Goal: Task Accomplishment & Management: Use online tool/utility

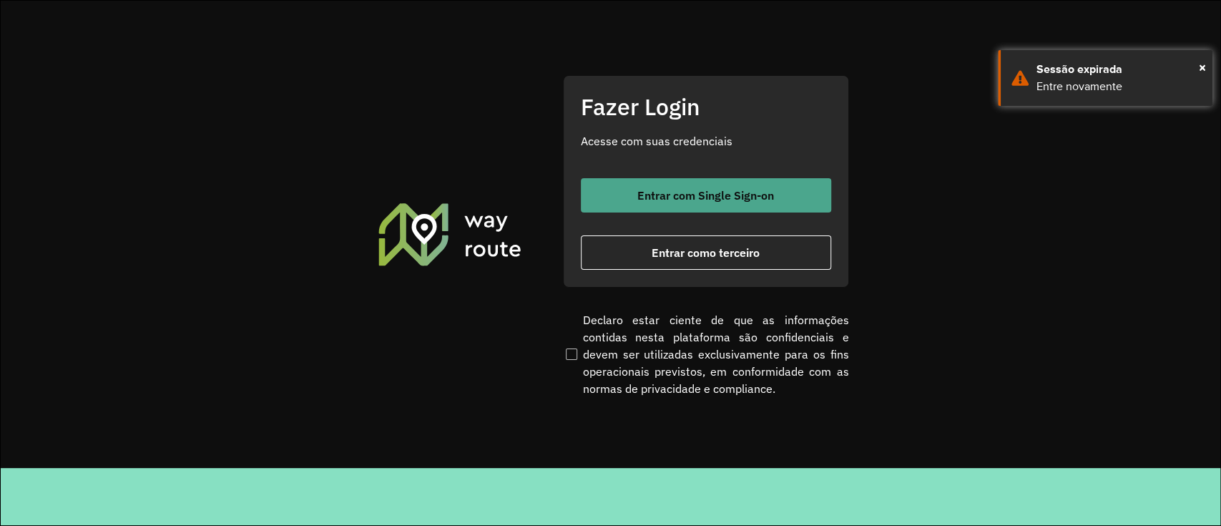
click at [627, 202] on button "Entrar com Single Sign-on" at bounding box center [706, 195] width 250 height 34
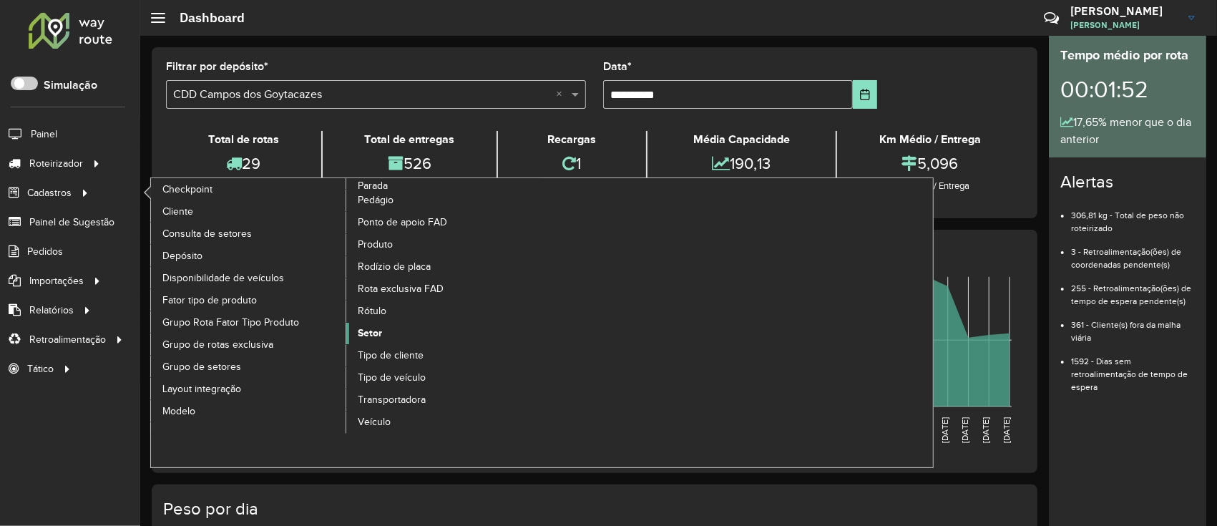
click at [363, 338] on span "Setor" at bounding box center [370, 332] width 24 height 15
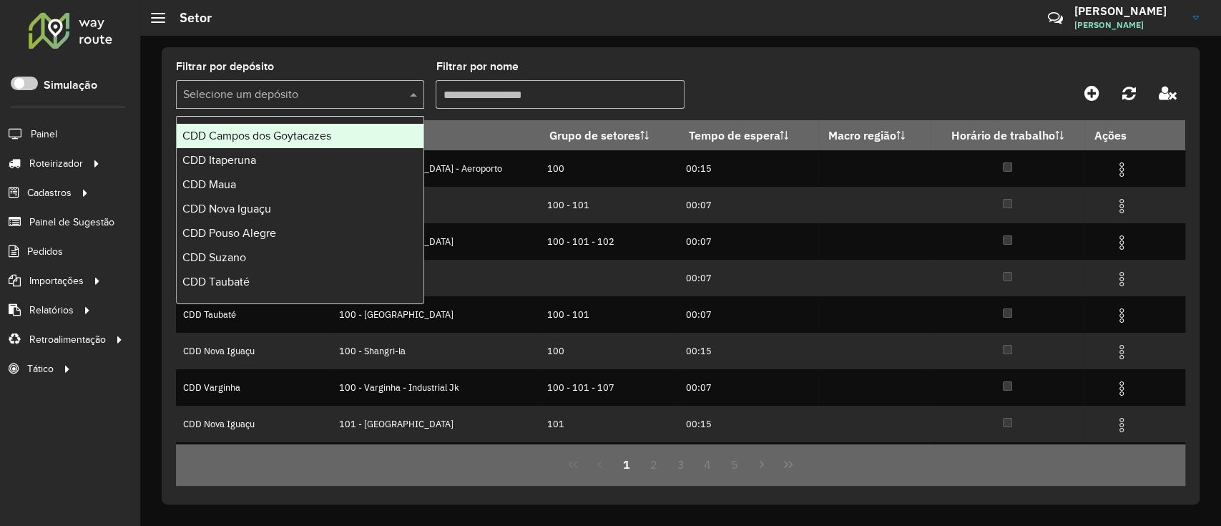
click at [345, 100] on input "text" at bounding box center [285, 95] width 205 height 17
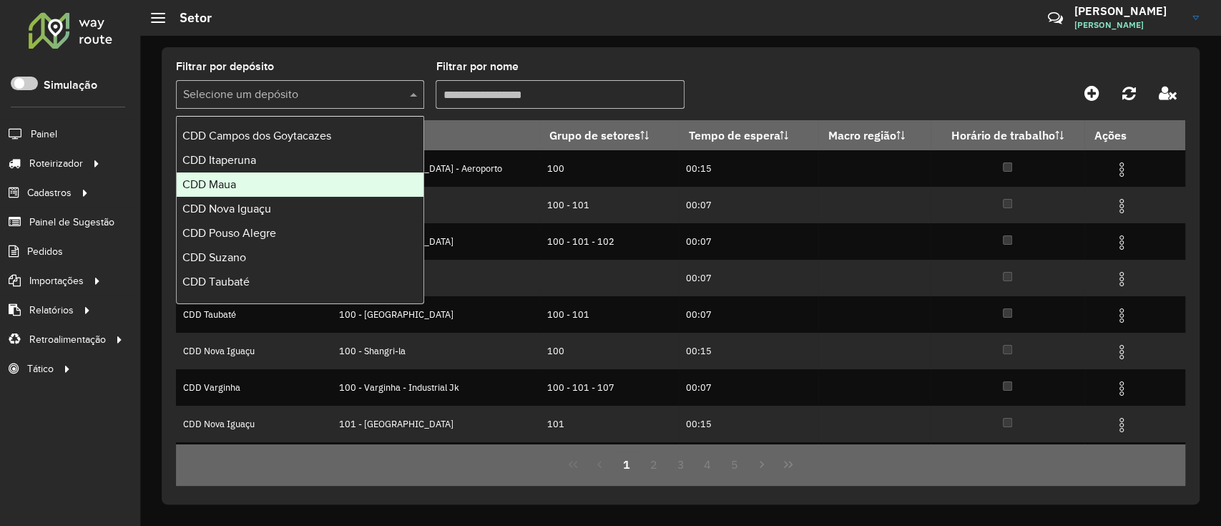
drag, startPoint x: 324, startPoint y: 167, endPoint x: 324, endPoint y: 191, distance: 24.3
click at [324, 191] on div "CDD Campos dos Goytacazes CDD Itaperuna CDD Maua CDD Nova Iguaçu CDD Pouso Aleg…" at bounding box center [300, 221] width 247 height 195
click at [324, 191] on div "CDD Maua" at bounding box center [300, 184] width 247 height 24
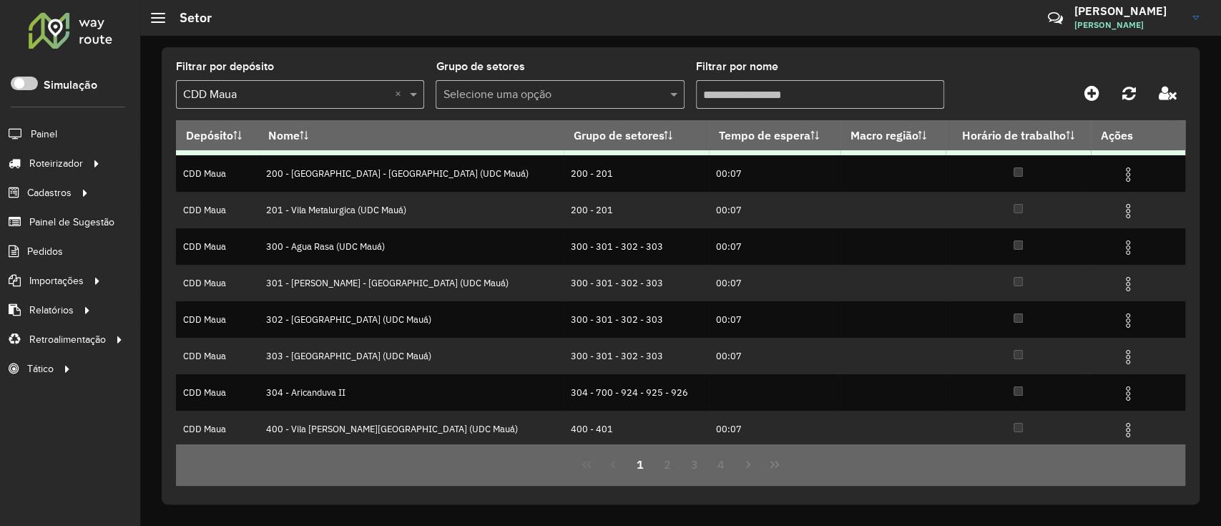
scroll to position [143, 0]
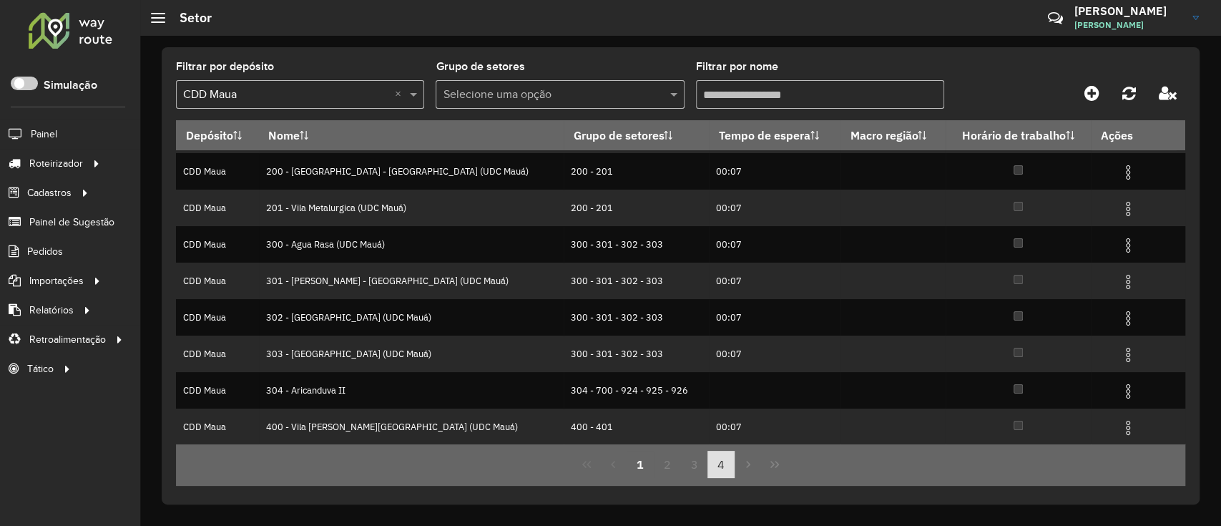
click at [714, 393] on button "4" at bounding box center [720, 464] width 27 height 27
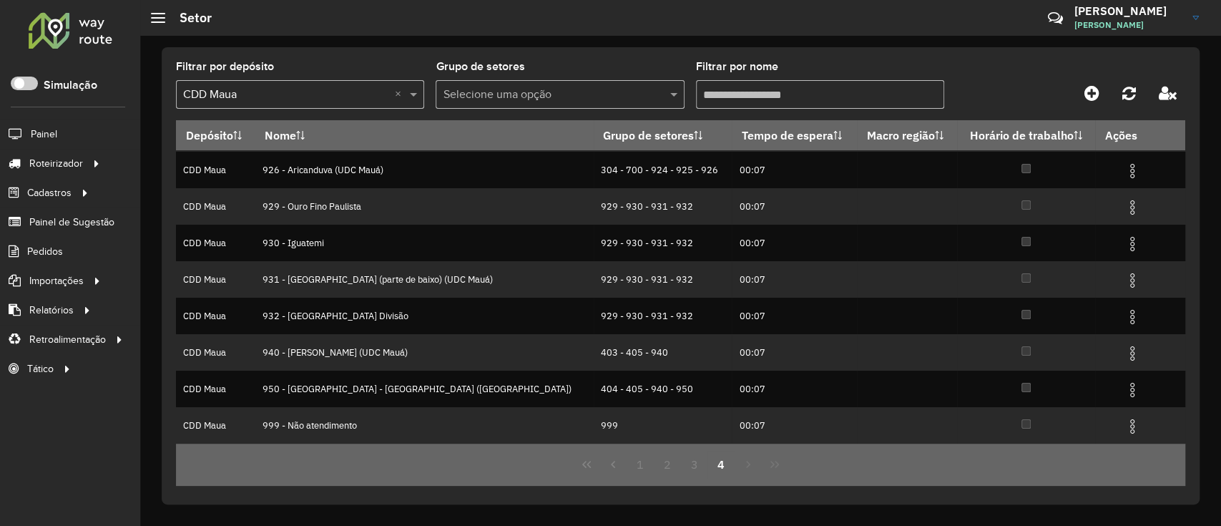
scroll to position [0, 0]
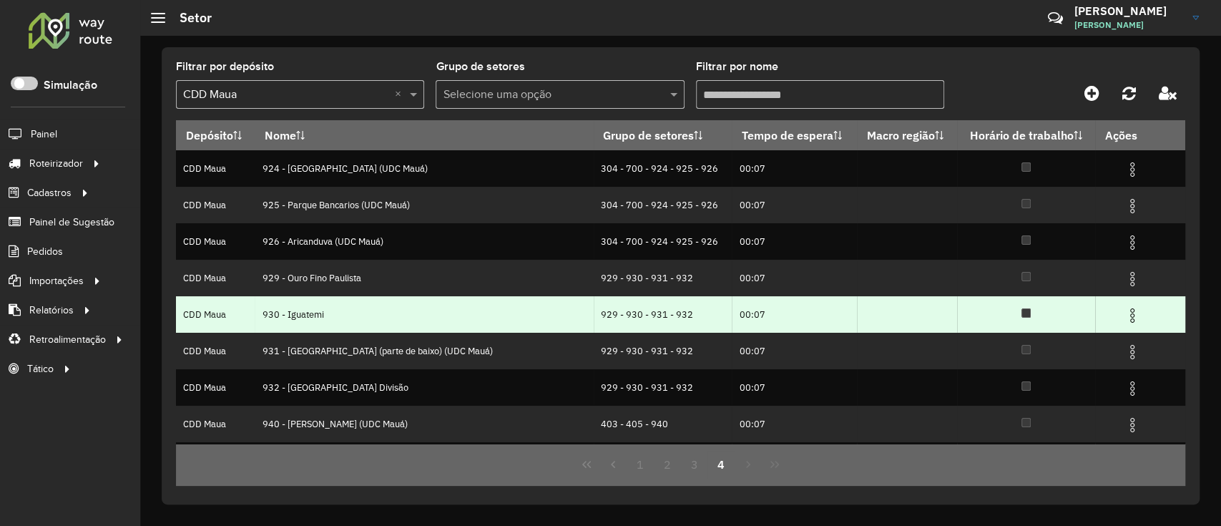
click at [911, 319] on img at bounding box center [1132, 315] width 17 height 17
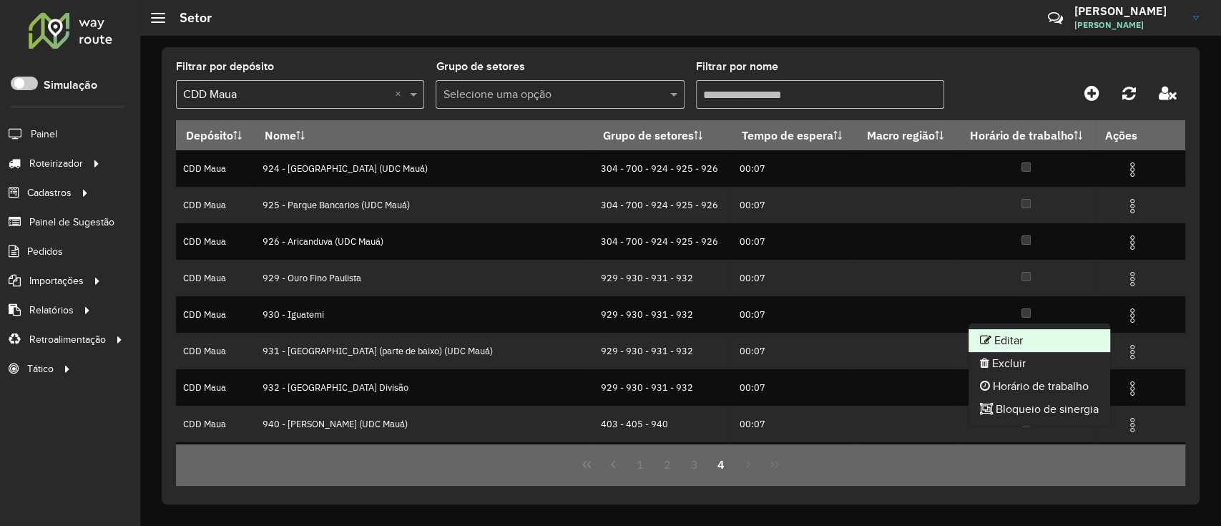
click at [911, 338] on li "Editar" at bounding box center [1039, 340] width 142 height 23
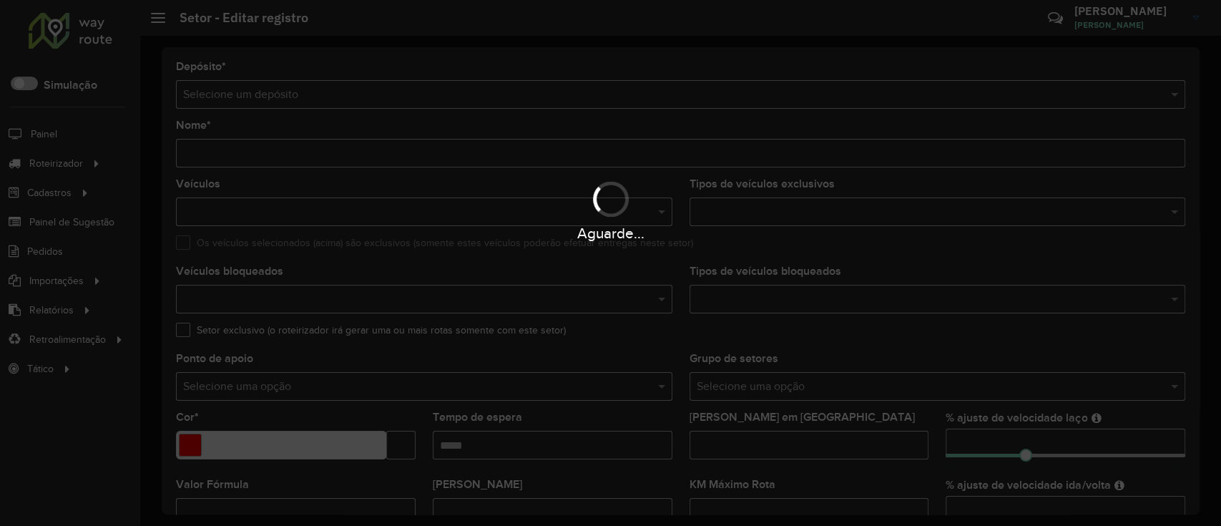
type input "**********"
type input "*******"
type input "*****"
type input "**"
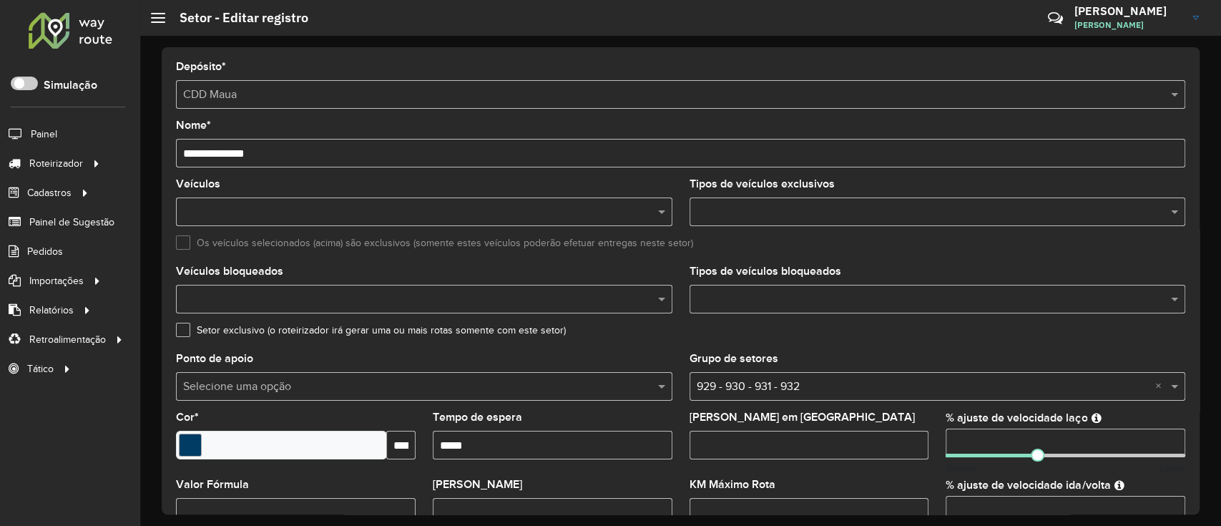
scroll to position [381, 0]
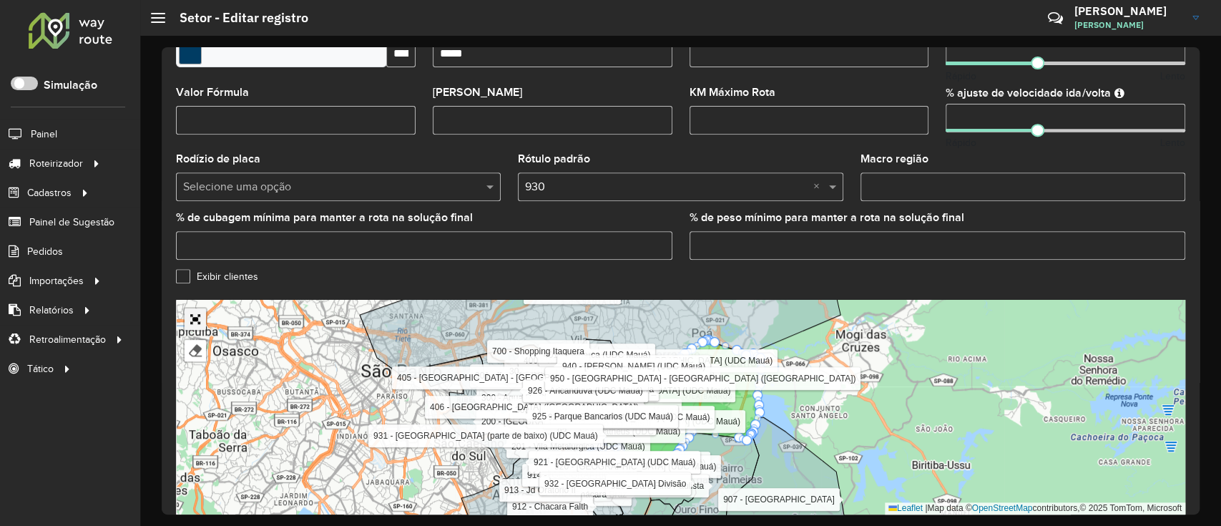
click at [197, 327] on link "Abrir mapa em tela cheia" at bounding box center [195, 318] width 21 height 21
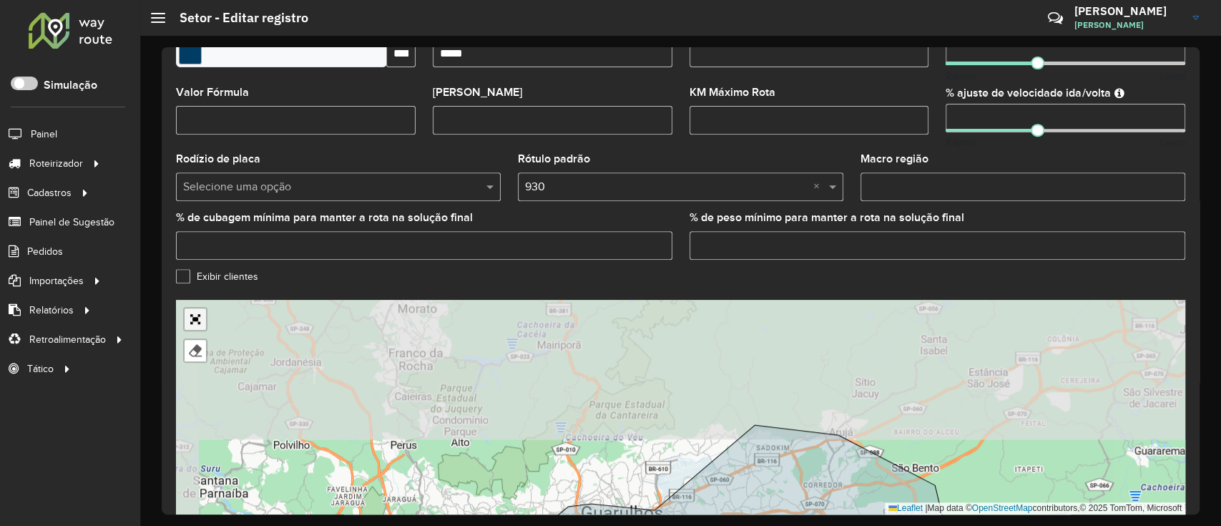
scroll to position [69, 0]
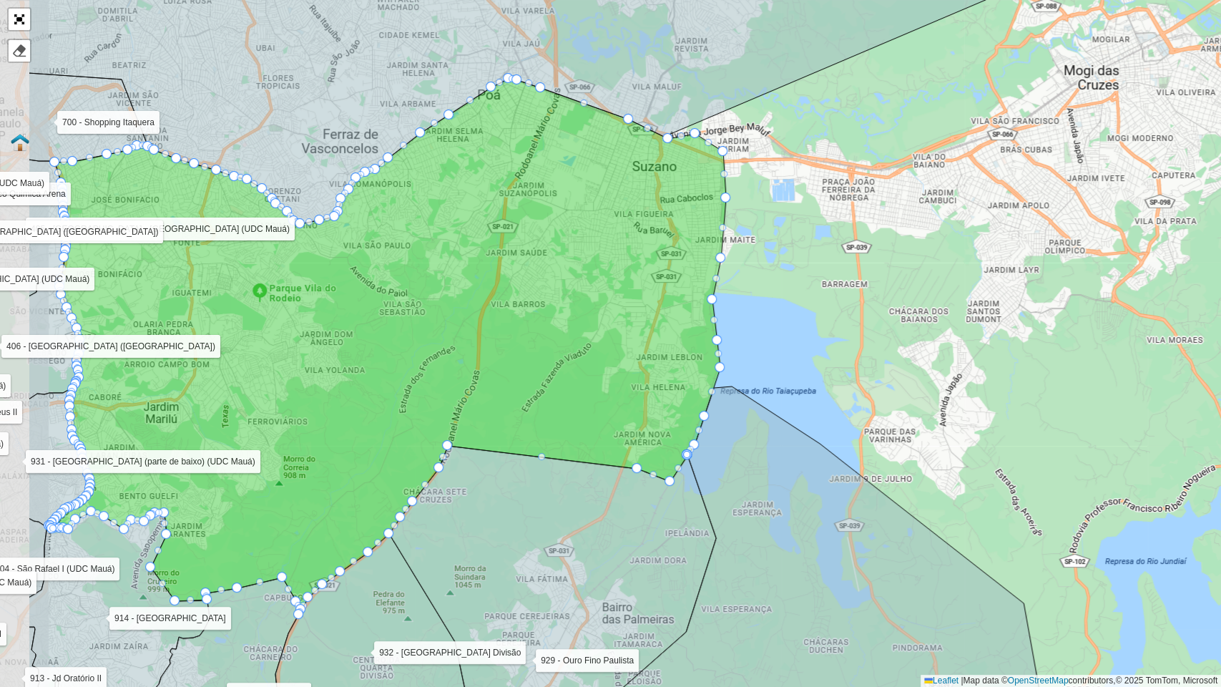
drag, startPoint x: 723, startPoint y: 343, endPoint x: 885, endPoint y: 336, distance: 161.8
click at [885, 336] on div "100 - [GEOGRAPHIC_DATA] 101 - Recreio [GEOGRAPHIC_DATA] 103 - [GEOGRAPHIC_DATA]…" at bounding box center [610, 343] width 1221 height 687
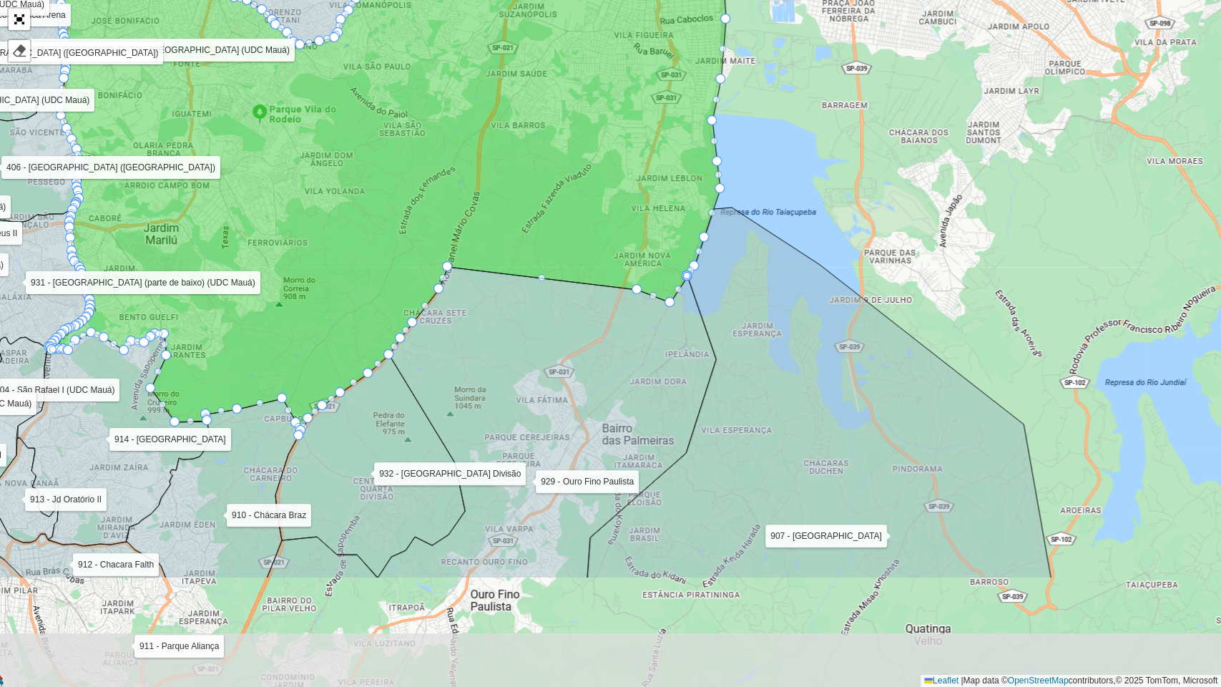
drag, startPoint x: 885, startPoint y: 336, endPoint x: 874, endPoint y: 154, distance: 182.7
click at [874, 154] on div "100 - [GEOGRAPHIC_DATA] 101 - Recreio [GEOGRAPHIC_DATA] 103 - [GEOGRAPHIC_DATA]…" at bounding box center [610, 343] width 1221 height 687
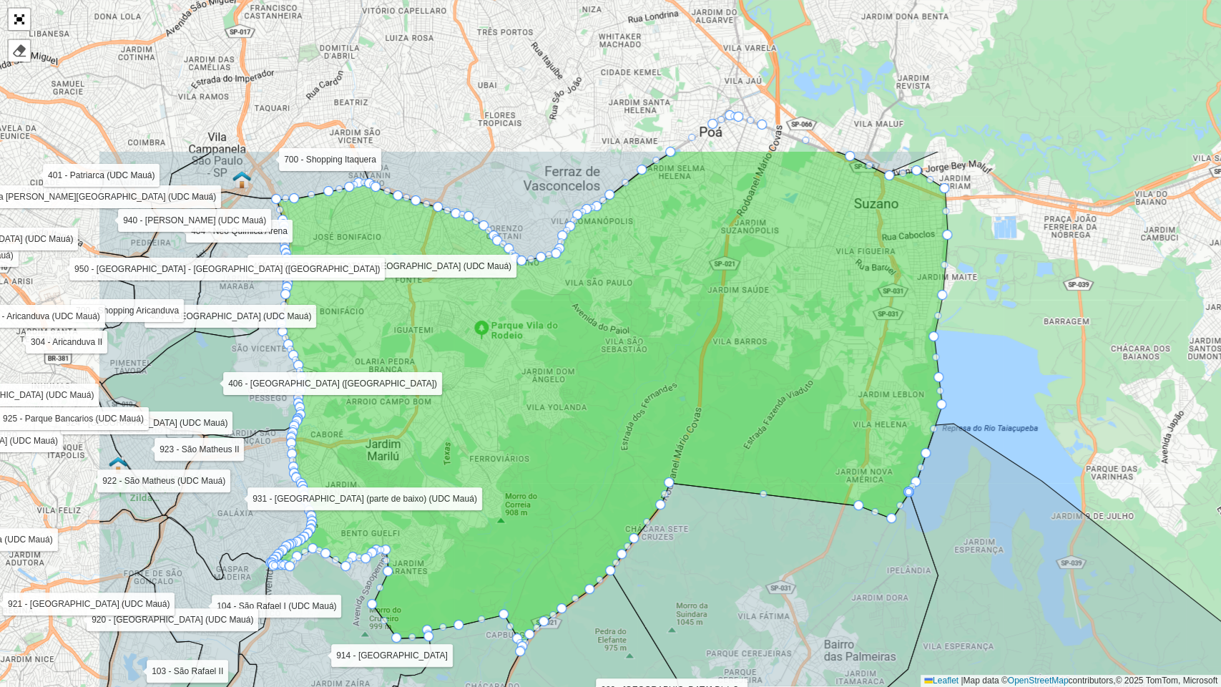
drag, startPoint x: 885, startPoint y: 155, endPoint x: 1106, endPoint y: 376, distance: 312.6
click at [911, 376] on div "100 - [GEOGRAPHIC_DATA] 101 - Recreio [GEOGRAPHIC_DATA] 103 - [GEOGRAPHIC_DATA]…" at bounding box center [610, 343] width 1221 height 687
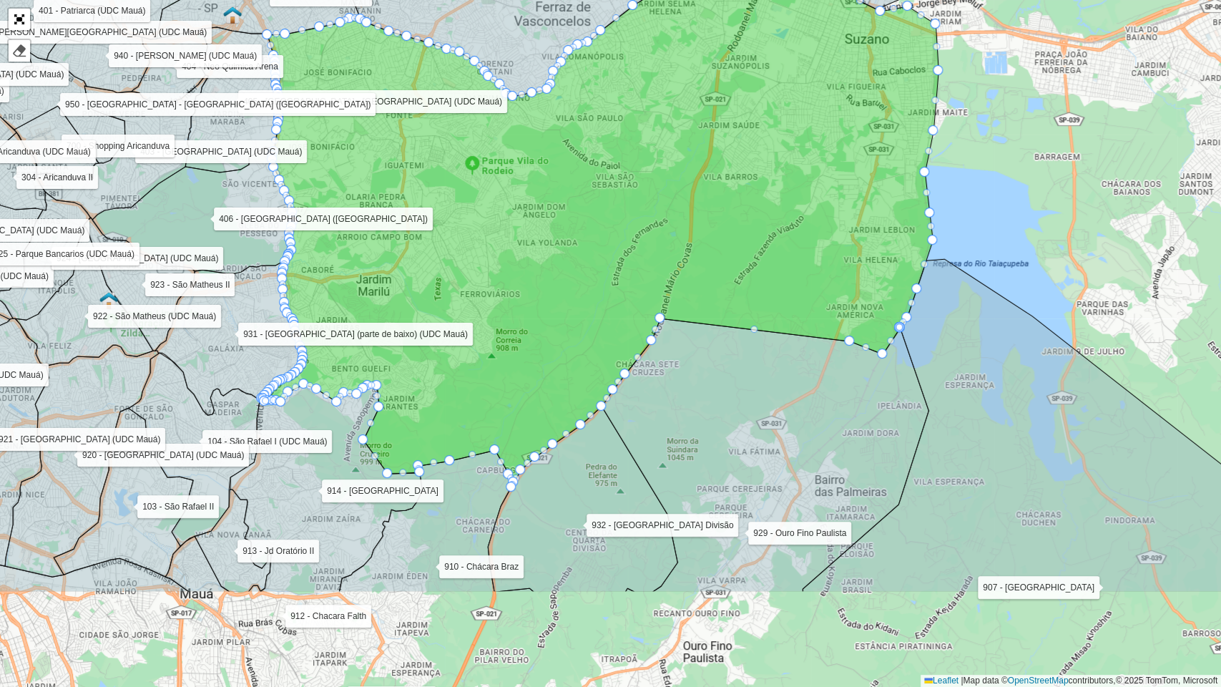
drag, startPoint x: 1053, startPoint y: 413, endPoint x: 1044, endPoint y: 248, distance: 164.8
click at [911, 248] on div "100 - [GEOGRAPHIC_DATA] 101 - Recreio [GEOGRAPHIC_DATA] 103 - [GEOGRAPHIC_DATA]…" at bounding box center [610, 343] width 1221 height 687
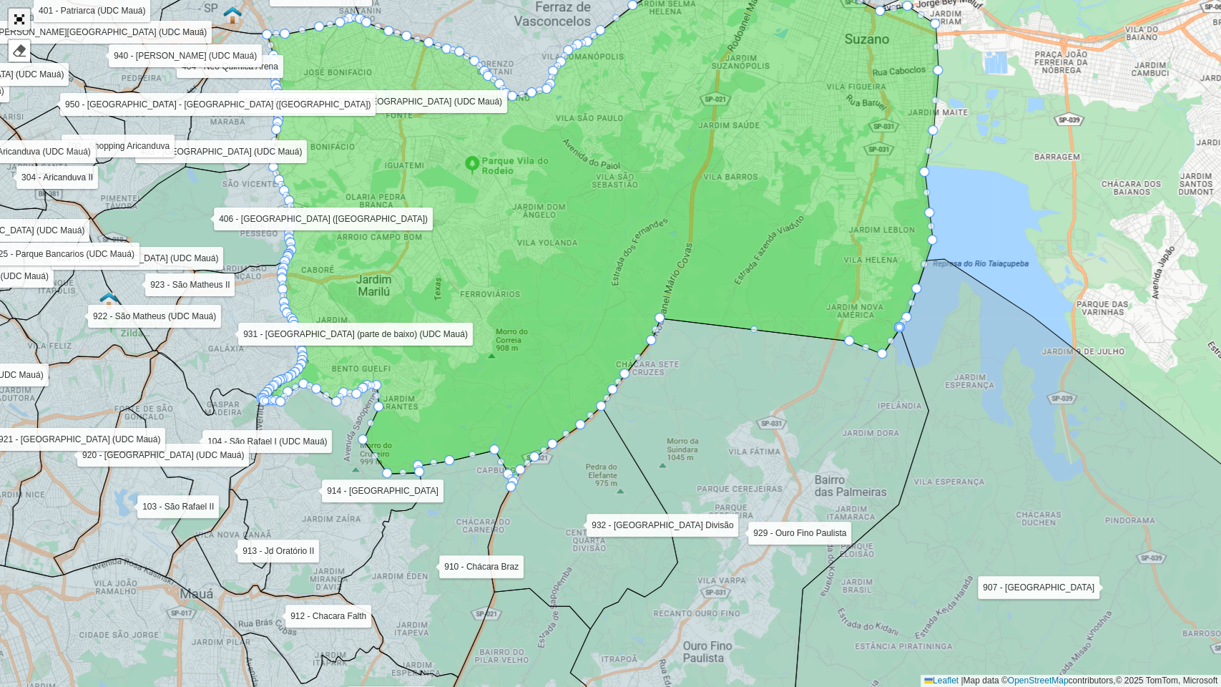
click at [15, 21] on link "Abrir mapa em tela cheia" at bounding box center [19, 19] width 21 height 21
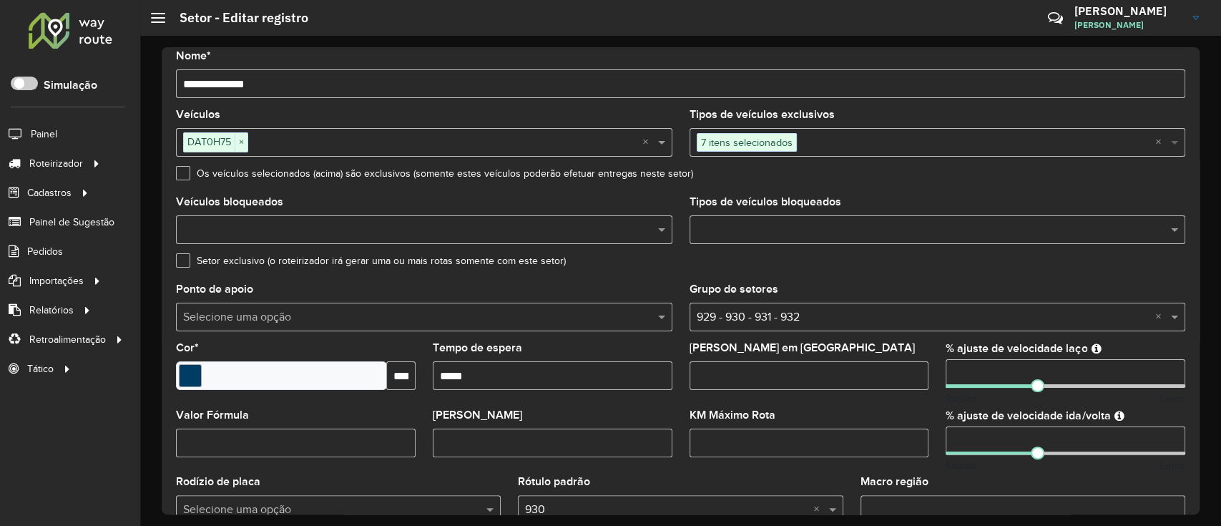
click at [911, 146] on span at bounding box center [1176, 142] width 18 height 17
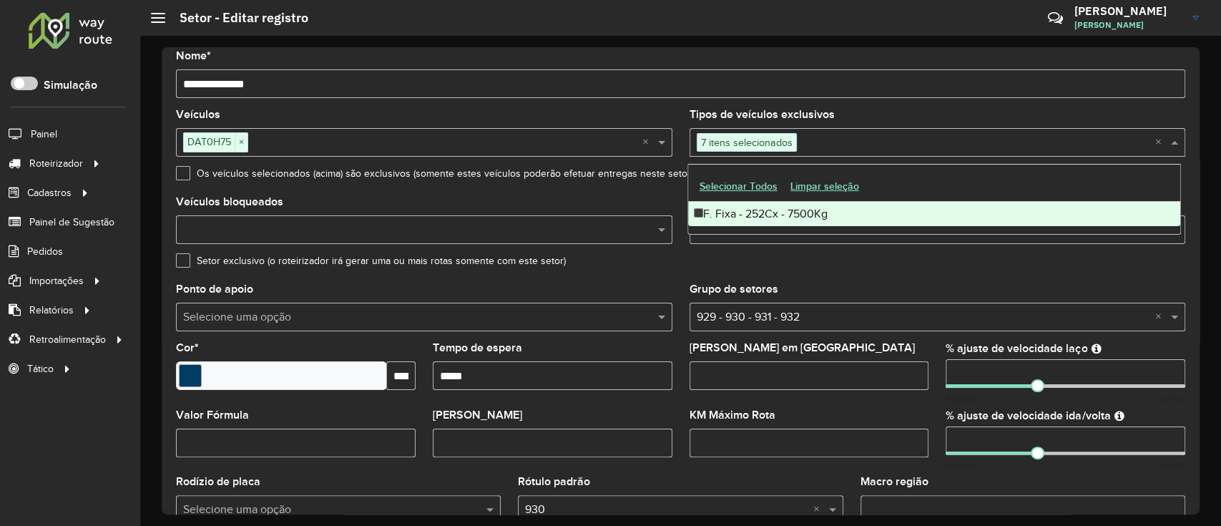
click at [566, 234] on input "text" at bounding box center [417, 230] width 475 height 17
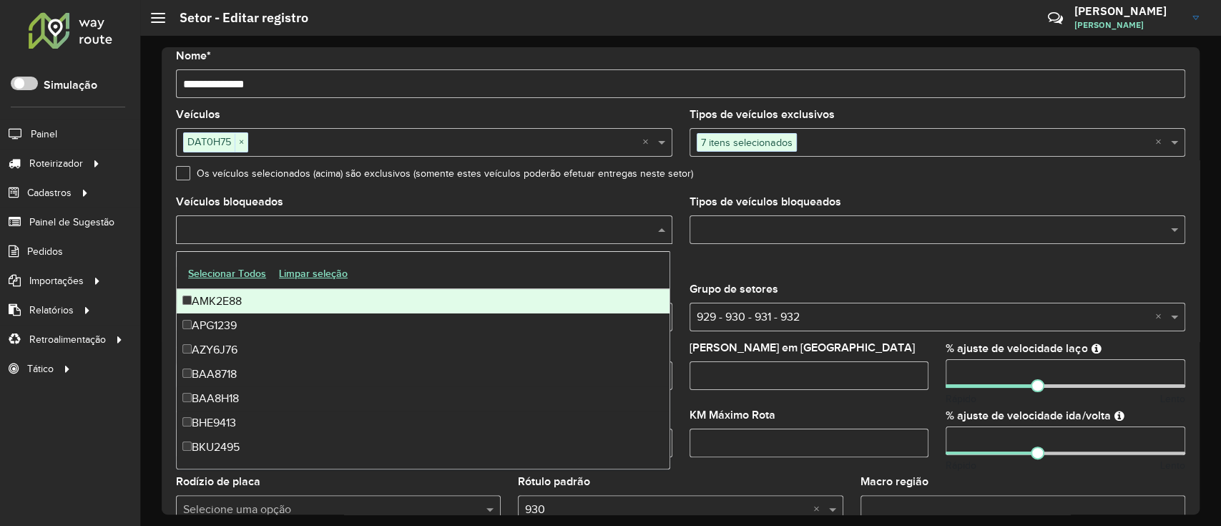
click at [566, 234] on input "text" at bounding box center [417, 230] width 475 height 17
click at [655, 224] on span at bounding box center [663, 229] width 18 height 17
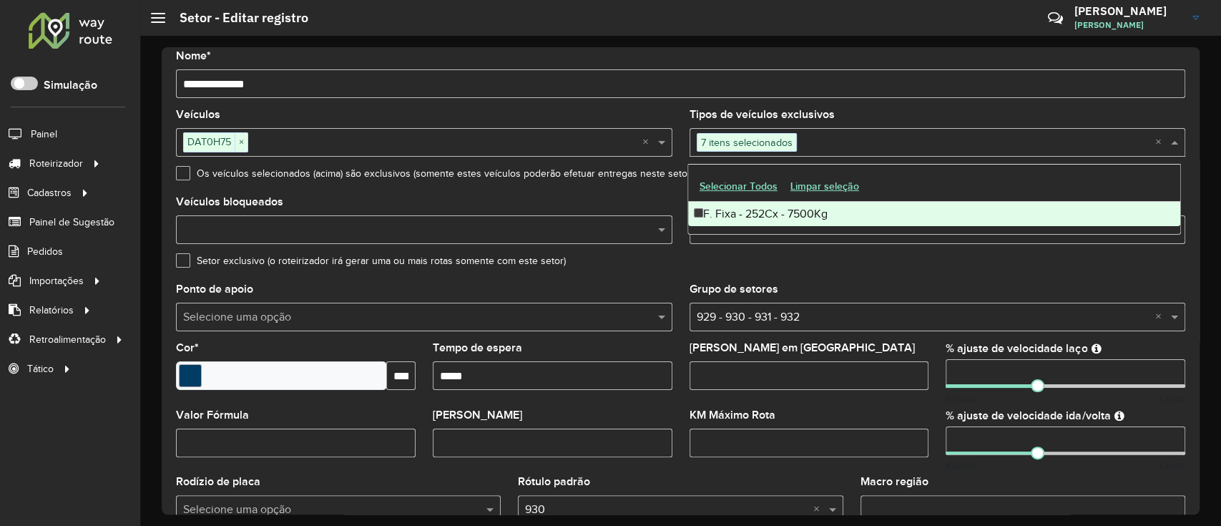
click at [848, 155] on div "7 itens selecionados ×" at bounding box center [937, 142] width 496 height 29
click at [618, 212] on div "Veículos bloqueados" at bounding box center [424, 220] width 496 height 47
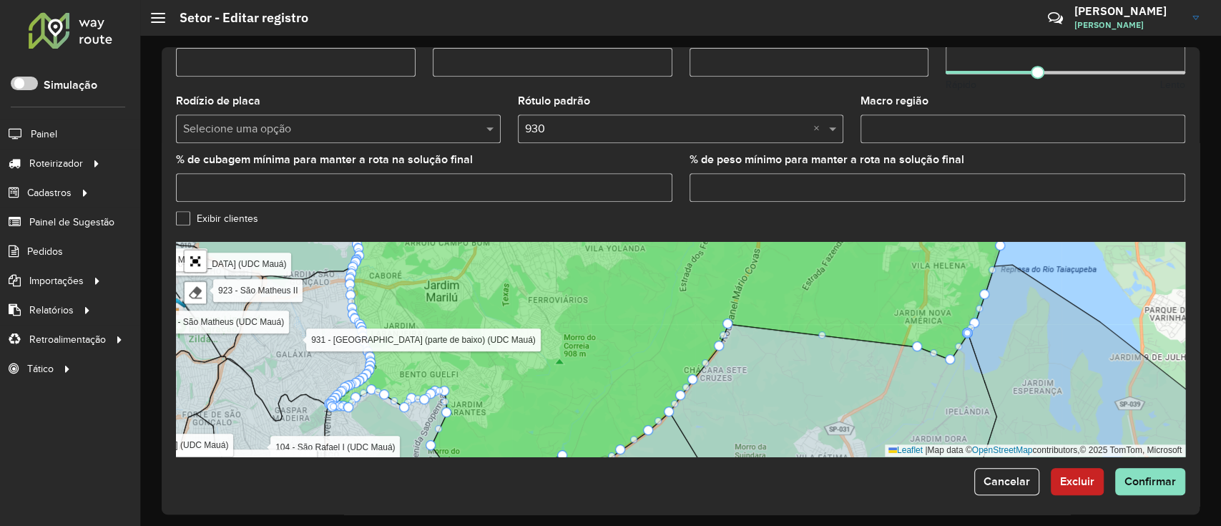
scroll to position [456, 0]
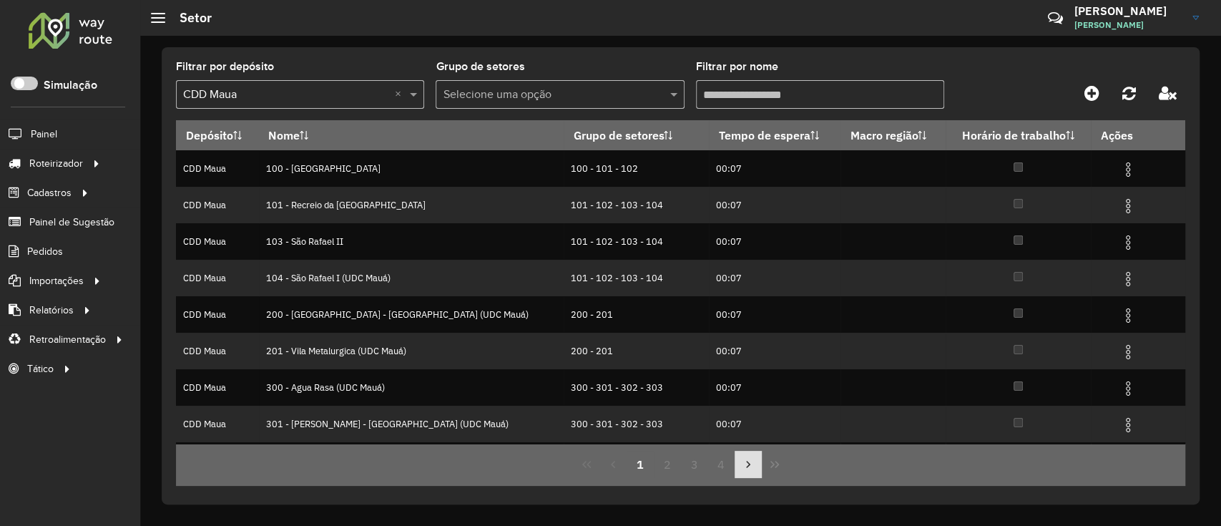
click at [744, 393] on icon "Next Page" at bounding box center [747, 463] width 11 height 11
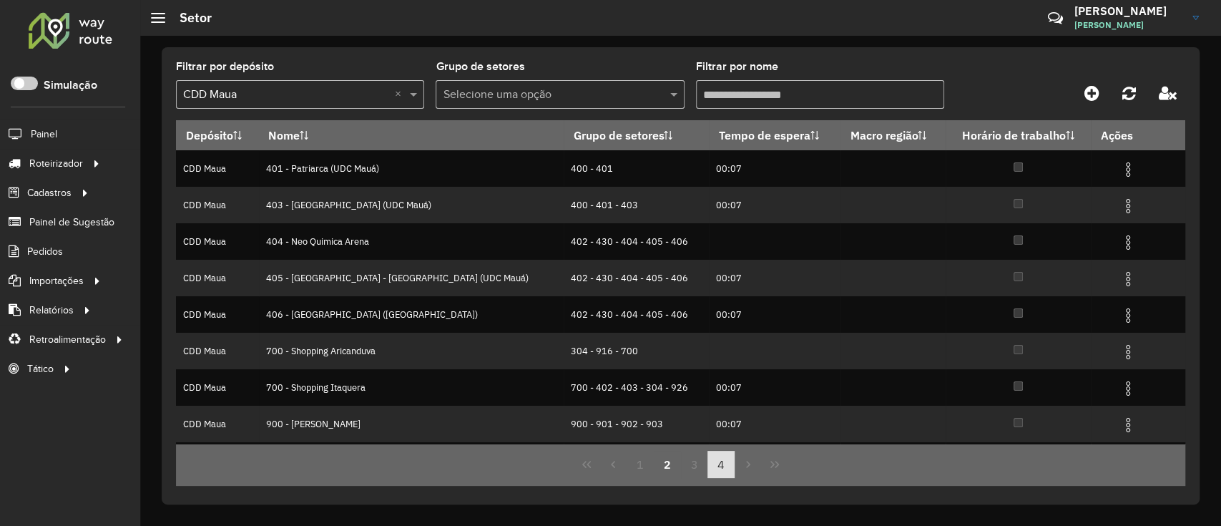
click at [732, 393] on button "4" at bounding box center [720, 464] width 27 height 27
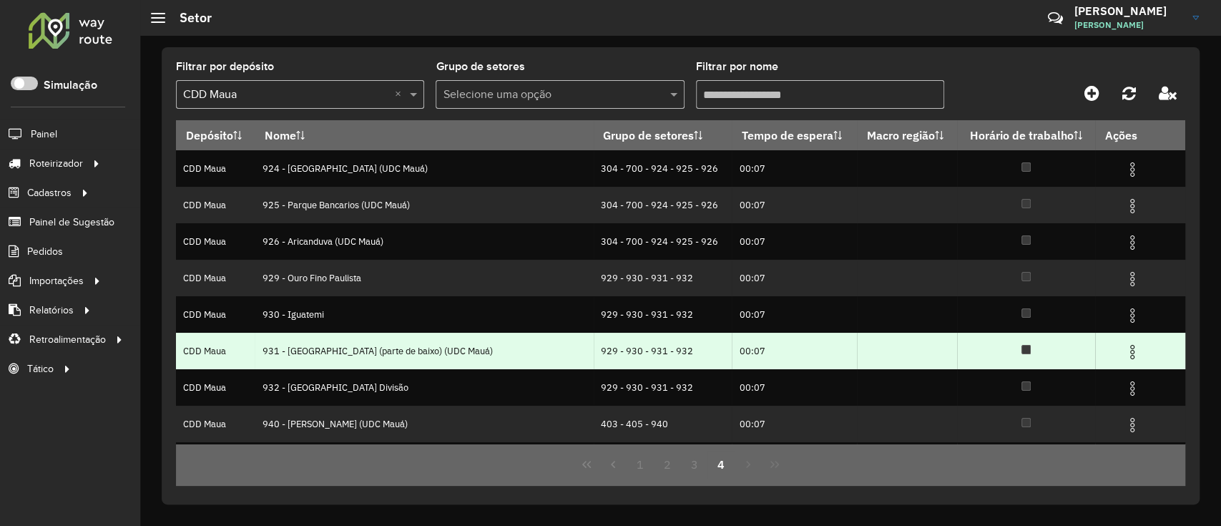
click at [911, 351] on img at bounding box center [1132, 351] width 17 height 17
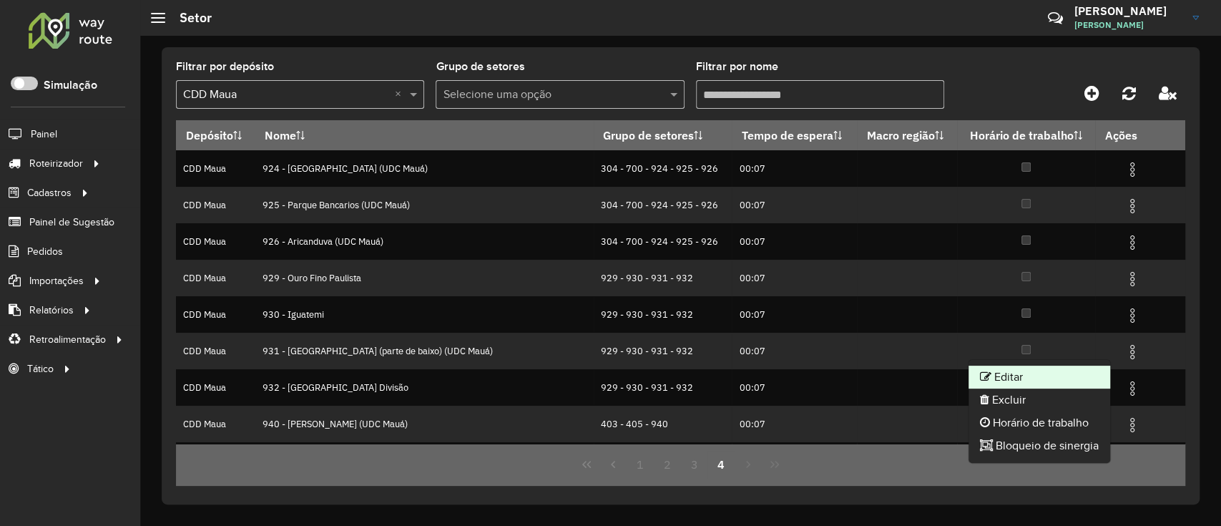
click at [911, 373] on li "Editar" at bounding box center [1039, 376] width 142 height 23
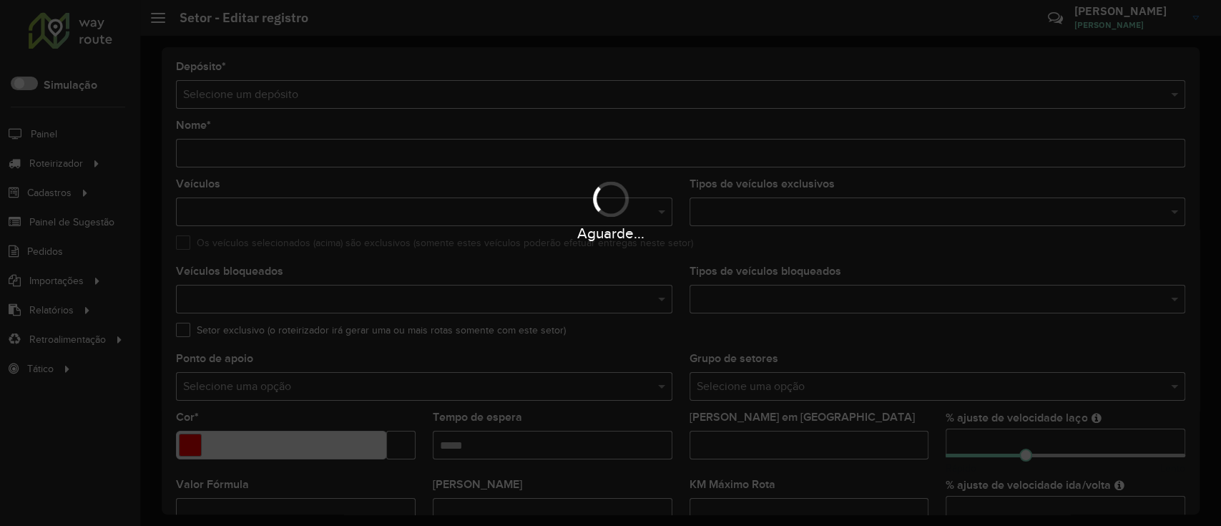
type input "**********"
type input "*******"
type input "*****"
type input "*"
type input "**"
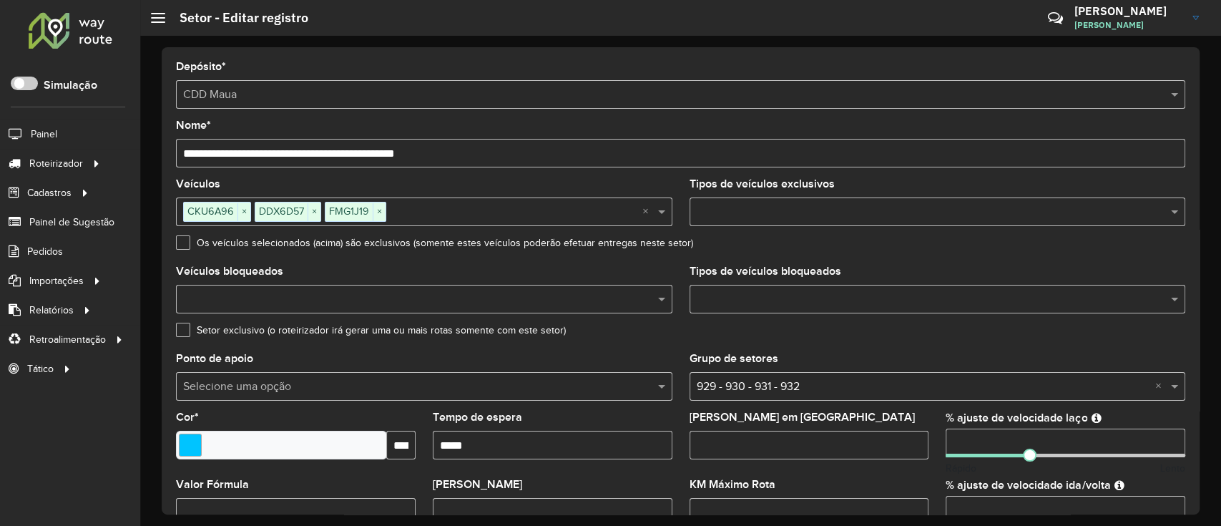
click at [424, 216] on input "text" at bounding box center [514, 212] width 256 height 17
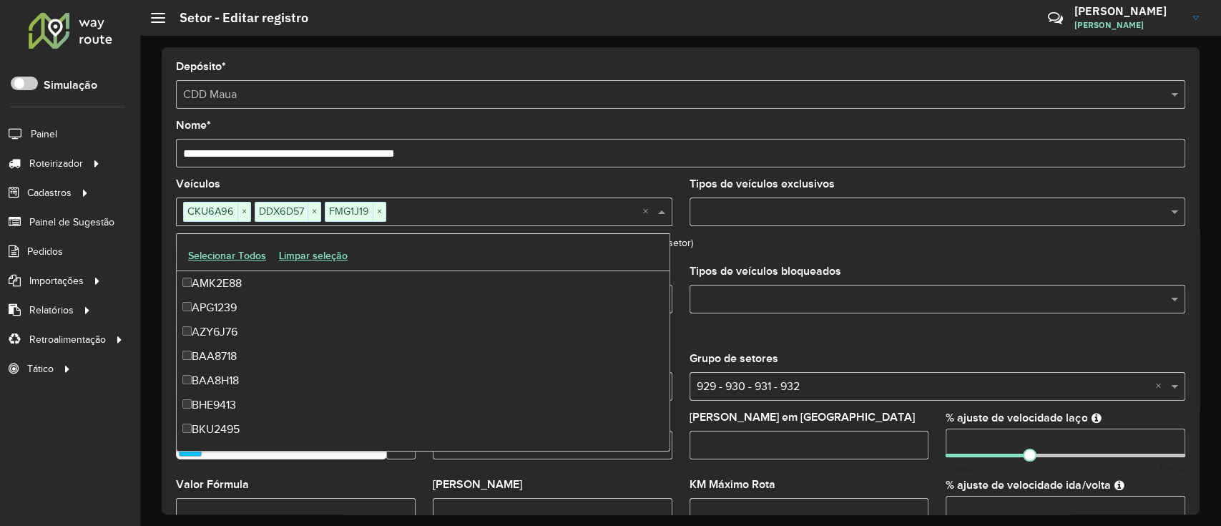
scroll to position [6785, 0]
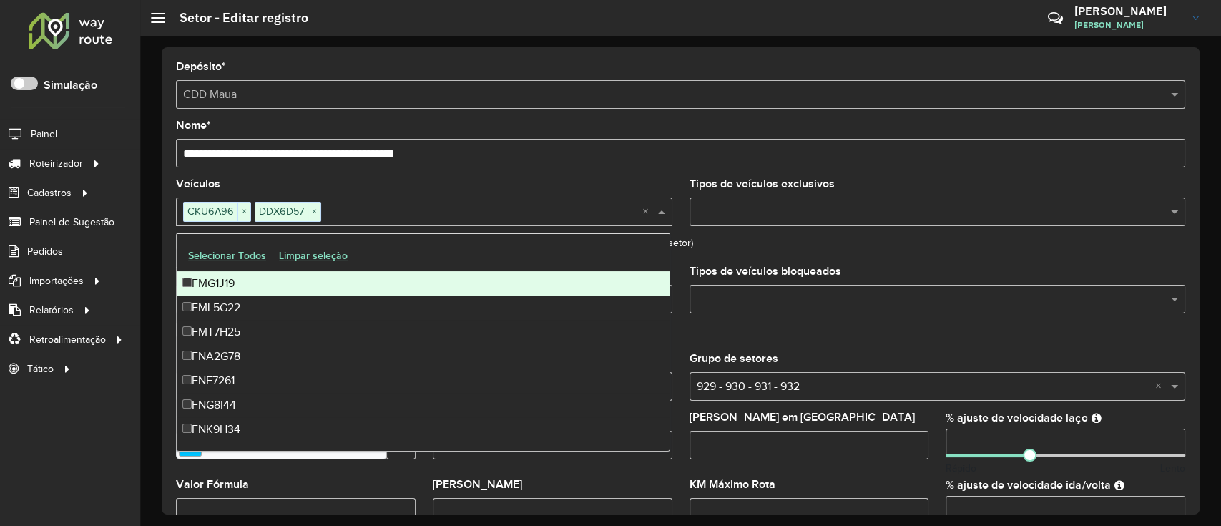
click at [762, 212] on input "text" at bounding box center [930, 212] width 475 height 17
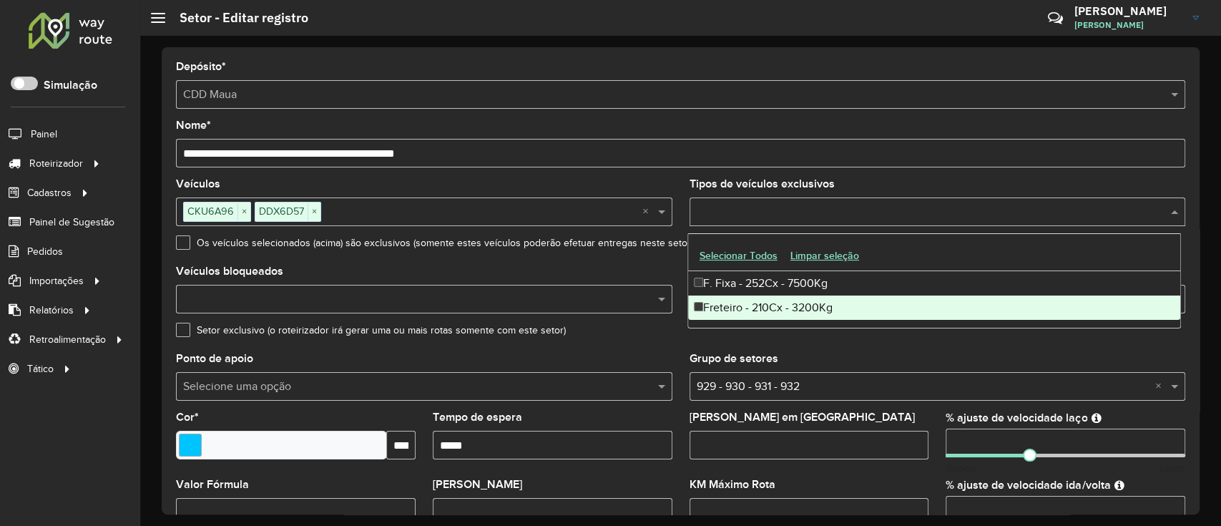
click at [717, 308] on div "Freteiro - 210Cx - 3200Kg" at bounding box center [934, 307] width 493 height 24
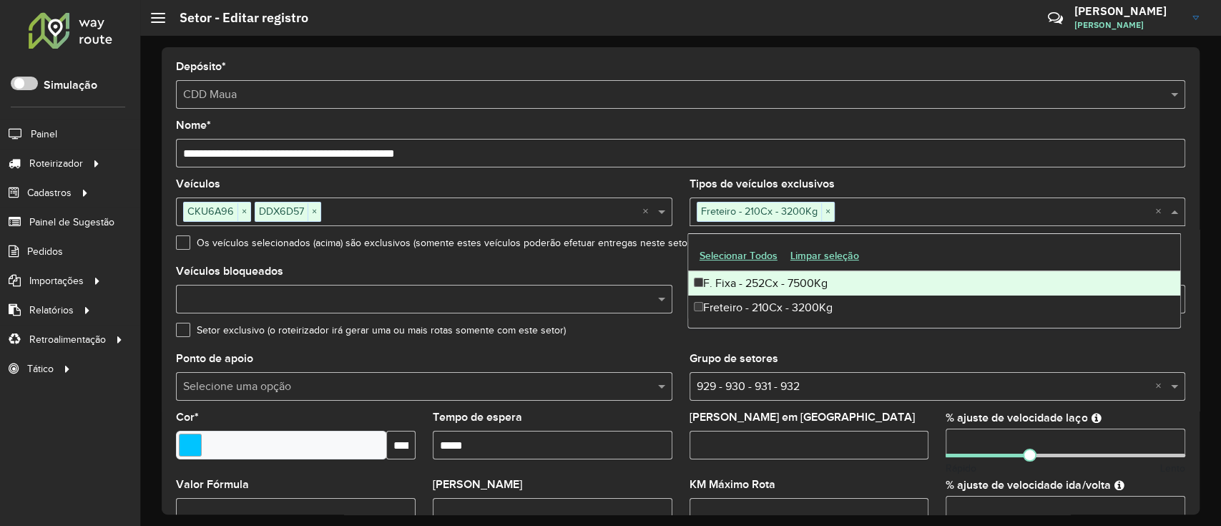
click at [657, 271] on div "Veículos bloqueados" at bounding box center [424, 289] width 496 height 47
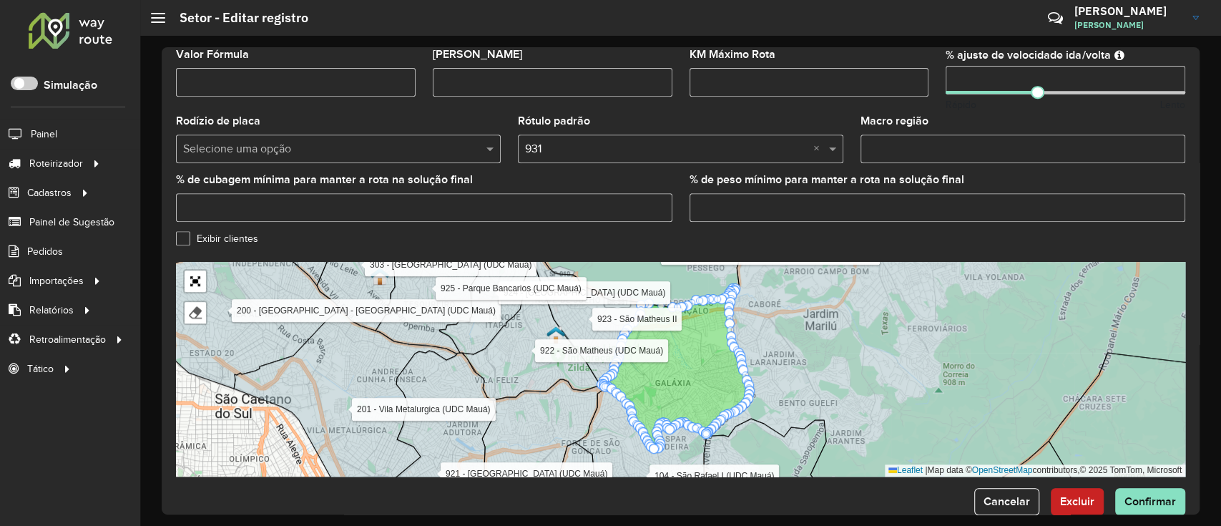
scroll to position [456, 0]
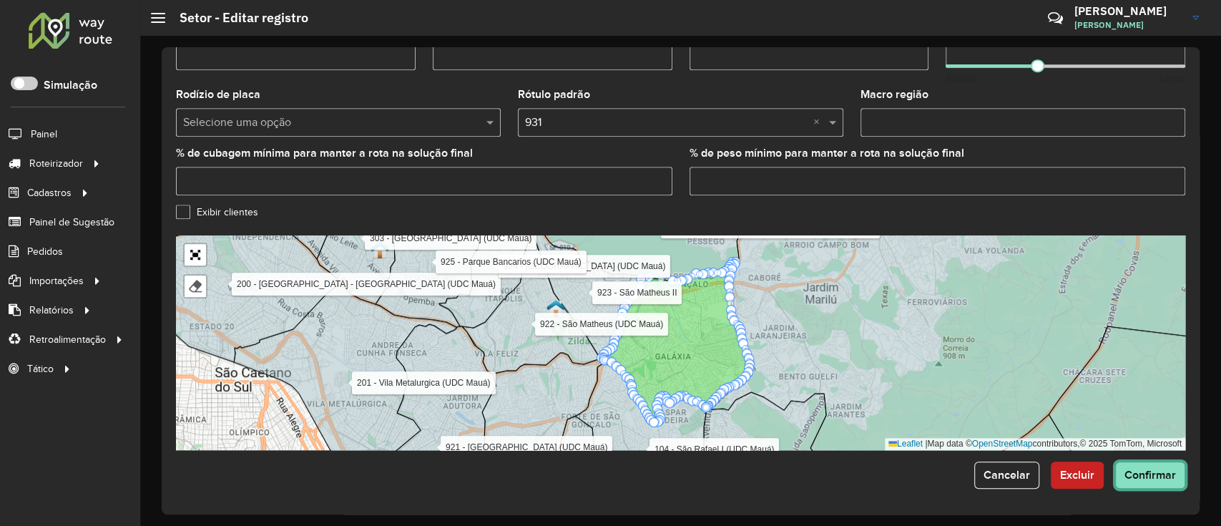
click at [911, 393] on button "Confirmar" at bounding box center [1150, 474] width 70 height 27
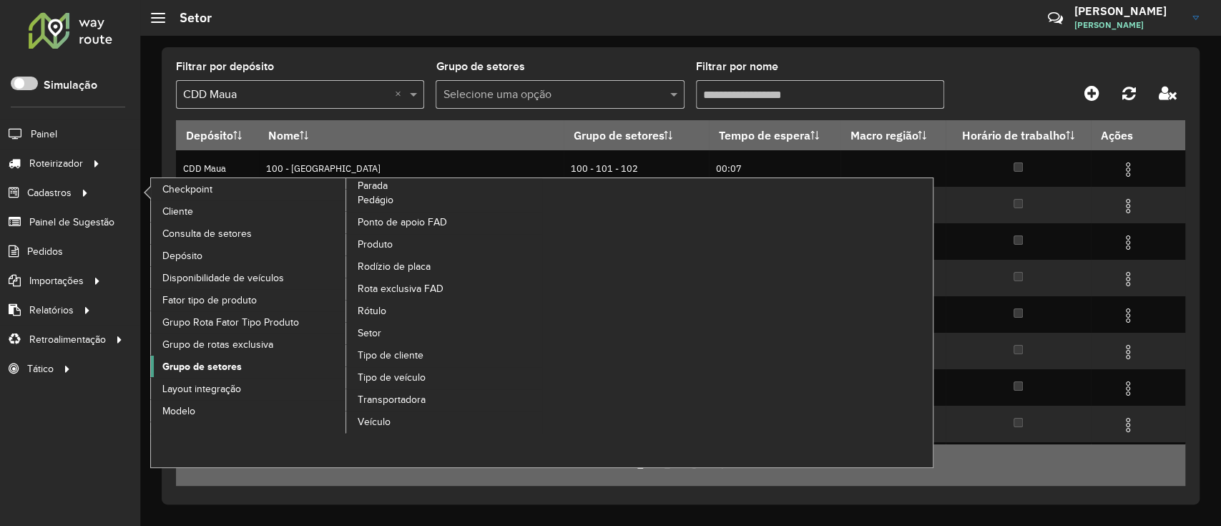
click at [211, 368] on span "Grupo de setores" at bounding box center [201, 366] width 79 height 15
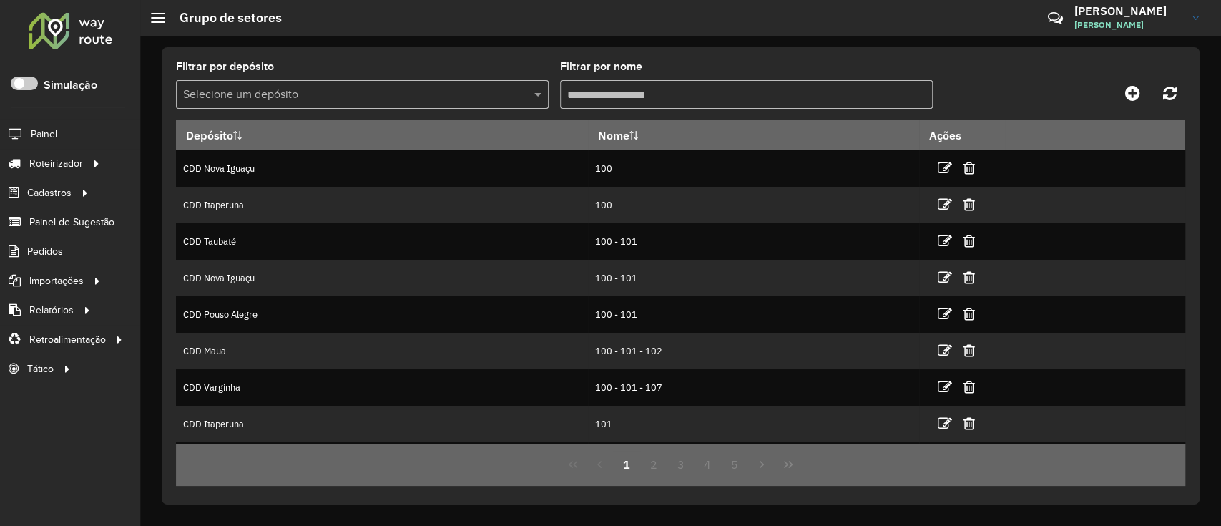
click at [435, 109] on formly-field "Filtrar por depósito Selecione um depósito" at bounding box center [362, 91] width 373 height 59
click at [436, 105] on div "Selecione um depósito" at bounding box center [362, 94] width 373 height 29
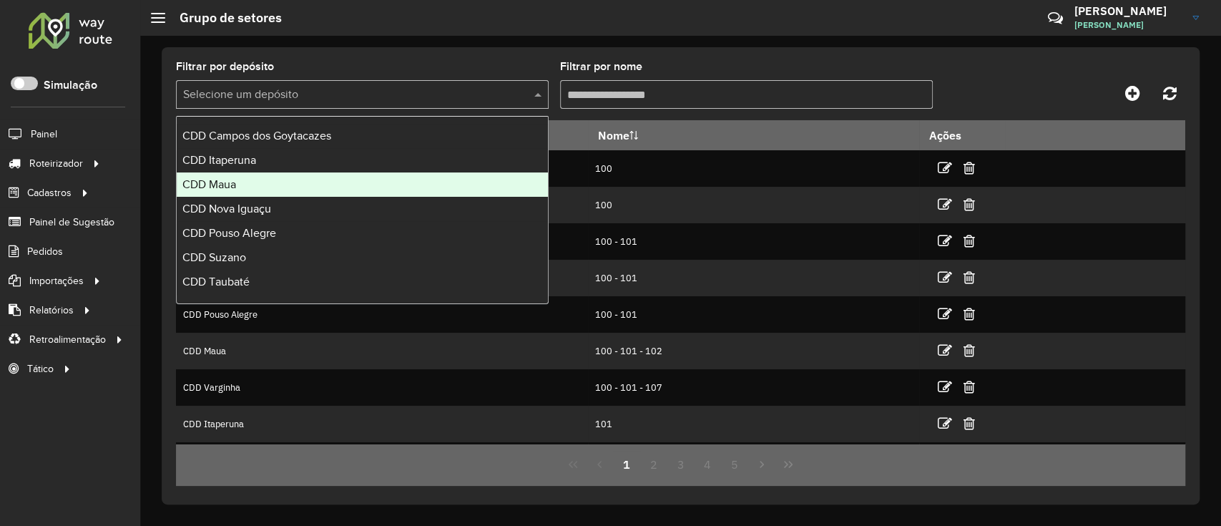
click at [348, 187] on div "CDD Maua" at bounding box center [362, 184] width 371 height 24
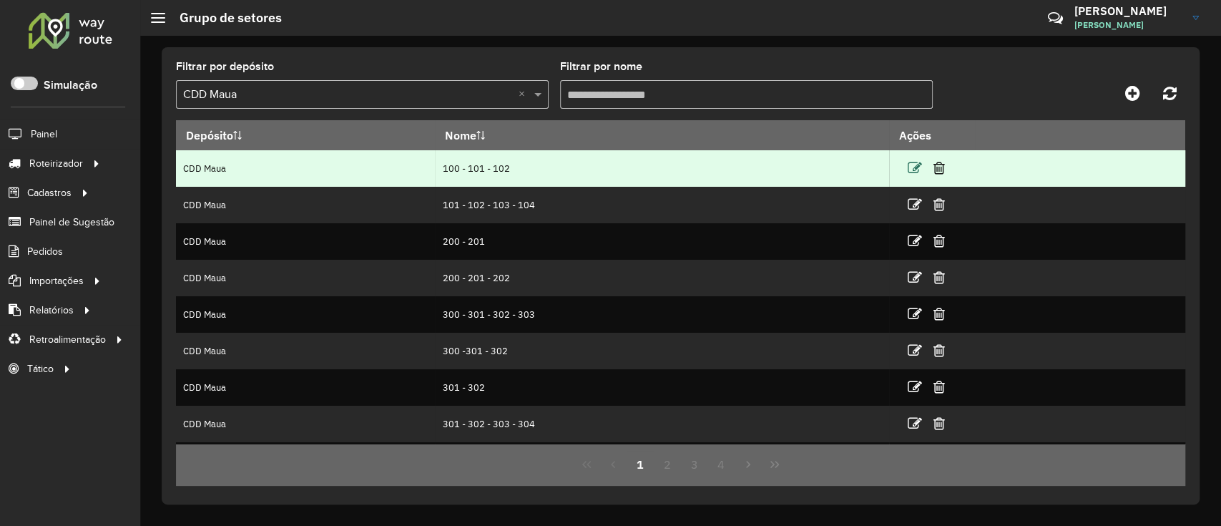
click at [908, 168] on icon at bounding box center [915, 168] width 14 height 14
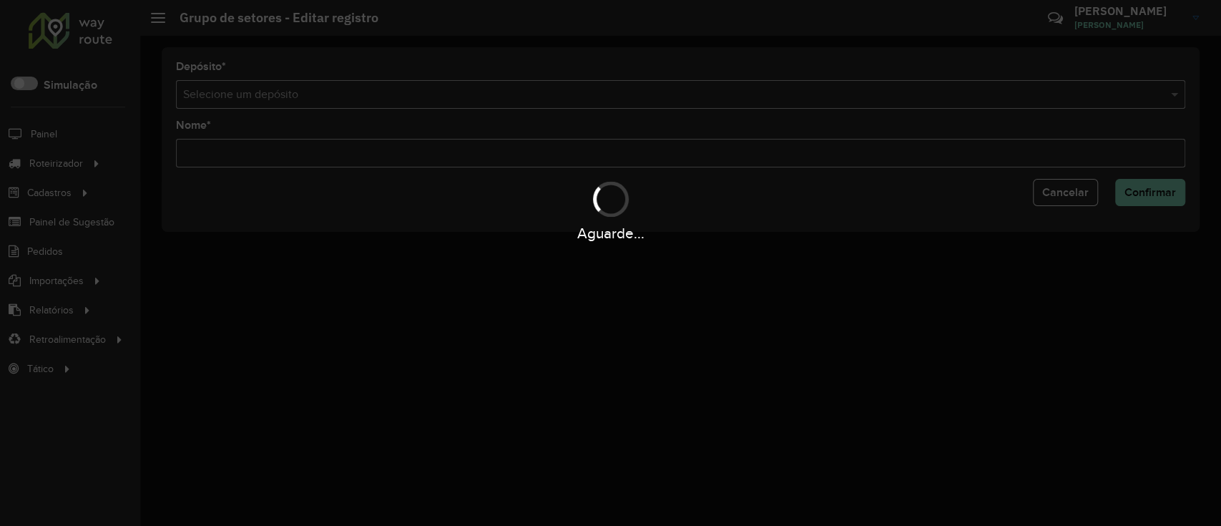
type input "**********"
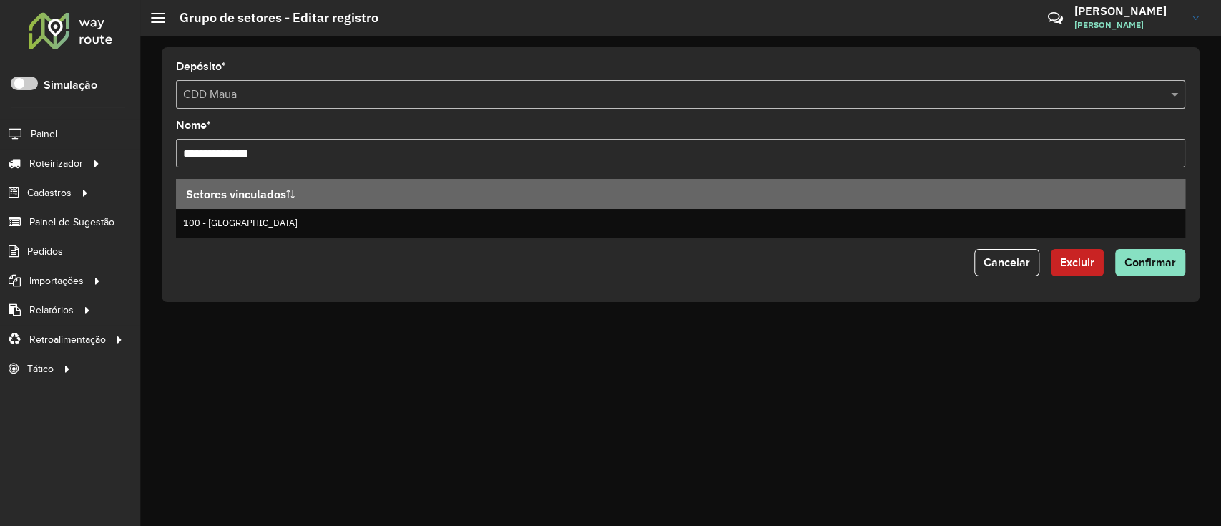
click at [806, 157] on input "**********" at bounding box center [680, 153] width 1009 height 29
click at [911, 263] on span "Cancelar" at bounding box center [1006, 262] width 46 height 12
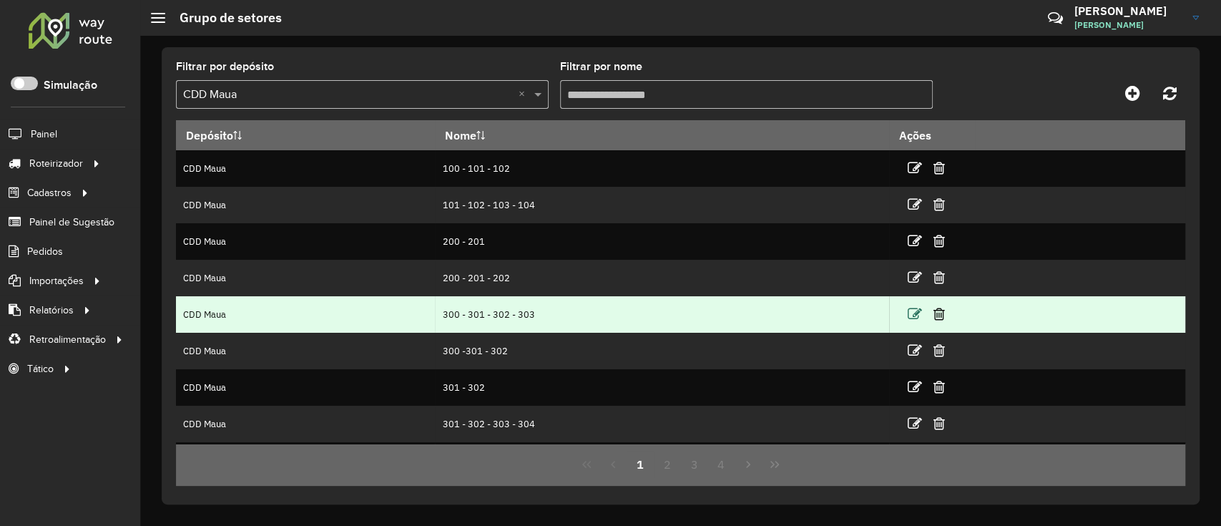
click at [908, 317] on icon at bounding box center [915, 314] width 14 height 14
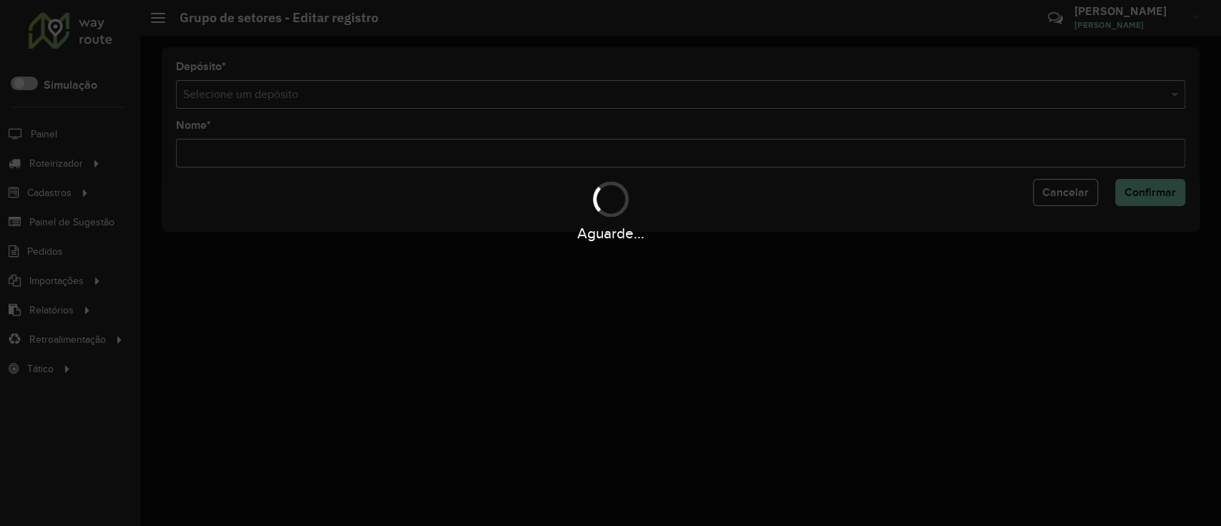
type input "**********"
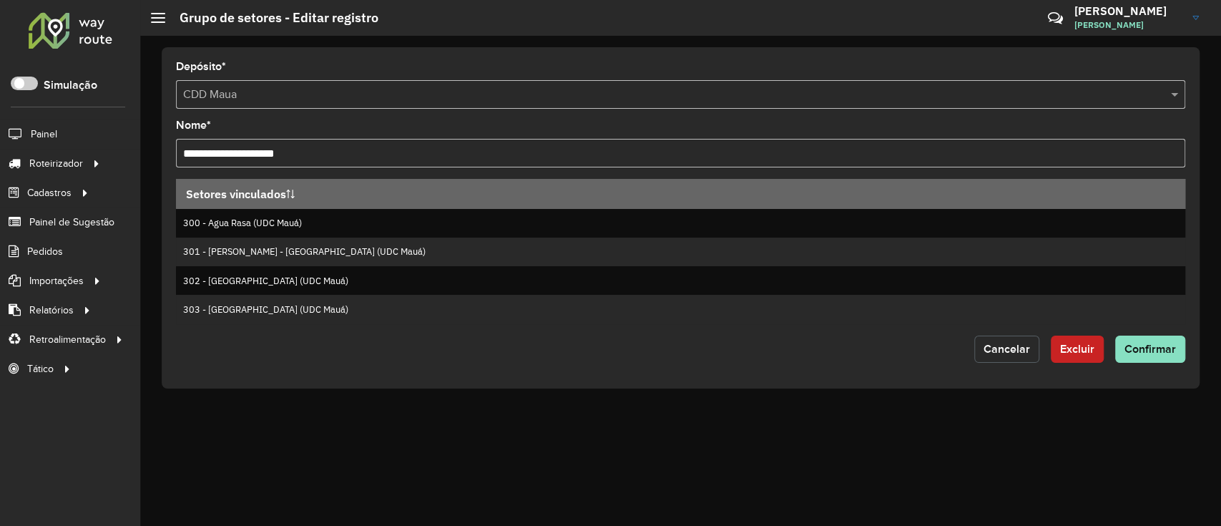
click at [911, 362] on button "Cancelar" at bounding box center [1006, 348] width 65 height 27
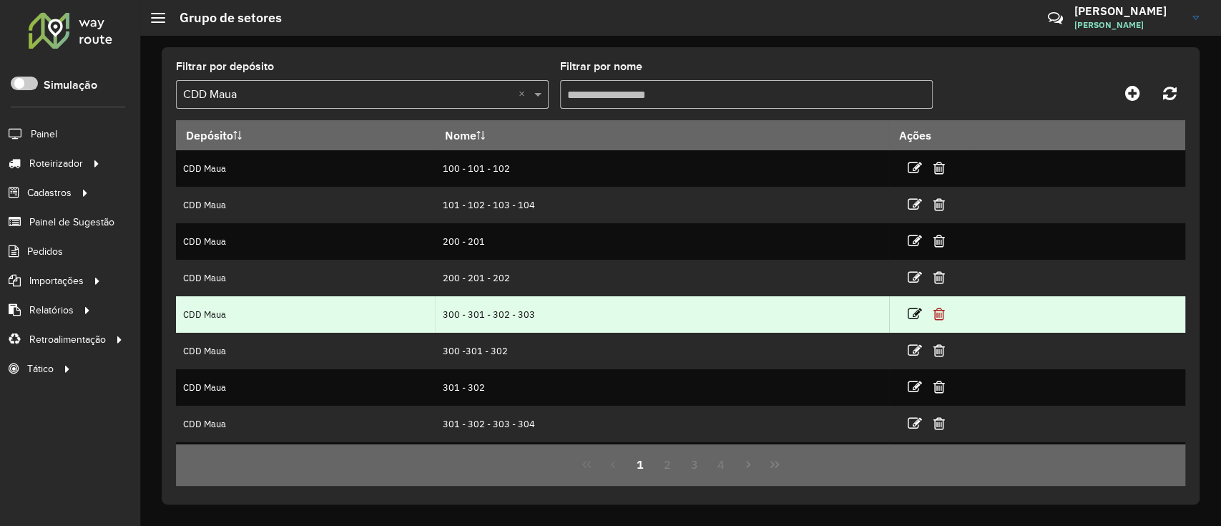
click at [911, 312] on icon at bounding box center [938, 314] width 11 height 14
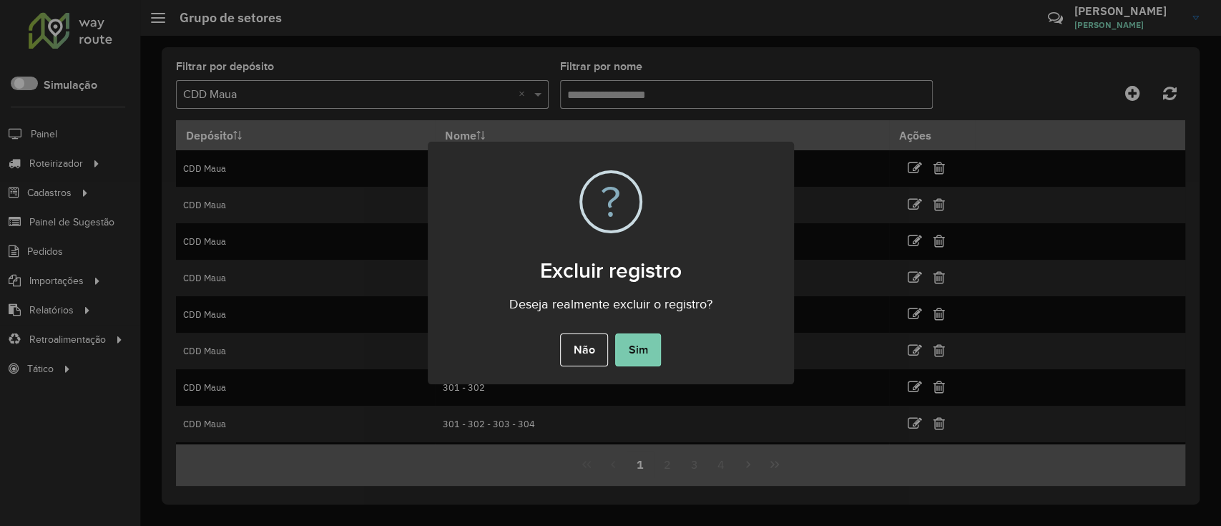
click at [652, 353] on button "Sim" at bounding box center [638, 349] width 46 height 33
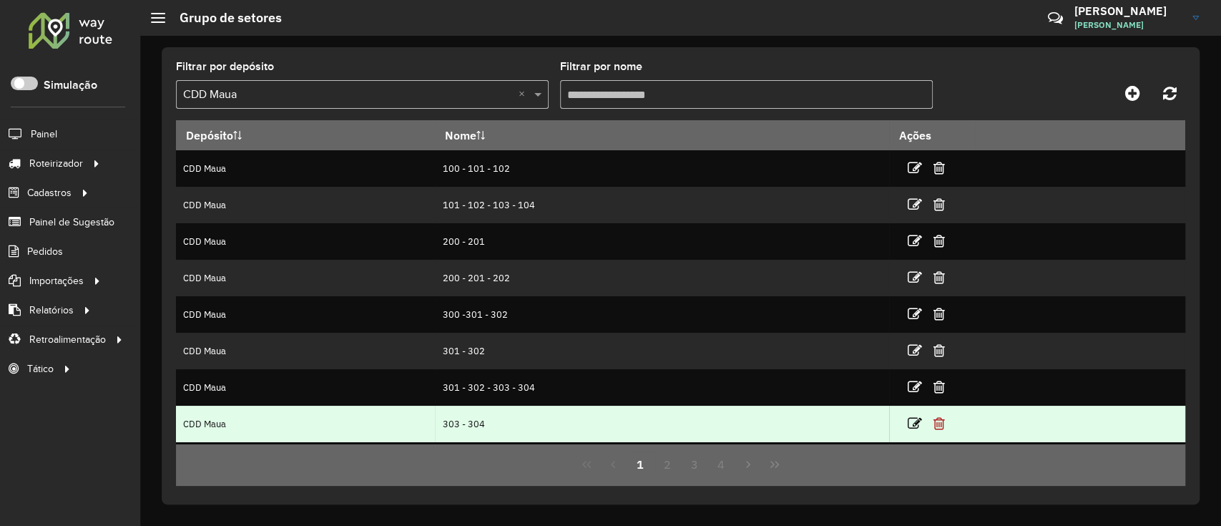
click at [911, 393] on icon at bounding box center [938, 423] width 11 height 14
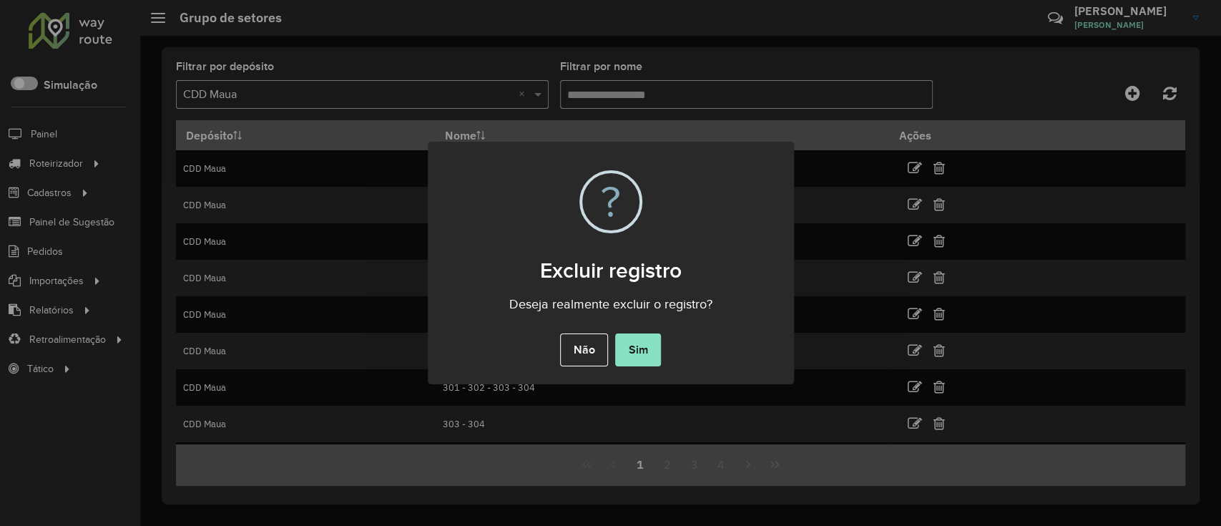
click at [725, 393] on div "× ? Excluir registro Deseja realmente excluir o registro? Não No Sim" at bounding box center [610, 263] width 1221 height 526
click at [587, 352] on button "Não" at bounding box center [584, 349] width 48 height 33
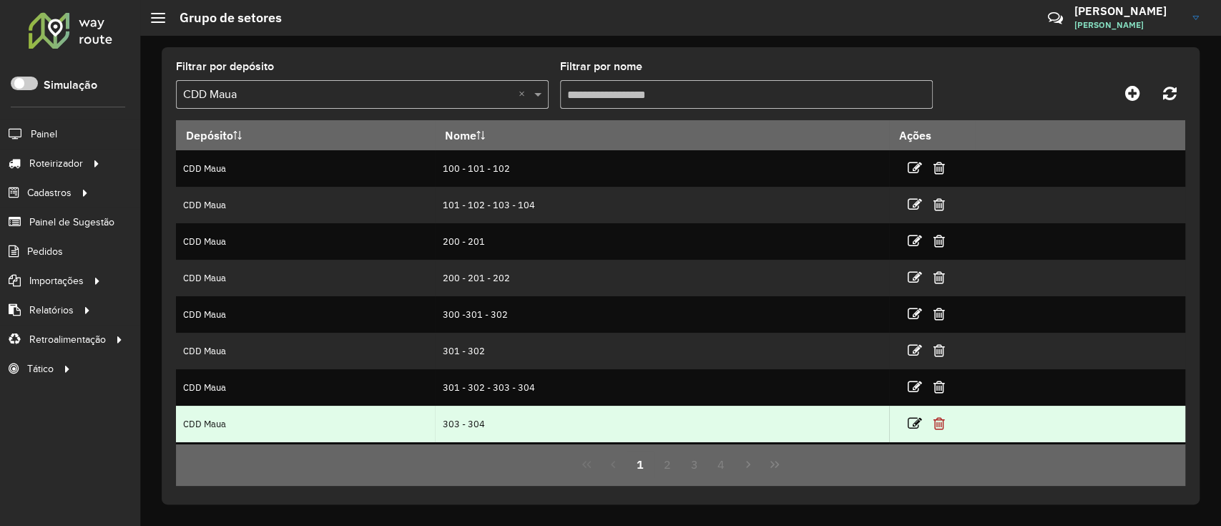
click at [911, 393] on icon at bounding box center [938, 423] width 11 height 14
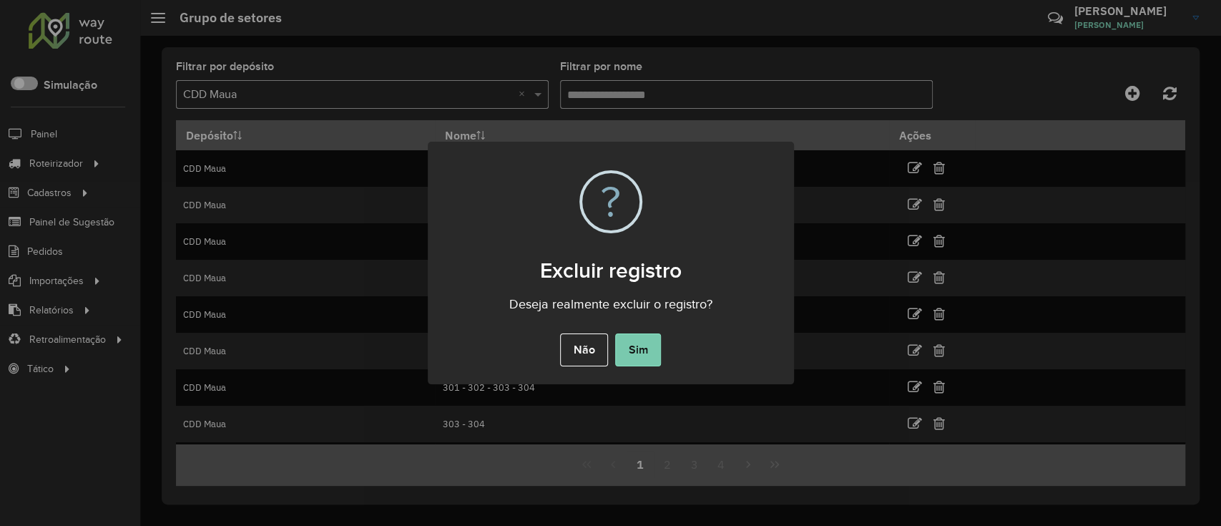
click at [624, 350] on button "Sim" at bounding box center [638, 349] width 46 height 33
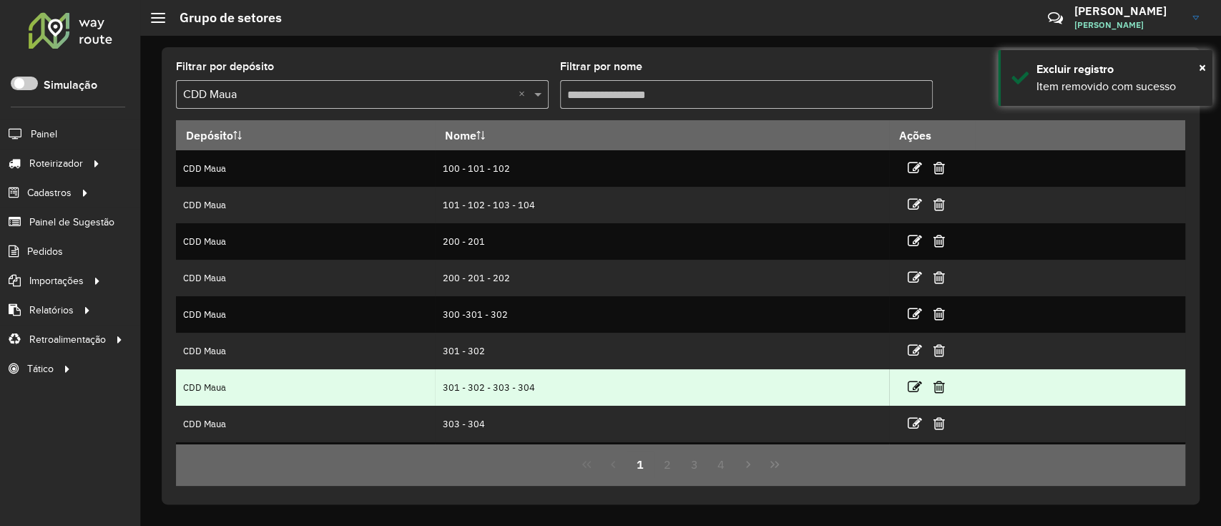
click at [899, 386] on td at bounding box center [933, 387] width 86 height 36
click at [910, 386] on icon at bounding box center [915, 387] width 14 height 14
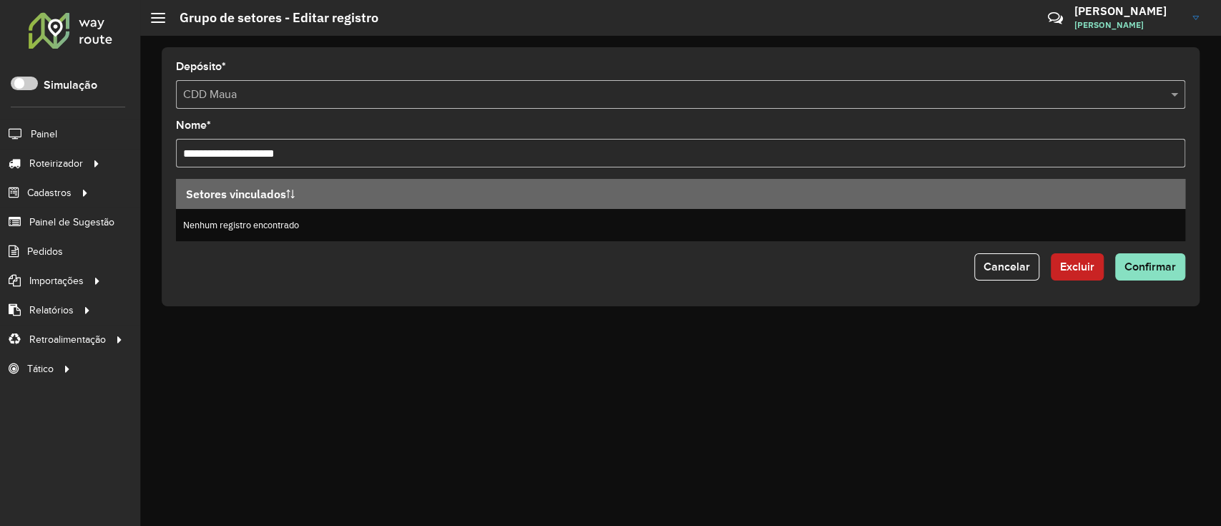
click at [182, 162] on input "**********" at bounding box center [680, 153] width 1009 height 29
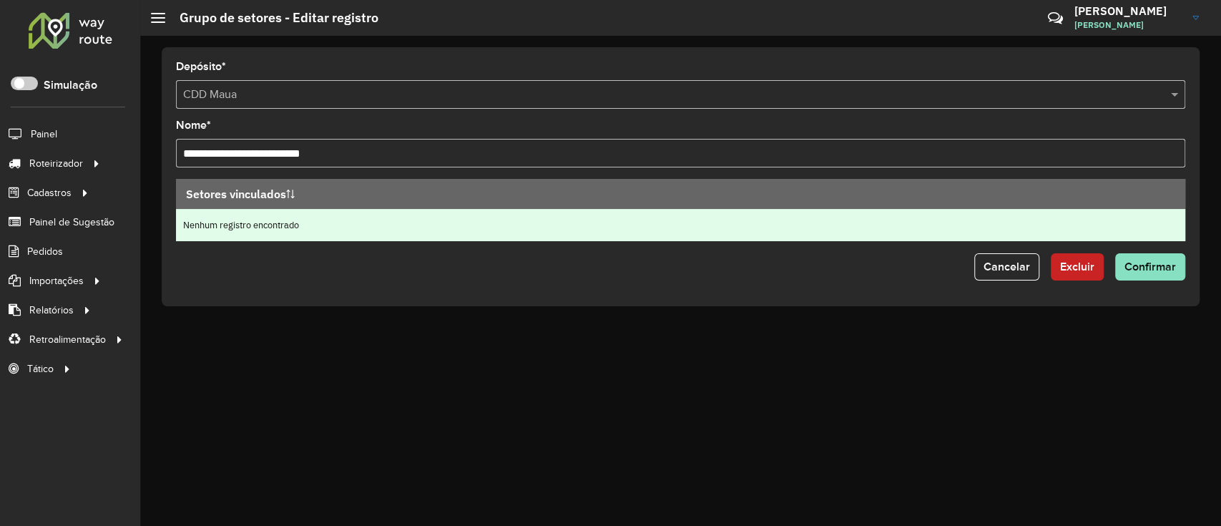
type input "**********"
click at [348, 217] on td "Nenhum registro encontrado" at bounding box center [680, 225] width 1009 height 32
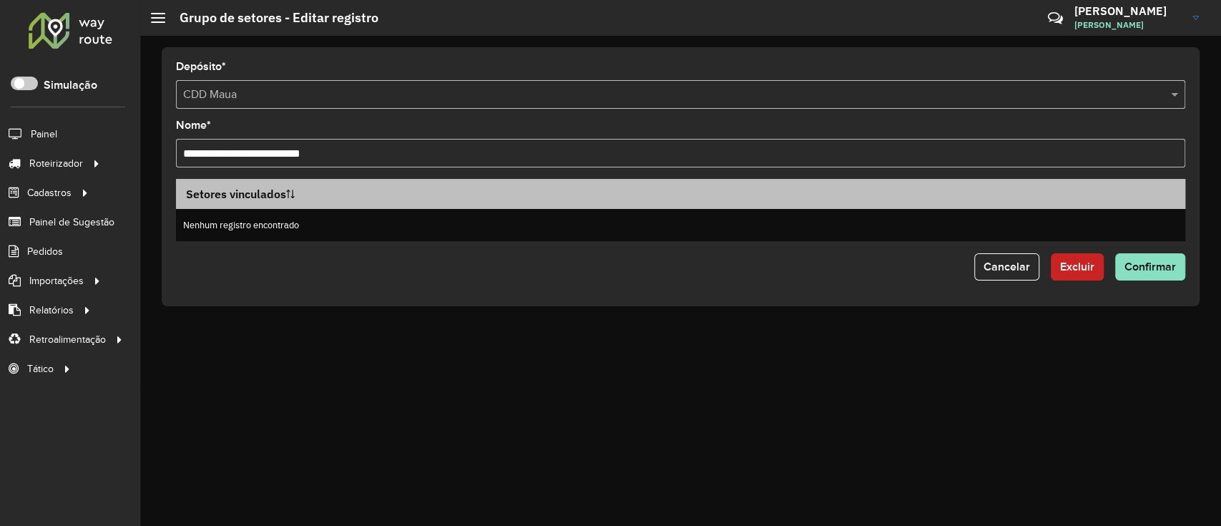
click at [349, 205] on th "Setores vinculados" at bounding box center [680, 194] width 1009 height 30
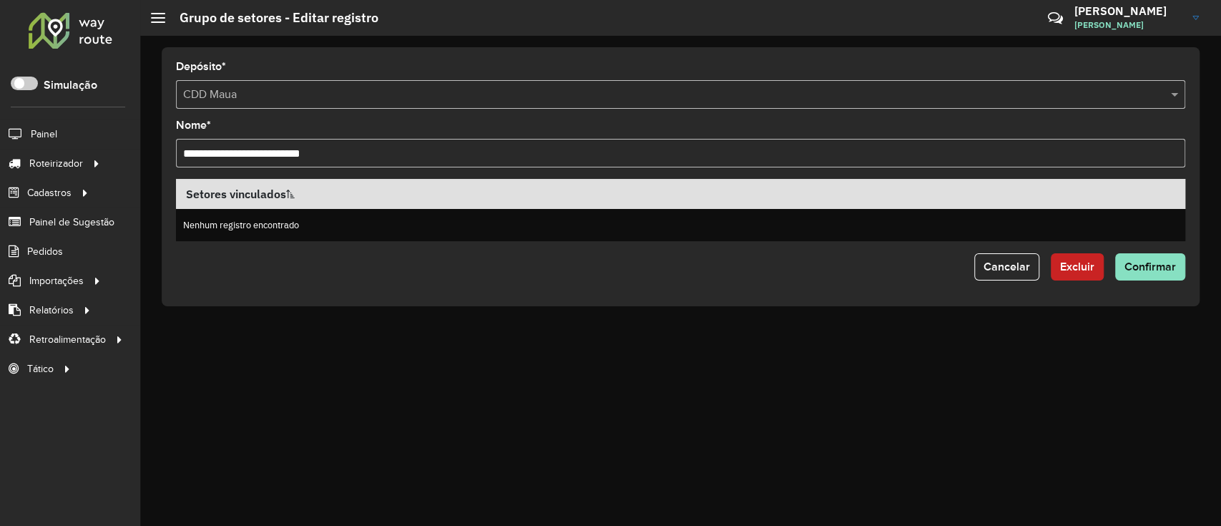
click at [911, 123] on div "**********" at bounding box center [680, 143] width 1009 height 47
click at [911, 269] on span "Confirmar" at bounding box center [1149, 266] width 51 height 12
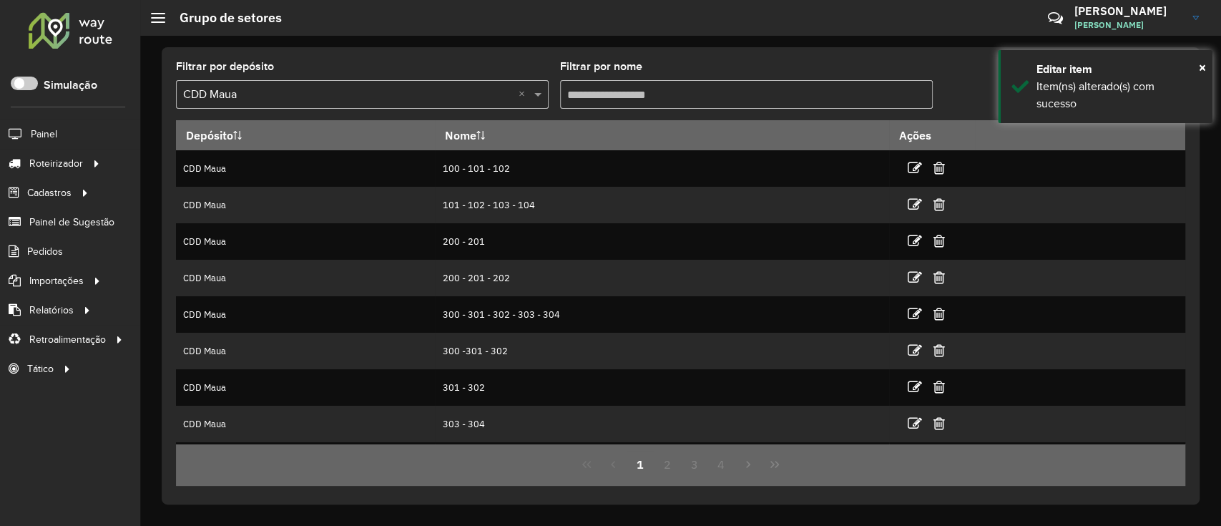
click at [911, 64] on div "Filtrar por depósito Selecione um depósito × CDD Maua × Filtrar por nome" at bounding box center [680, 91] width 1009 height 59
click at [911, 85] on div "Item(ns) alterado(s) com sucesso" at bounding box center [1118, 95] width 165 height 34
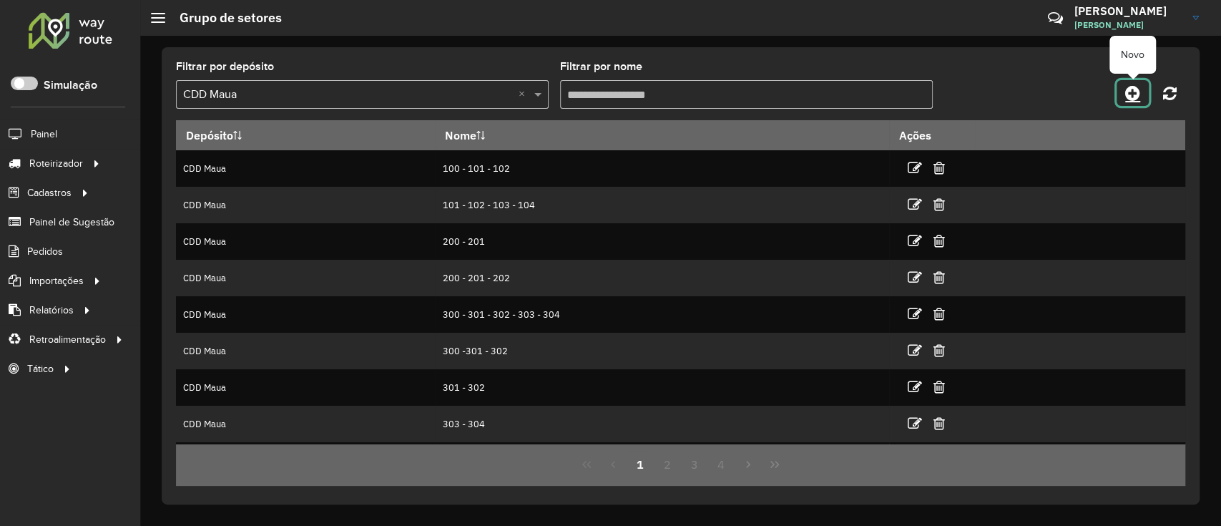
click at [911, 101] on link at bounding box center [1133, 93] width 32 height 26
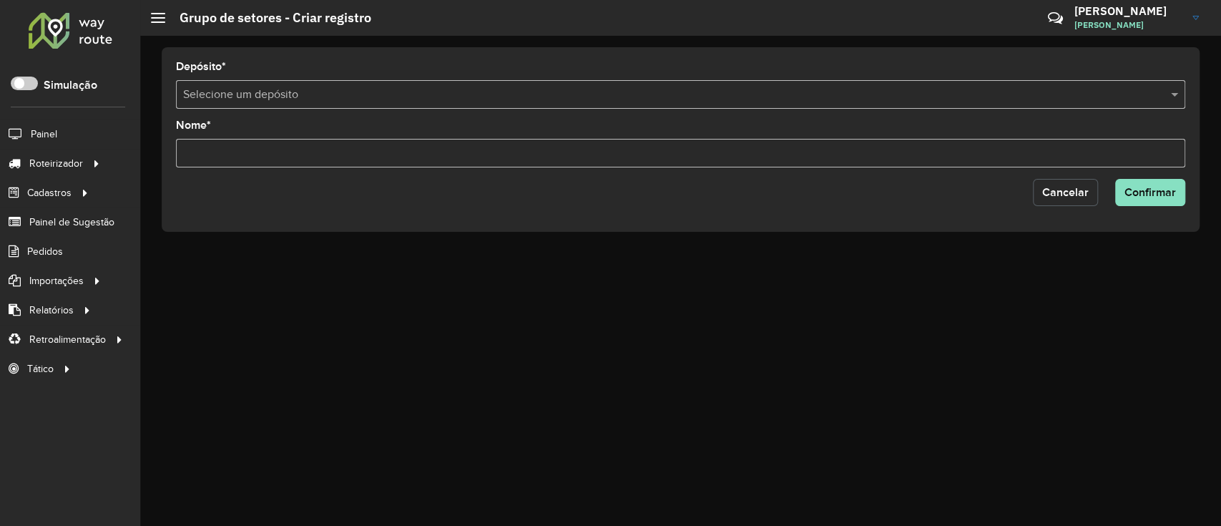
click at [911, 197] on span "Cancelar" at bounding box center [1065, 192] width 46 height 12
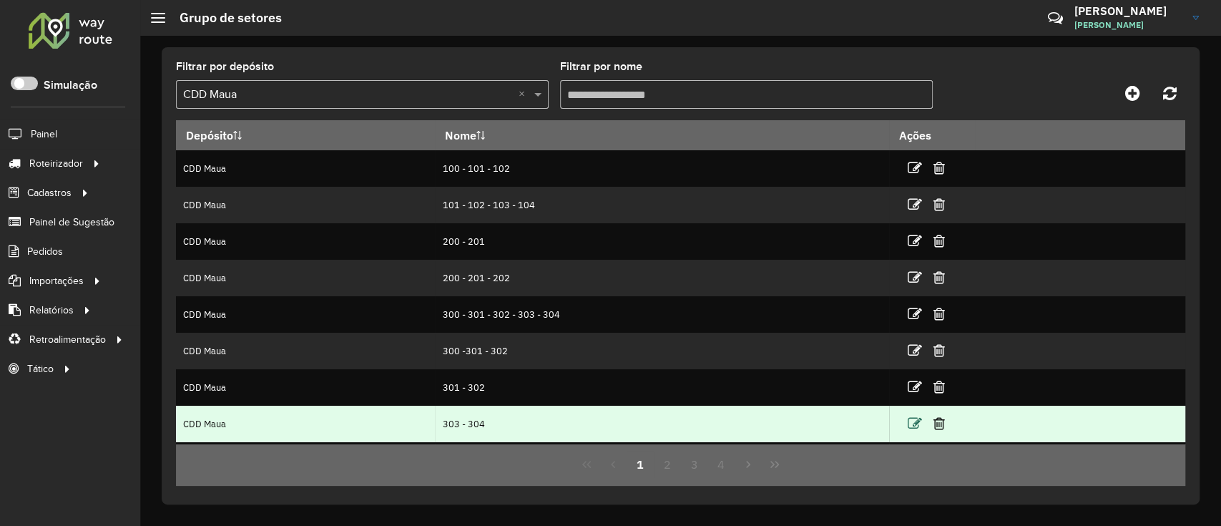
click at [908, 393] on icon at bounding box center [915, 423] width 14 height 14
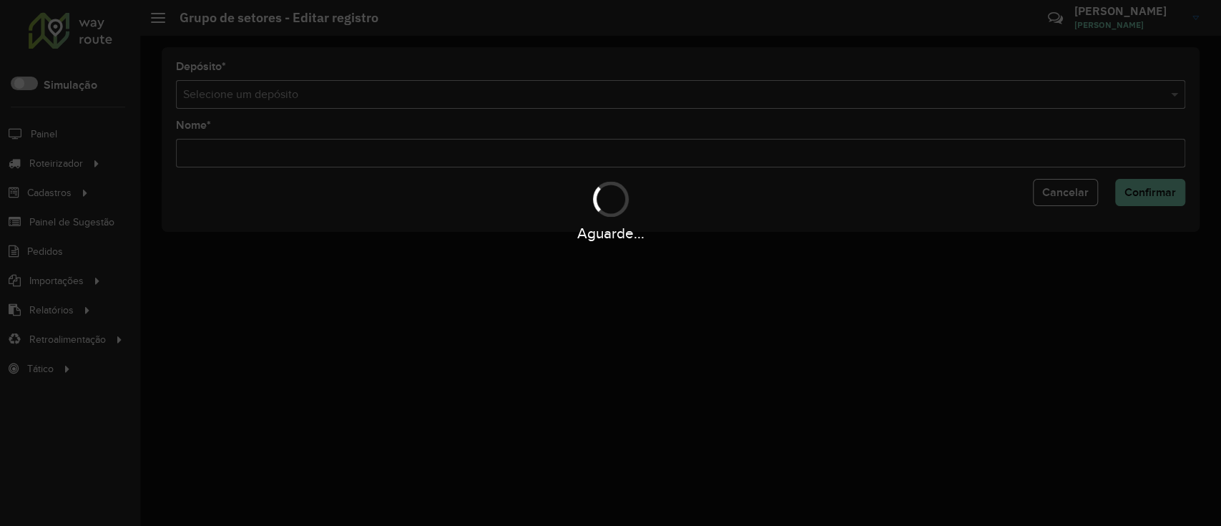
type input "*********"
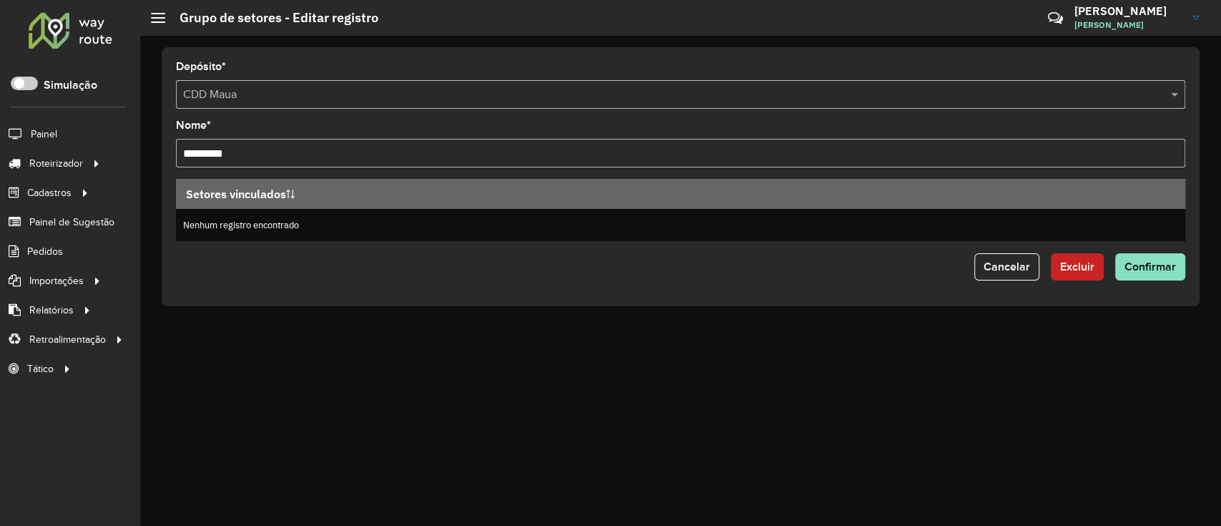
click at [911, 272] on span "Excluir" at bounding box center [1077, 266] width 34 height 12
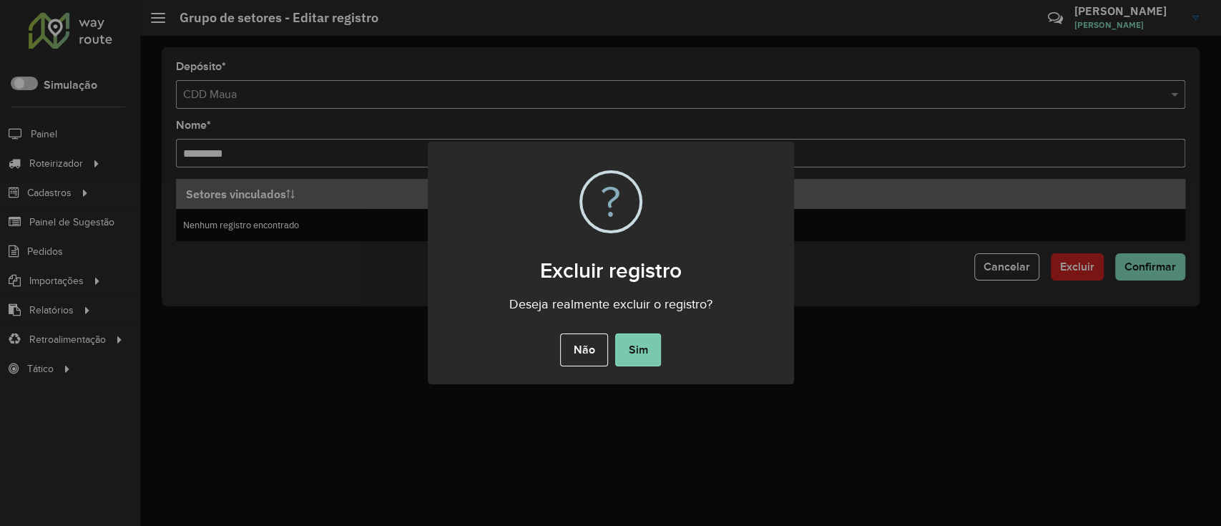
click at [641, 352] on button "Sim" at bounding box center [638, 349] width 46 height 33
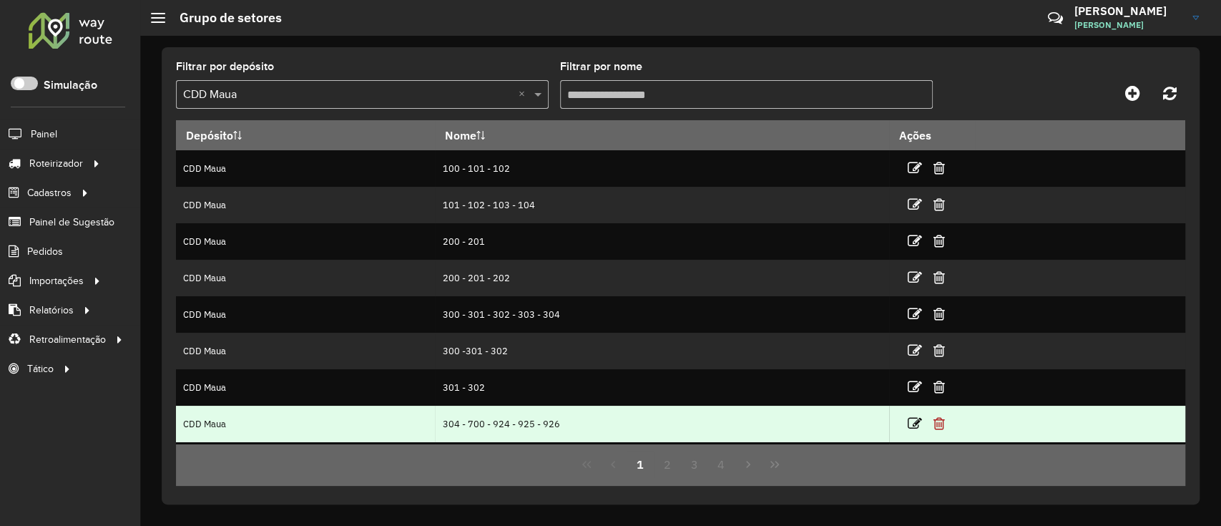
click at [911, 393] on icon at bounding box center [938, 423] width 11 height 14
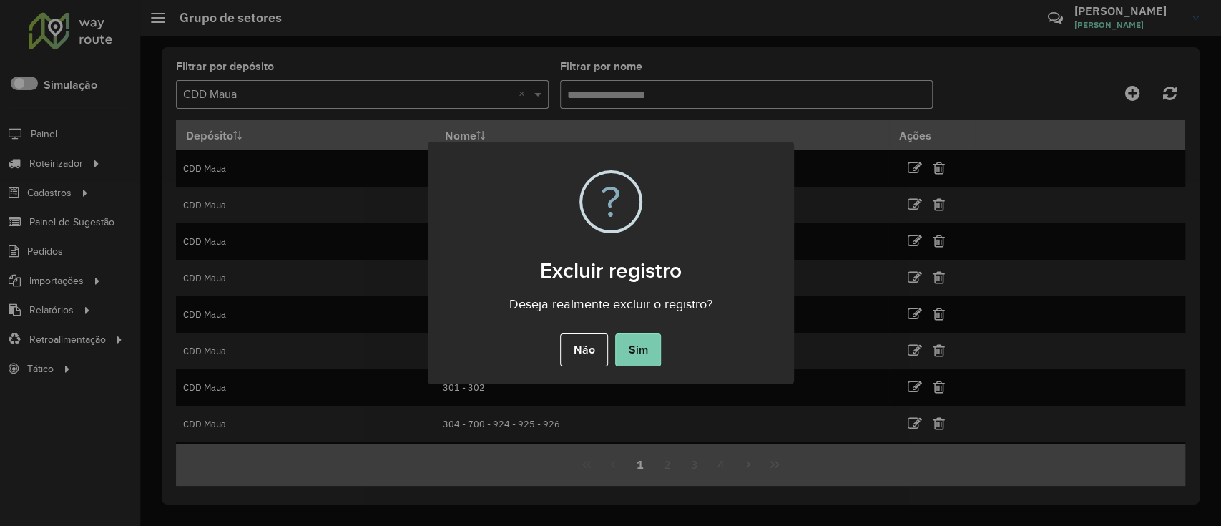
click at [637, 348] on button "Sim" at bounding box center [638, 349] width 46 height 33
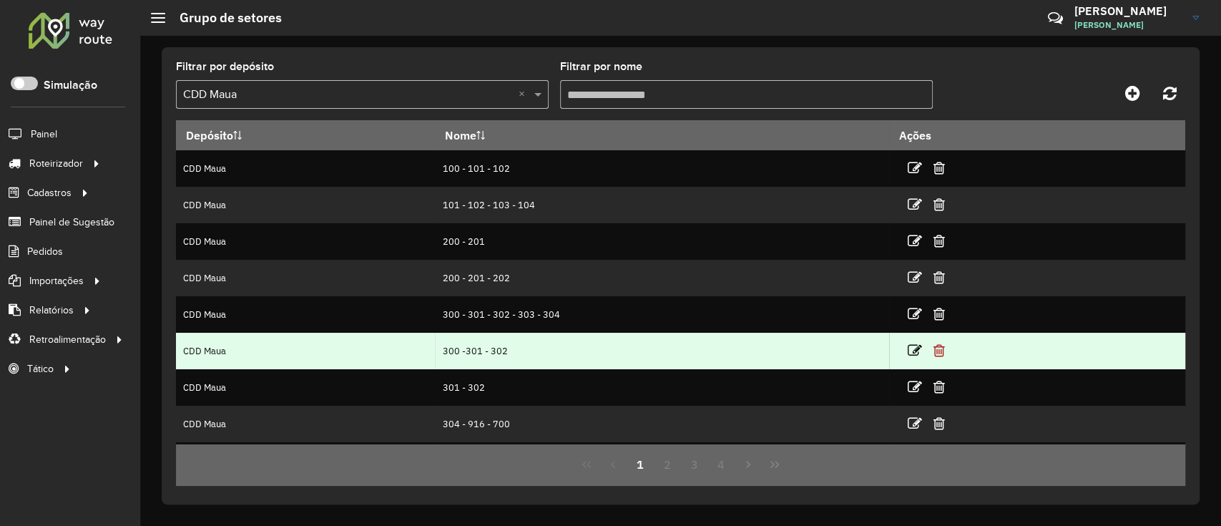
click at [911, 352] on icon at bounding box center [938, 350] width 11 height 14
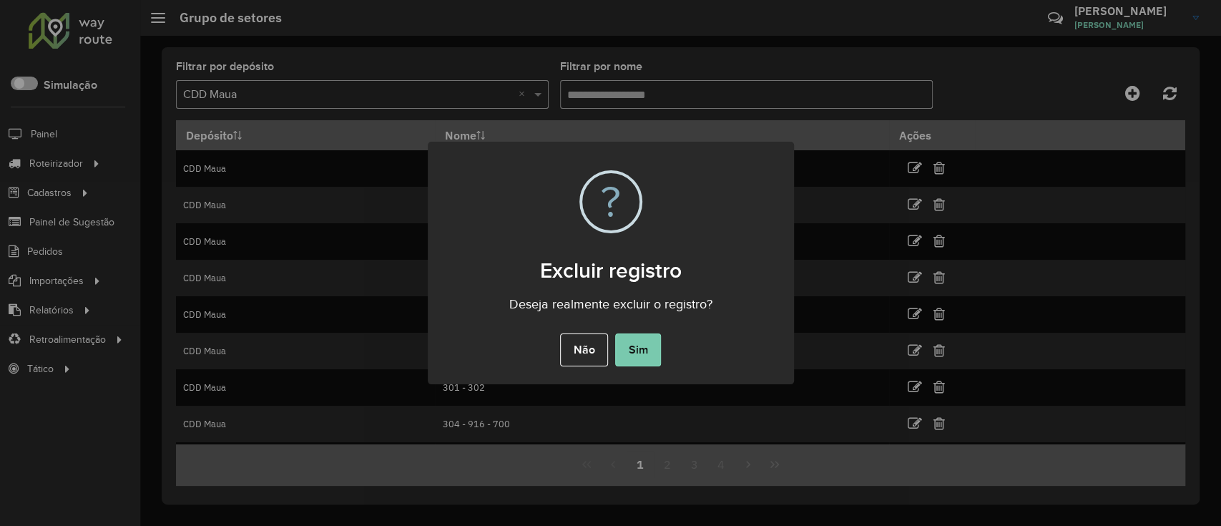
click at [629, 357] on button "Sim" at bounding box center [638, 349] width 46 height 33
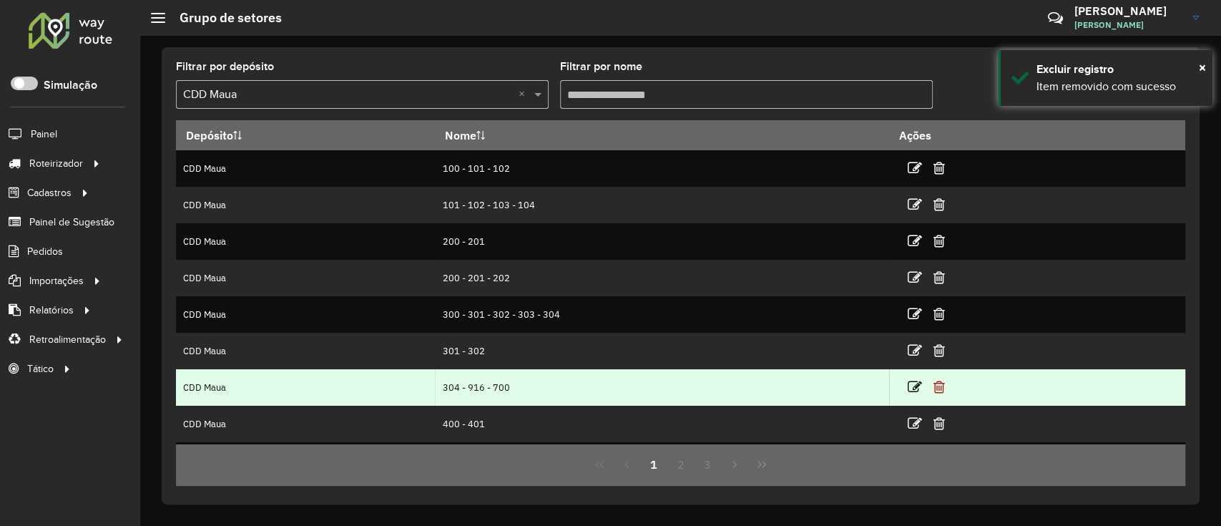
click at [911, 390] on icon at bounding box center [938, 387] width 11 height 14
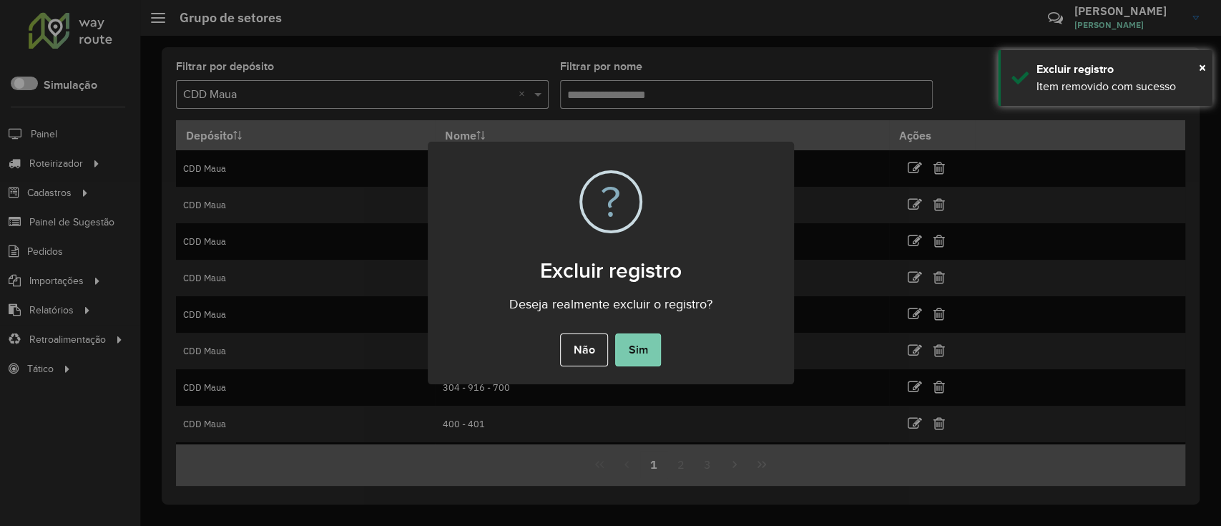
click at [642, 350] on button "Sim" at bounding box center [638, 349] width 46 height 33
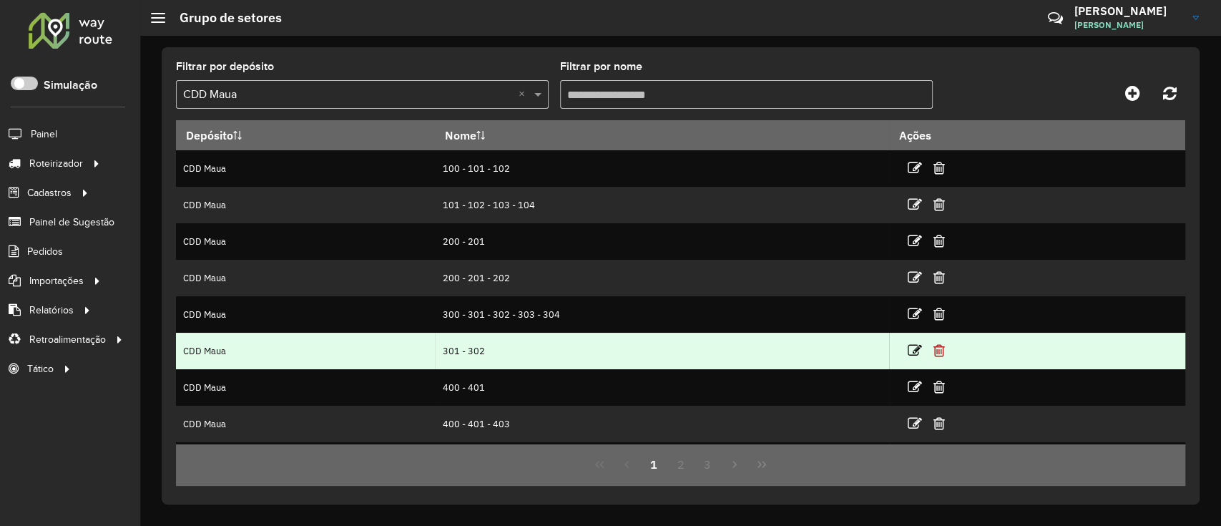
click at [911, 350] on icon at bounding box center [938, 350] width 11 height 14
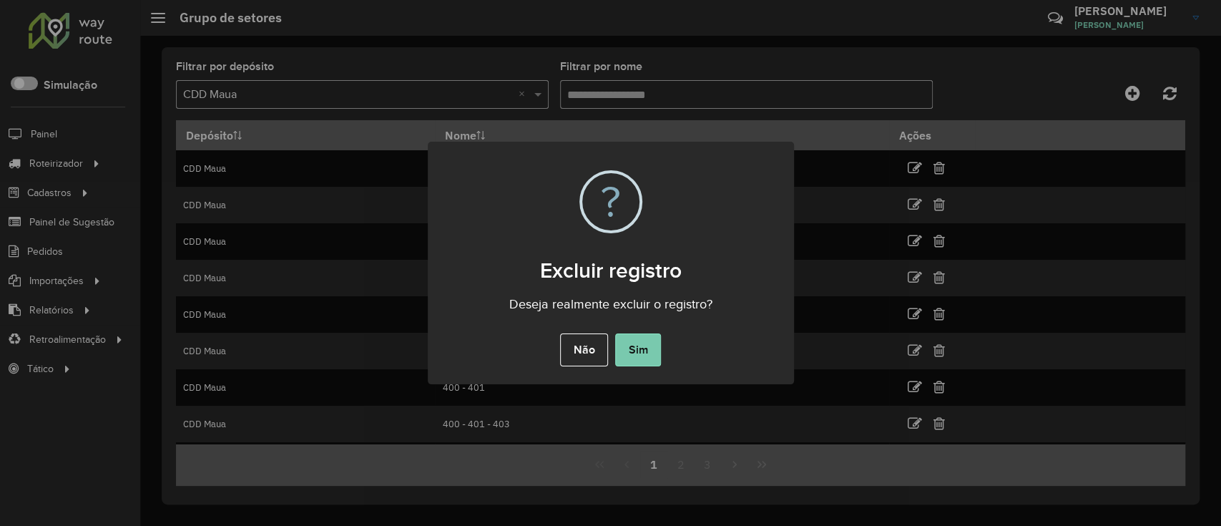
click at [649, 340] on button "Sim" at bounding box center [638, 349] width 46 height 33
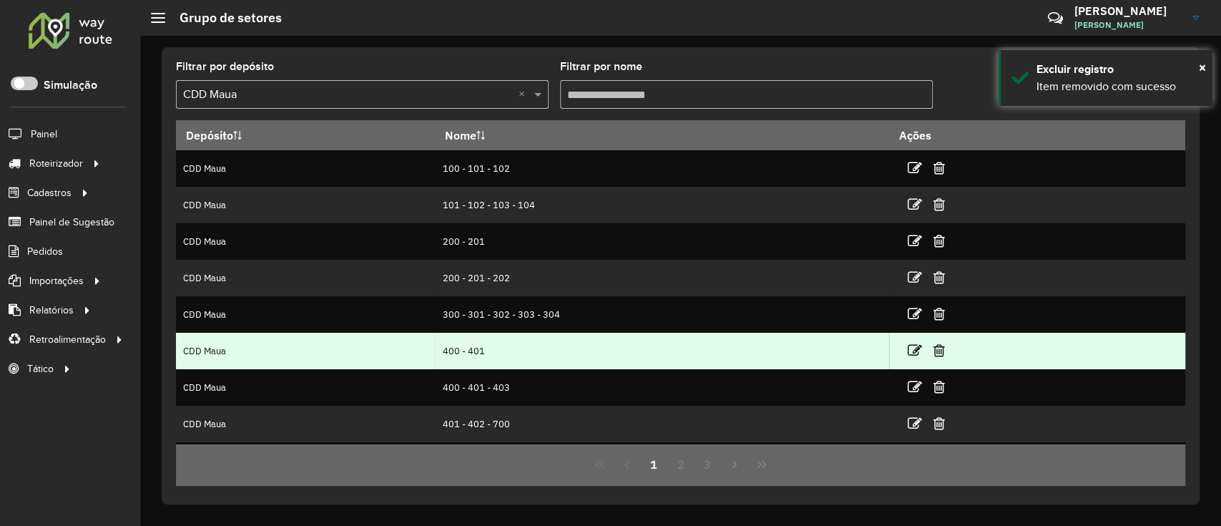
click at [895, 348] on td at bounding box center [933, 351] width 86 height 36
click at [900, 350] on td at bounding box center [933, 351] width 86 height 36
click at [908, 350] on icon at bounding box center [915, 350] width 14 height 14
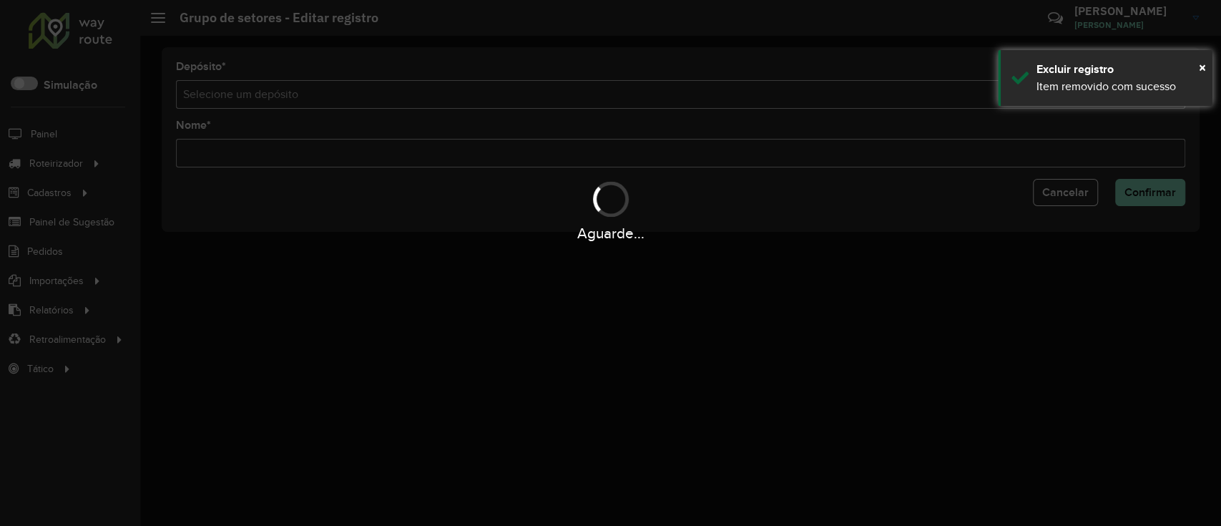
type input "*********"
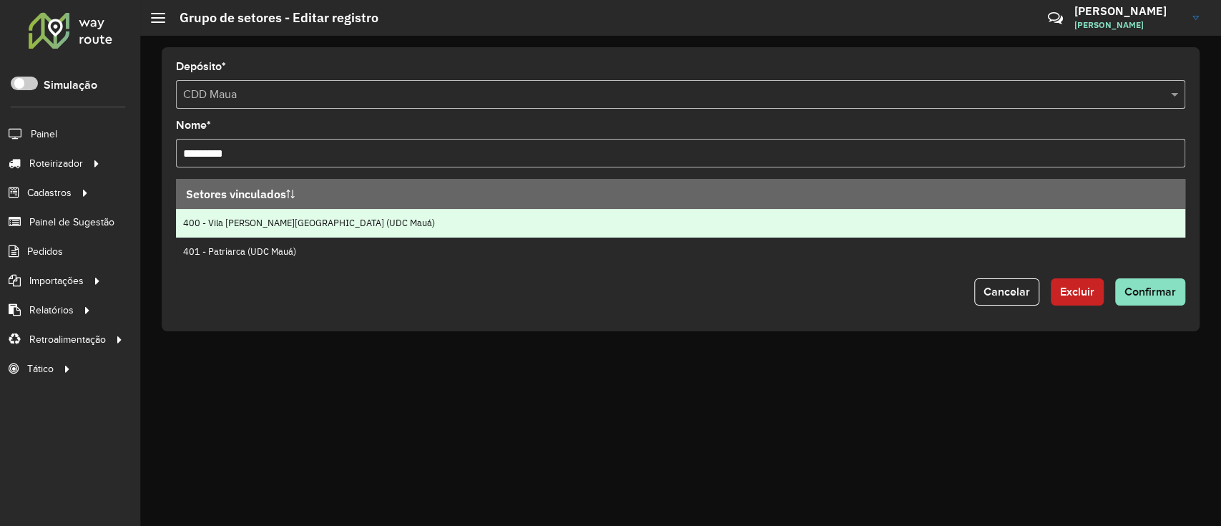
click at [433, 233] on td "400 - Vila [PERSON_NAME][GEOGRAPHIC_DATA] (UDC Mauá)" at bounding box center [680, 223] width 1009 height 29
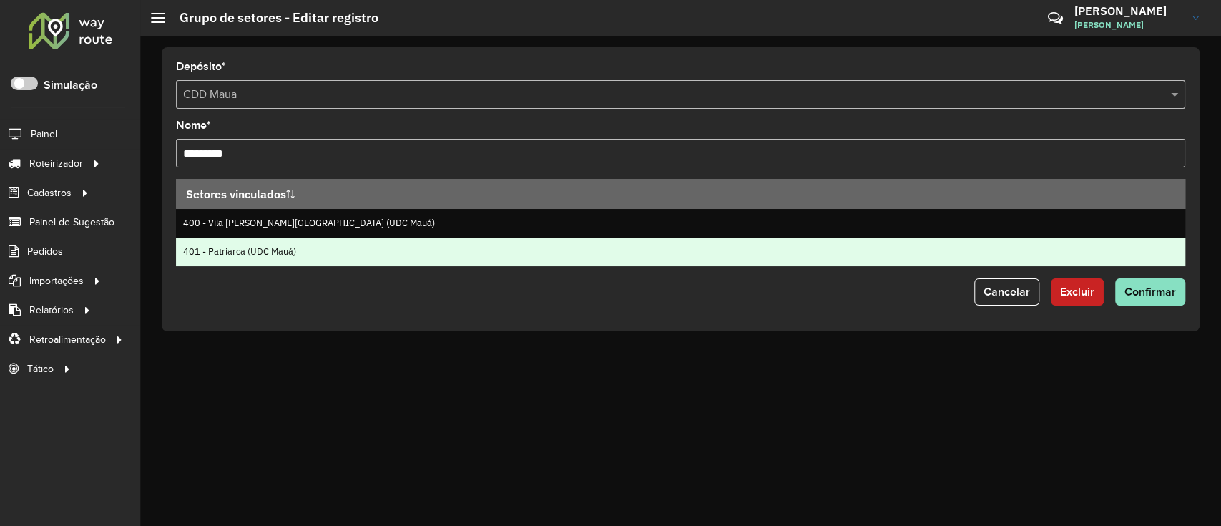
drag, startPoint x: 433, startPoint y: 233, endPoint x: 398, endPoint y: 255, distance: 42.1
click at [398, 255] on td "401 - Patriarca (UDC Mauá)" at bounding box center [680, 251] width 1009 height 29
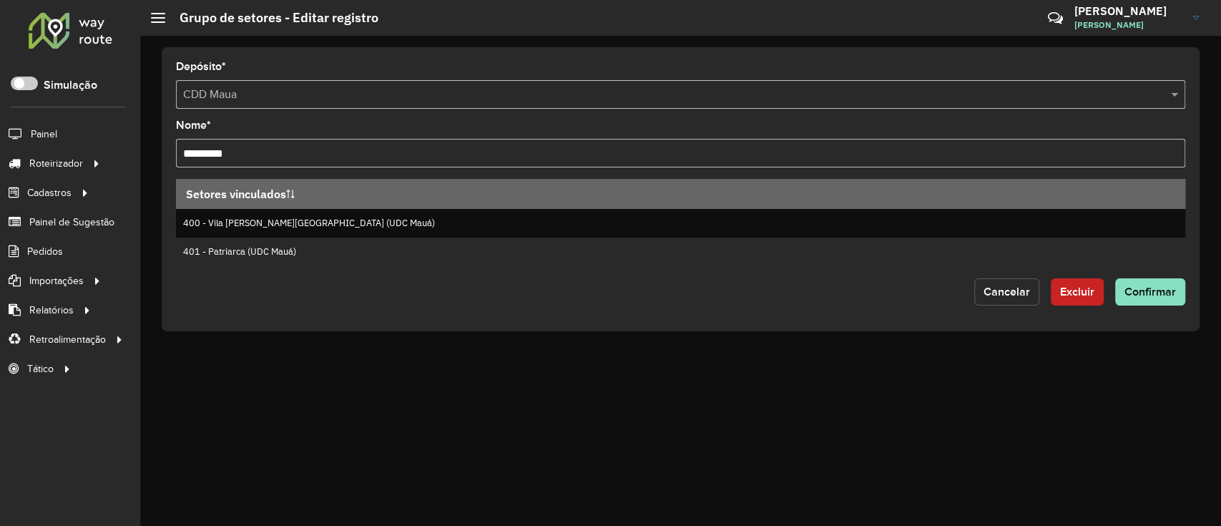
click at [911, 290] on span "Cancelar" at bounding box center [1006, 291] width 46 height 12
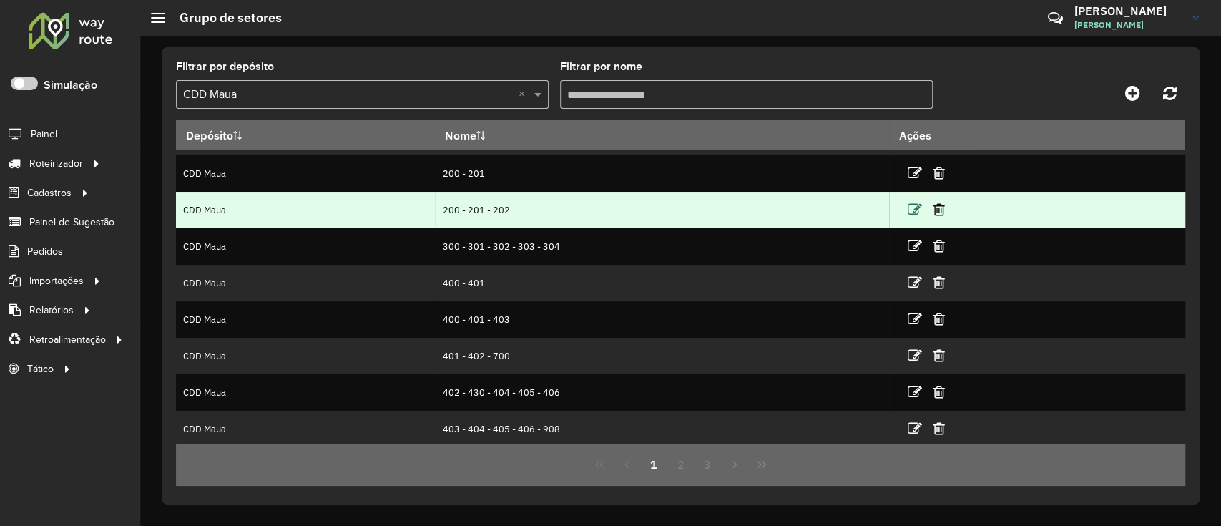
scroll to position [143, 0]
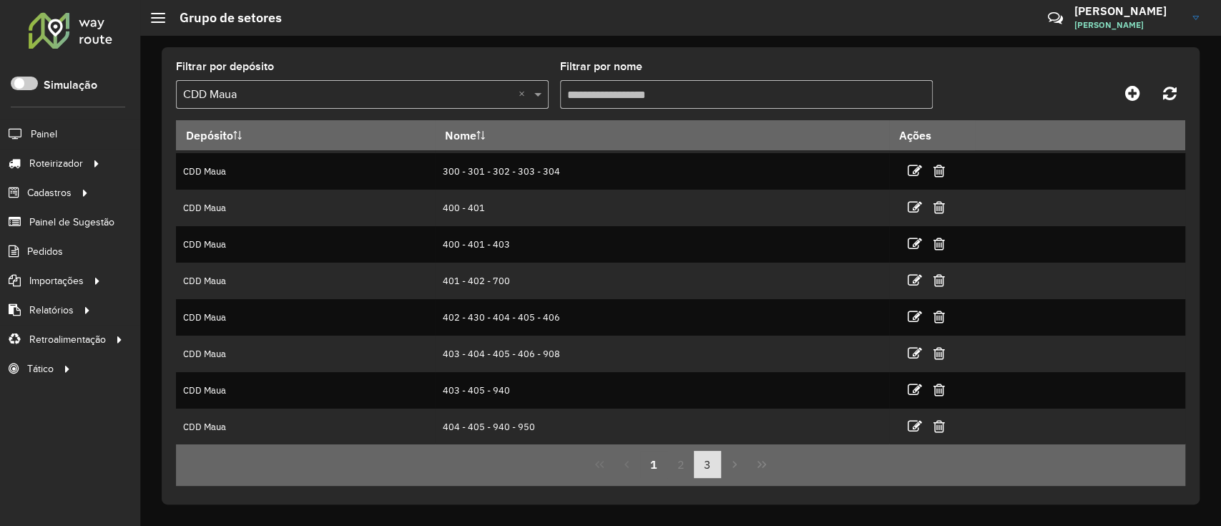
click at [713, 393] on button "3" at bounding box center [707, 464] width 27 height 27
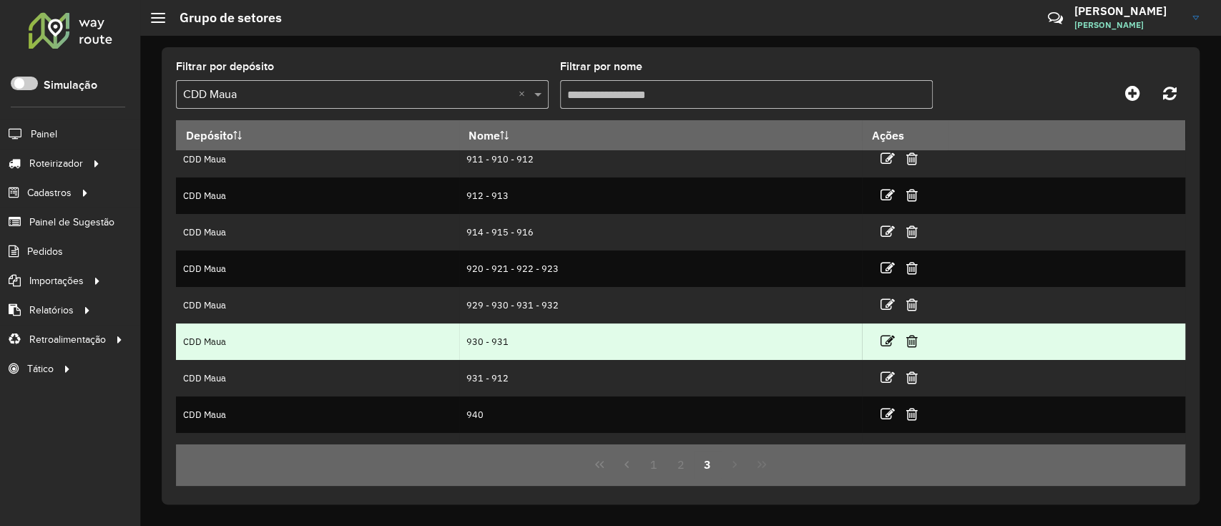
scroll to position [70, 0]
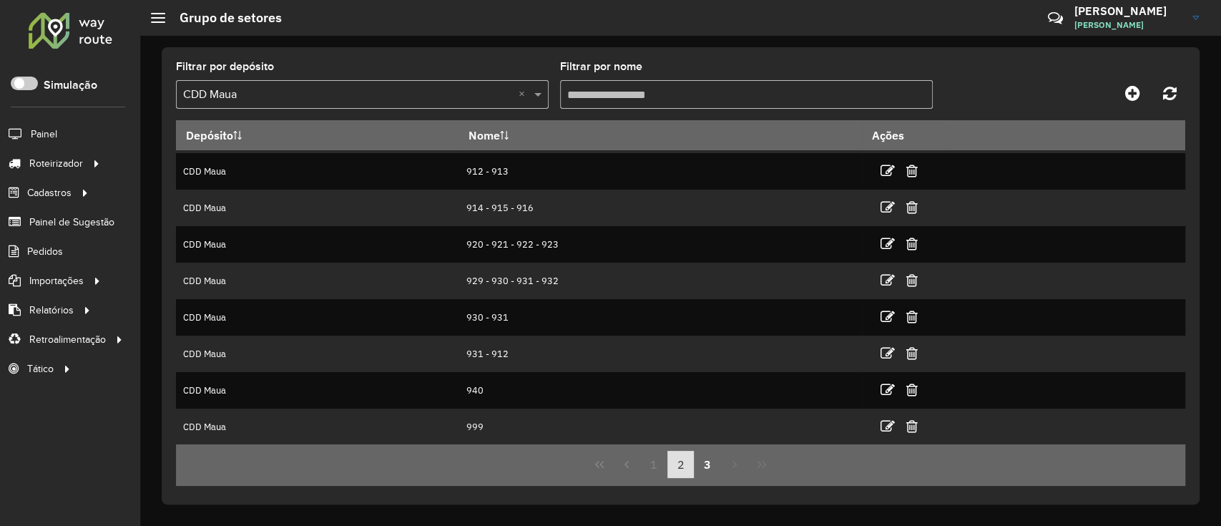
click at [675, 393] on button "2" at bounding box center [680, 464] width 27 height 27
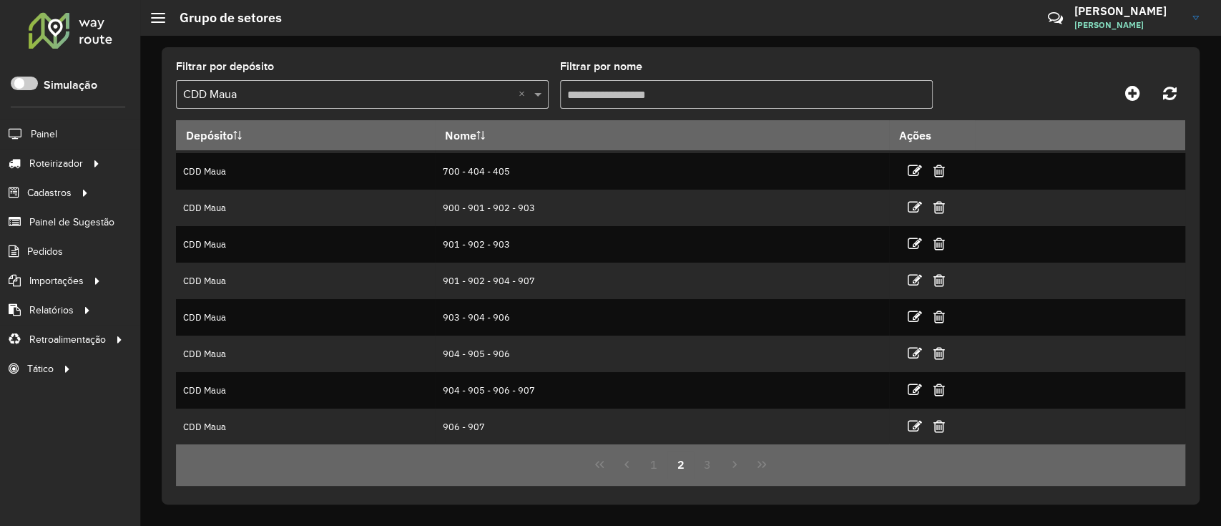
scroll to position [0, 0]
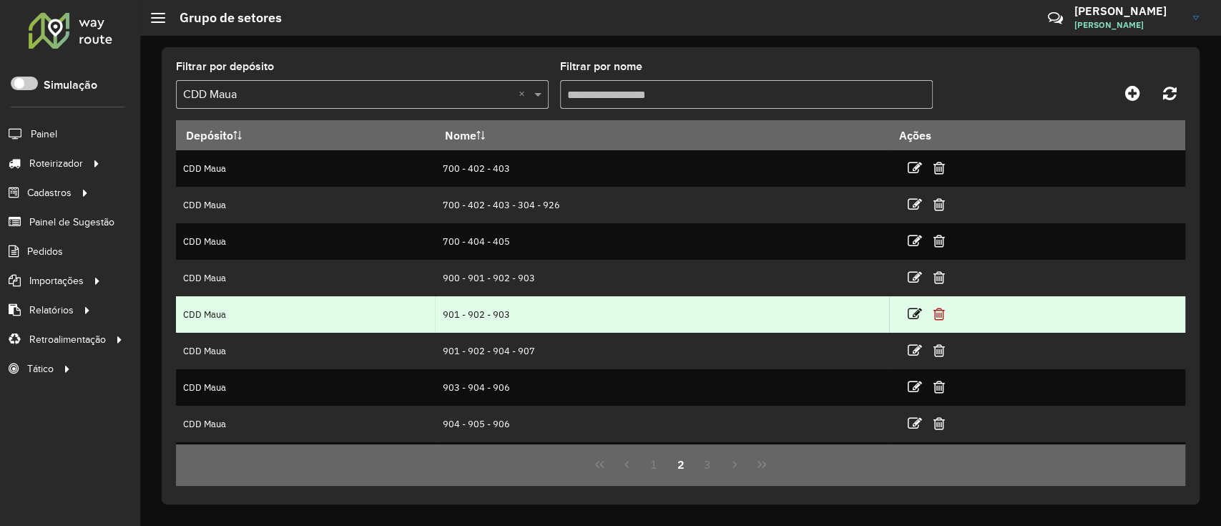
click at [911, 315] on icon at bounding box center [938, 314] width 11 height 14
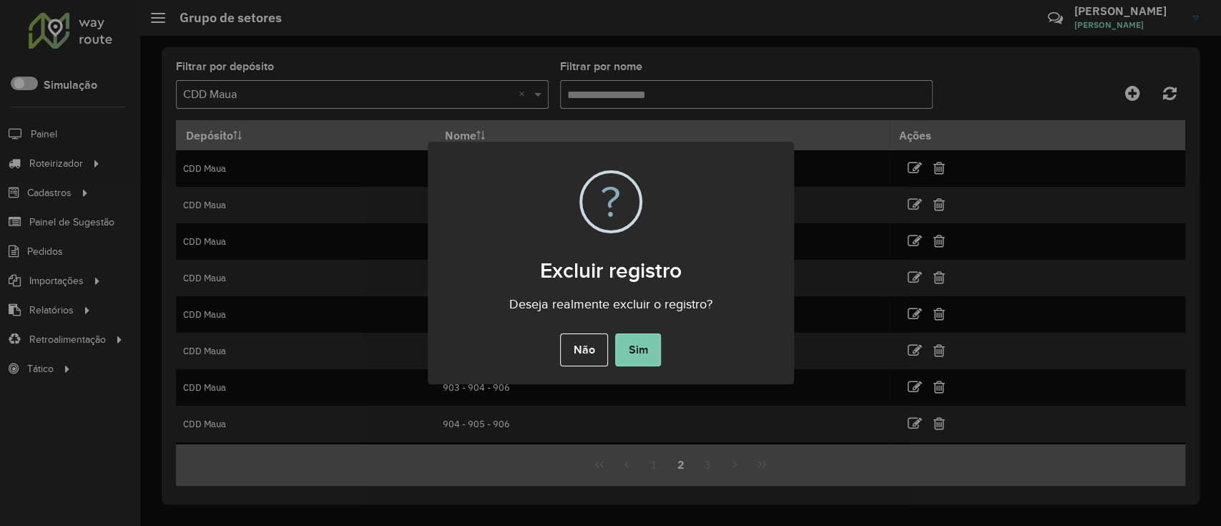
click at [642, 353] on button "Sim" at bounding box center [638, 349] width 46 height 33
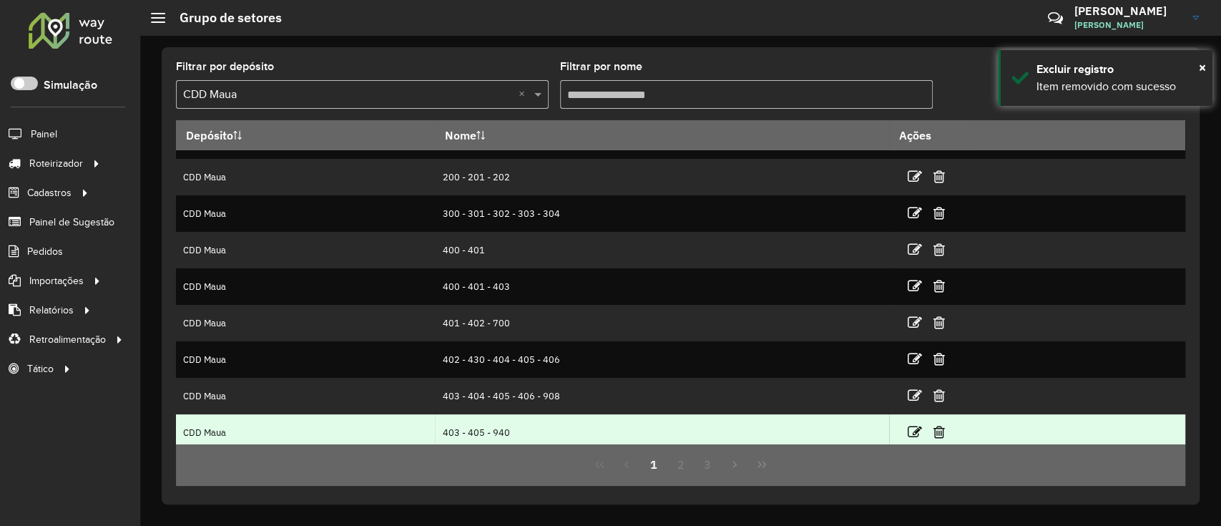
scroll to position [143, 0]
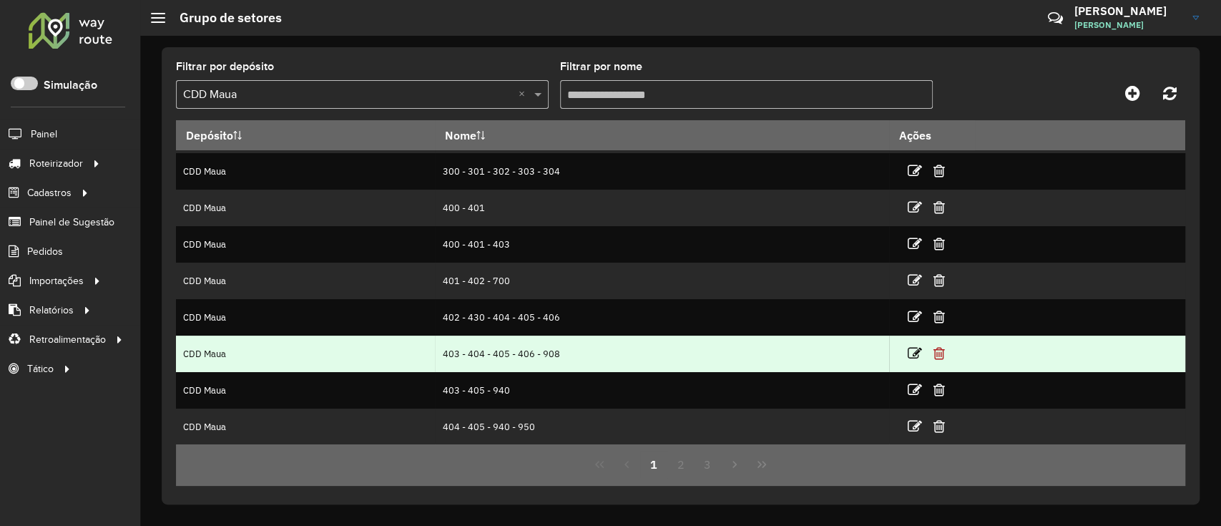
click at [911, 348] on icon at bounding box center [938, 353] width 11 height 14
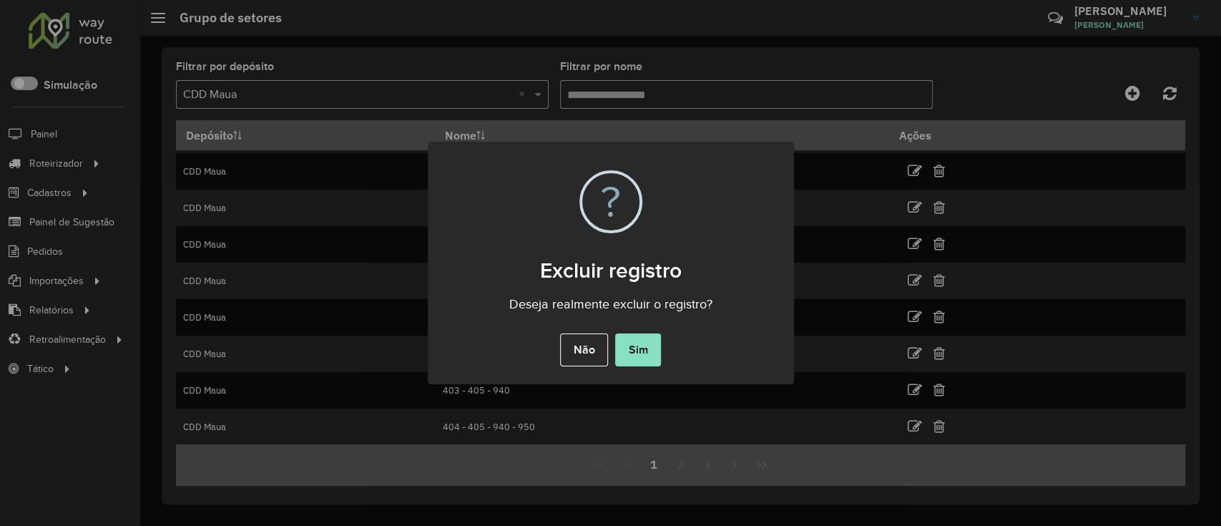
click at [662, 340] on div "Não No Sim" at bounding box center [611, 350] width 366 height 40
click at [659, 343] on button "Sim" at bounding box center [638, 349] width 46 height 33
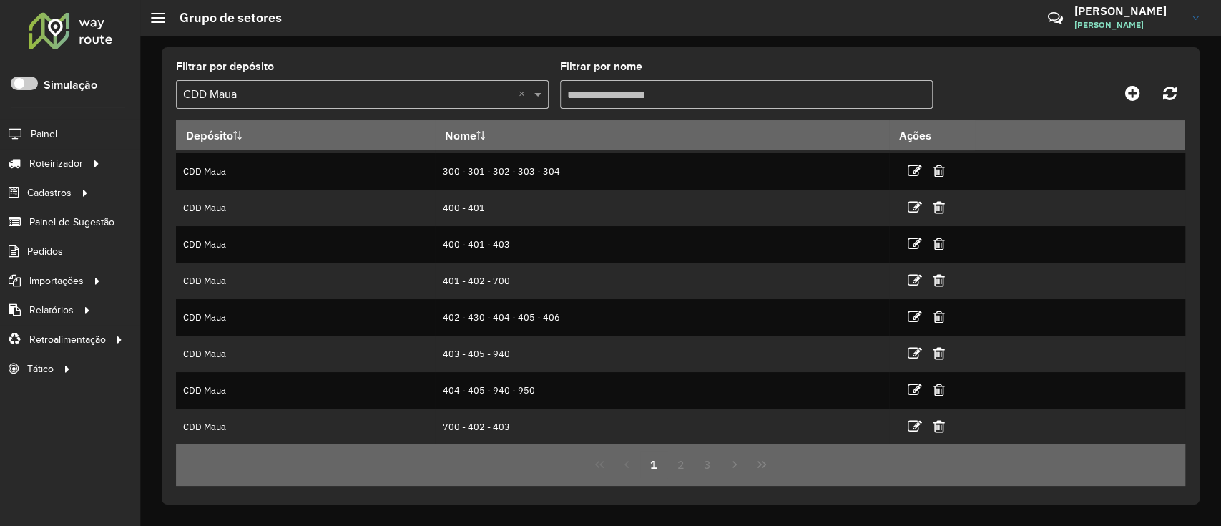
click at [682, 393] on div "1 2 3" at bounding box center [680, 464] width 1009 height 42
click at [683, 393] on button "2" at bounding box center [680, 464] width 27 height 27
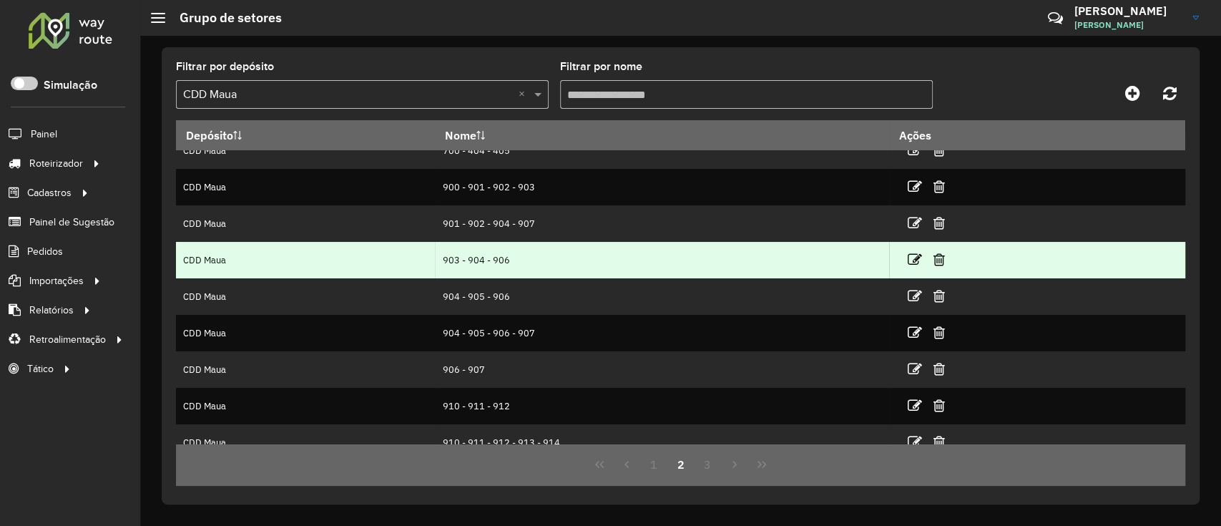
scroll to position [0, 0]
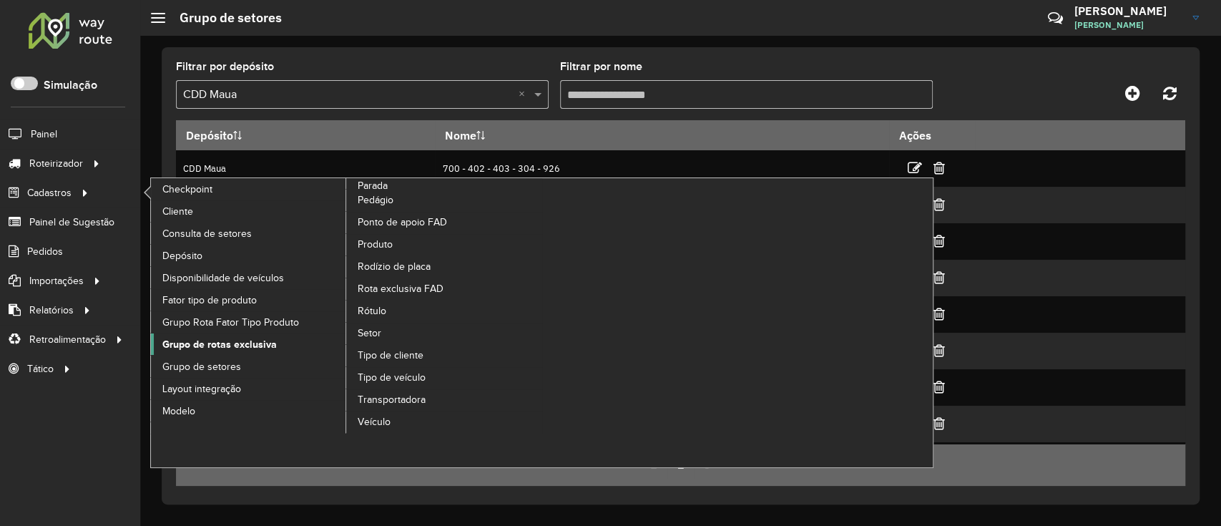
click at [241, 345] on span "Grupo de rotas exclusiva" at bounding box center [219, 344] width 114 height 15
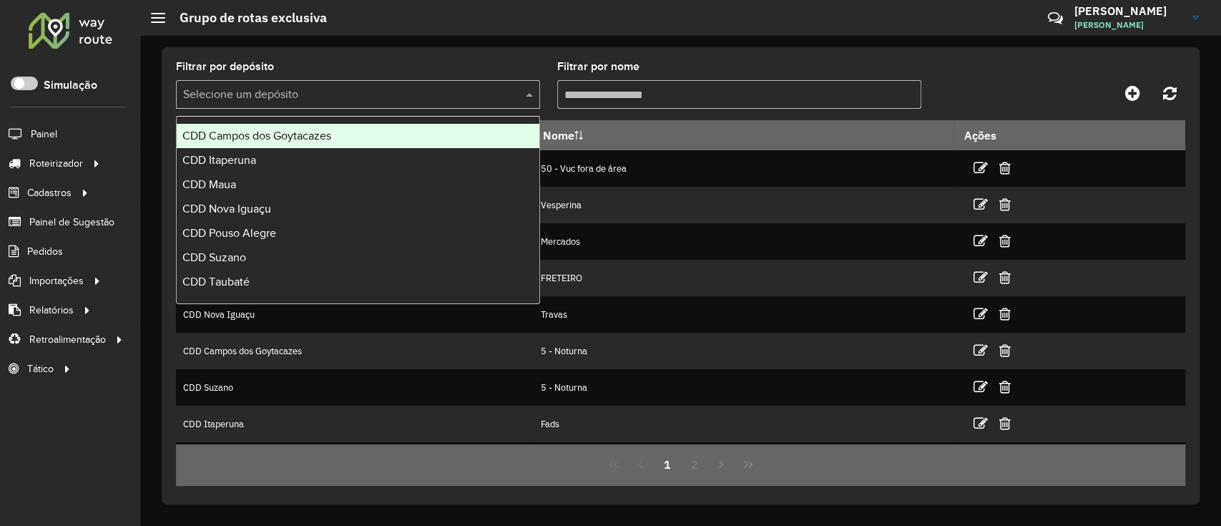
click at [380, 107] on div "Selecione um depósito" at bounding box center [358, 94] width 364 height 29
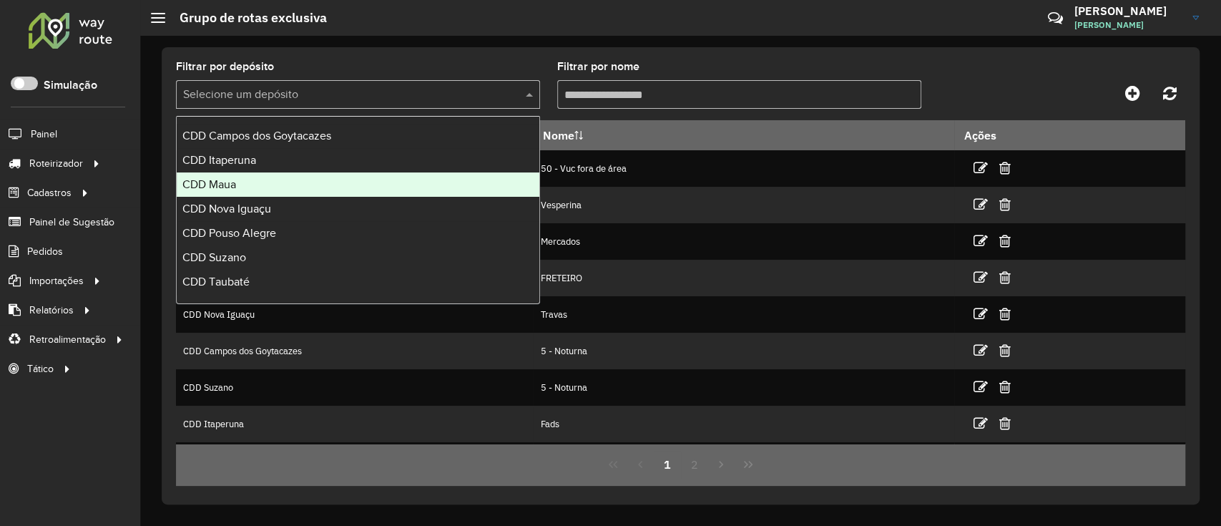
drag, startPoint x: 380, startPoint y: 199, endPoint x: 378, endPoint y: 185, distance: 13.8
click at [378, 185] on div "CDD Campos dos Goytacazes CDD Itaperuna CDD Maua CDD Nova Iguaçu CDD Pouso Aleg…" at bounding box center [358, 221] width 363 height 195
click at [378, 186] on div "CDD Maua" at bounding box center [358, 184] width 363 height 24
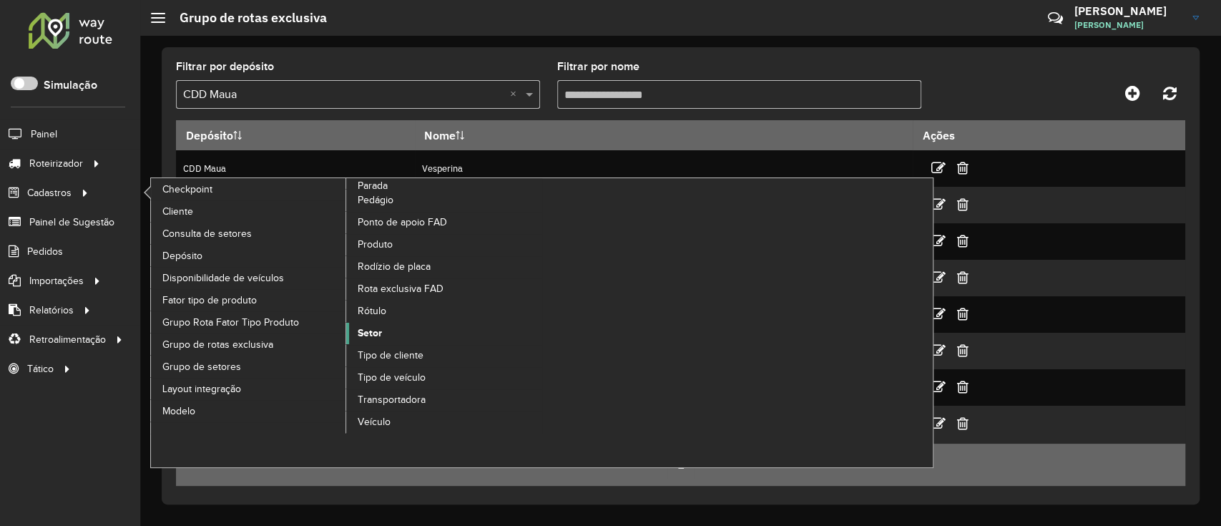
click at [371, 326] on span "Setor" at bounding box center [370, 332] width 24 height 15
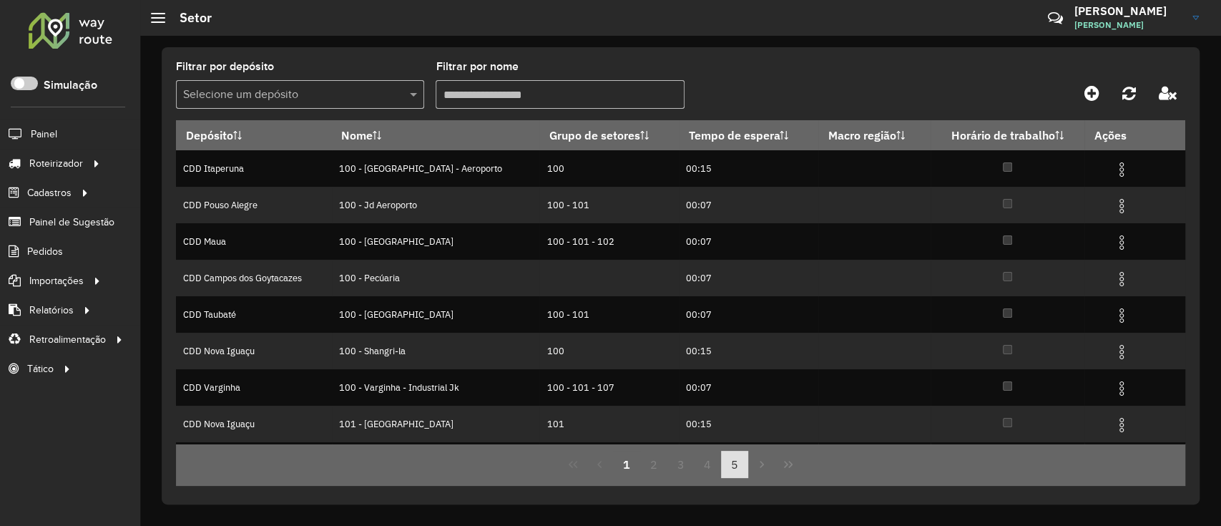
click at [738, 393] on button "5" at bounding box center [734, 464] width 27 height 27
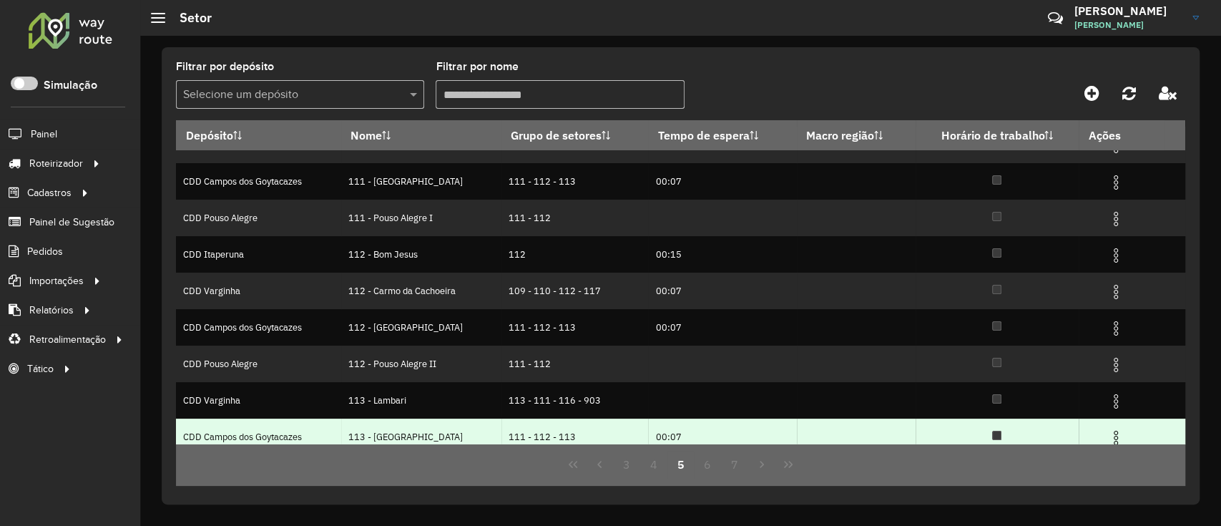
scroll to position [143, 0]
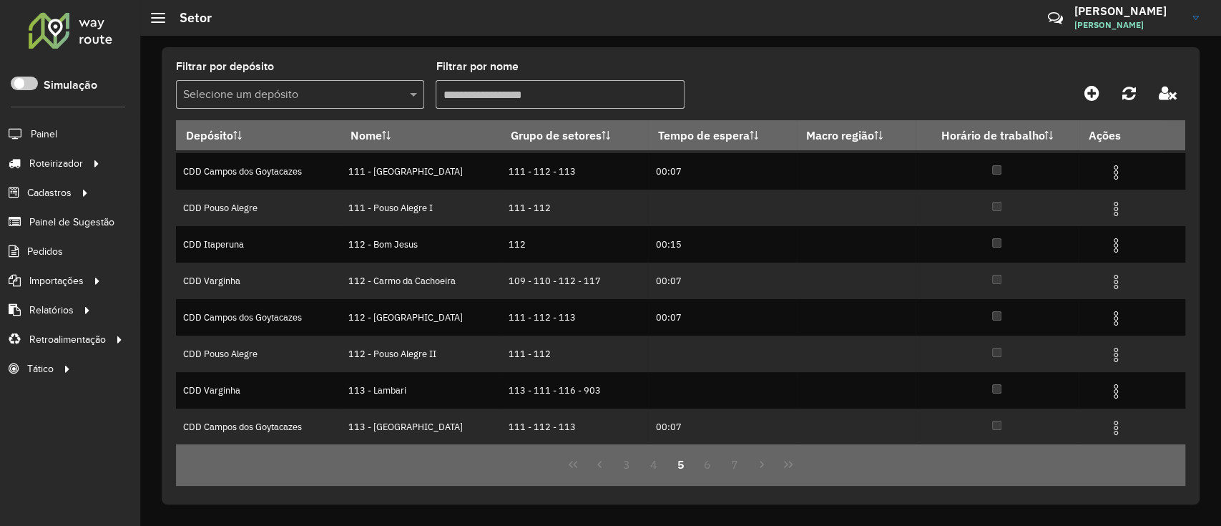
click at [255, 91] on input "text" at bounding box center [285, 95] width 205 height 17
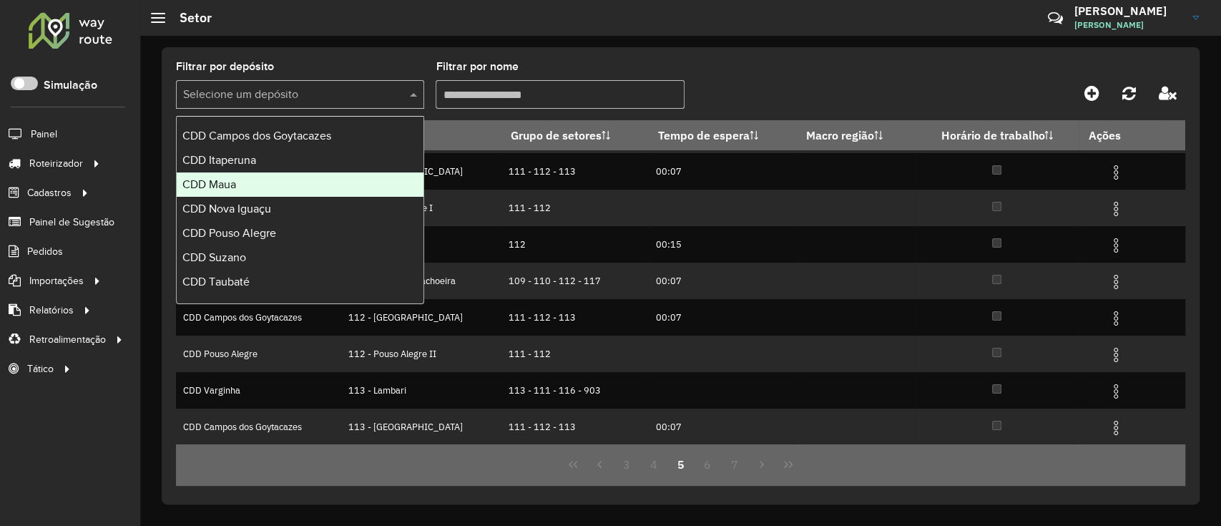
click at [286, 175] on div "CDD Maua" at bounding box center [300, 184] width 247 height 24
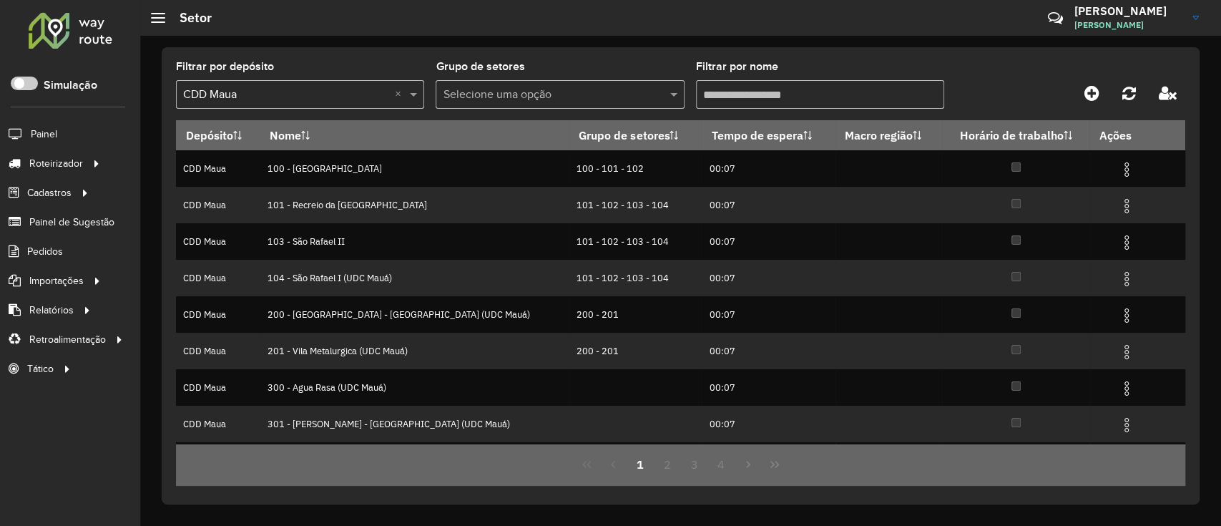
scroll to position [0, 0]
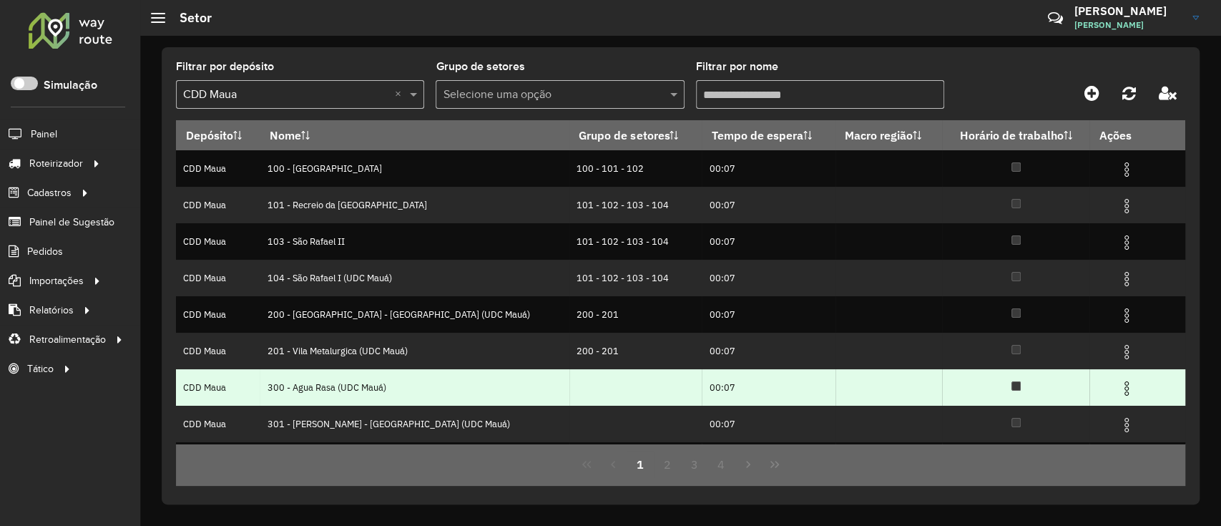
click at [911, 388] on img at bounding box center [1126, 388] width 17 height 17
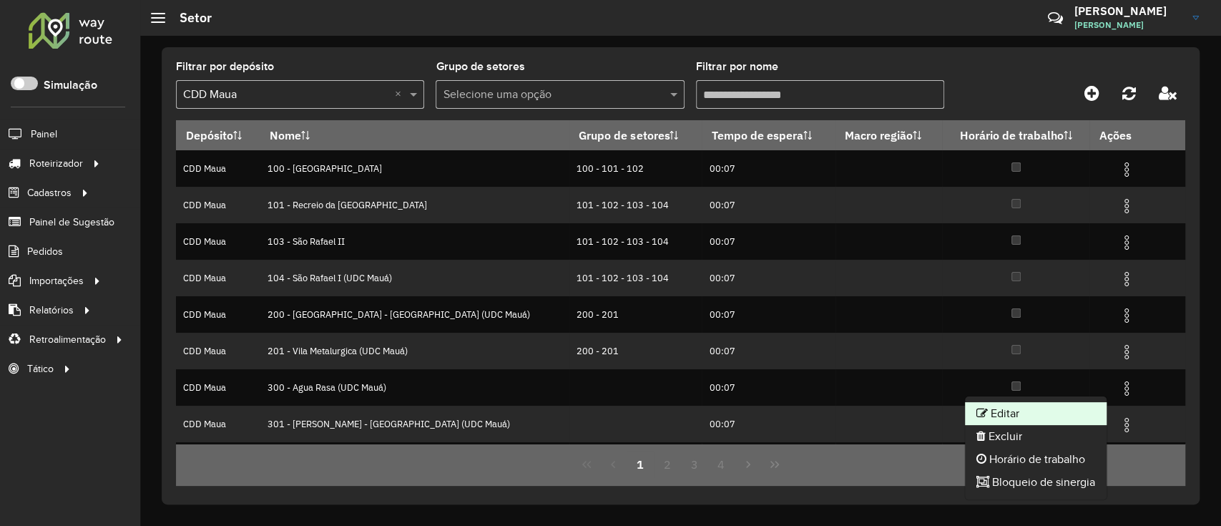
click at [911, 393] on li "Editar" at bounding box center [1036, 413] width 142 height 23
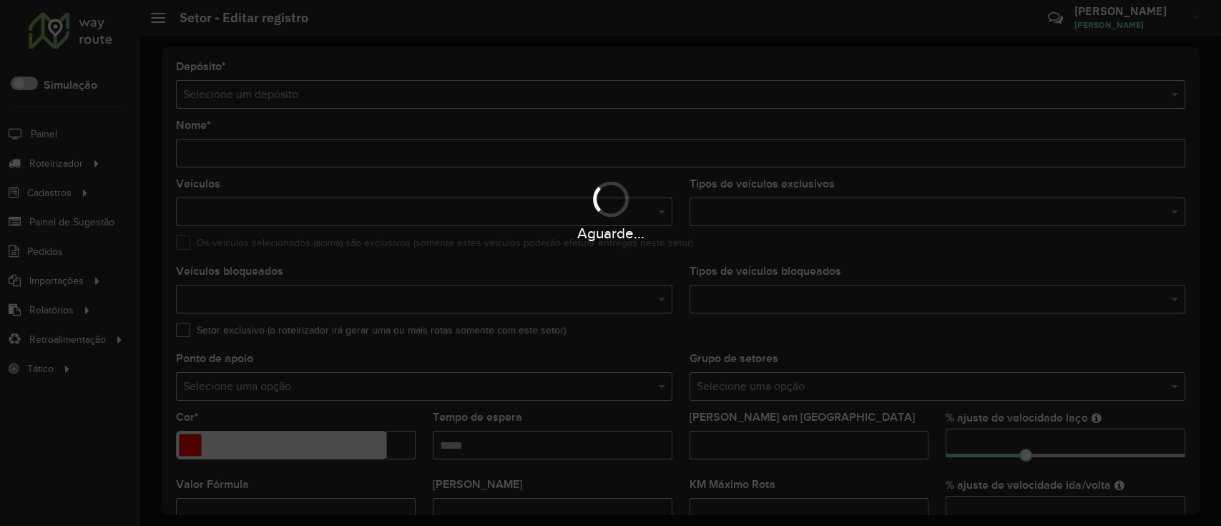
type input "**********"
type input "*******"
type input "*****"
type input "**"
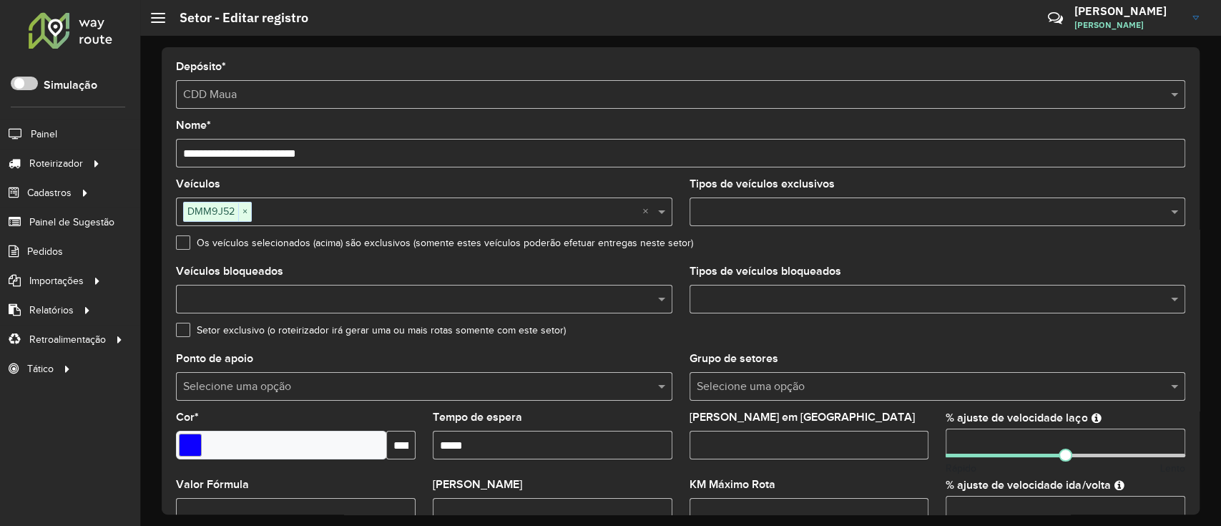
click at [842, 291] on input "text" at bounding box center [930, 299] width 475 height 17
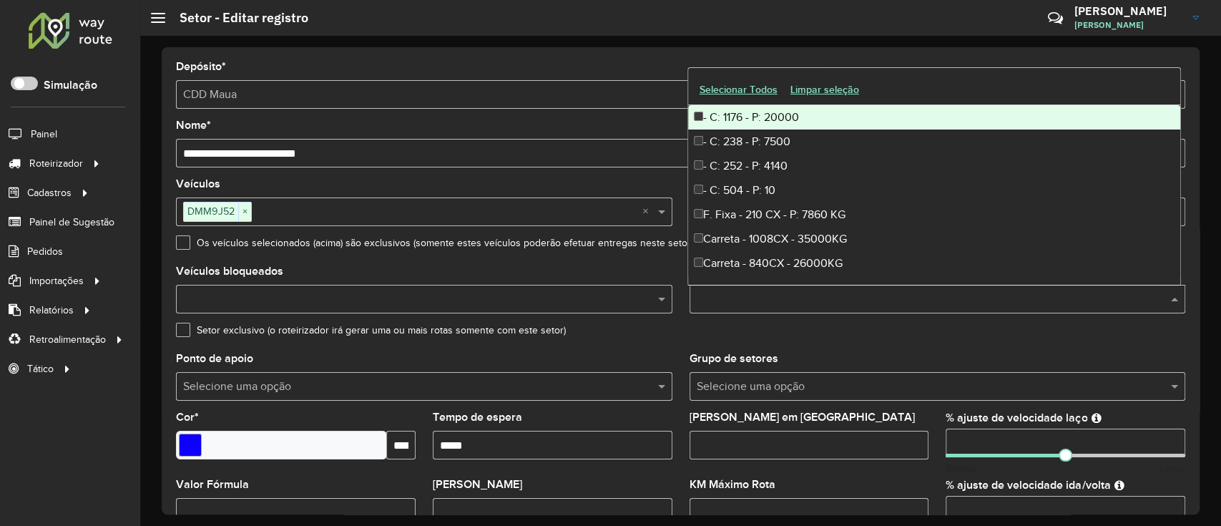
click at [842, 302] on input "text" at bounding box center [930, 299] width 475 height 17
click at [627, 310] on div at bounding box center [424, 299] width 496 height 29
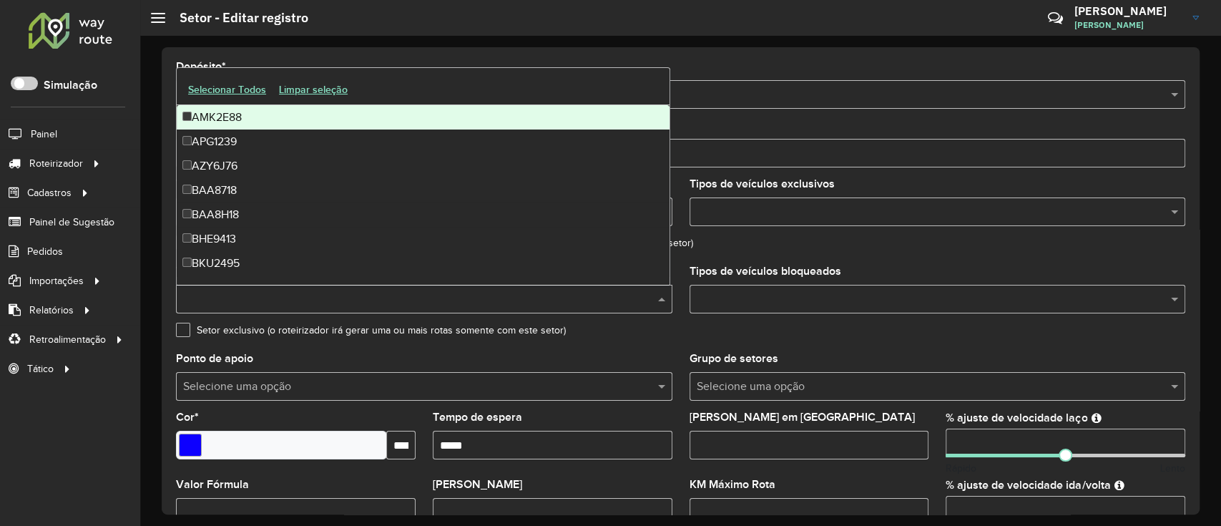
click at [658, 358] on div "Ponto de apoio Selecione uma opção" at bounding box center [424, 376] width 496 height 47
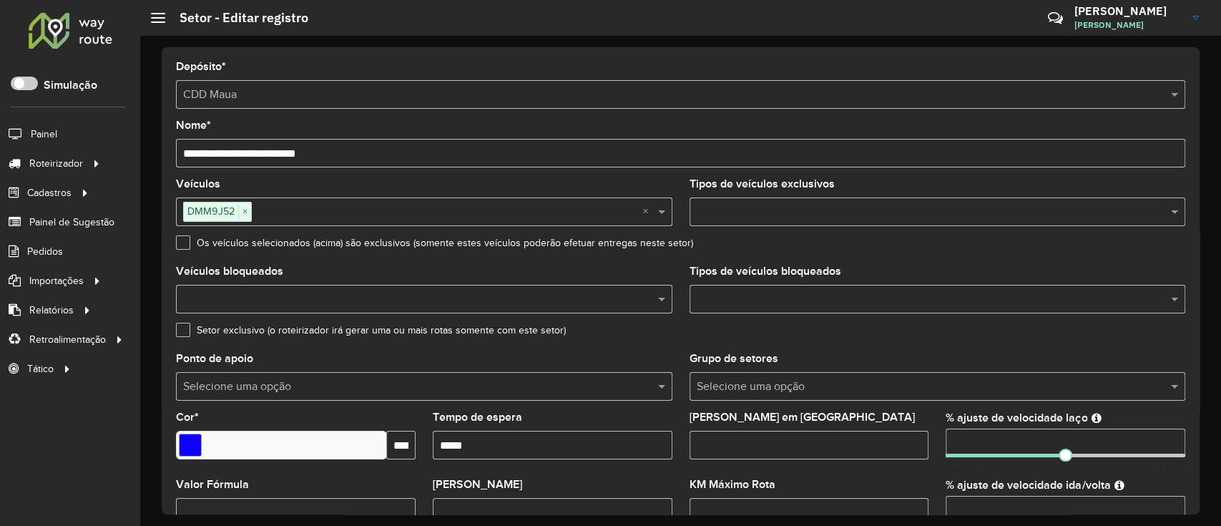
click at [767, 383] on input "text" at bounding box center [923, 386] width 453 height 17
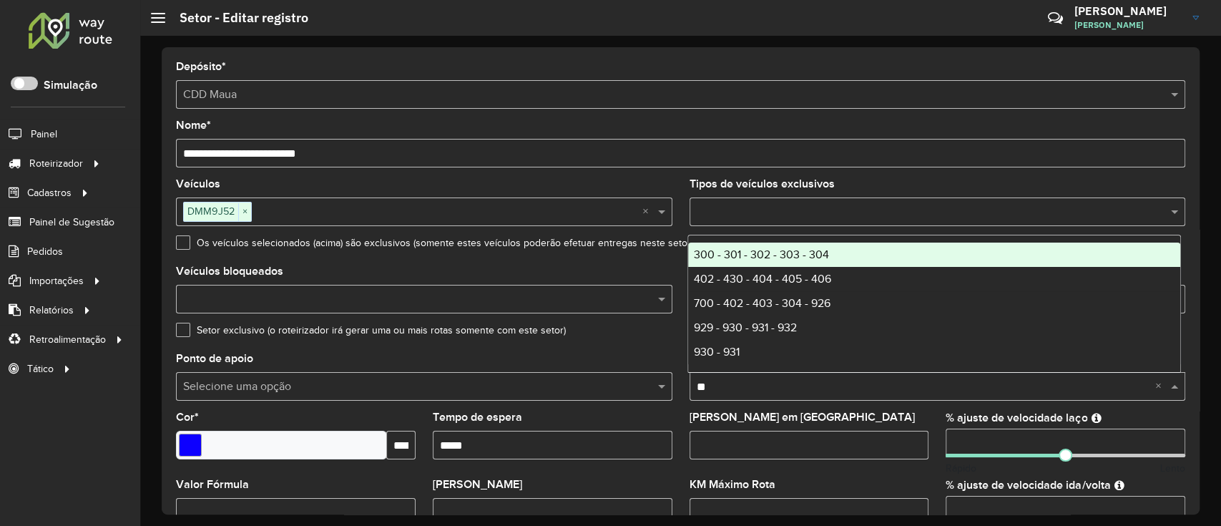
type input "***"
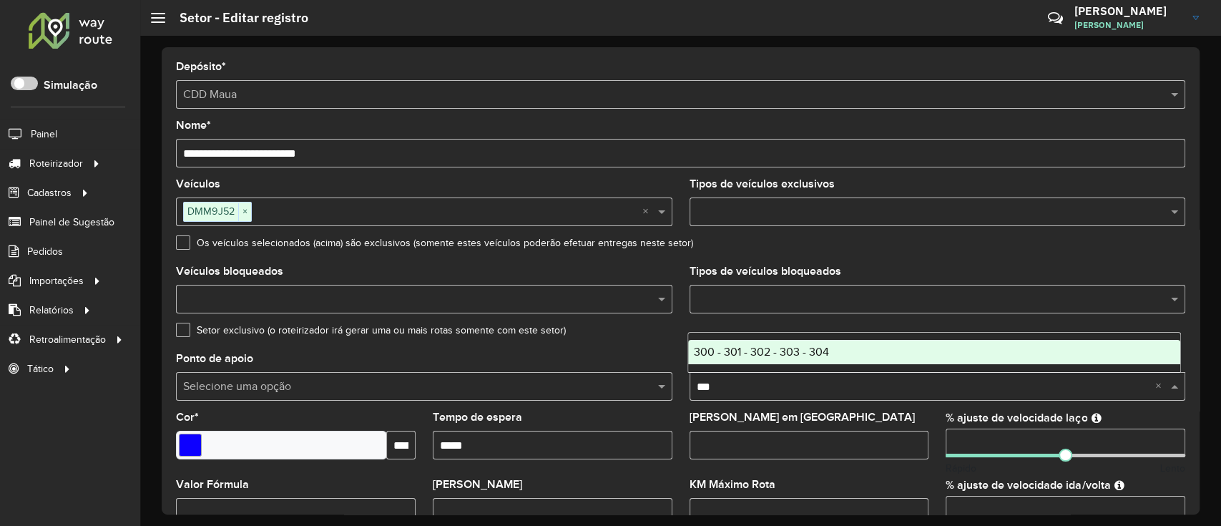
click at [758, 345] on span "300 - 301 - 302 - 303 - 304" at bounding box center [761, 351] width 135 height 12
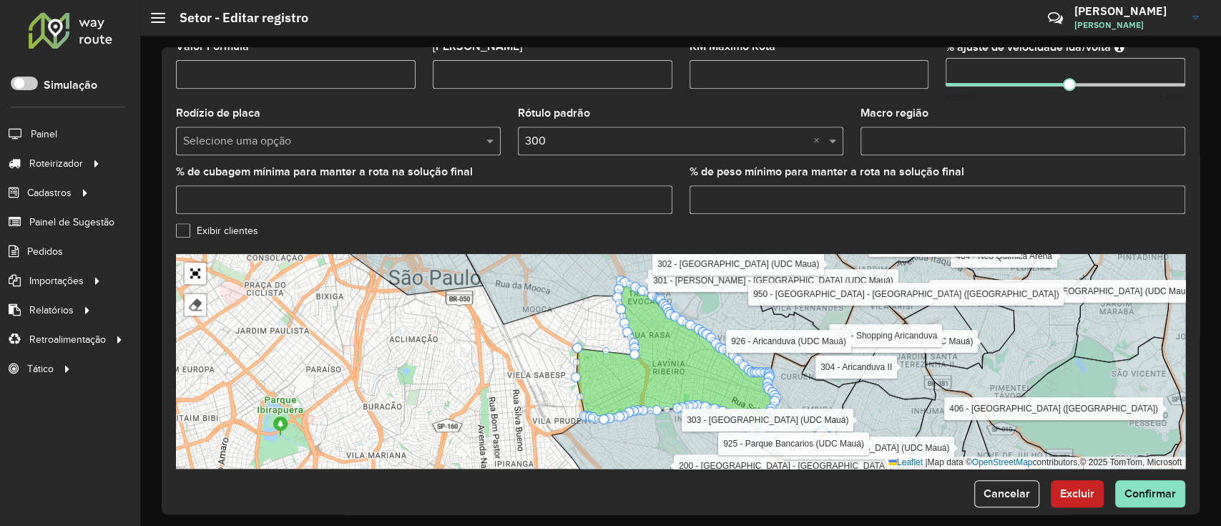
scroll to position [456, 0]
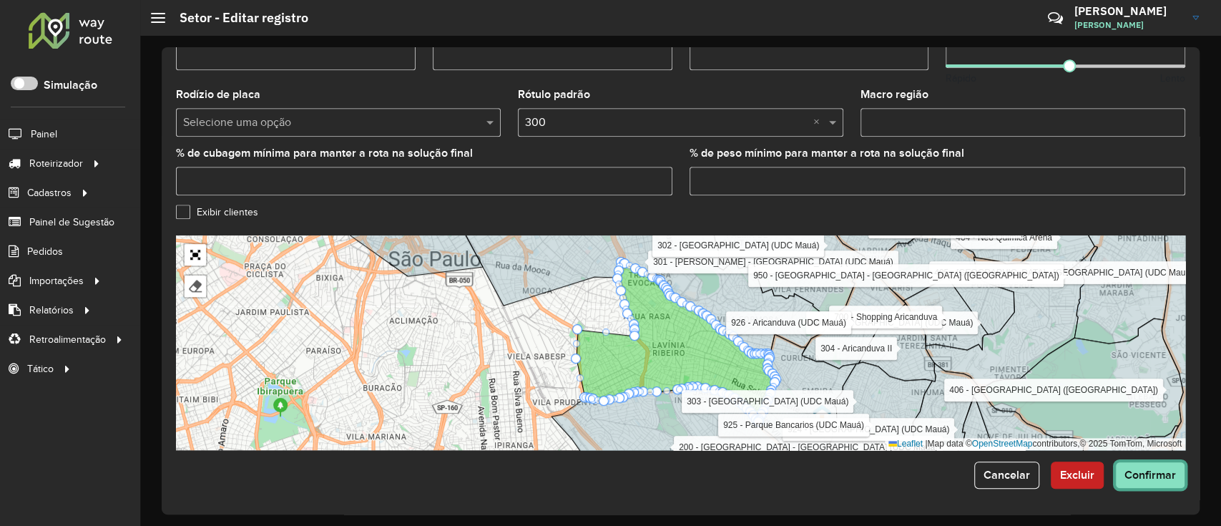
click at [911, 393] on span "Confirmar" at bounding box center [1149, 474] width 51 height 12
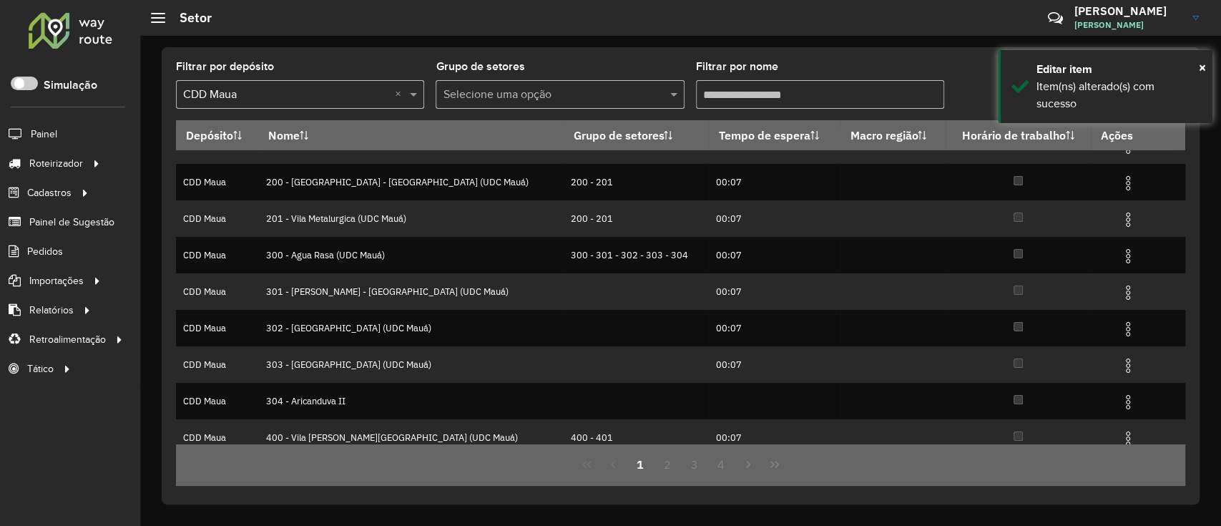
scroll to position [143, 0]
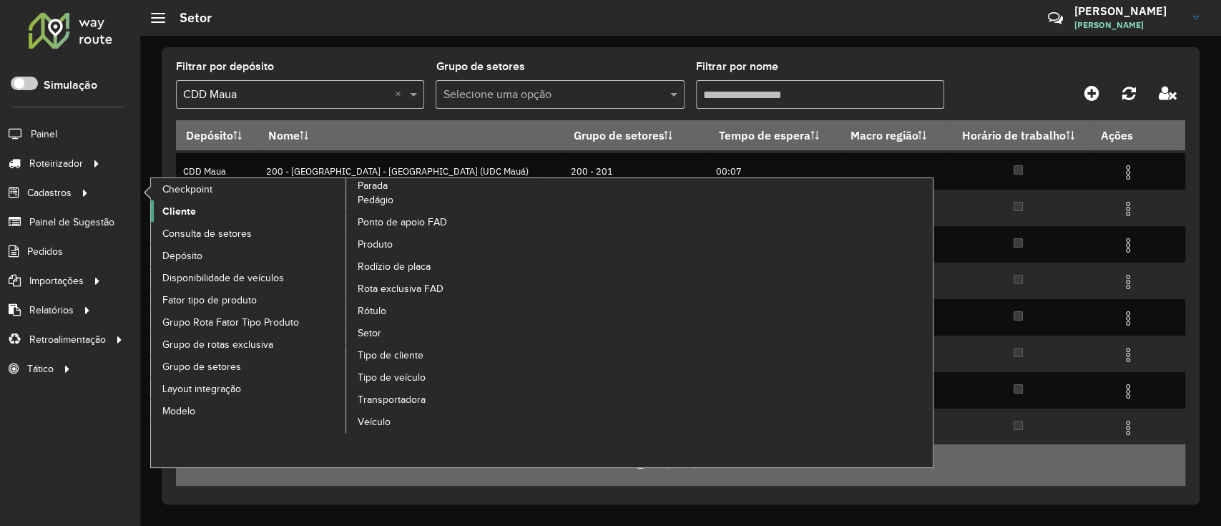
click at [180, 218] on span "Cliente" at bounding box center [179, 211] width 34 height 15
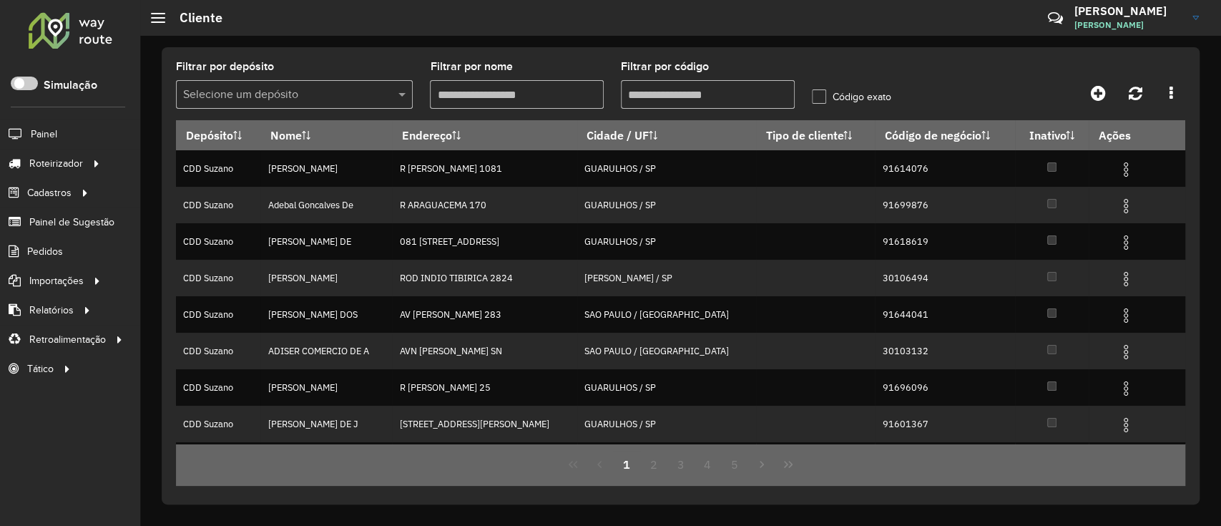
click at [682, 105] on input "Filtrar por código" at bounding box center [708, 94] width 174 height 29
click at [357, 94] on input "text" at bounding box center [280, 95] width 194 height 17
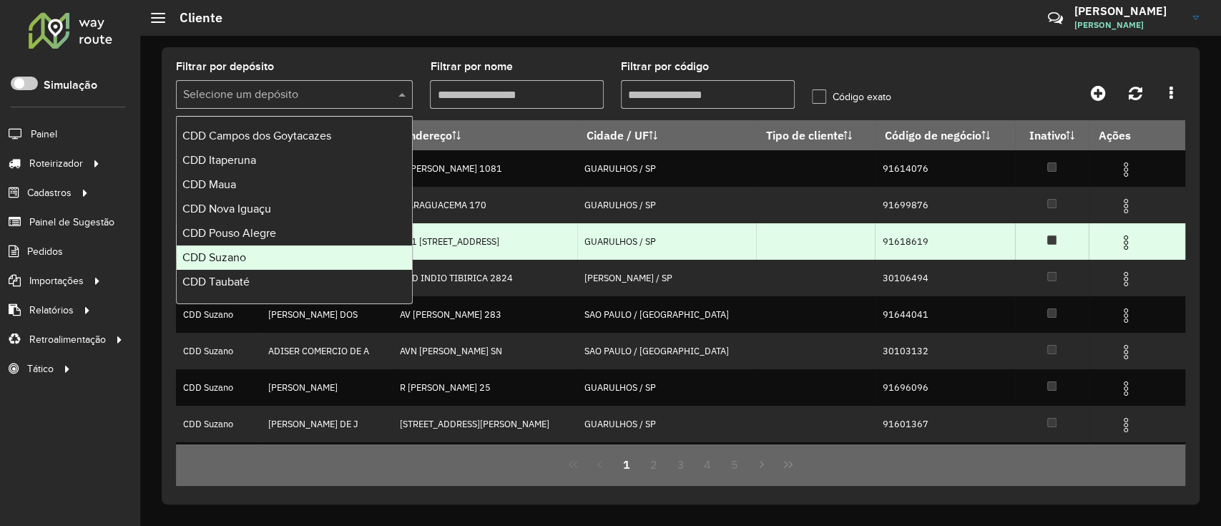
click at [295, 252] on div "CDD Suzano" at bounding box center [294, 257] width 235 height 24
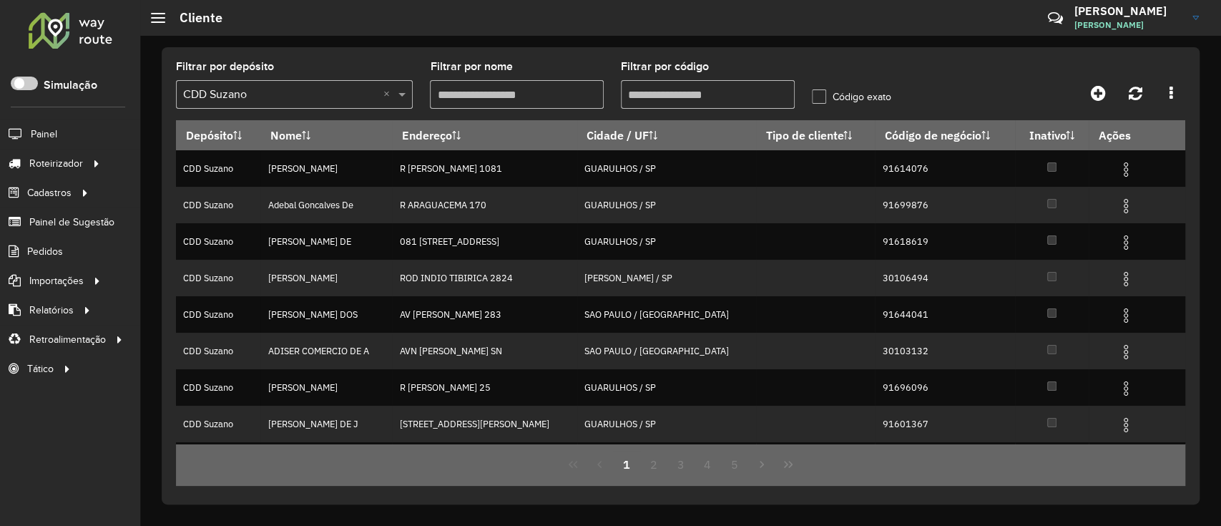
click at [722, 91] on input "Filtrar por código" at bounding box center [708, 94] width 174 height 29
paste input "*****"
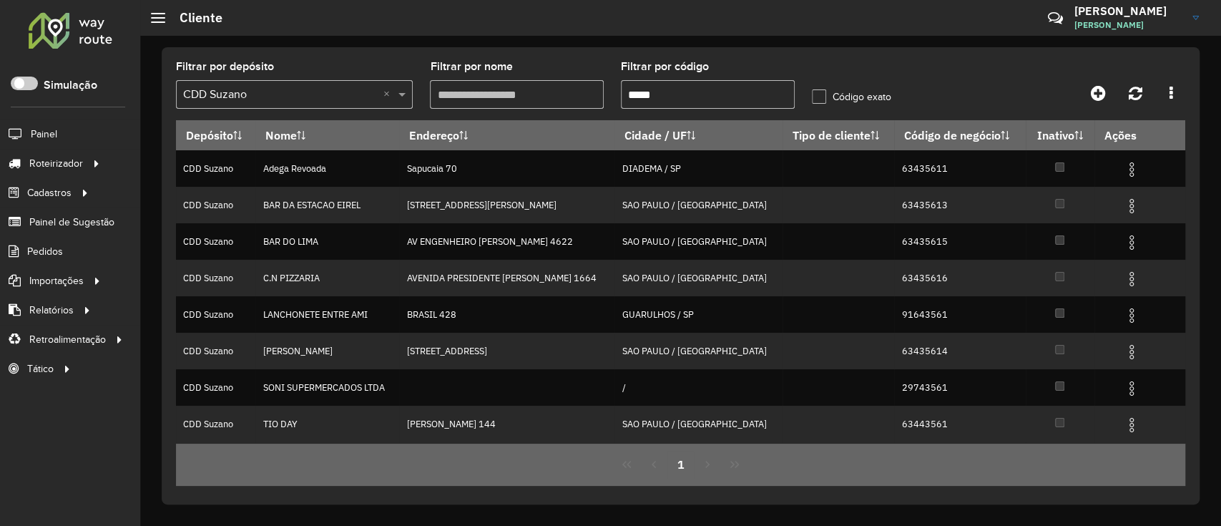
click at [624, 102] on input "*****" at bounding box center [708, 94] width 174 height 29
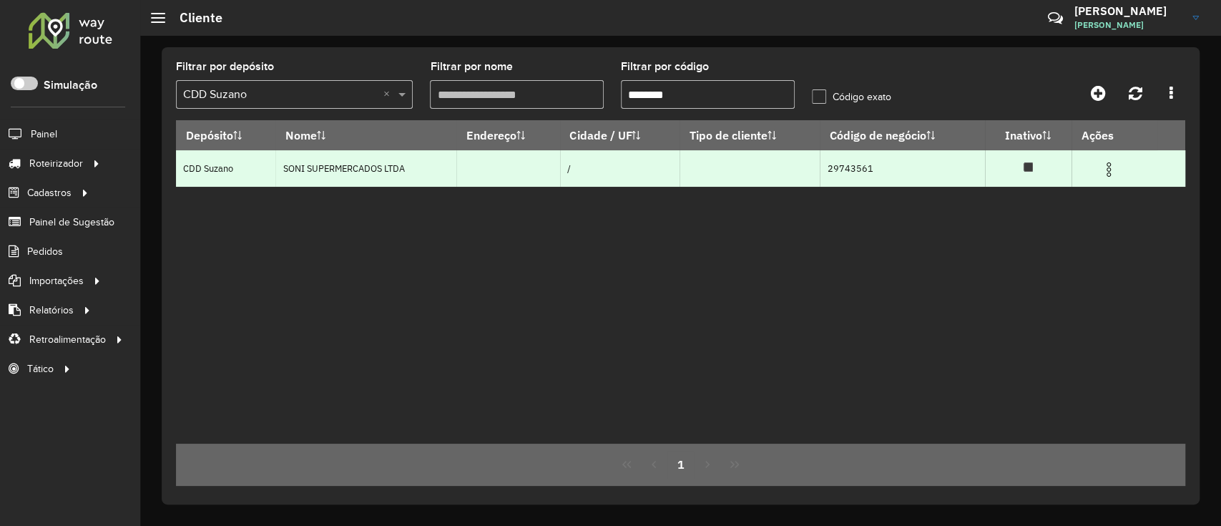
type input "********"
click at [911, 173] on img at bounding box center [1108, 169] width 17 height 17
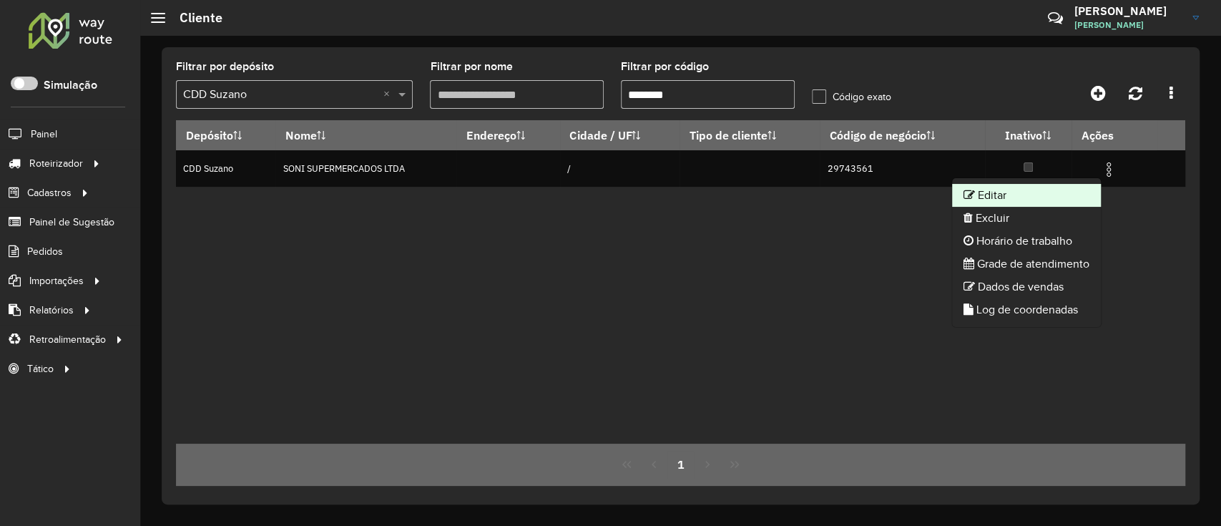
click at [911, 204] on li "Editar" at bounding box center [1026, 195] width 149 height 23
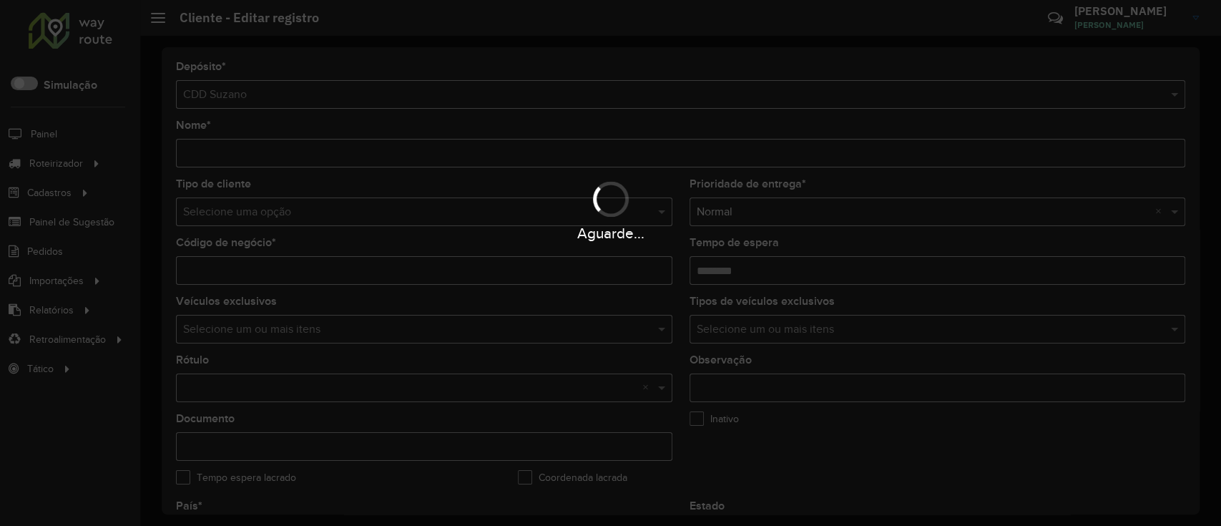
type input "**********"
type input "********"
type input "**********"
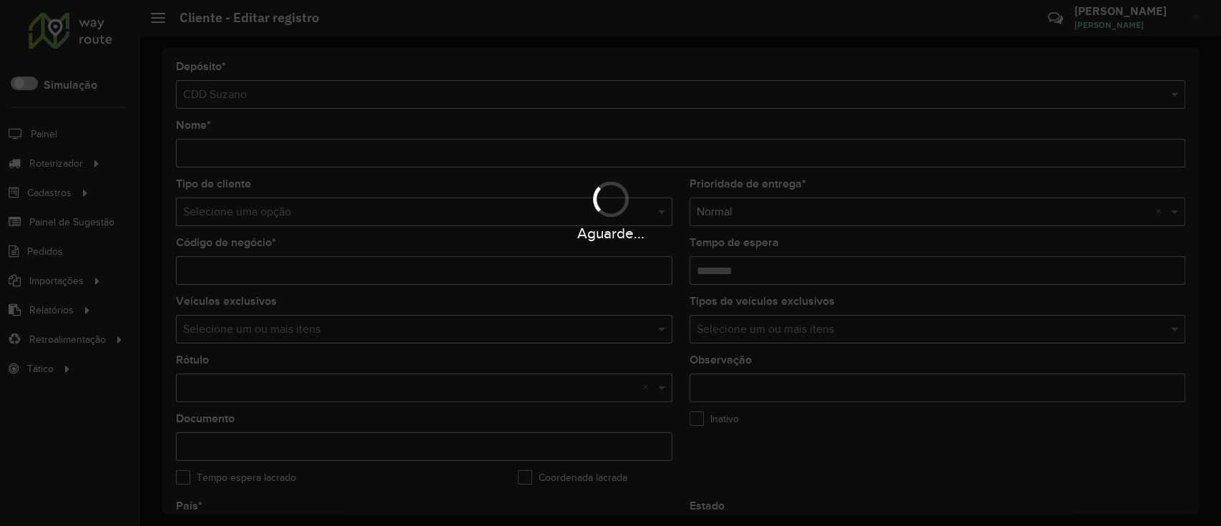
type input "**********"
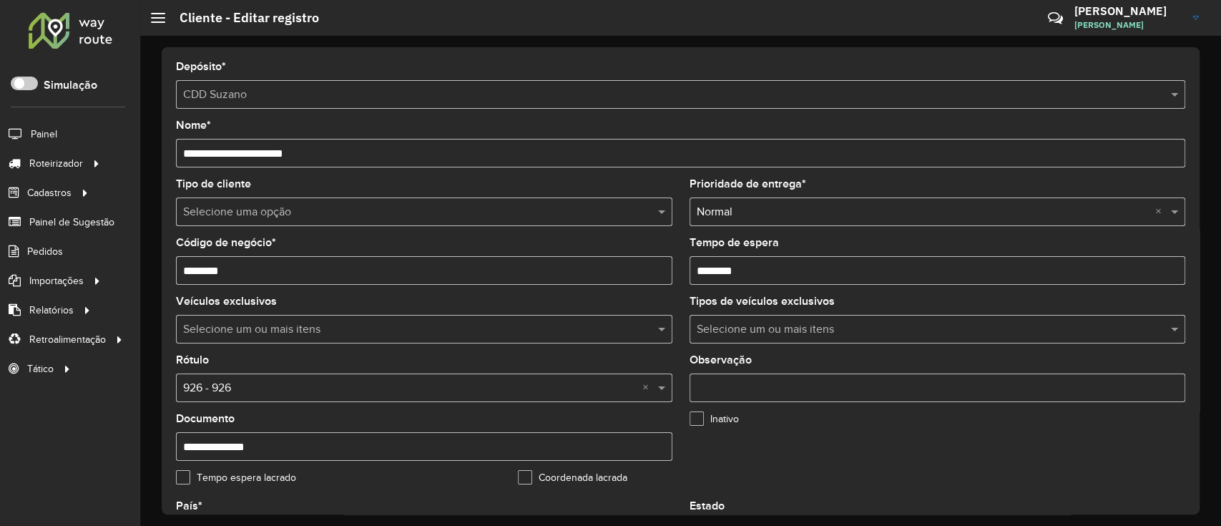
click at [273, 205] on input "text" at bounding box center [409, 212] width 453 height 17
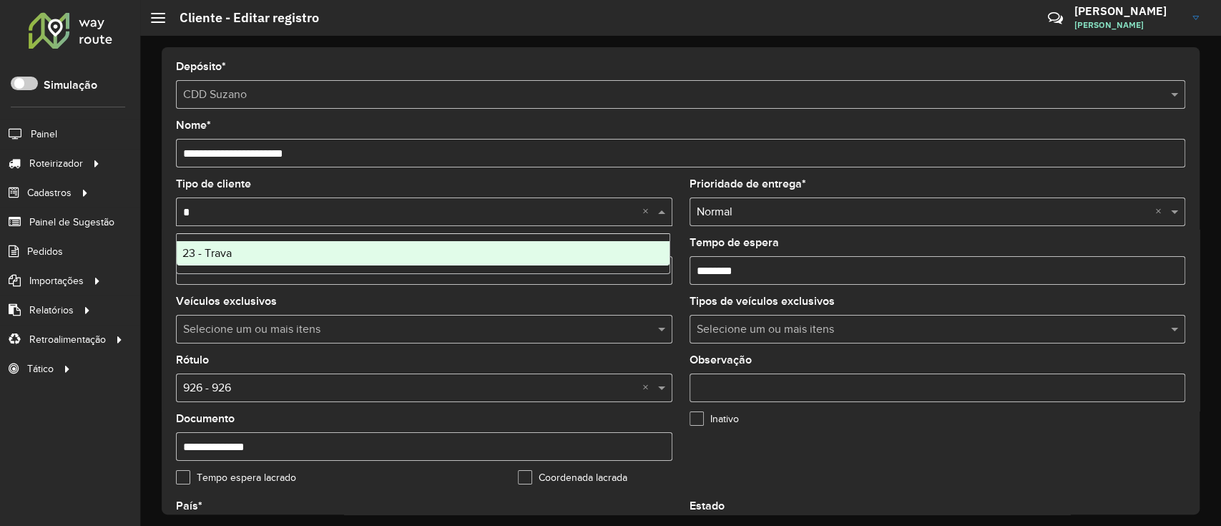
type input "**"
click at [272, 241] on div "23 - Trava" at bounding box center [423, 253] width 493 height 24
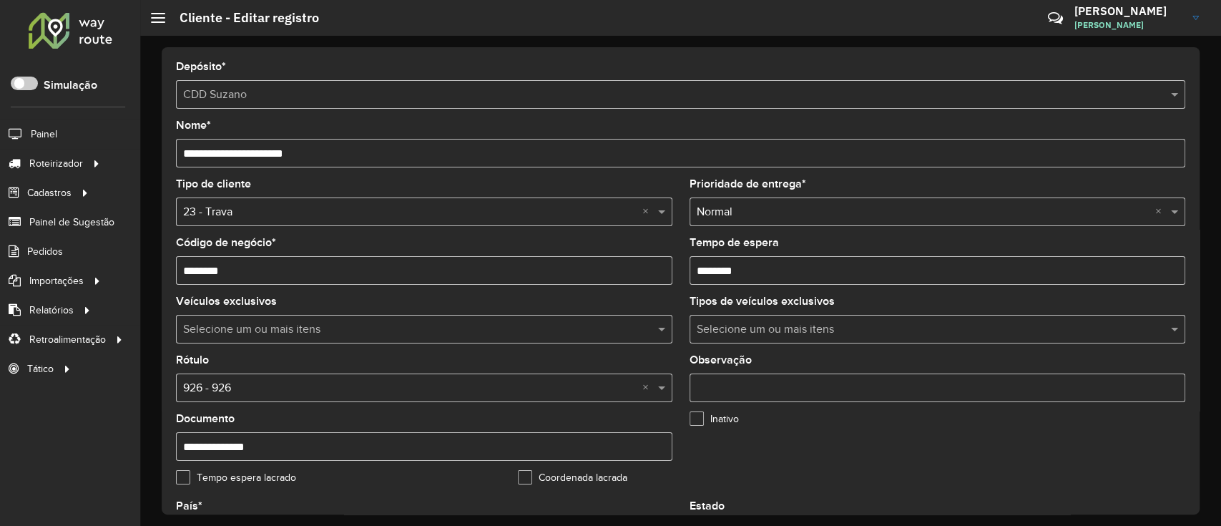
click at [270, 381] on input "text" at bounding box center [409, 388] width 453 height 17
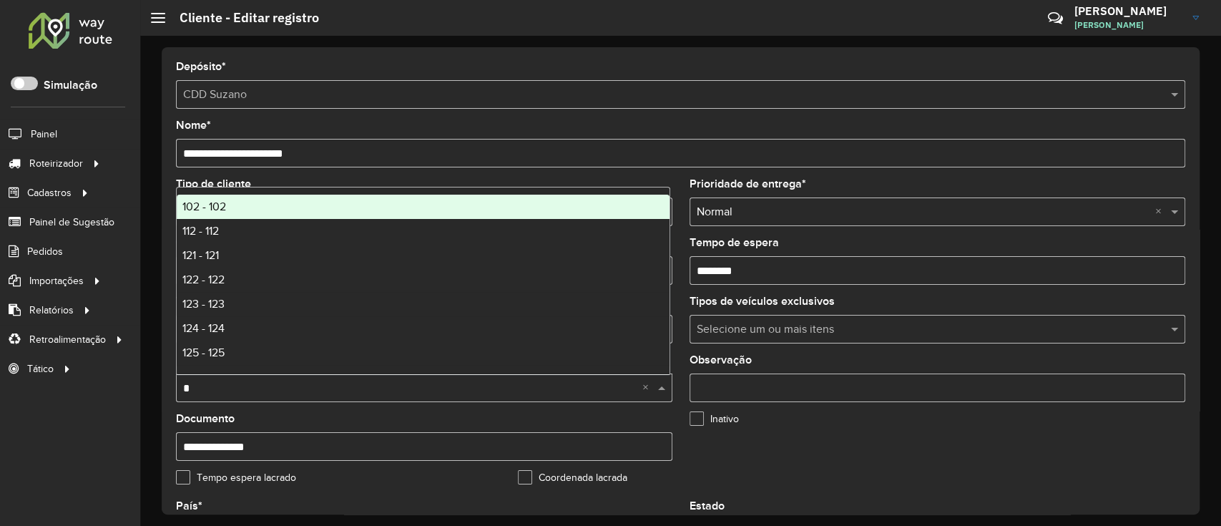
type input "**"
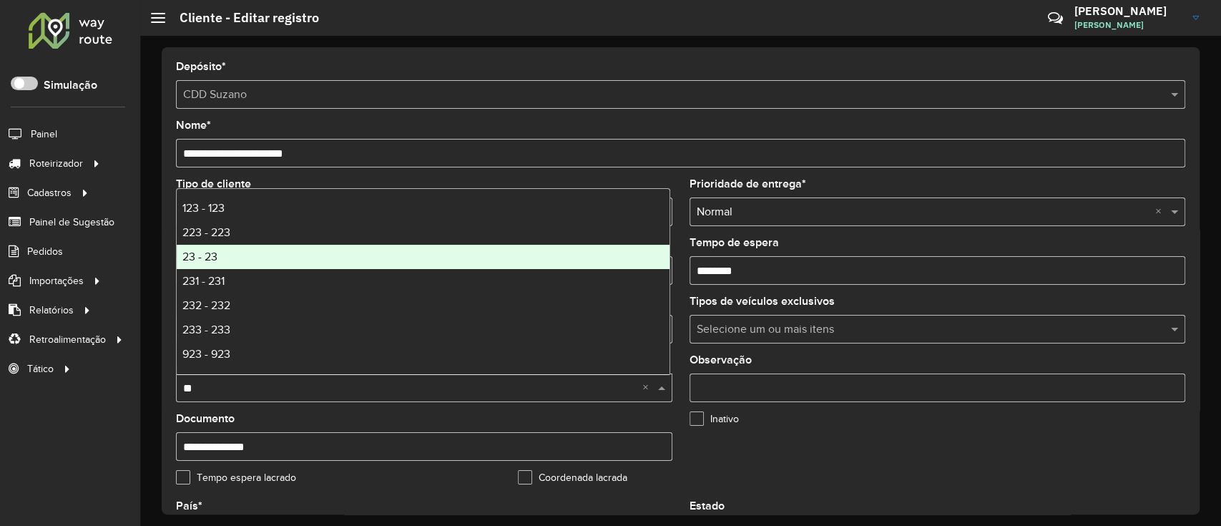
click at [235, 257] on div "23 - 23" at bounding box center [423, 257] width 493 height 24
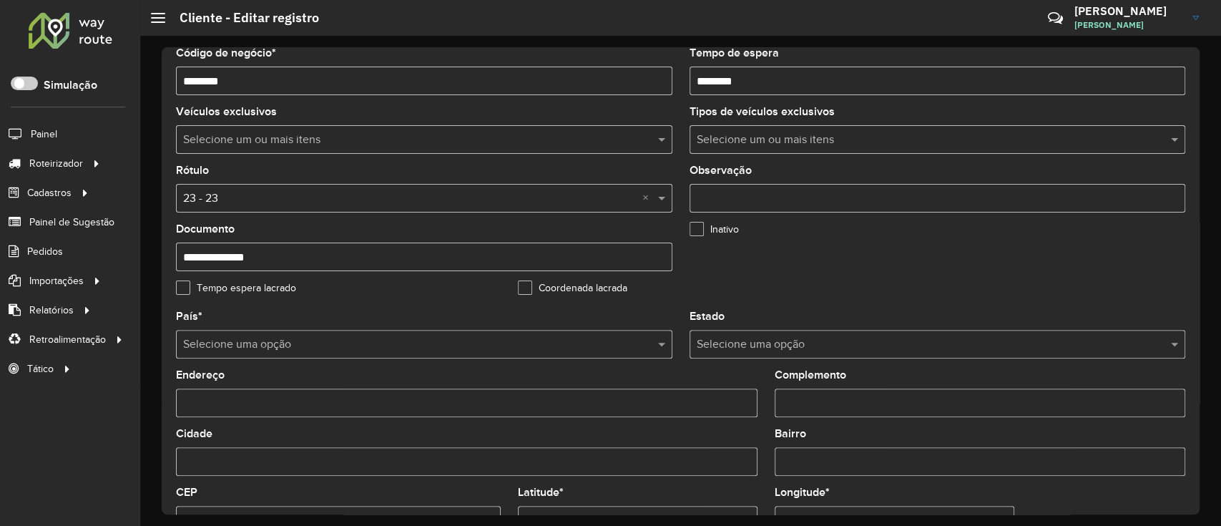
scroll to position [539, 0]
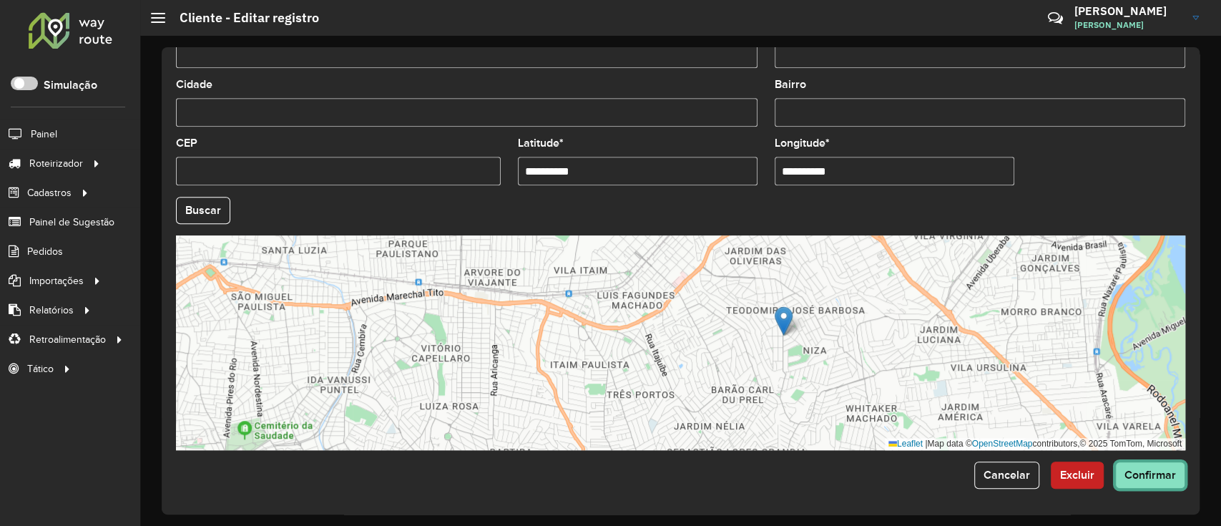
click at [911, 393] on span "Confirmar" at bounding box center [1149, 474] width 51 height 12
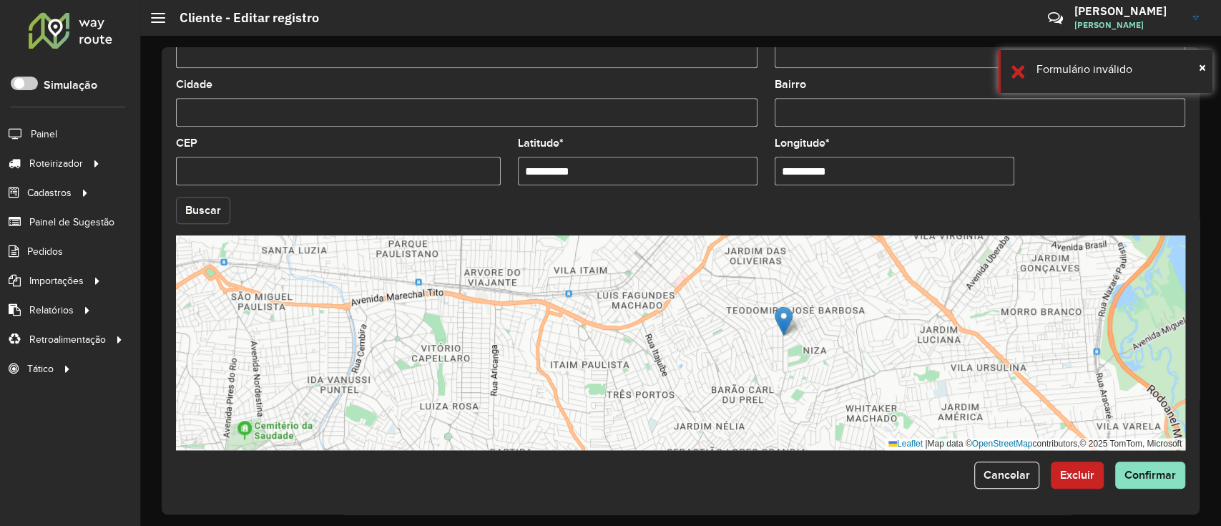
click at [223, 197] on button "Buscar" at bounding box center [203, 210] width 54 height 27
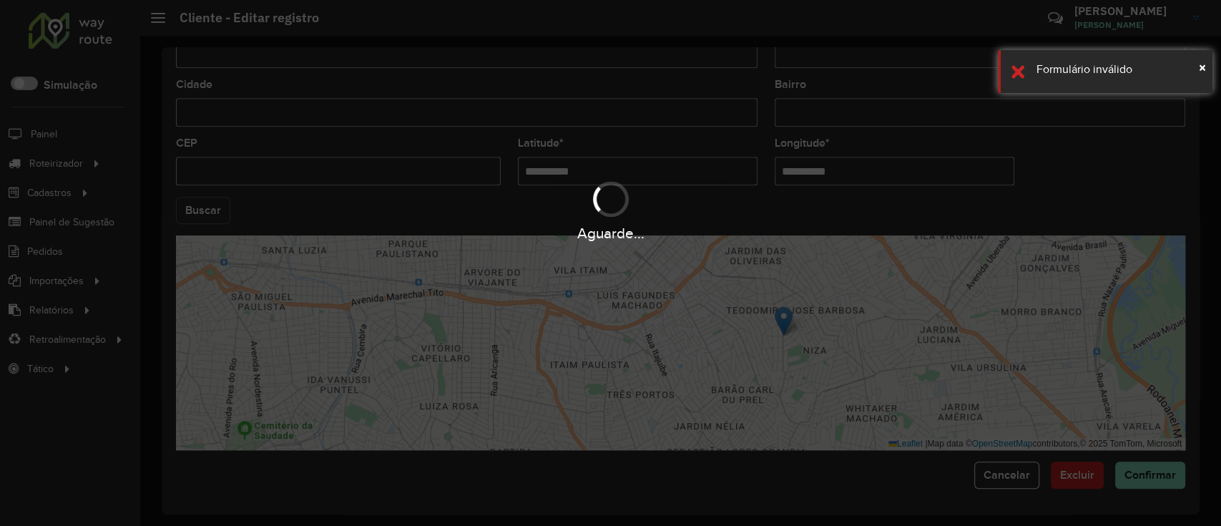
type input "**********"
type input "*********"
type input "**********"
type input "*********"
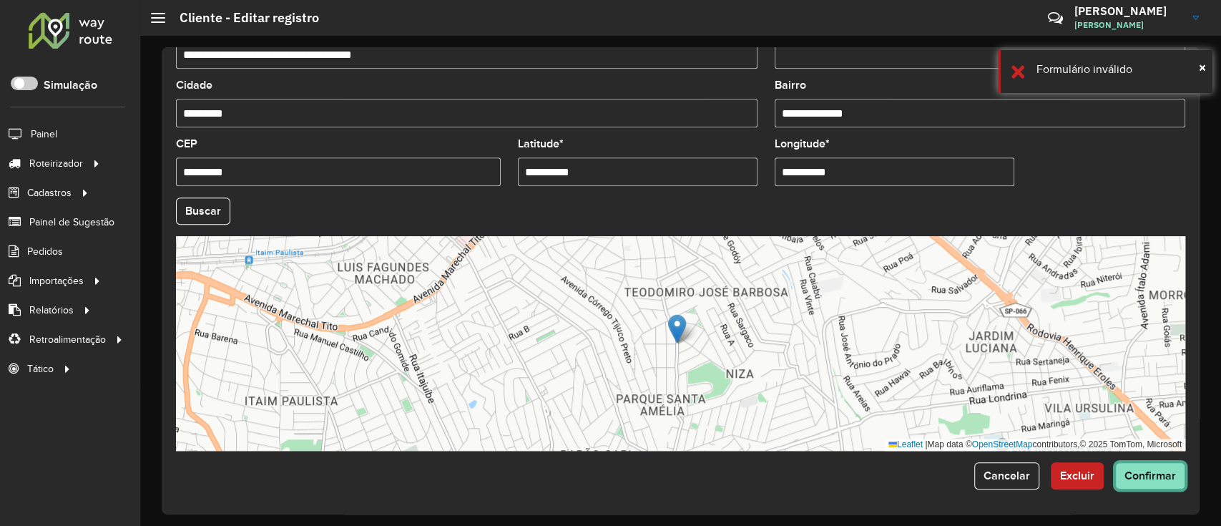
click at [911, 393] on span "Confirmar" at bounding box center [1149, 475] width 51 height 12
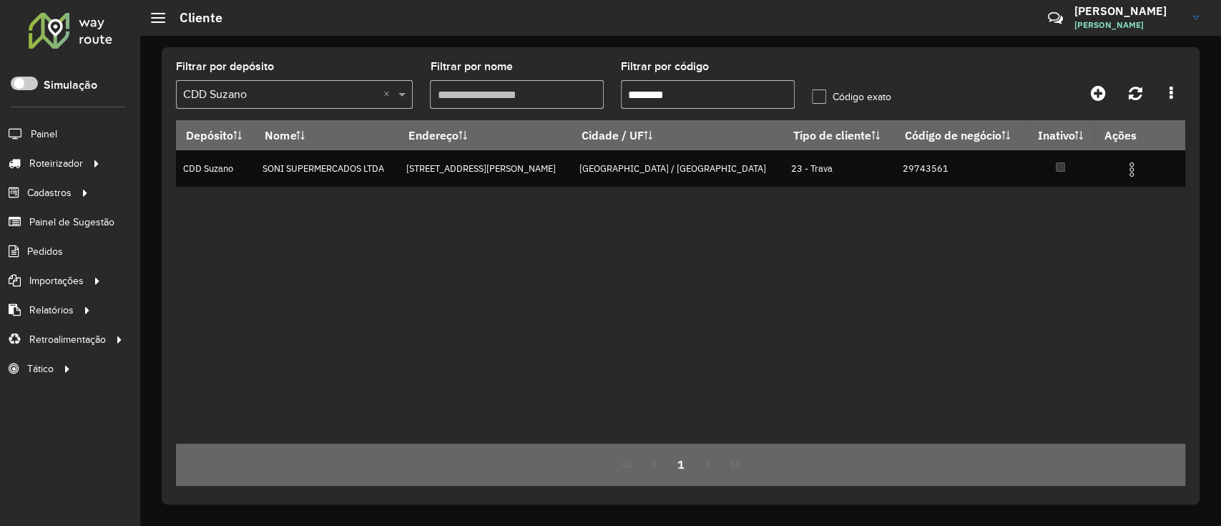
click at [692, 94] on input "********" at bounding box center [708, 94] width 174 height 29
paste input "text"
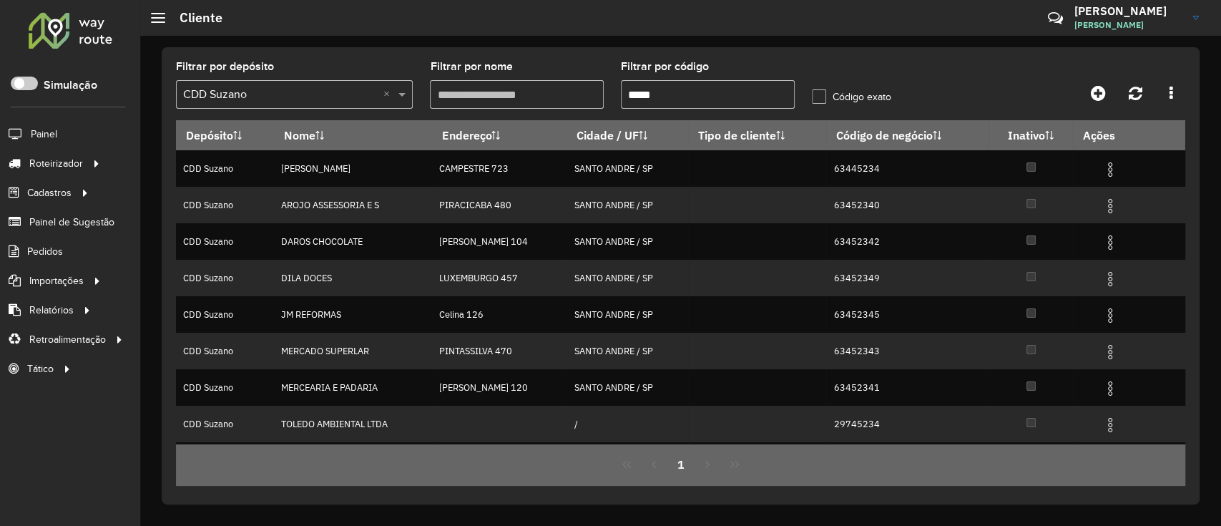
click at [631, 94] on input "*****" at bounding box center [708, 94] width 174 height 29
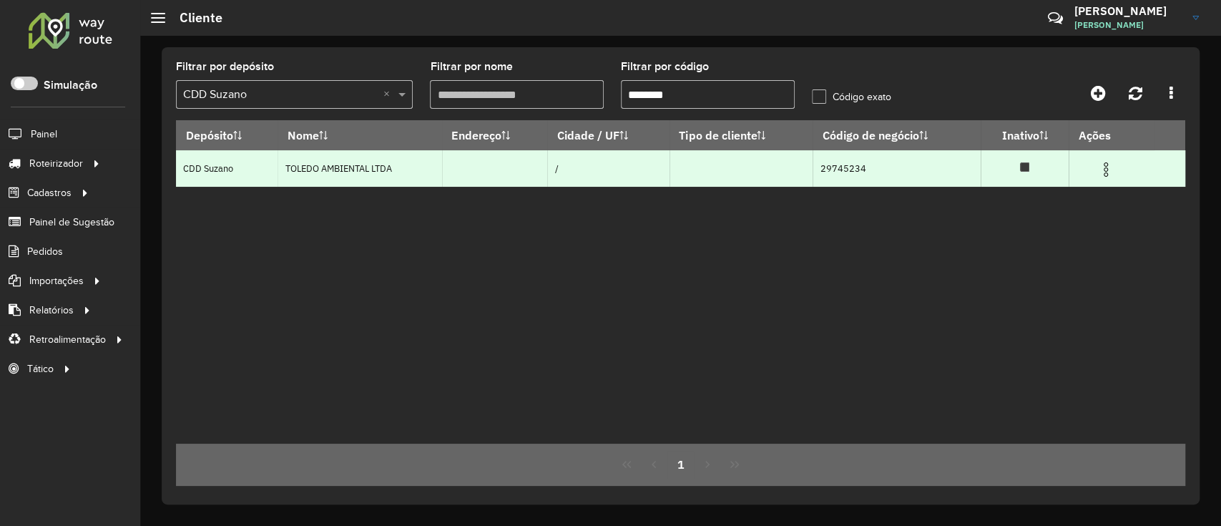
type input "********"
click at [911, 177] on img at bounding box center [1105, 169] width 17 height 17
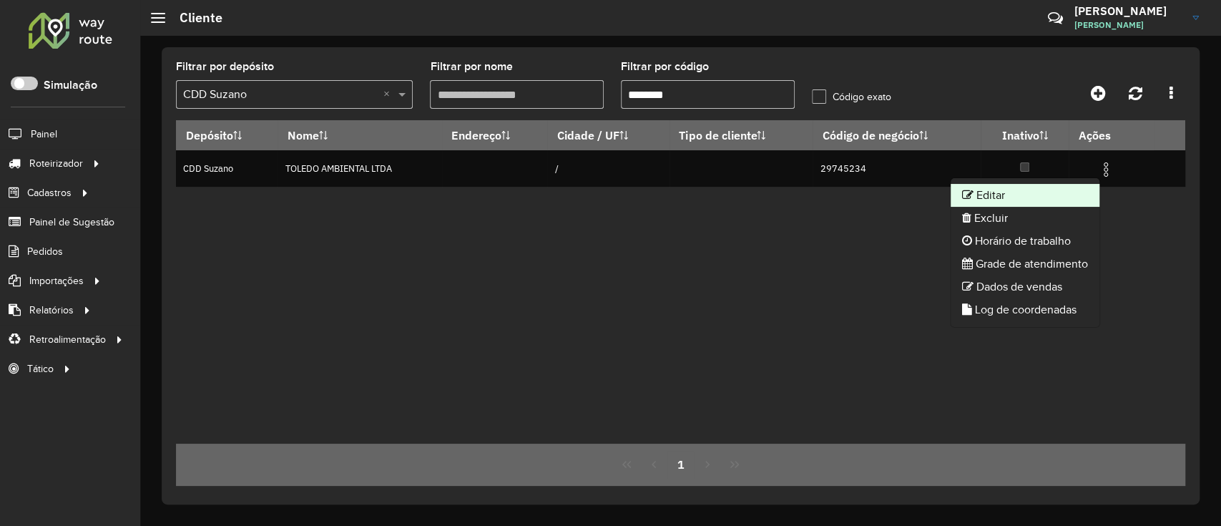
click at [911, 187] on li "Editar" at bounding box center [1025, 195] width 149 height 23
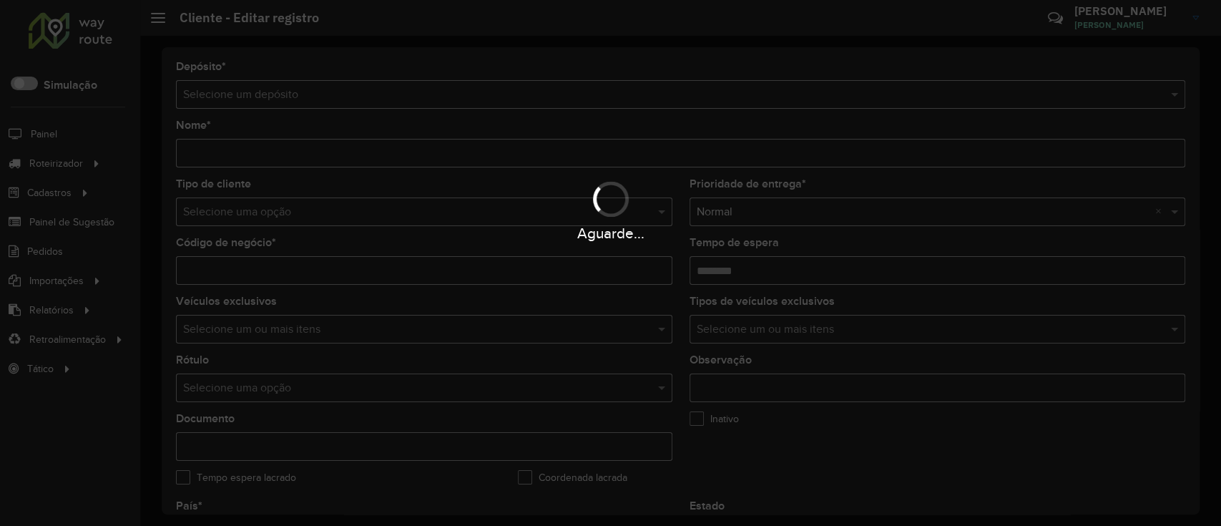
type input "**********"
type input "********"
type input "**********"
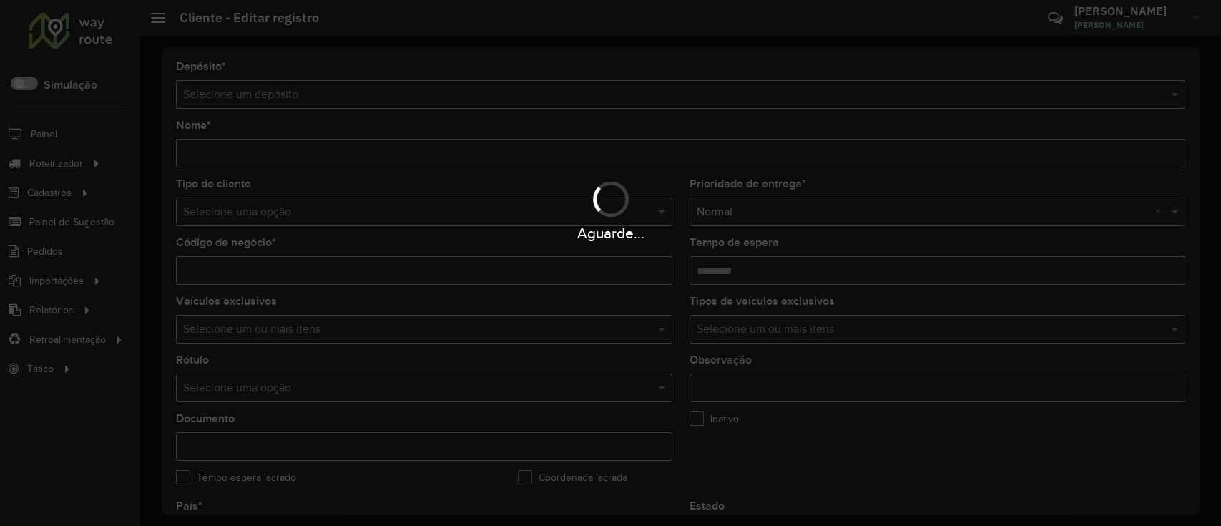
type input "**********"
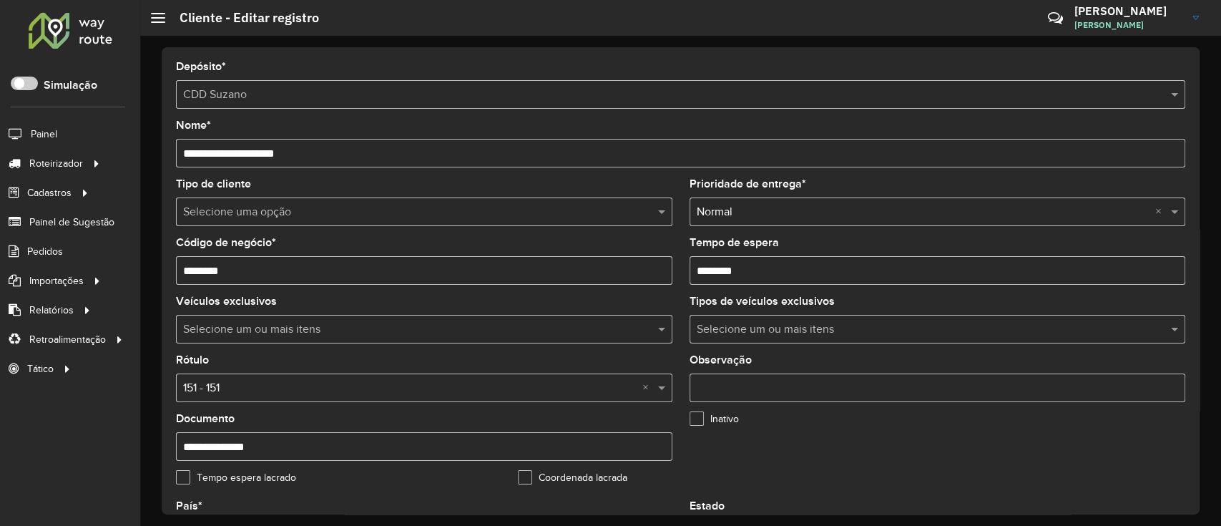
scroll to position [381, 0]
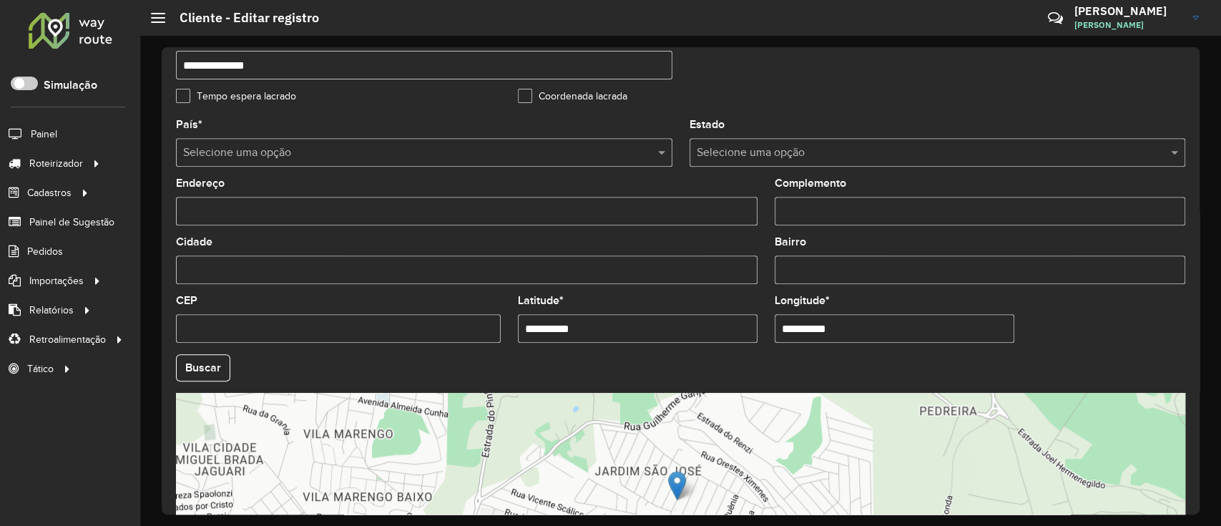
click at [619, 323] on input "**********" at bounding box center [638, 328] width 240 height 29
paste input "*"
type input "**********"
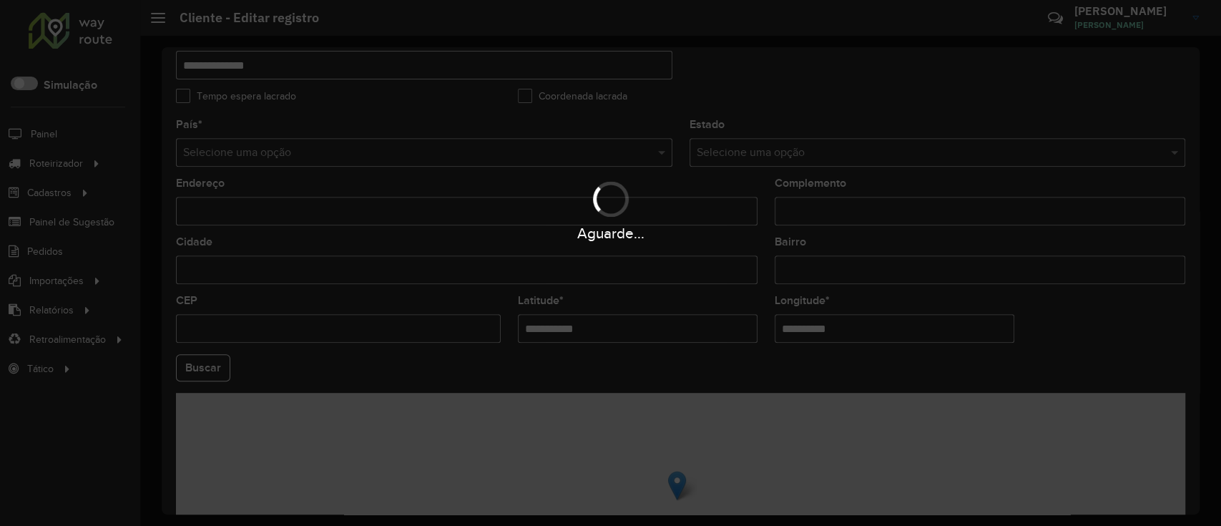
click at [620, 353] on hb-app "Aguarde... Pop-up bloqueado! Seu navegador bloqueou automáticamente a abertura …" at bounding box center [610, 263] width 1221 height 526
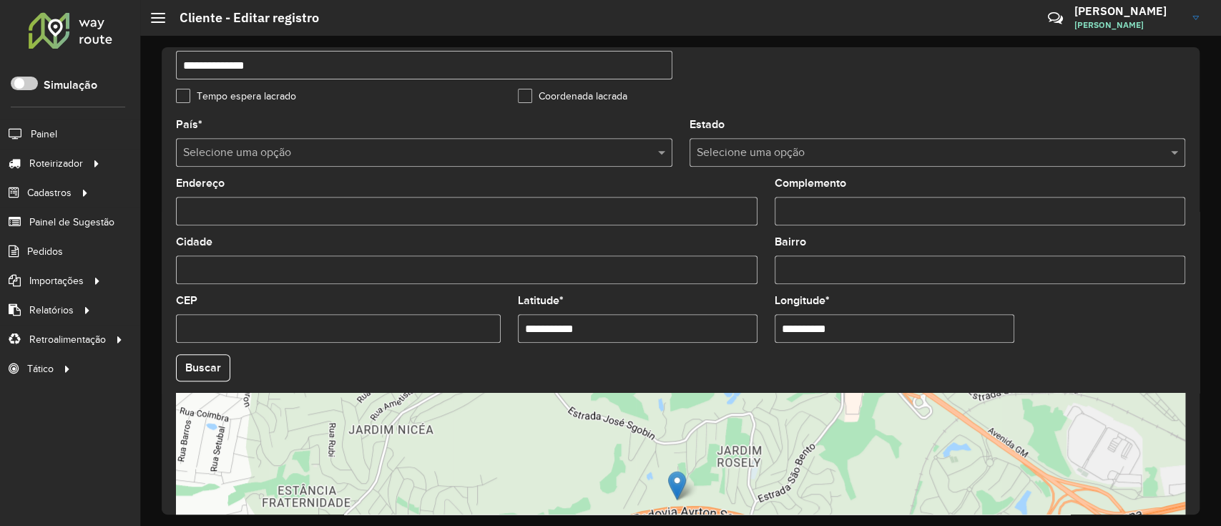
click at [888, 338] on input "**********" at bounding box center [895, 328] width 240 height 29
paste input "*"
type input "**********"
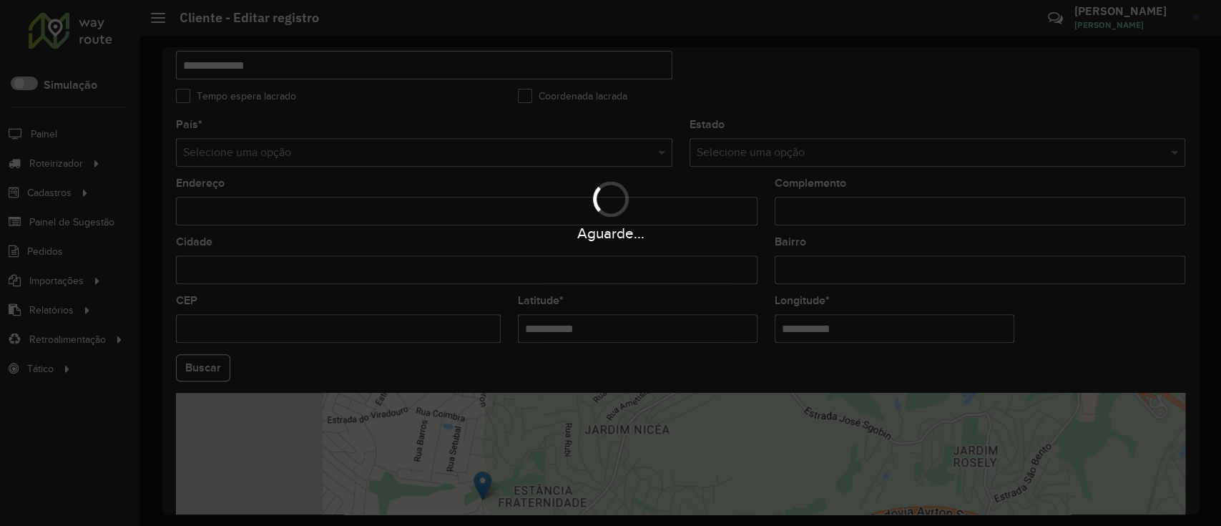
click at [888, 351] on hb-app "Aguarde... Pop-up bloqueado! Seu navegador bloqueou automáticamente a abertura …" at bounding box center [610, 263] width 1221 height 526
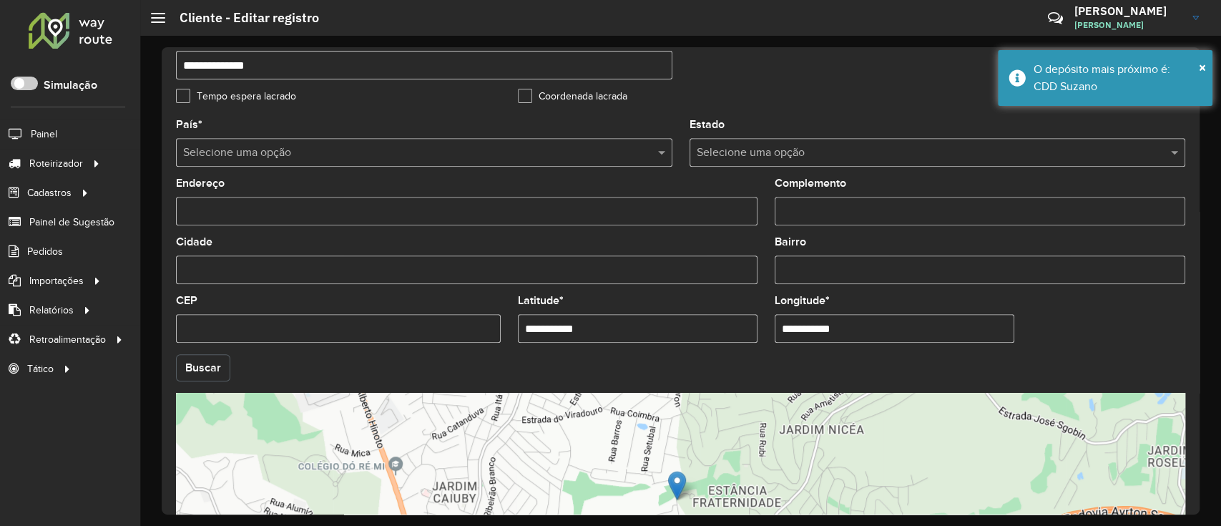
click at [207, 367] on button "Buscar" at bounding box center [203, 367] width 54 height 27
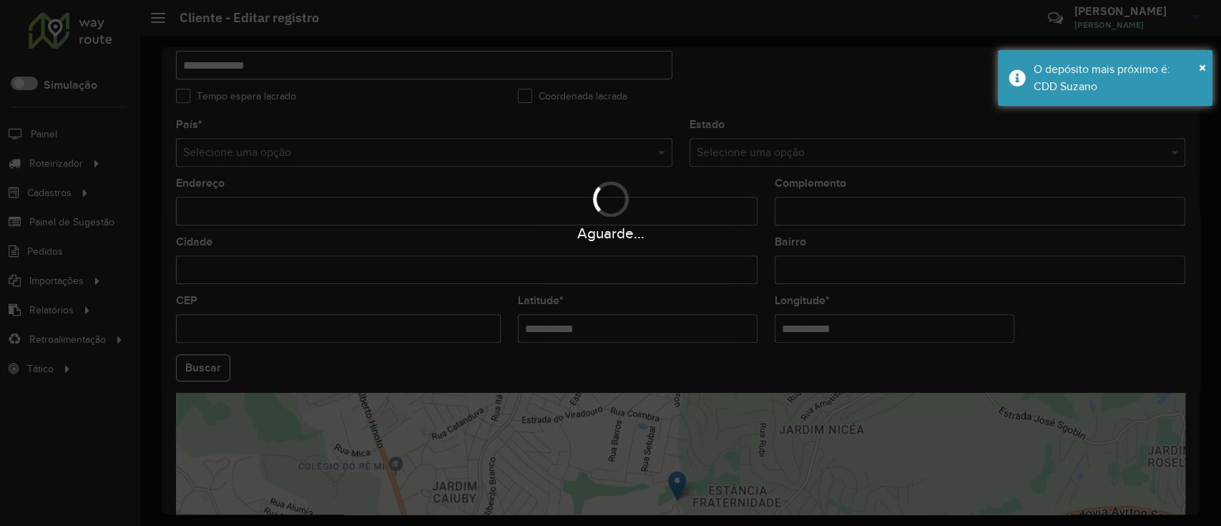
type input "**********"
type input "*********"
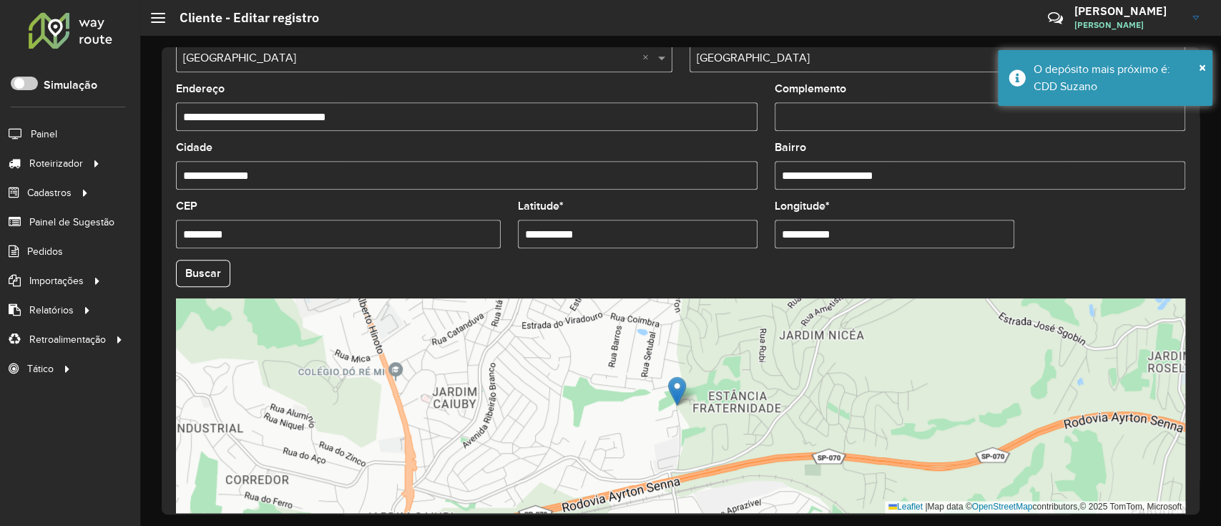
scroll to position [539, 0]
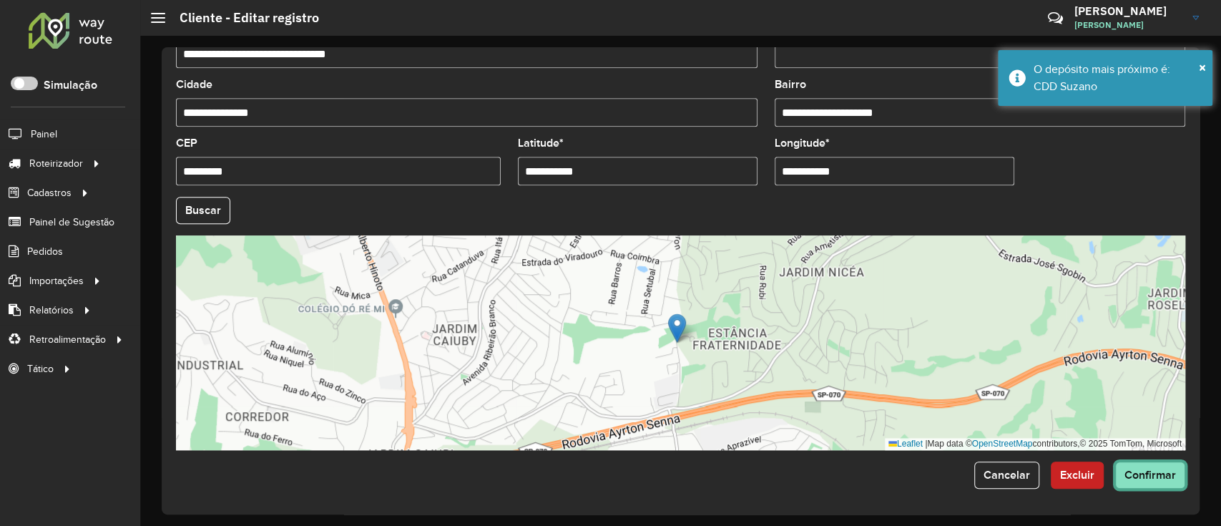
click at [911, 393] on button "Confirmar" at bounding box center [1150, 474] width 70 height 27
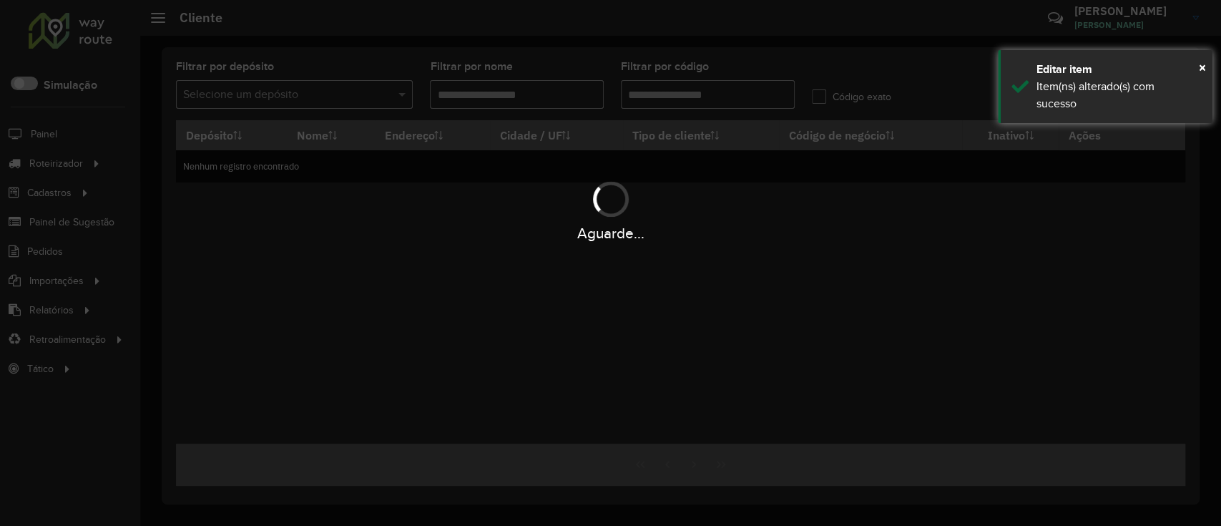
type input "********"
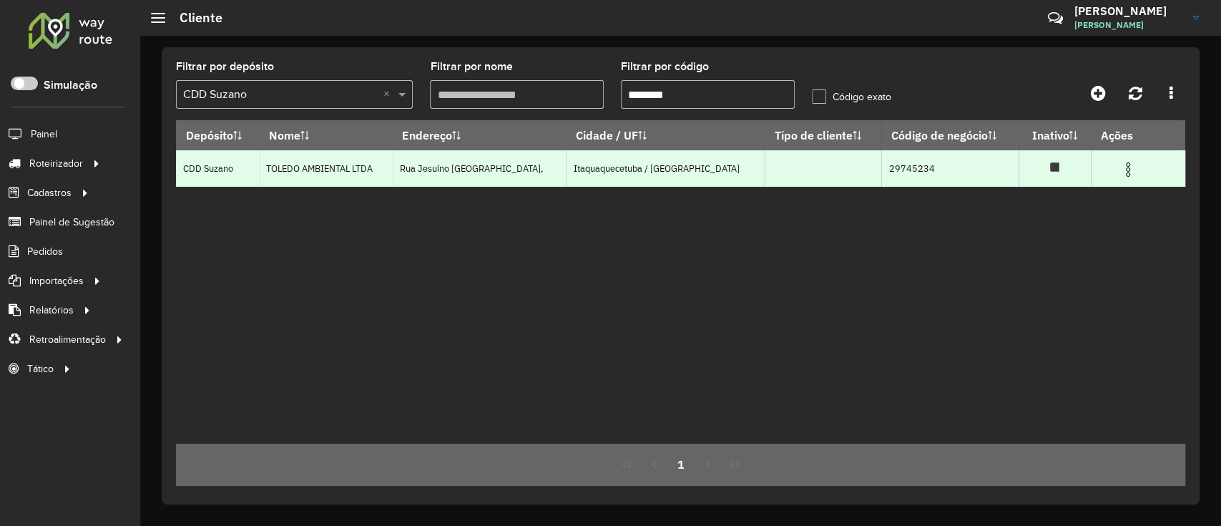
click at [911, 167] on img at bounding box center [1127, 169] width 17 height 17
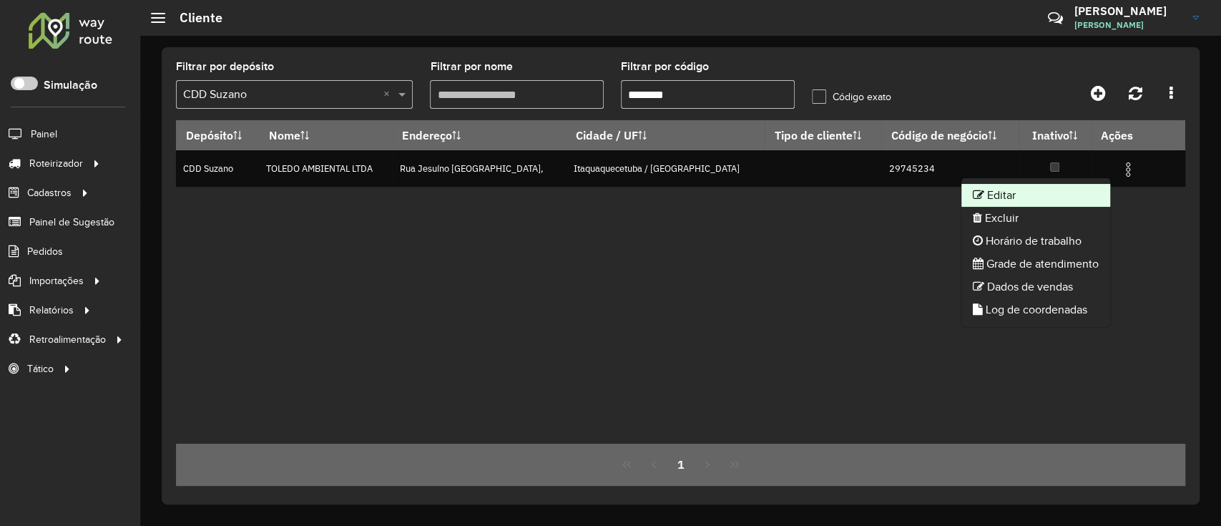
click at [911, 187] on li "Editar" at bounding box center [1035, 195] width 149 height 23
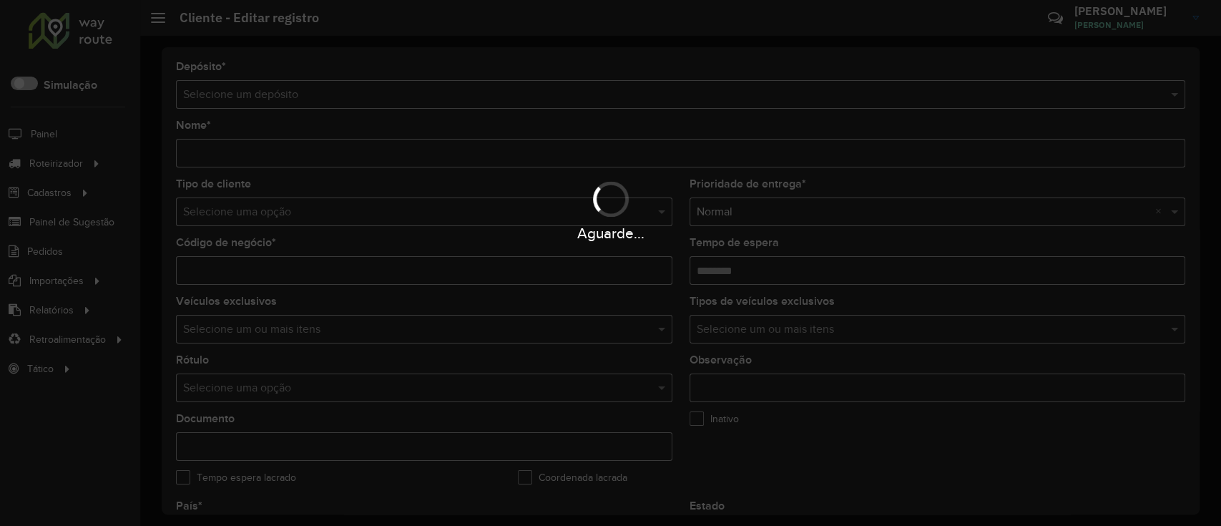
type input "**********"
type input "********"
type input "**********"
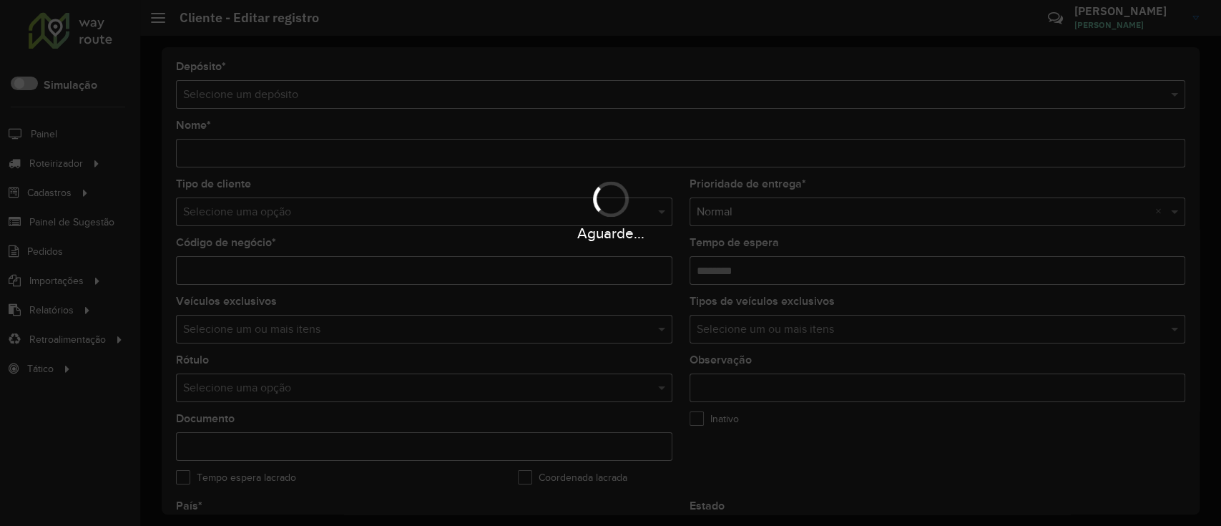
type input "**********"
type input "*********"
type input "**********"
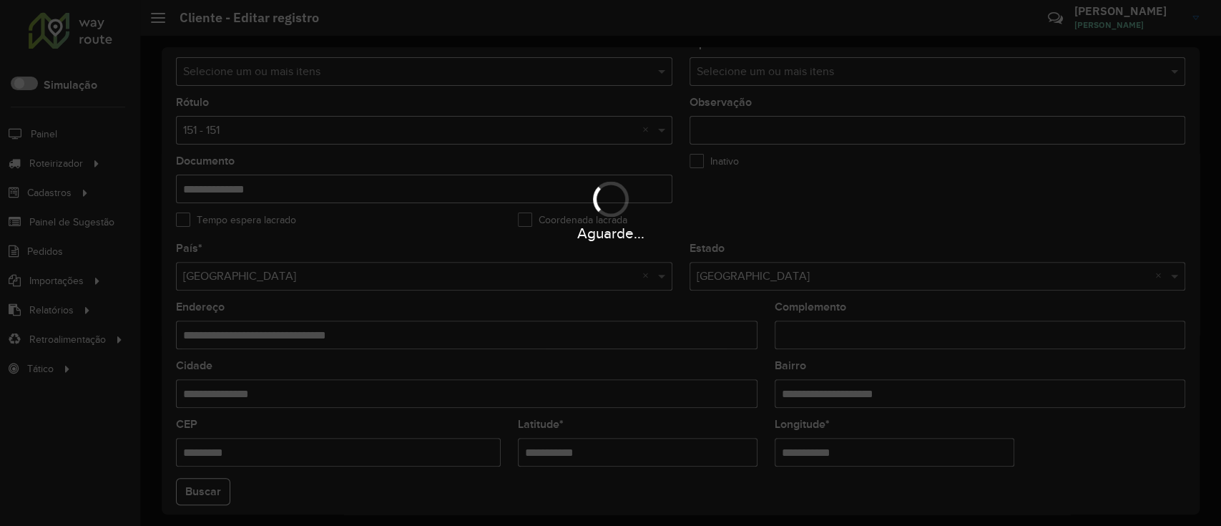
scroll to position [286, 0]
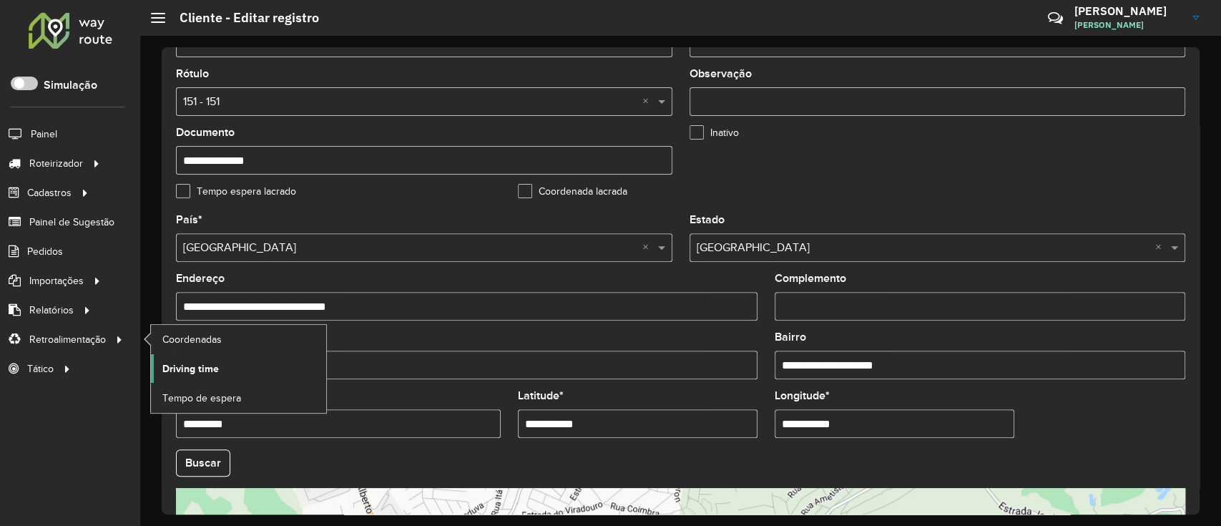
click at [205, 374] on span "Driving time" at bounding box center [190, 368] width 57 height 15
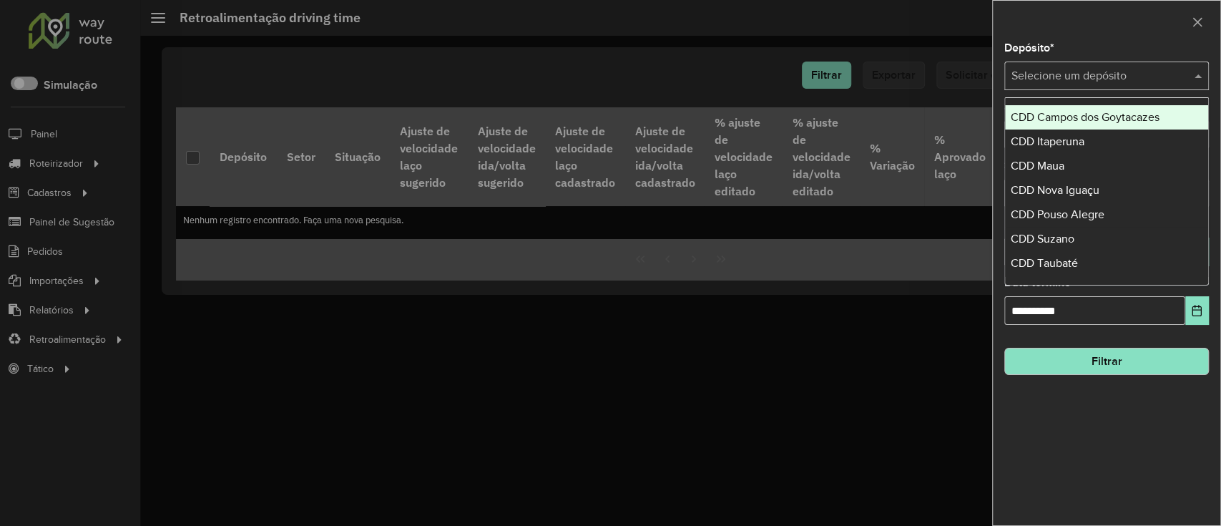
click at [911, 70] on input "text" at bounding box center [1092, 76] width 162 height 17
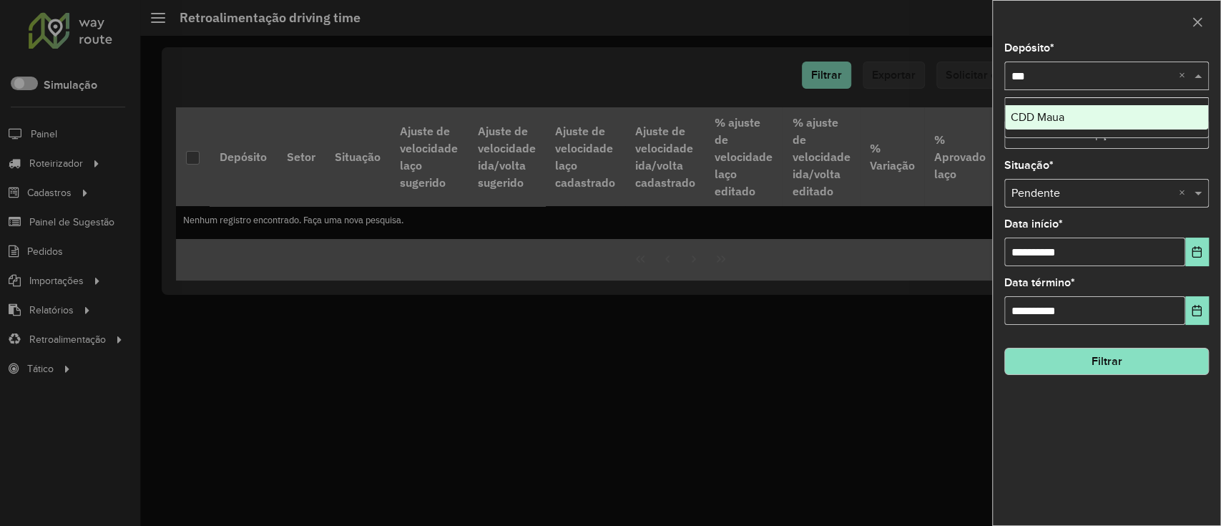
type input "****"
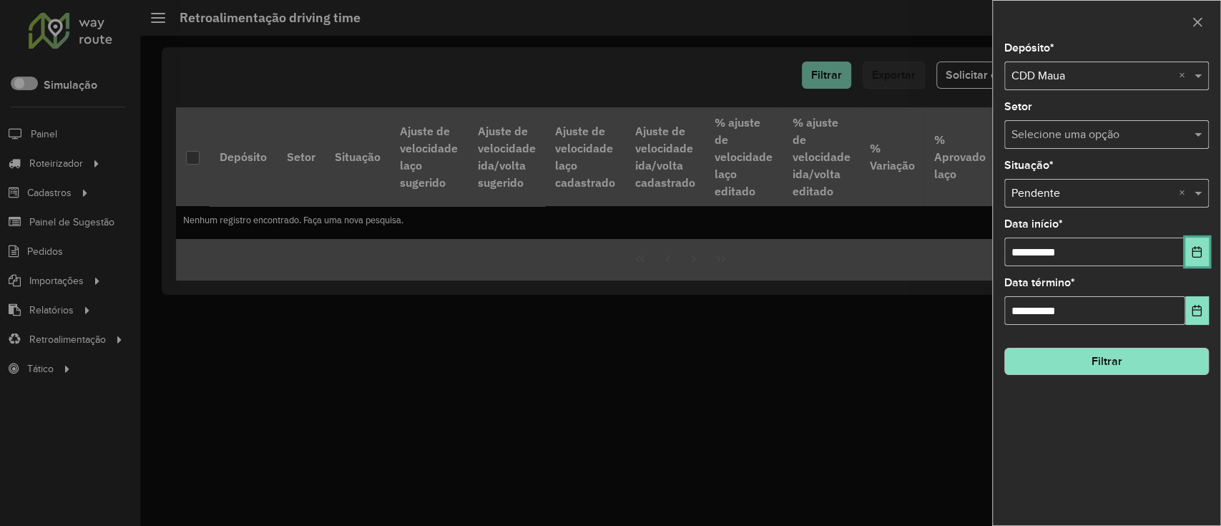
click at [911, 255] on button "Choose Date" at bounding box center [1197, 251] width 24 height 29
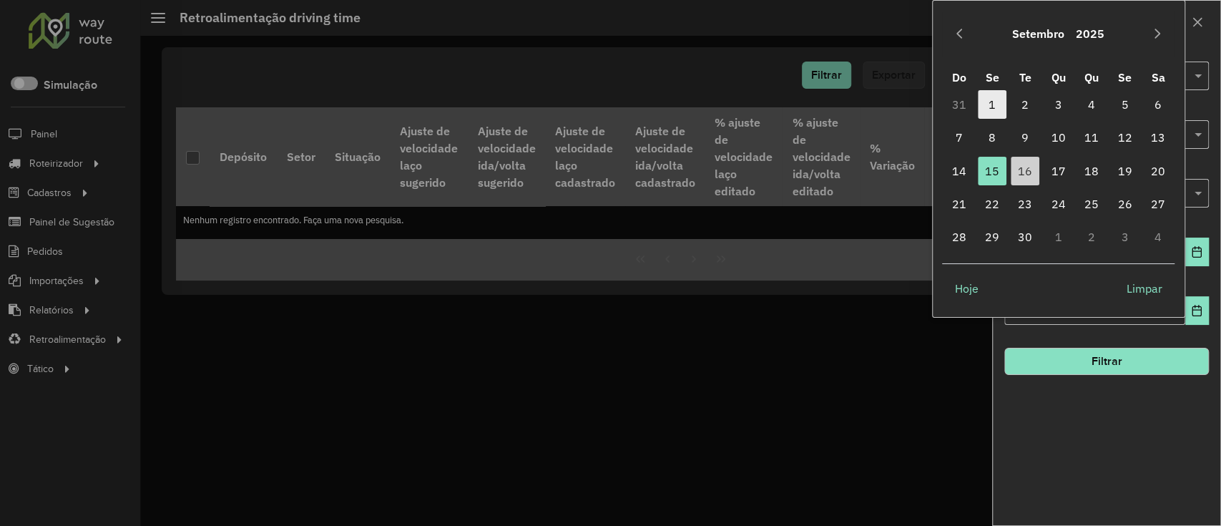
click at [911, 92] on span "1" at bounding box center [992, 104] width 29 height 29
type input "**********"
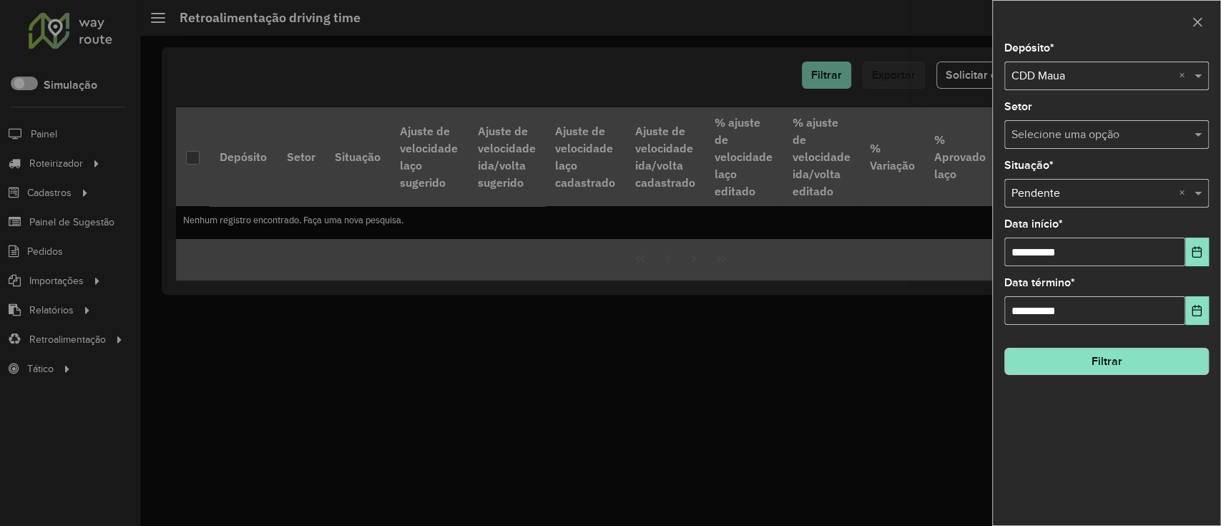
click at [911, 365] on button "Filtrar" at bounding box center [1106, 361] width 205 height 27
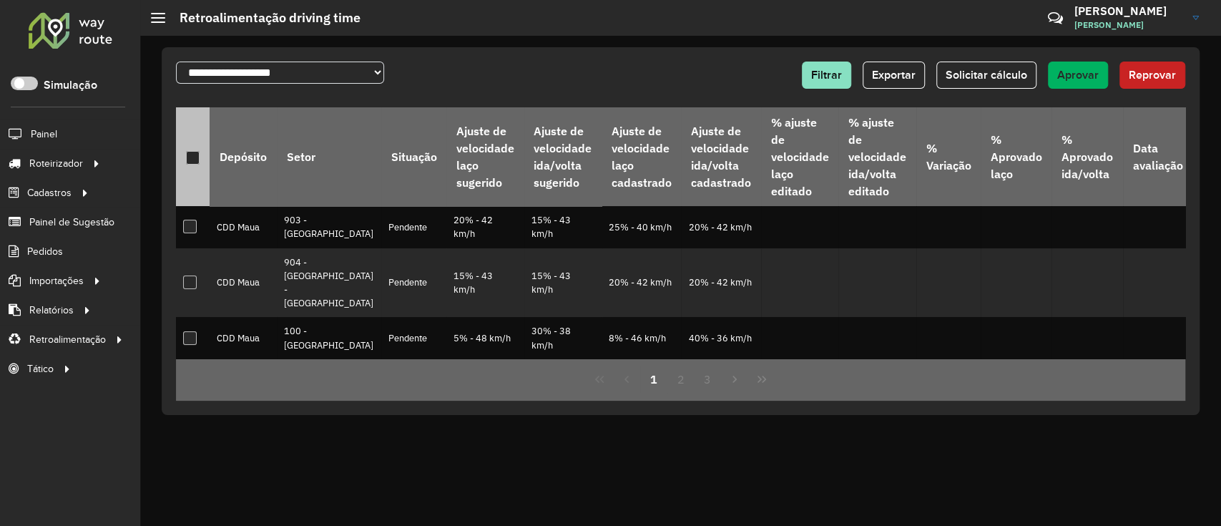
click at [195, 160] on div at bounding box center [193, 158] width 14 height 14
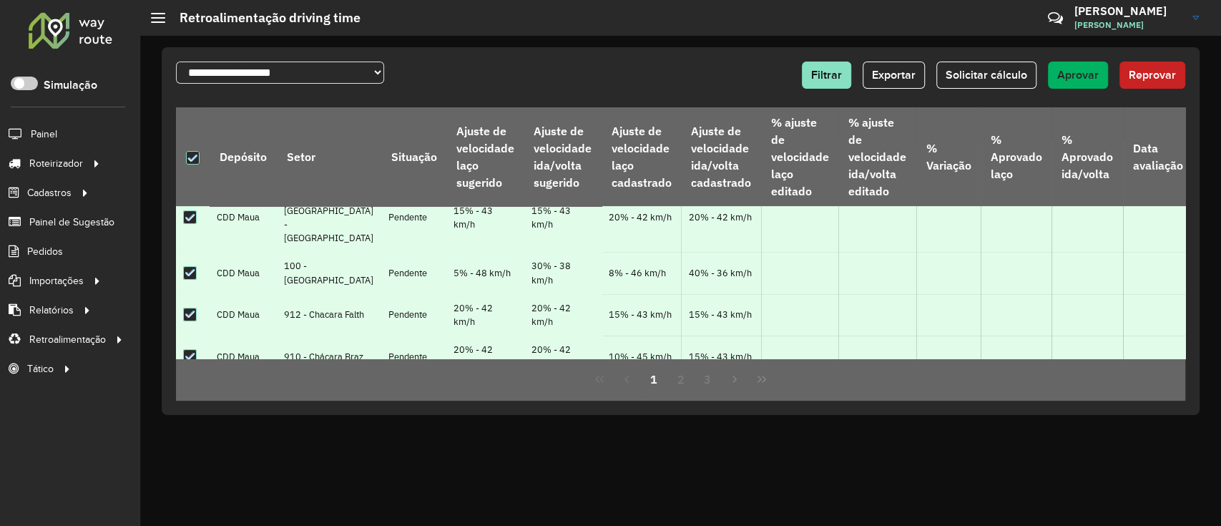
scroll to position [95, 0]
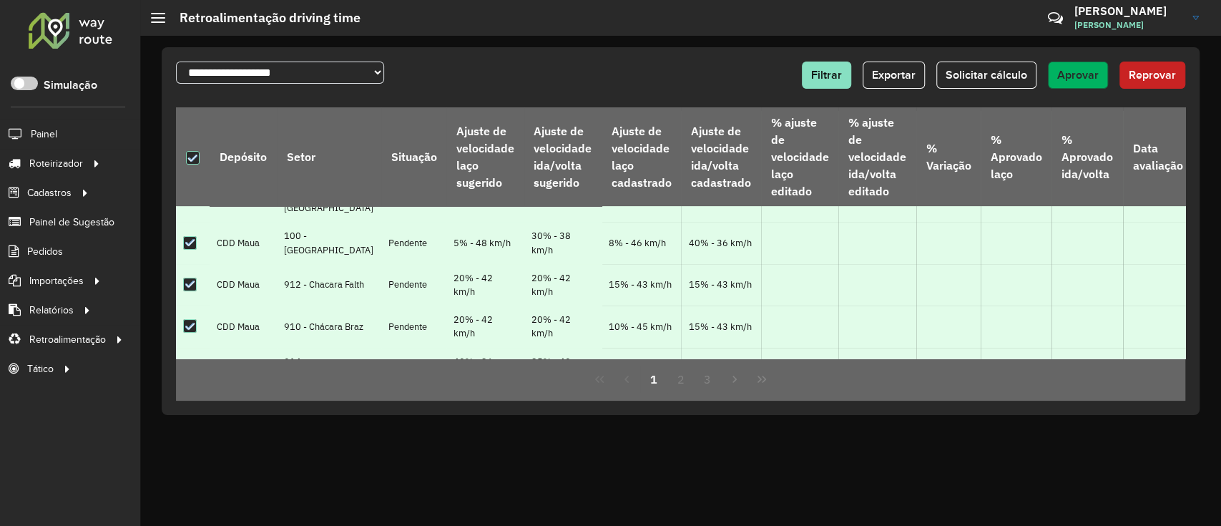
click at [911, 78] on span "Aprovar" at bounding box center [1077, 75] width 41 height 12
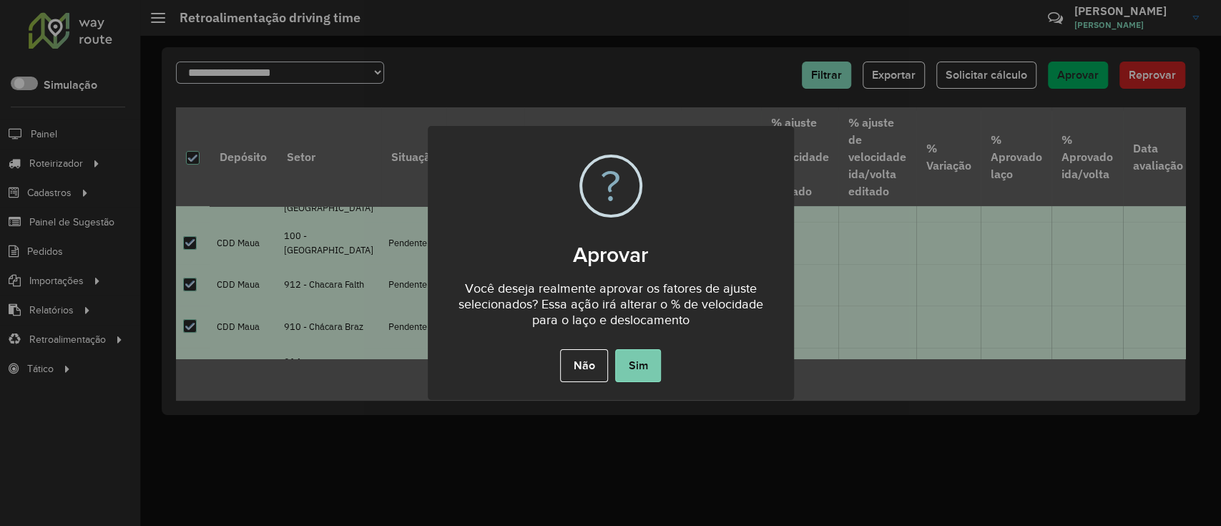
click at [631, 370] on button "Sim" at bounding box center [638, 365] width 46 height 33
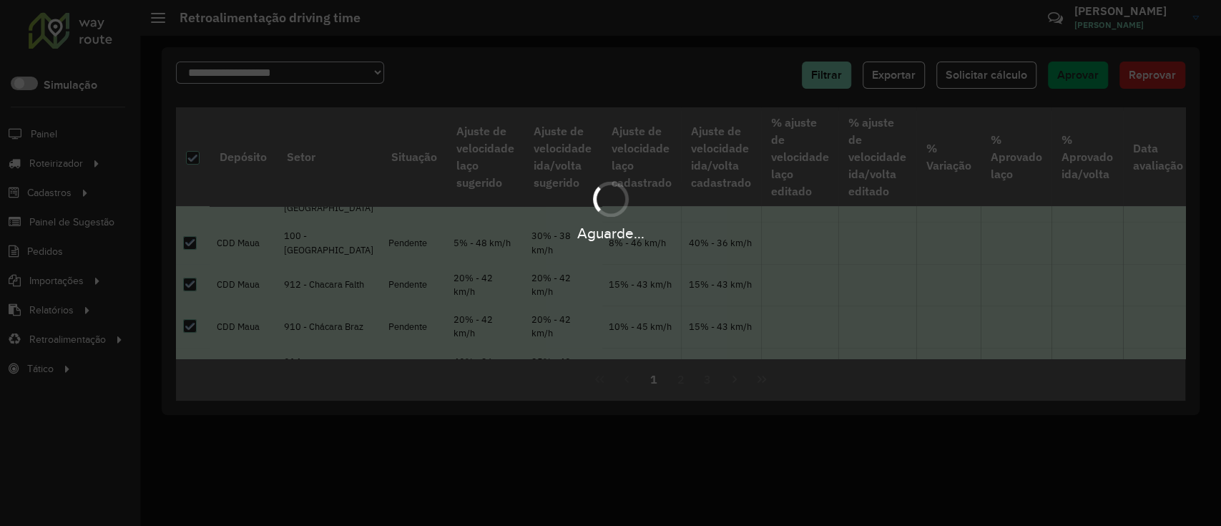
scroll to position [0, 0]
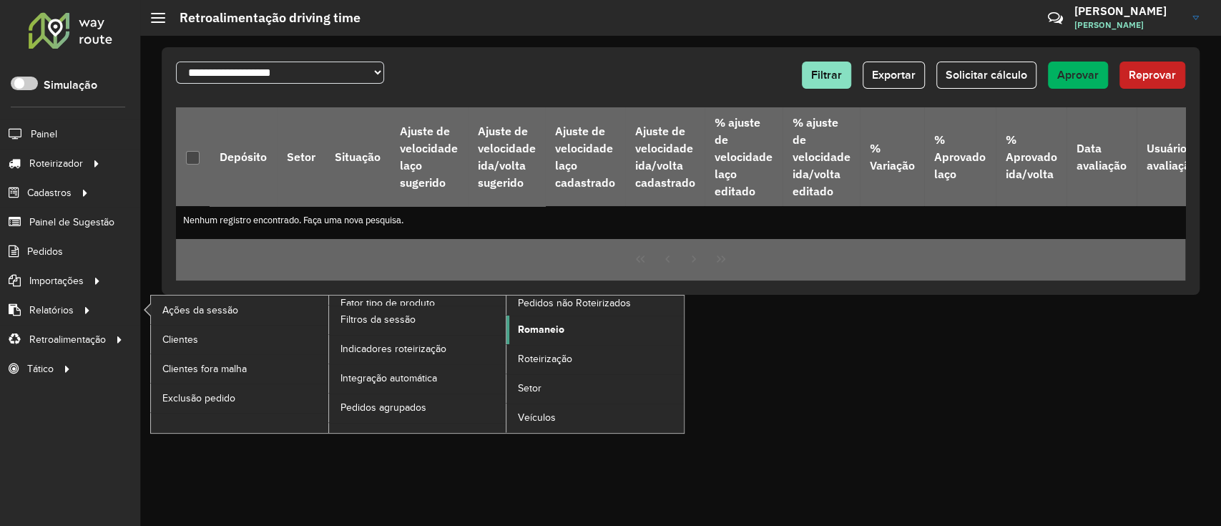
click at [509, 332] on link "Romaneio" at bounding box center [594, 329] width 177 height 29
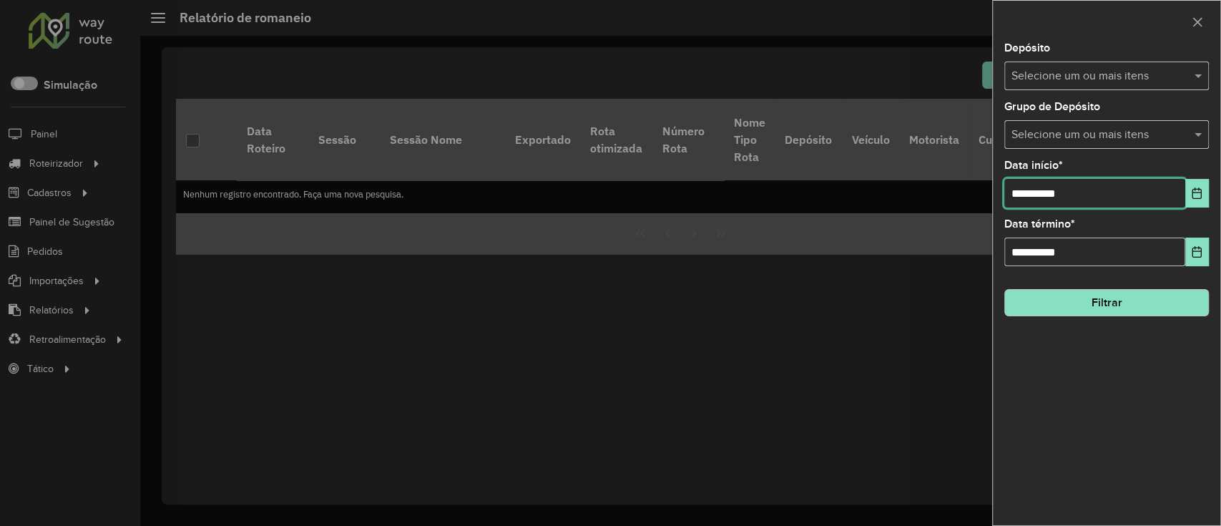
drag, startPoint x: 1026, startPoint y: 194, endPoint x: 988, endPoint y: 180, distance: 40.9
click at [911, 180] on body "Aguarde... Pop-up bloqueado! Seu navegador bloqueou automáticamente a abertura …" at bounding box center [610, 263] width 1221 height 526
type input "**********"
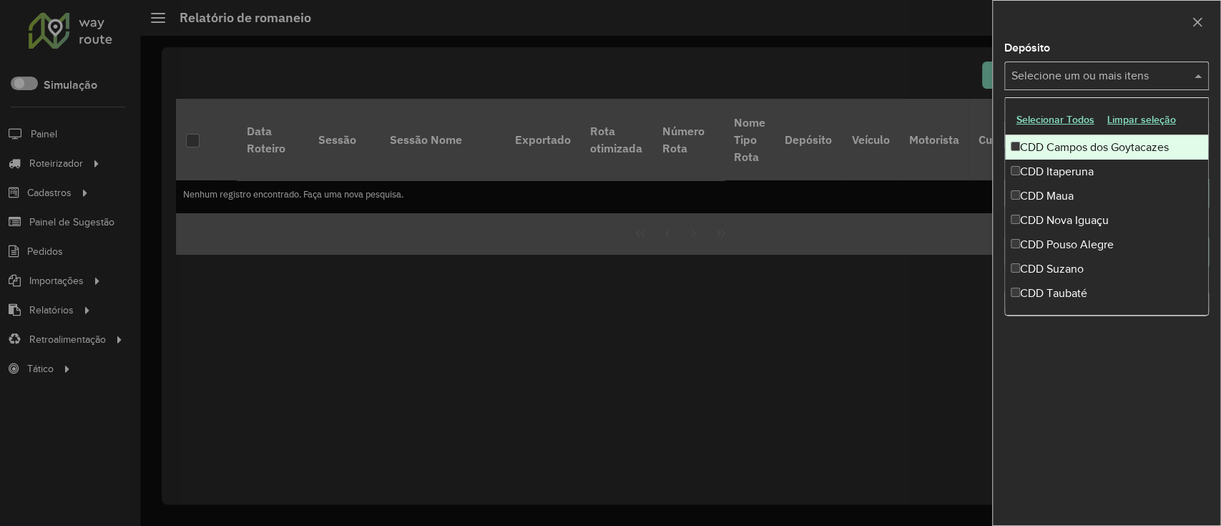
click at [911, 68] on input "text" at bounding box center [1099, 76] width 183 height 17
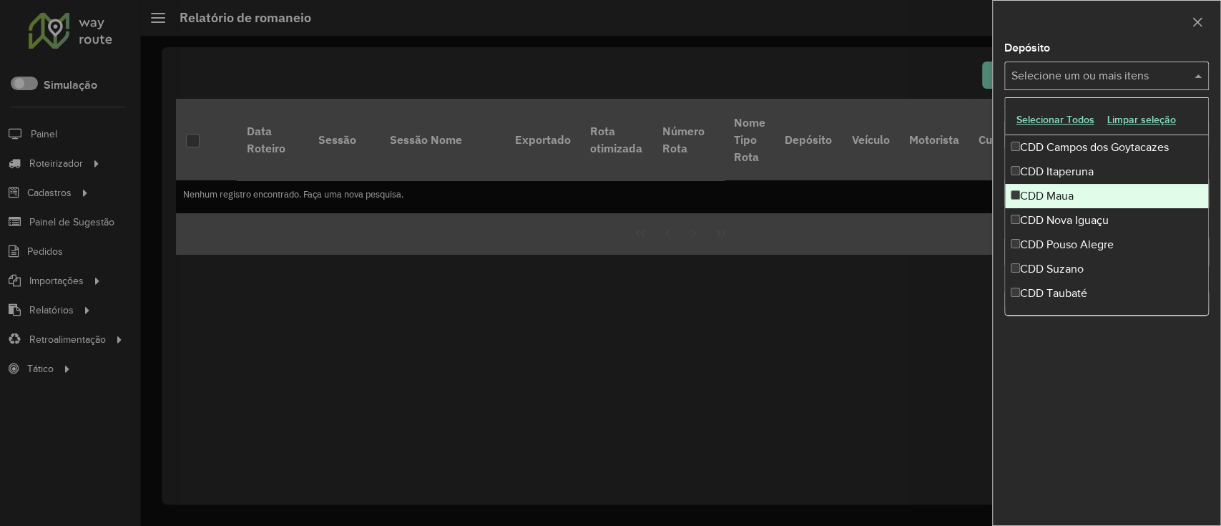
click at [911, 190] on div "CDD Maua" at bounding box center [1106, 196] width 203 height 24
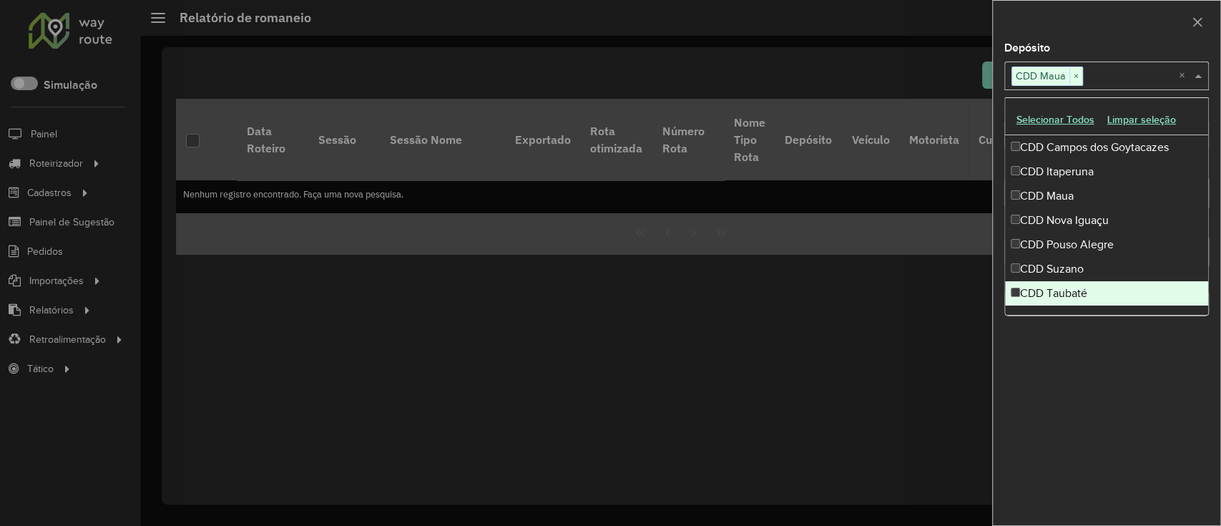
click at [911, 393] on div "**********" at bounding box center [1106, 284] width 227 height 482
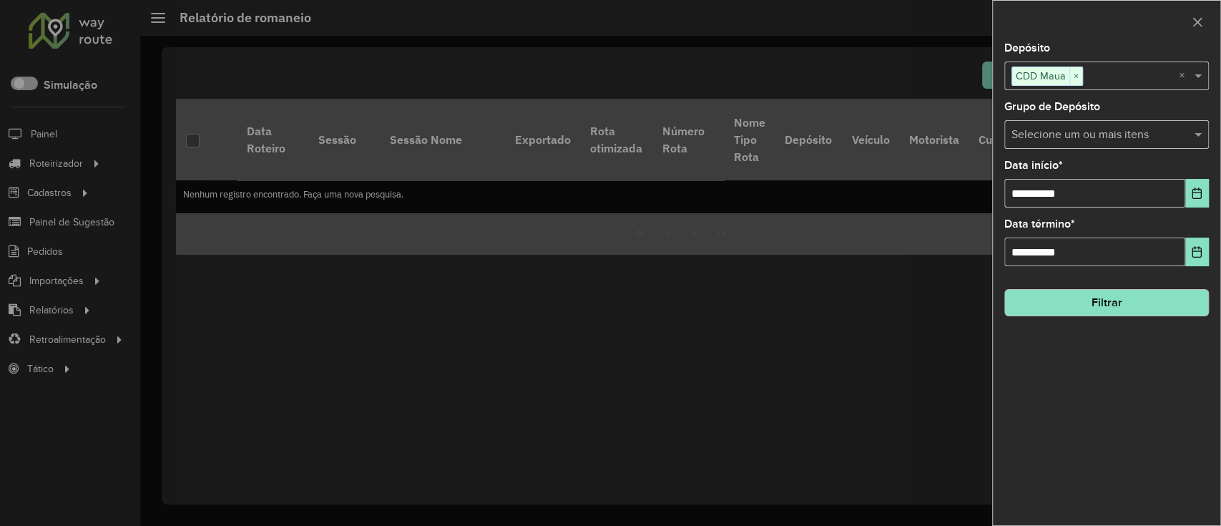
click at [911, 302] on button "Filtrar" at bounding box center [1106, 302] width 205 height 27
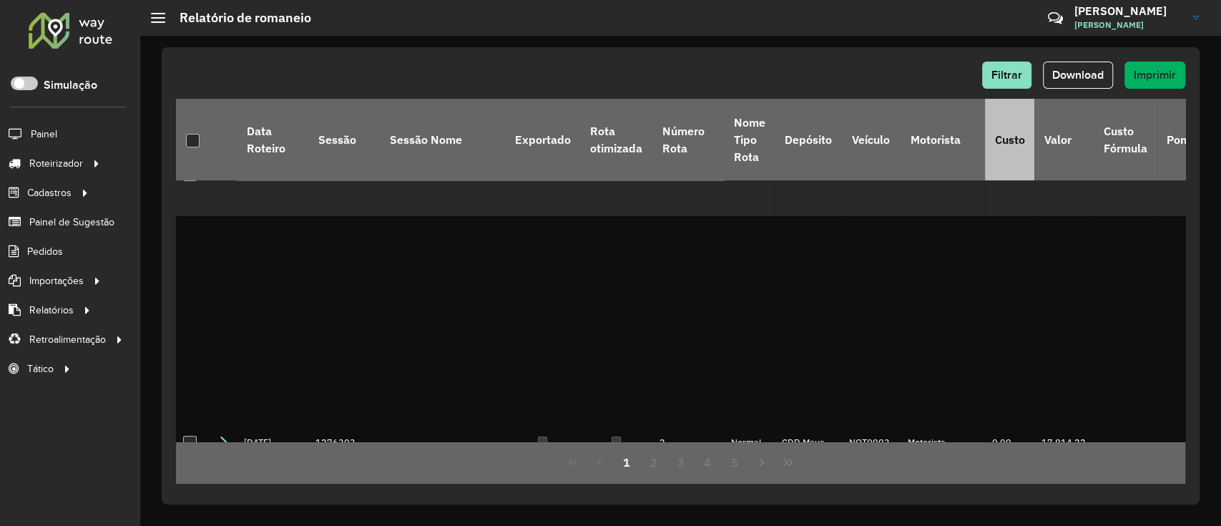
scroll to position [95, 0]
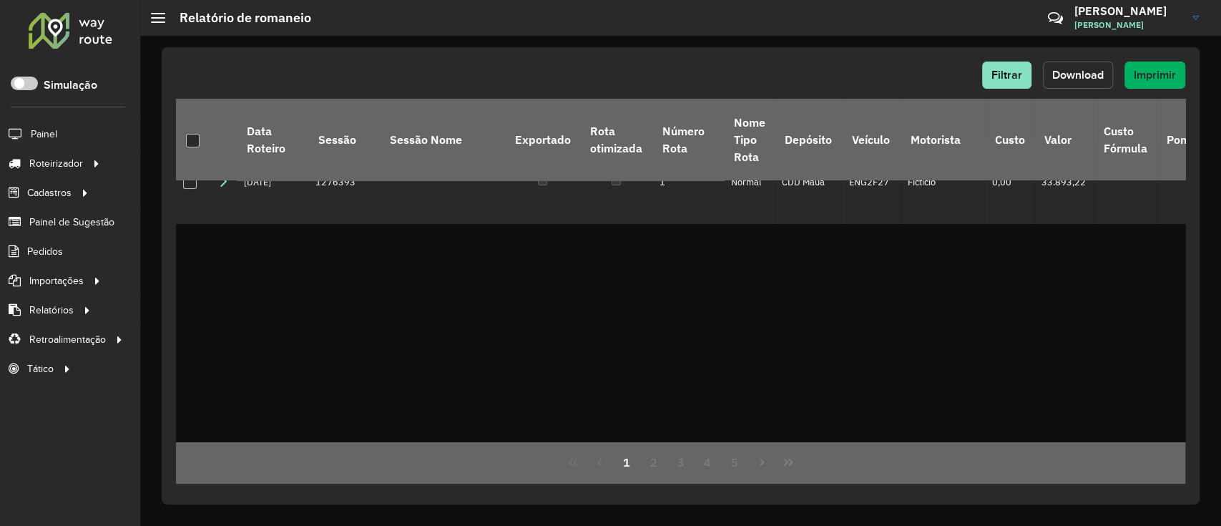
click at [911, 66] on button "Download" at bounding box center [1078, 75] width 70 height 27
click at [911, 82] on button "Download" at bounding box center [1078, 75] width 70 height 27
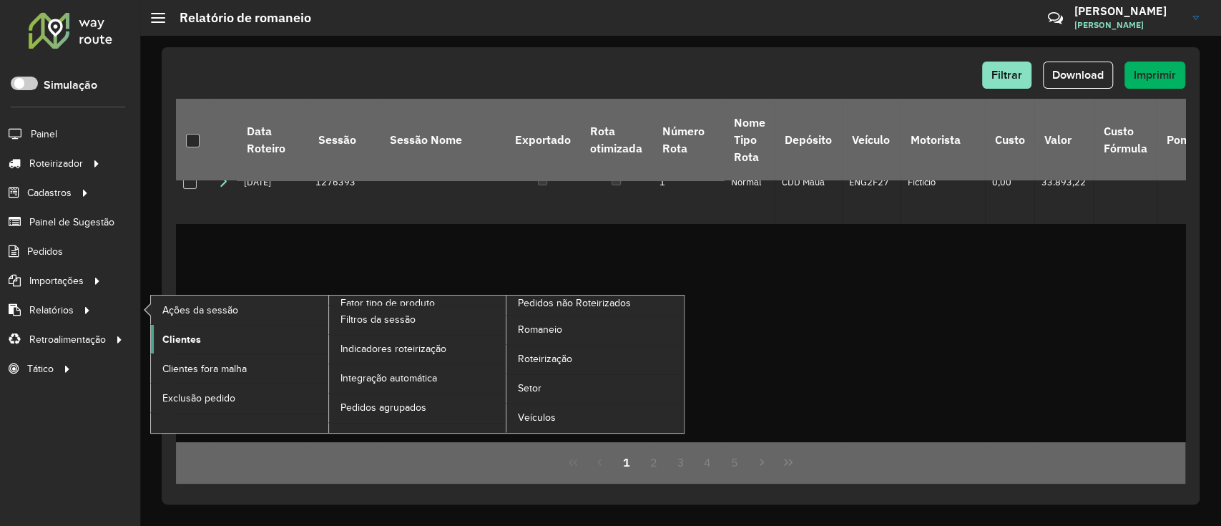
click at [188, 343] on span "Clientes" at bounding box center [181, 339] width 39 height 15
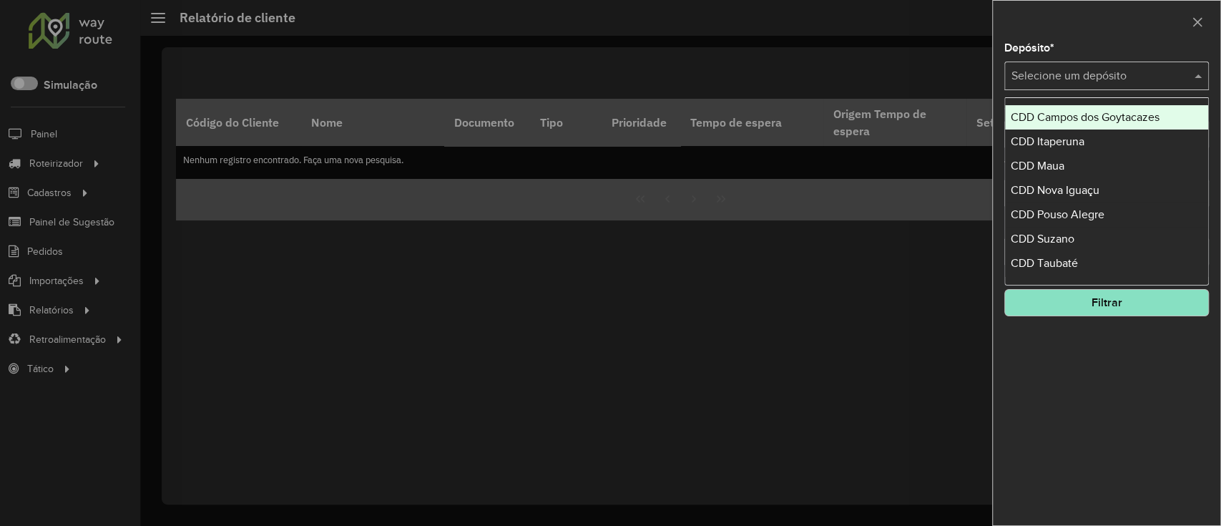
click at [911, 72] on input "text" at bounding box center [1092, 76] width 162 height 17
click at [911, 117] on span "CDD Campos dos Goytacazes" at bounding box center [1085, 117] width 149 height 12
click at [911, 71] on input "text" at bounding box center [1092, 76] width 162 height 17
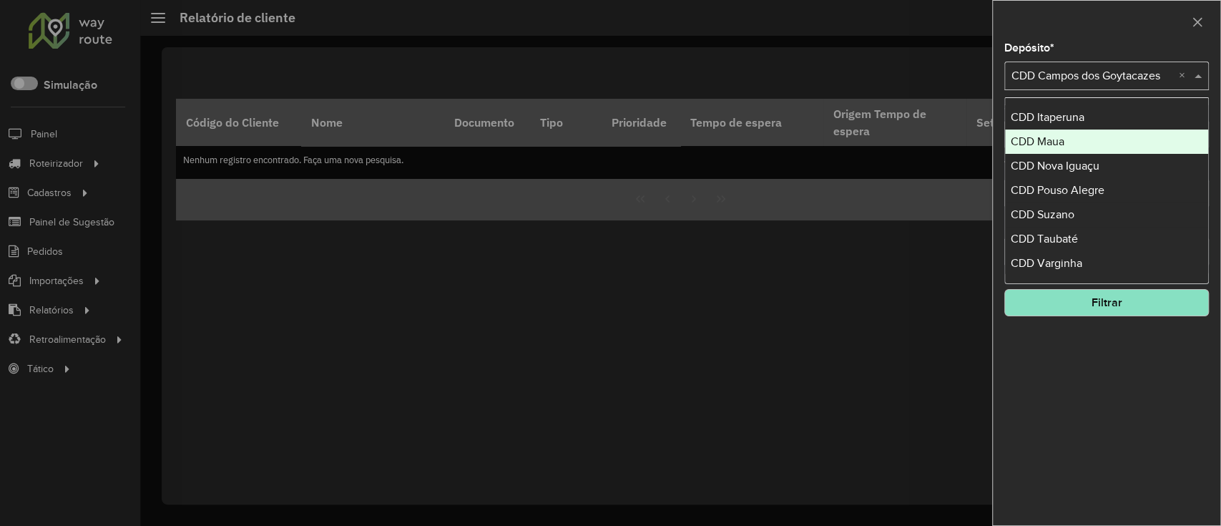
click at [911, 139] on div "CDD Maua" at bounding box center [1106, 141] width 203 height 24
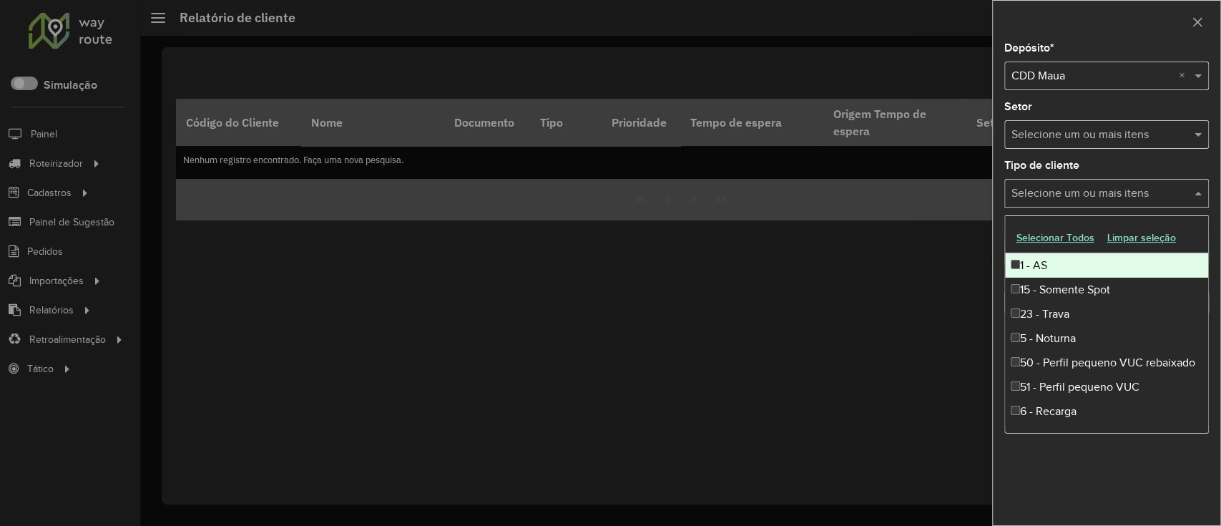
click at [911, 198] on input "text" at bounding box center [1099, 193] width 183 height 17
click at [911, 185] on input "text" at bounding box center [1099, 193] width 183 height 17
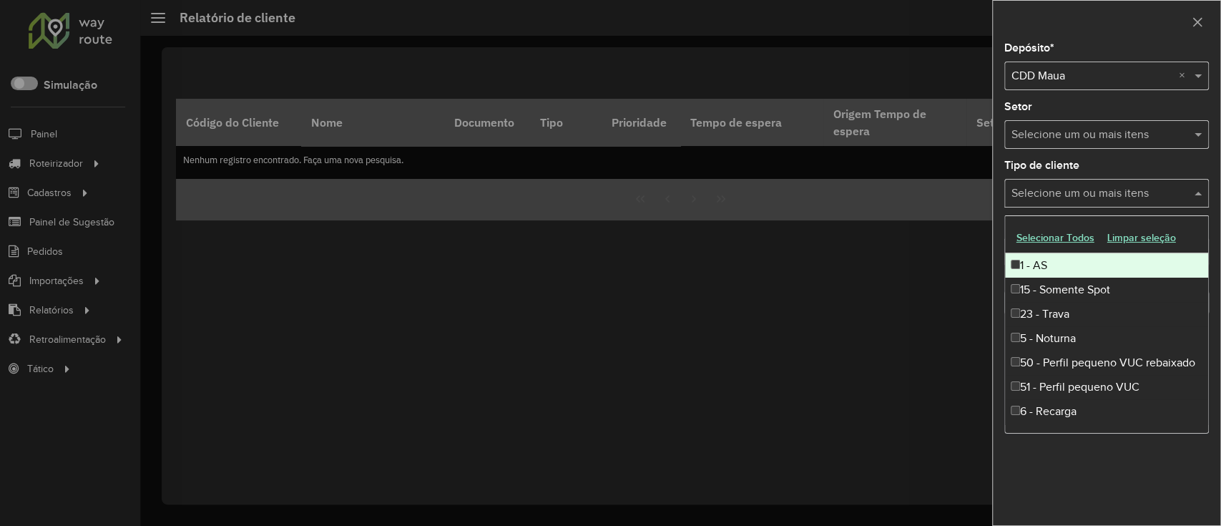
click at [911, 185] on input "text" at bounding box center [1099, 193] width 183 height 17
click at [911, 191] on input "text" at bounding box center [1099, 193] width 183 height 17
click at [911, 164] on div "Tipo de cliente Selecione um ou mais itens" at bounding box center [1106, 183] width 205 height 47
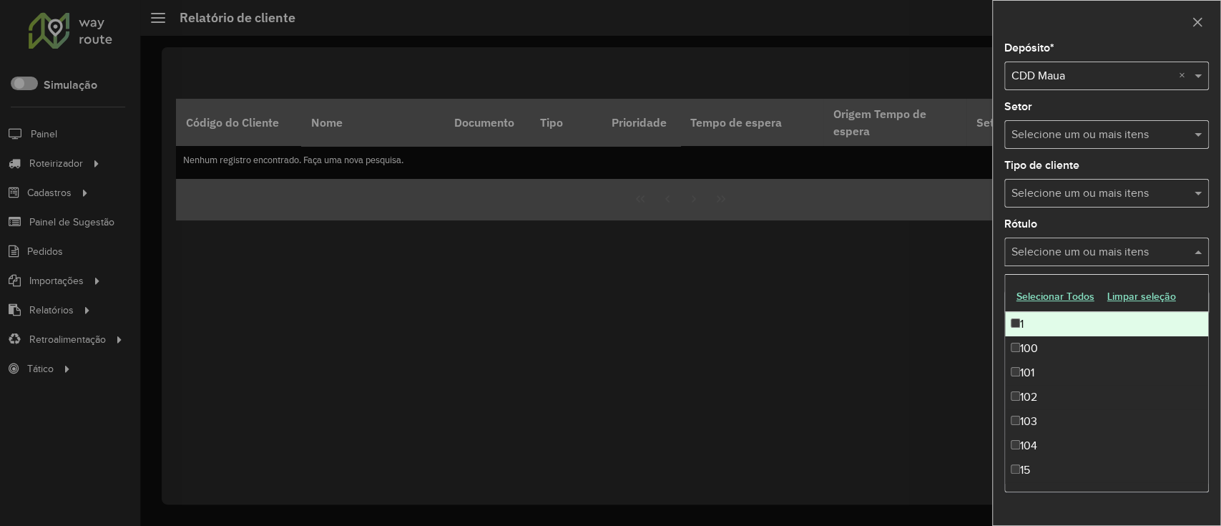
click at [911, 245] on input "text" at bounding box center [1099, 252] width 183 height 17
click at [911, 226] on div "Rótulo Selecione um ou mais itens" at bounding box center [1106, 242] width 205 height 47
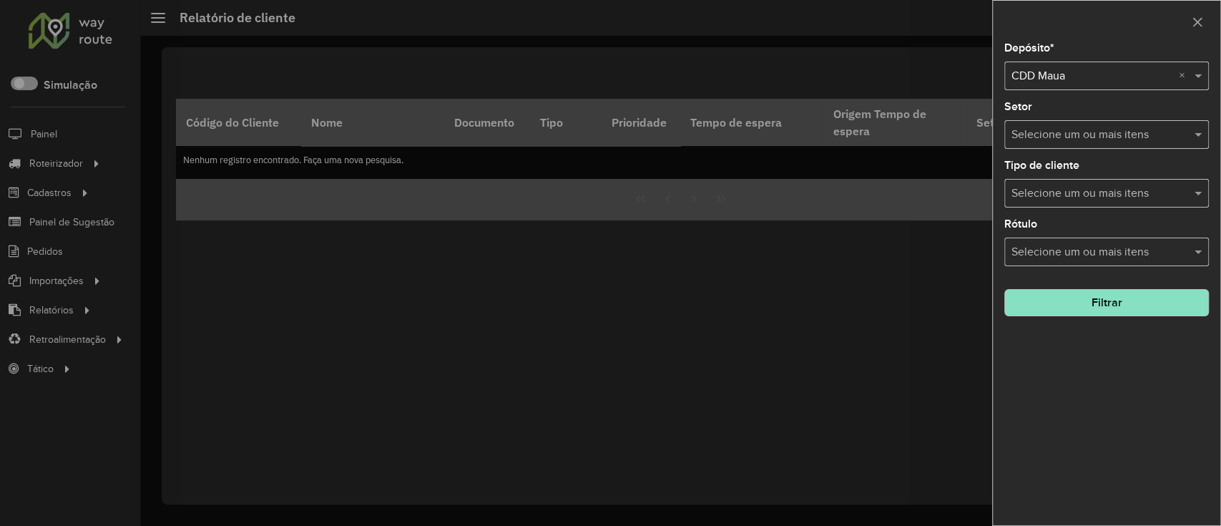
click at [911, 212] on div "Depósito * Selecione um depósito × CDD Maua × Setor Selecione um ou mais itens …" at bounding box center [1106, 284] width 227 height 482
click at [911, 299] on button "Filtrar" at bounding box center [1106, 302] width 205 height 27
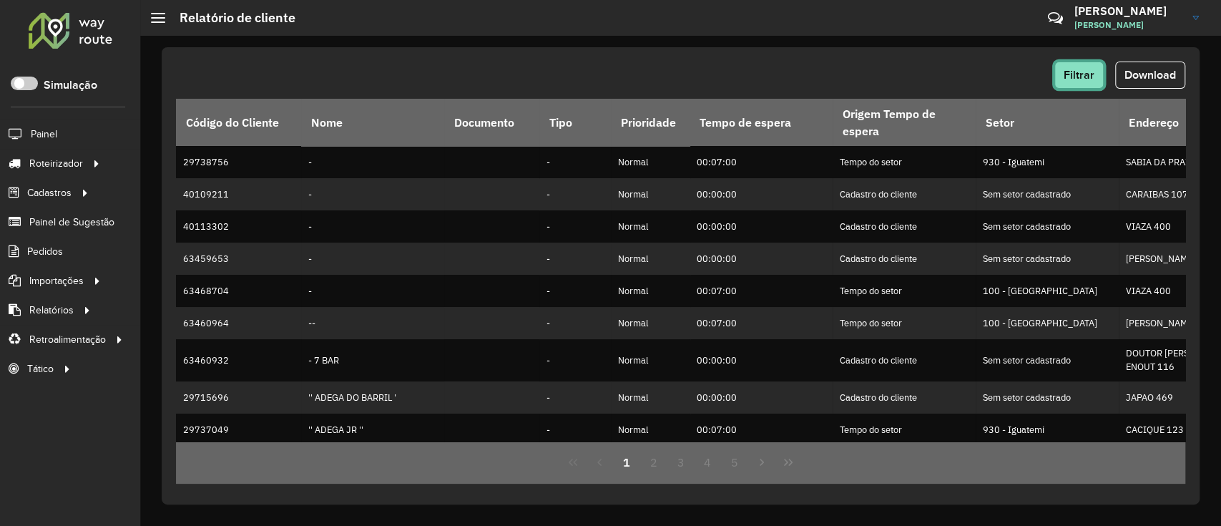
click at [911, 72] on span "Filtrar" at bounding box center [1079, 75] width 31 height 12
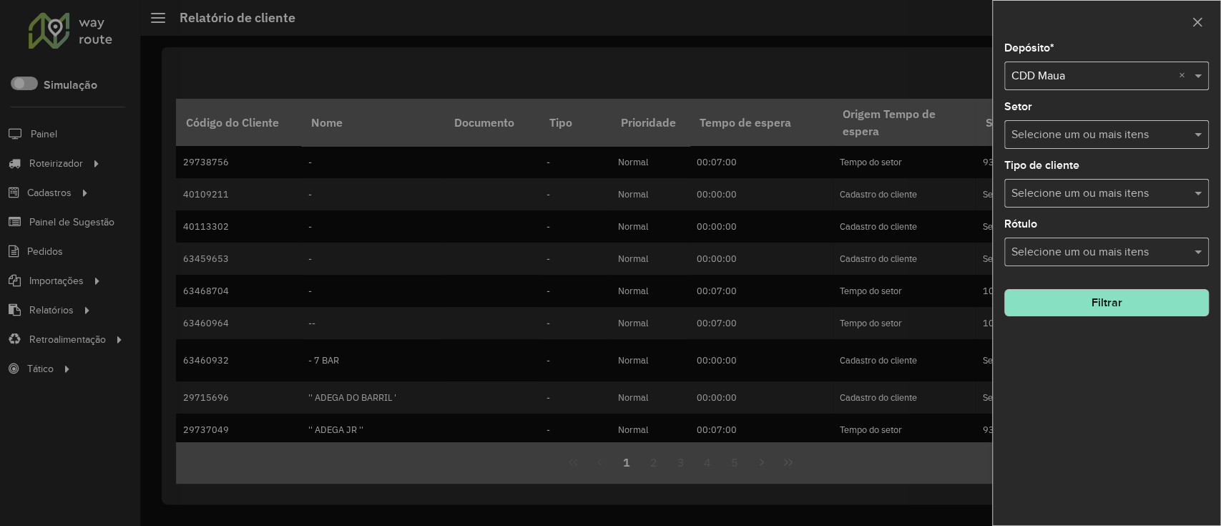
click at [911, 123] on div "Selecione um ou mais itens" at bounding box center [1106, 134] width 205 height 29
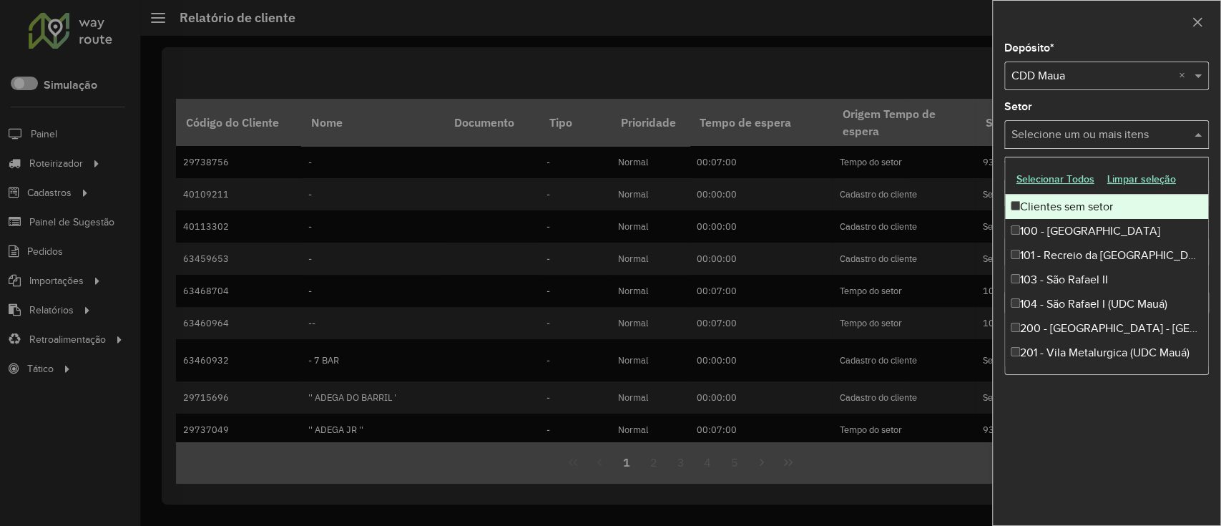
click at [911, 123] on div "Selecione um ou mais itens" at bounding box center [1106, 134] width 205 height 29
click at [911, 51] on div at bounding box center [610, 263] width 1221 height 526
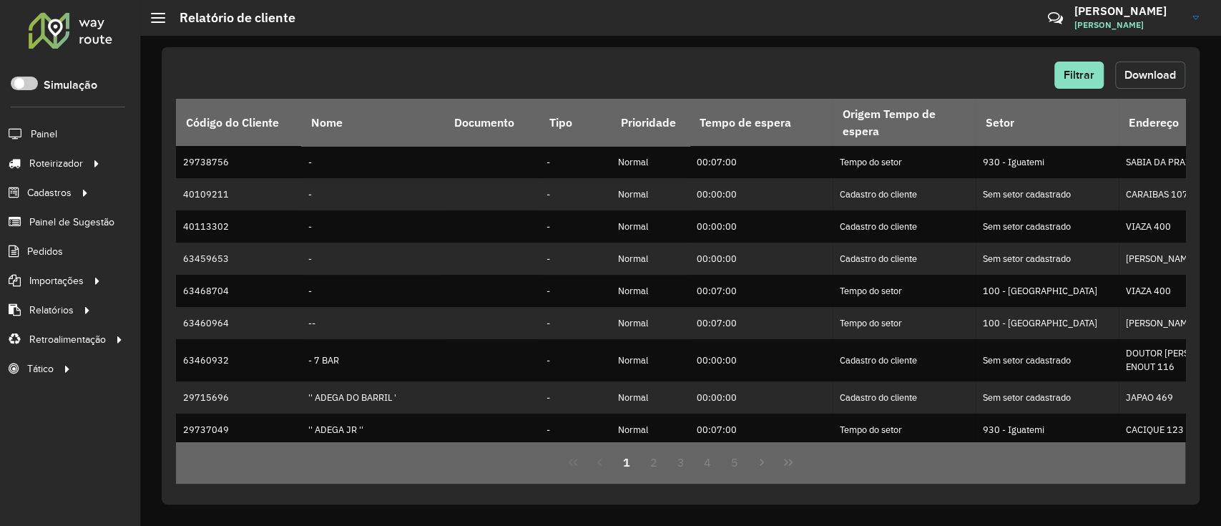
click at [911, 71] on span "Download" at bounding box center [1149, 75] width 51 height 12
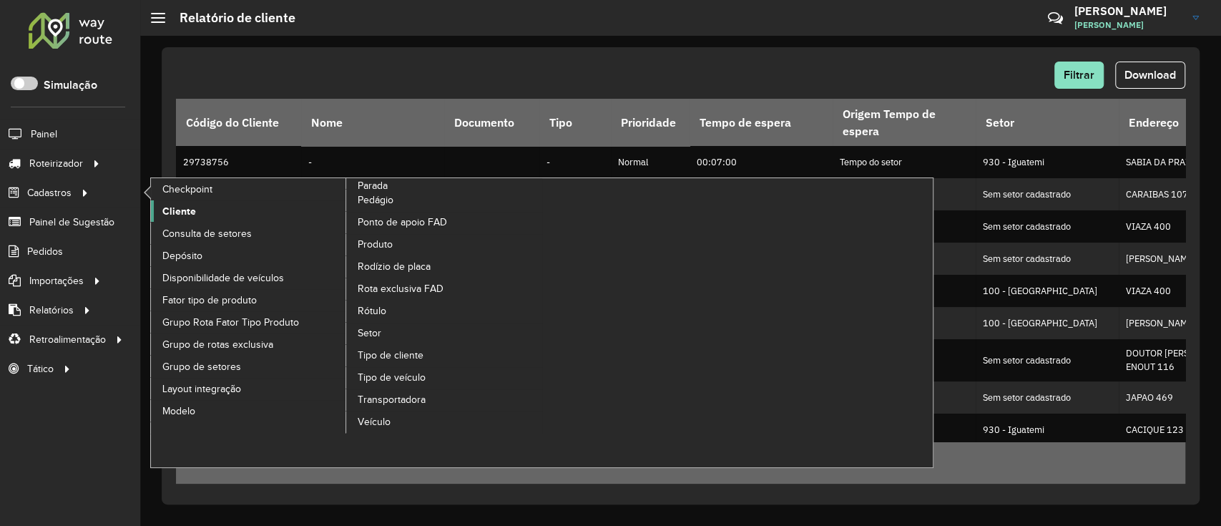
click at [225, 215] on link "Cliente" at bounding box center [249, 210] width 196 height 21
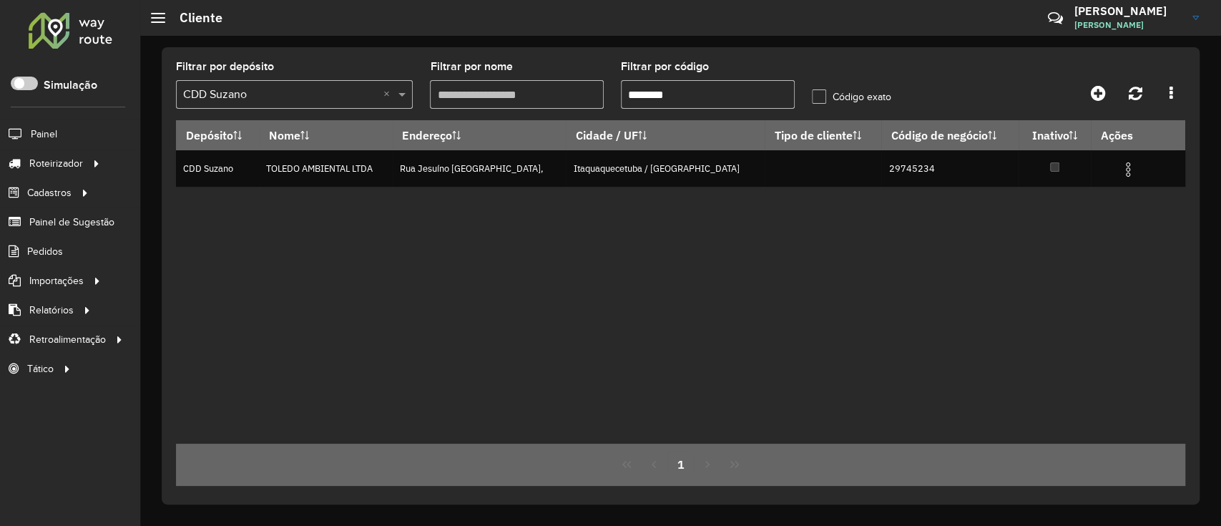
click at [699, 95] on input "********" at bounding box center [708, 94] width 174 height 29
paste input "text"
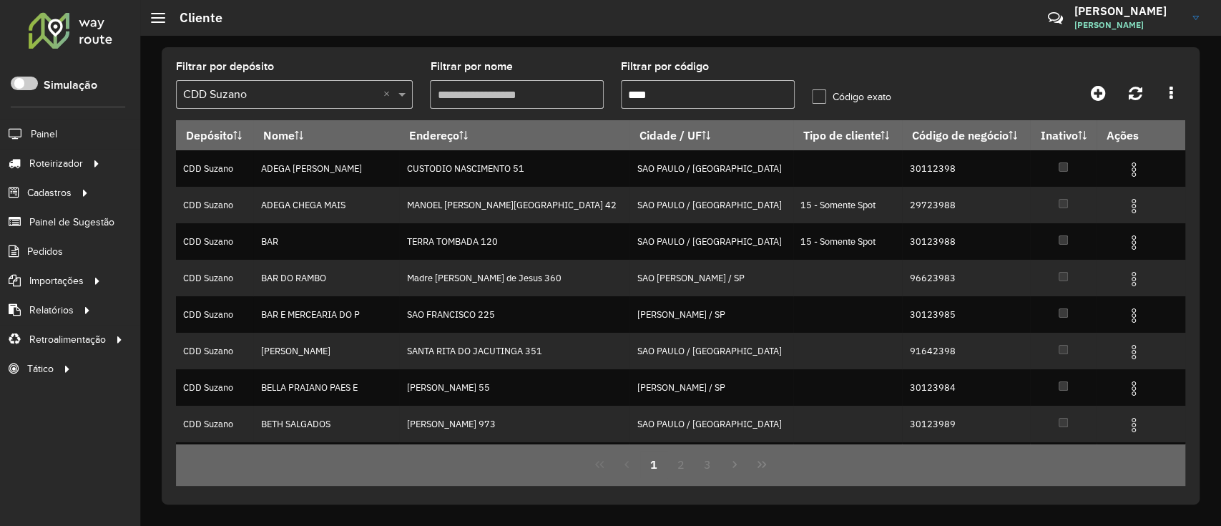
click at [626, 94] on input "****" at bounding box center [708, 94] width 174 height 29
type input "****"
click at [676, 393] on button "2" at bounding box center [680, 464] width 27 height 27
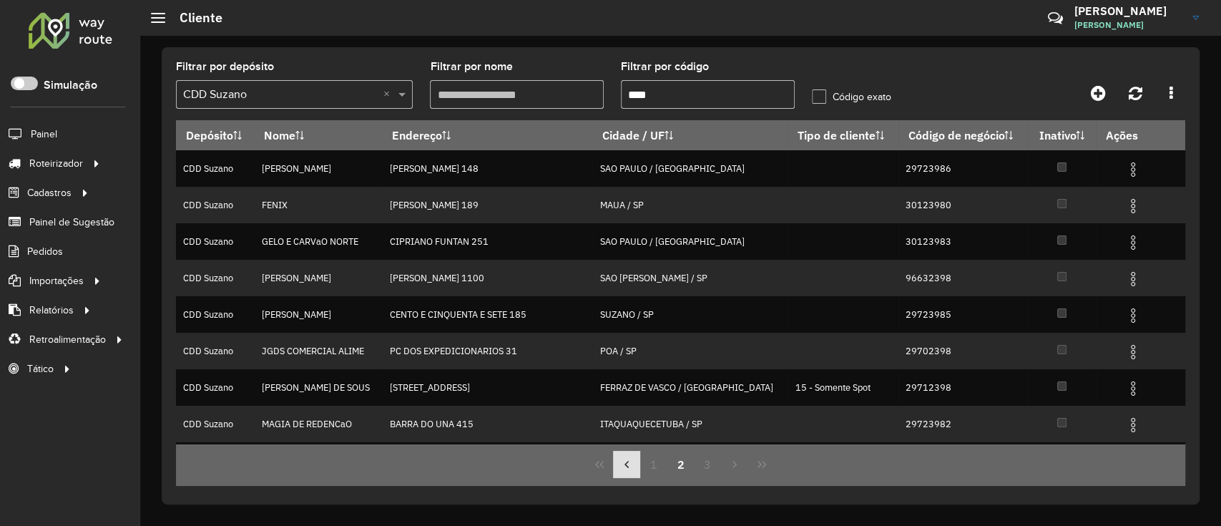
click at [629, 393] on icon "Previous Page" at bounding box center [626, 463] width 11 height 11
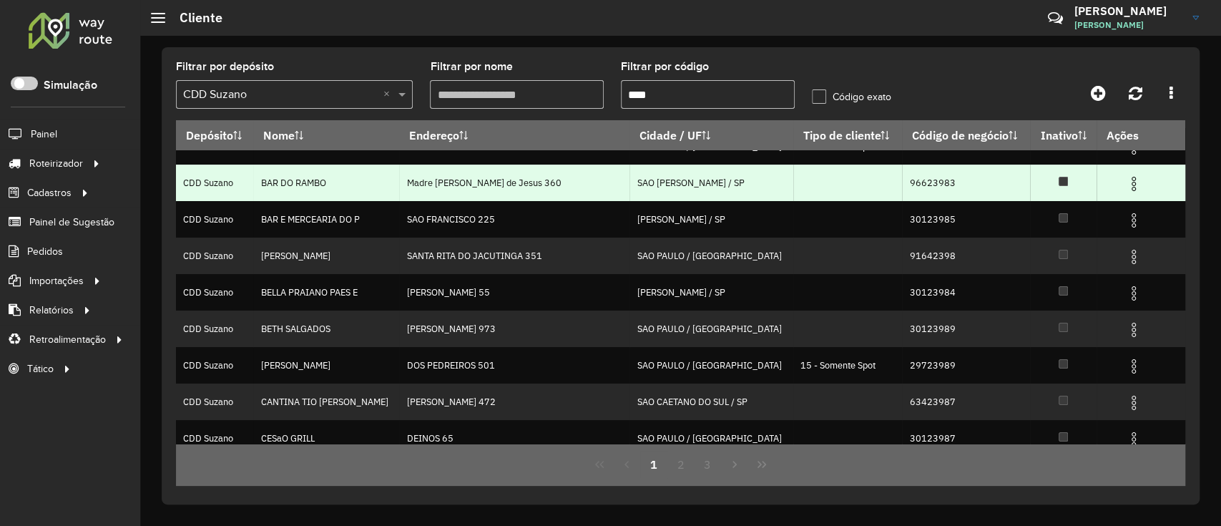
scroll to position [143, 0]
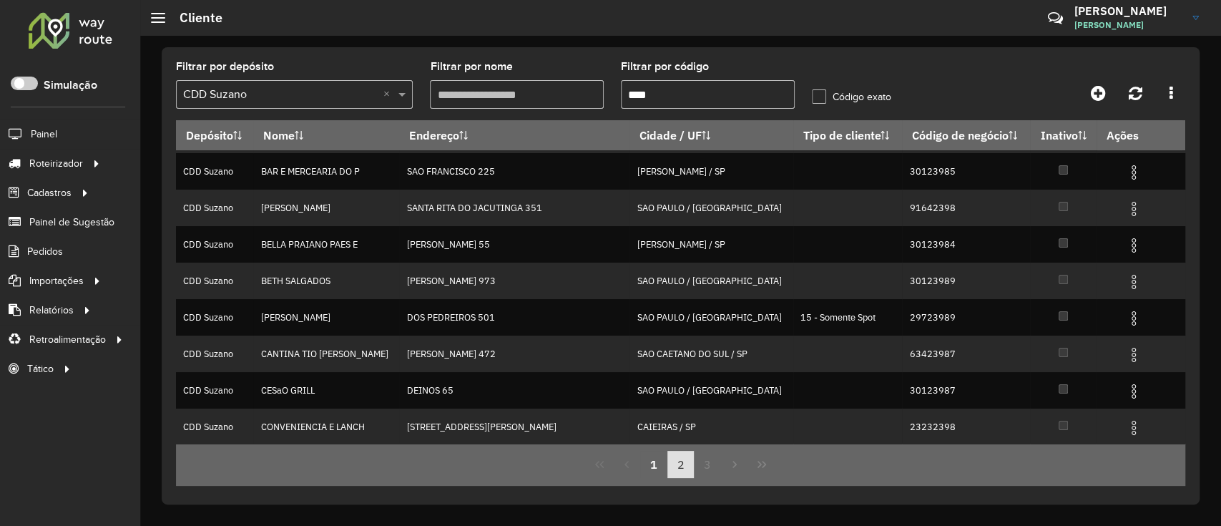
click at [687, 393] on button "2" at bounding box center [680, 464] width 27 height 27
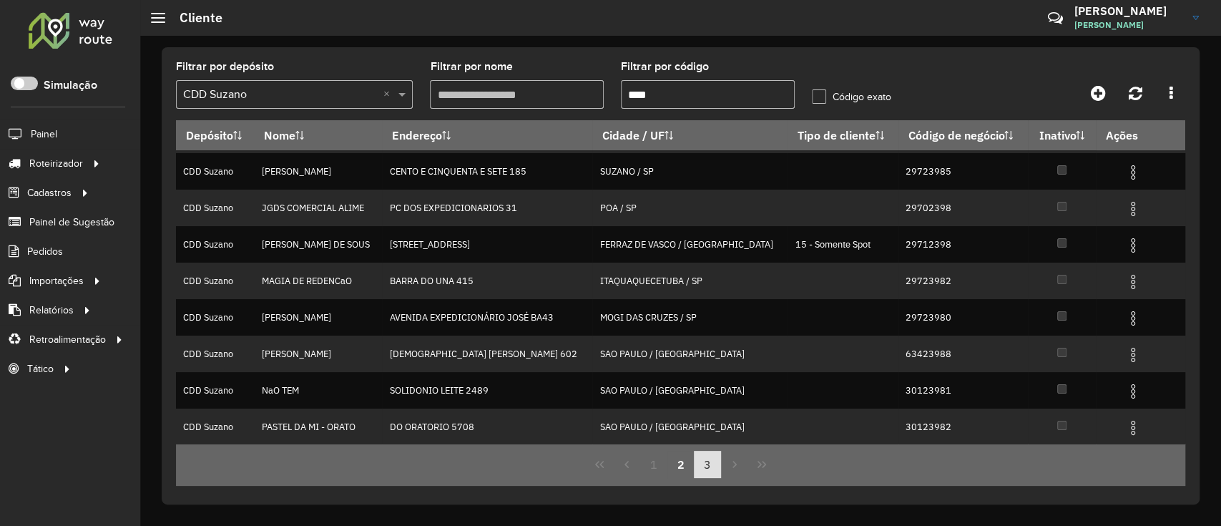
click at [706, 393] on button "3" at bounding box center [707, 464] width 27 height 27
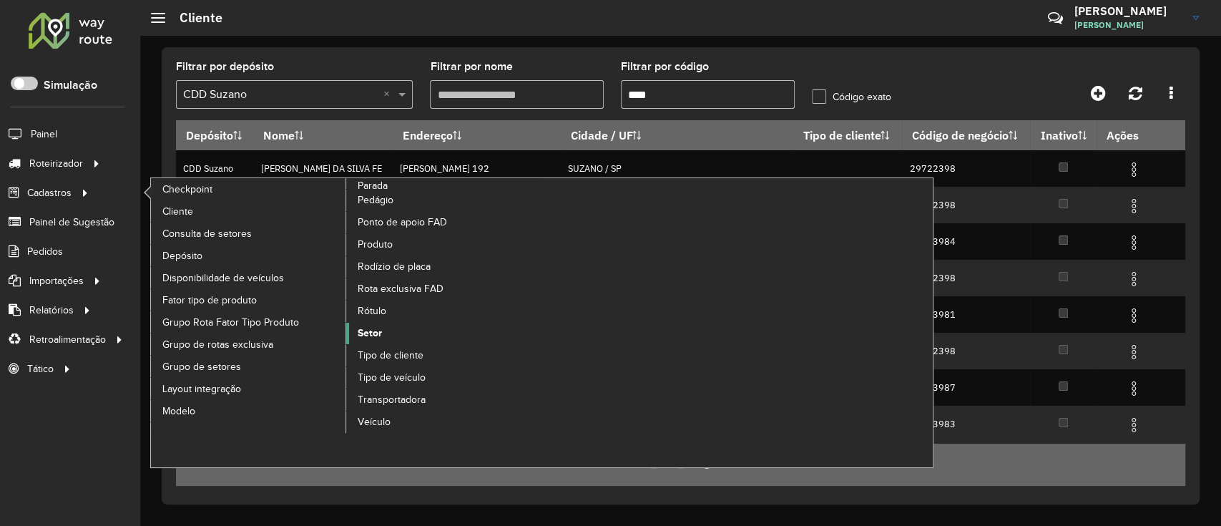
click at [382, 327] on link "Setor" at bounding box center [444, 333] width 196 height 21
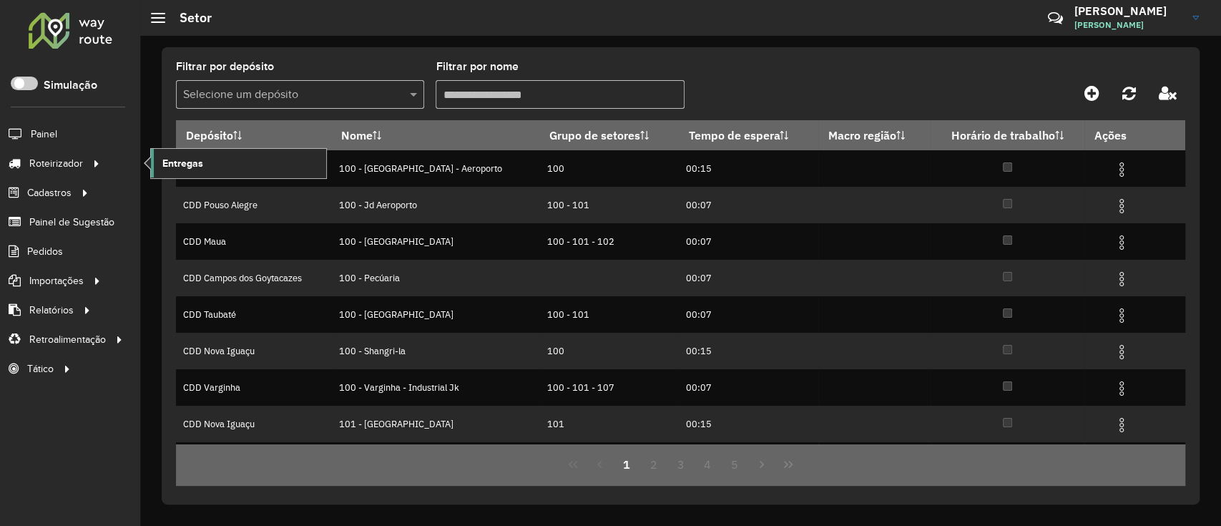
click at [157, 157] on link "Entregas" at bounding box center [238, 163] width 175 height 29
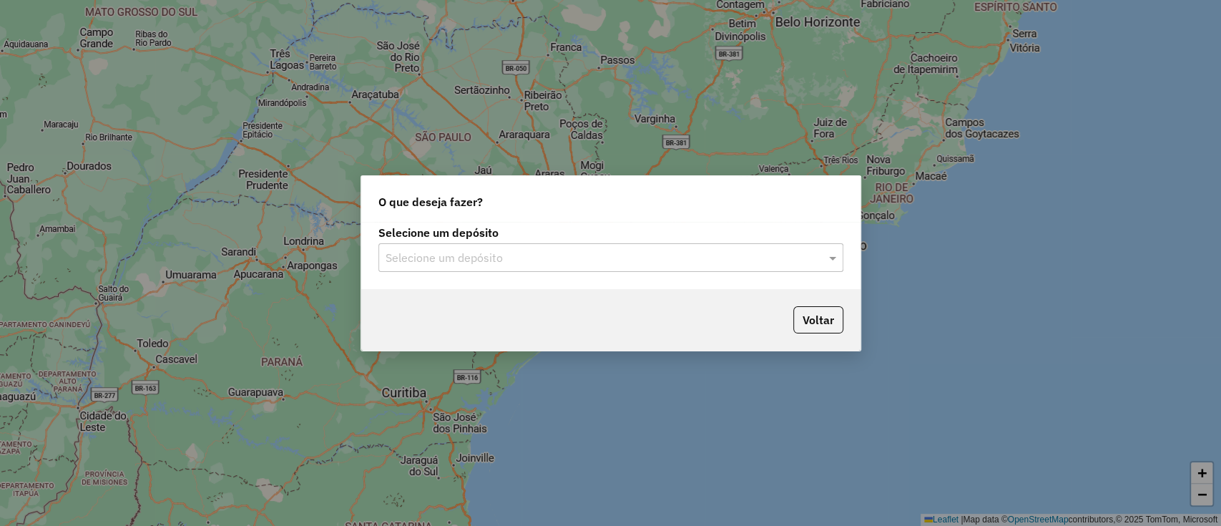
click at [635, 254] on input "text" at bounding box center [597, 258] width 422 height 17
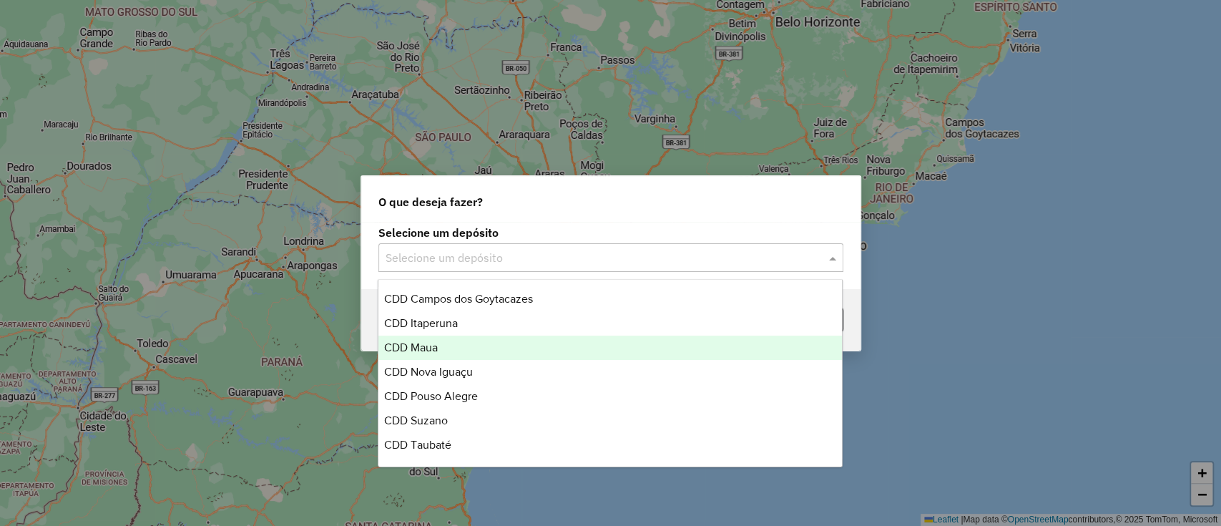
click at [533, 346] on div "CDD Maua" at bounding box center [609, 347] width 463 height 24
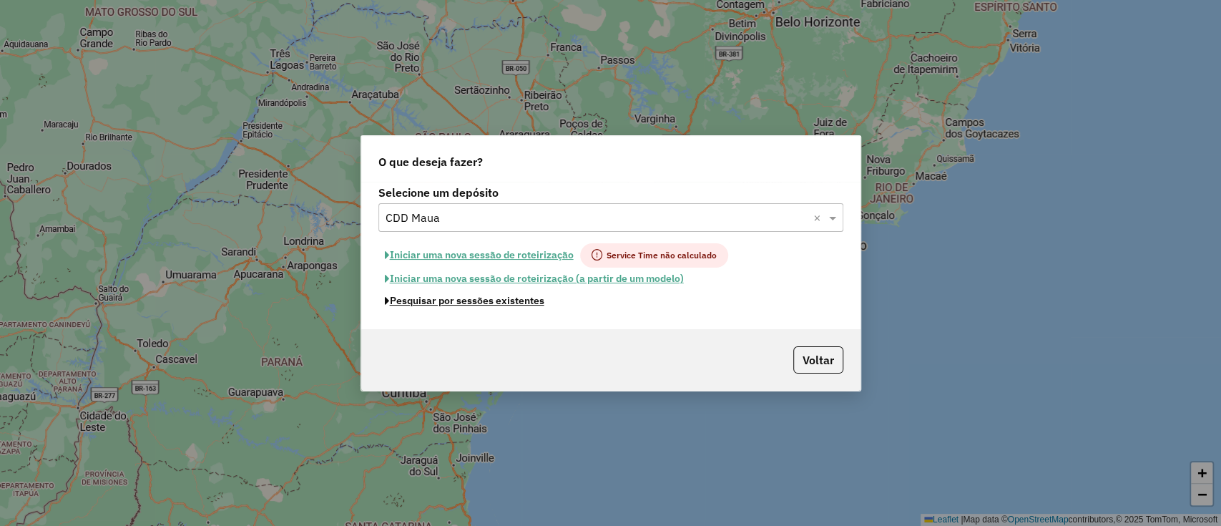
click at [539, 296] on button "Pesquisar por sessões existentes" at bounding box center [464, 301] width 172 height 22
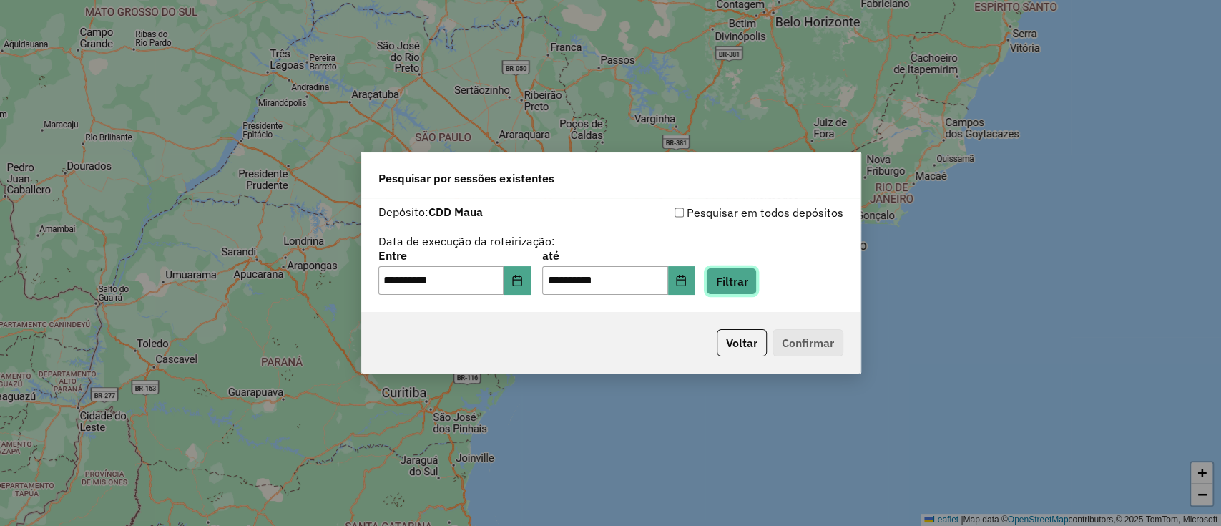
click at [748, 287] on button "Filtrar" at bounding box center [731, 281] width 51 height 27
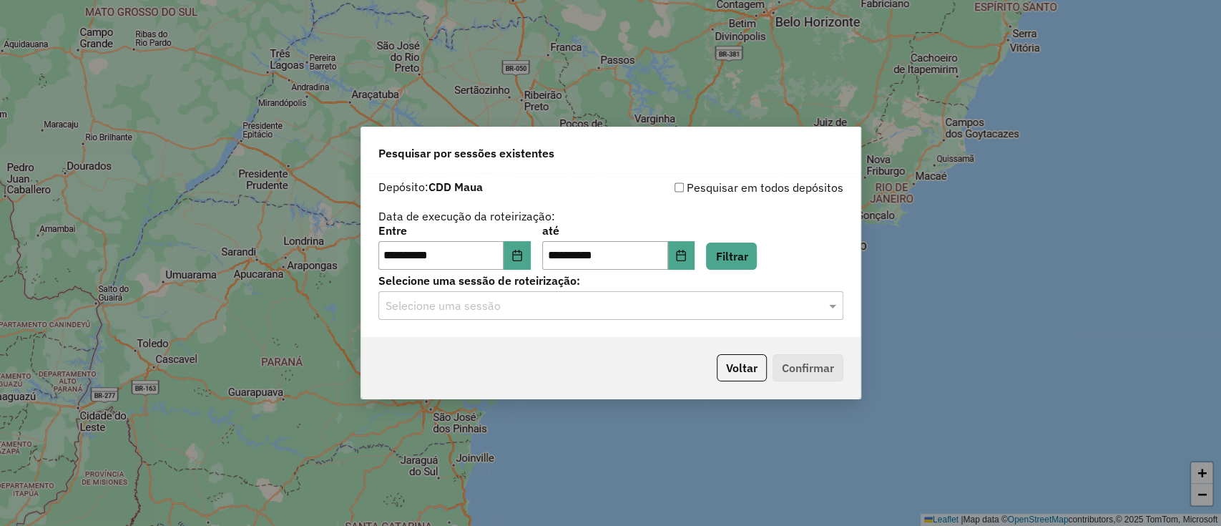
click at [718, 301] on input "text" at bounding box center [597, 306] width 422 height 17
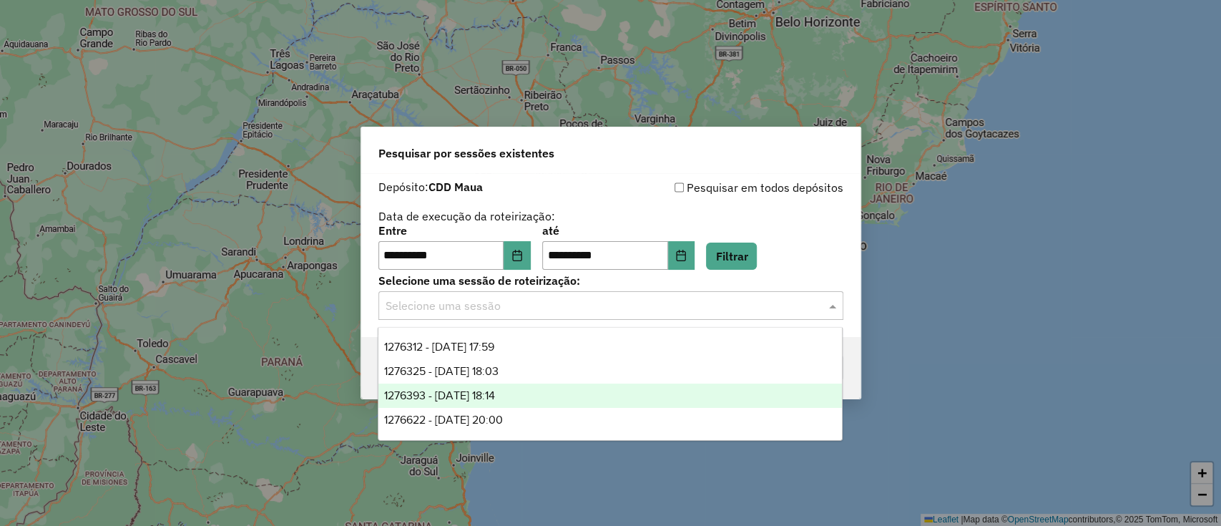
click at [627, 392] on div "1276393 - 16/09/2025 18:14" at bounding box center [609, 395] width 463 height 24
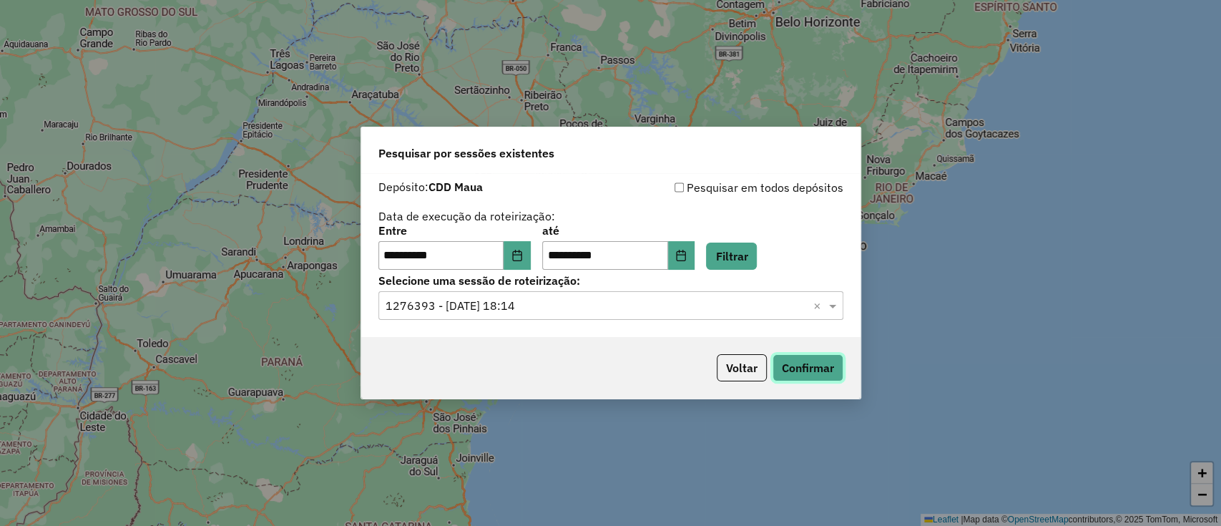
click at [835, 372] on button "Confirmar" at bounding box center [807, 367] width 71 height 27
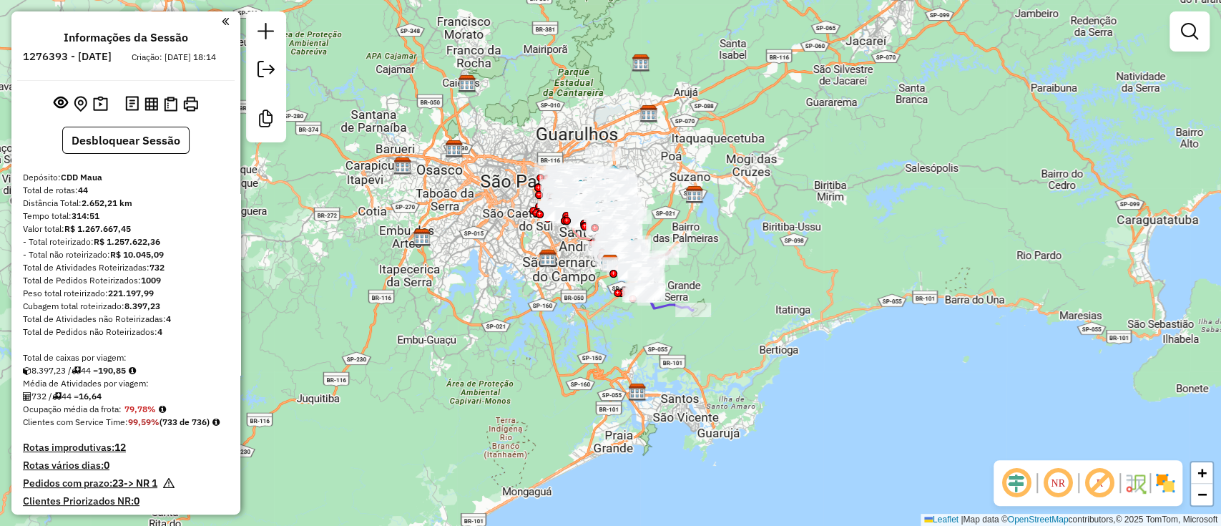
click at [1024, 486] on em at bounding box center [1016, 483] width 34 height 34
click at [1104, 468] on em at bounding box center [1099, 483] width 34 height 34
click at [1162, 484] on img at bounding box center [1165, 482] width 23 height 23
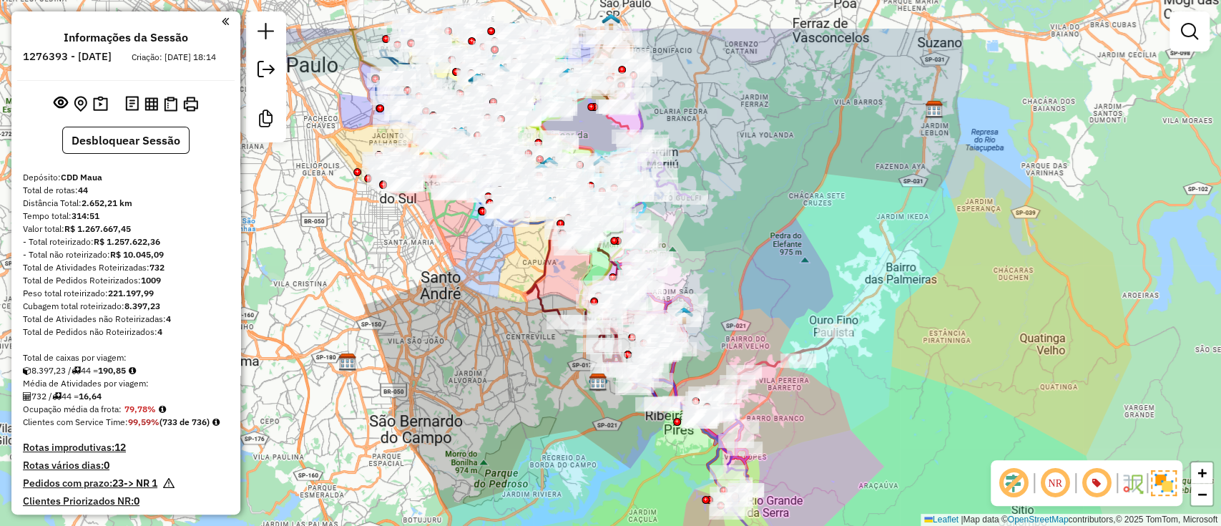
drag, startPoint x: 681, startPoint y: 167, endPoint x: 795, endPoint y: 248, distance: 139.5
click at [795, 248] on div "Janela de atendimento Grade de atendimento Capacidade Transportadoras Veículos …" at bounding box center [610, 263] width 1221 height 526
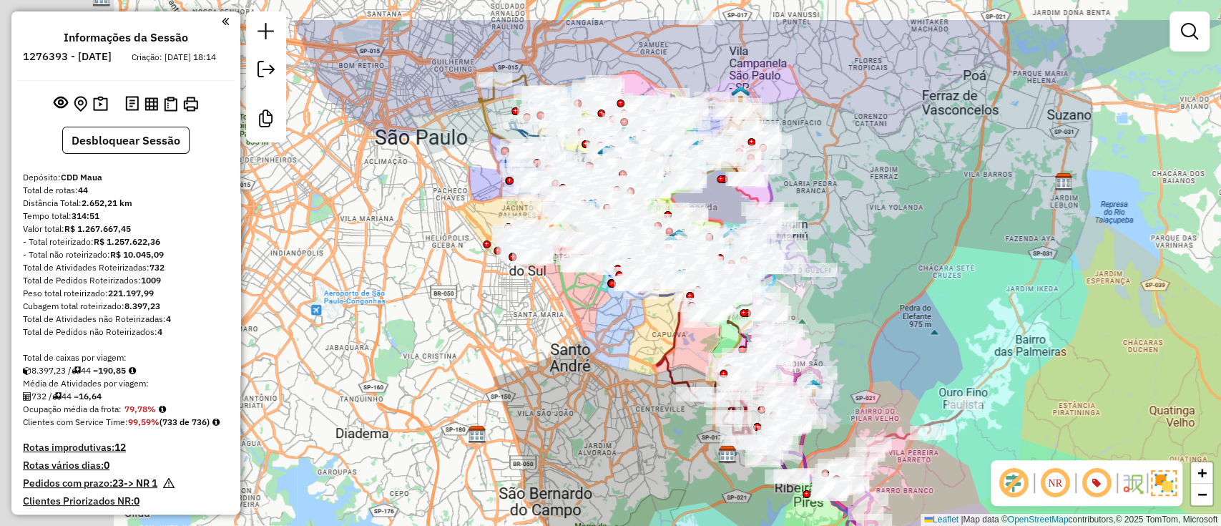
drag, startPoint x: 808, startPoint y: 182, endPoint x: 936, endPoint y: 253, distance: 146.7
click at [936, 253] on div "Janela de atendimento Grade de atendimento Capacidade Transportadoras Veículos …" at bounding box center [610, 263] width 1221 height 526
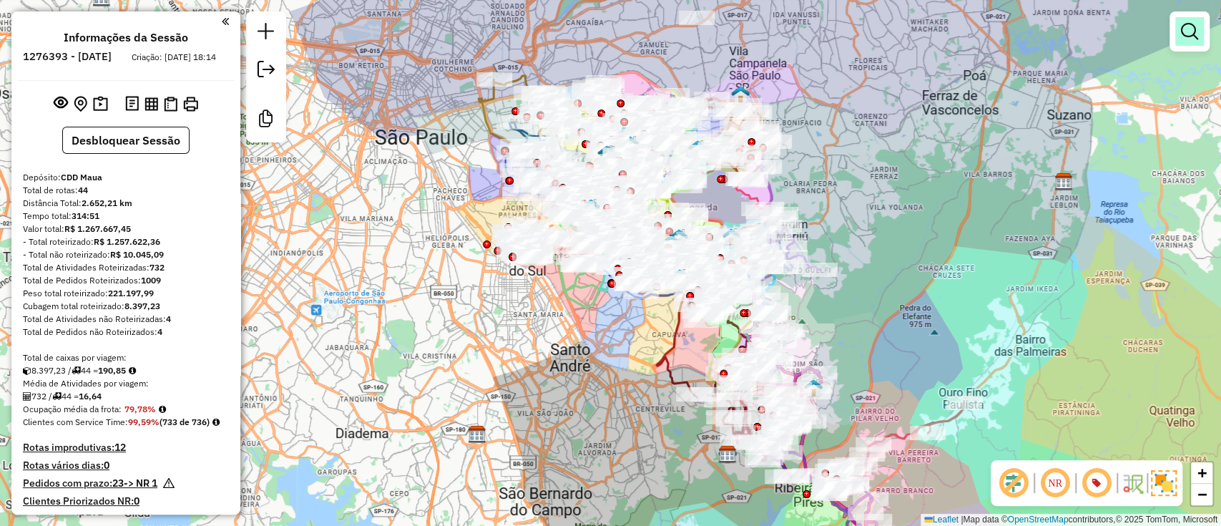
click at [1181, 37] on em at bounding box center [1189, 31] width 17 height 17
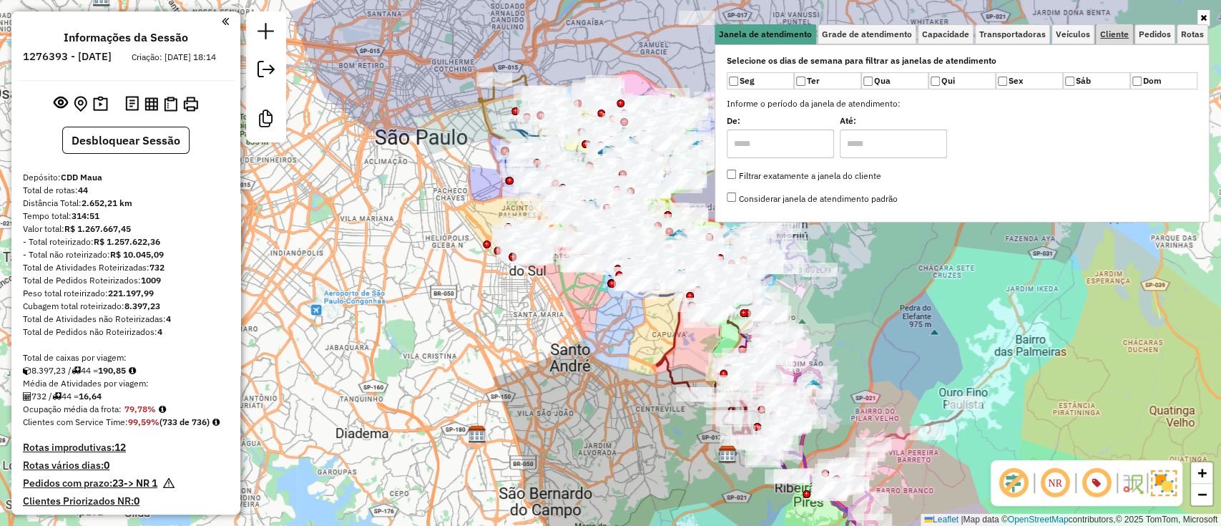
click at [1131, 32] on link "Cliente" at bounding box center [1114, 34] width 37 height 20
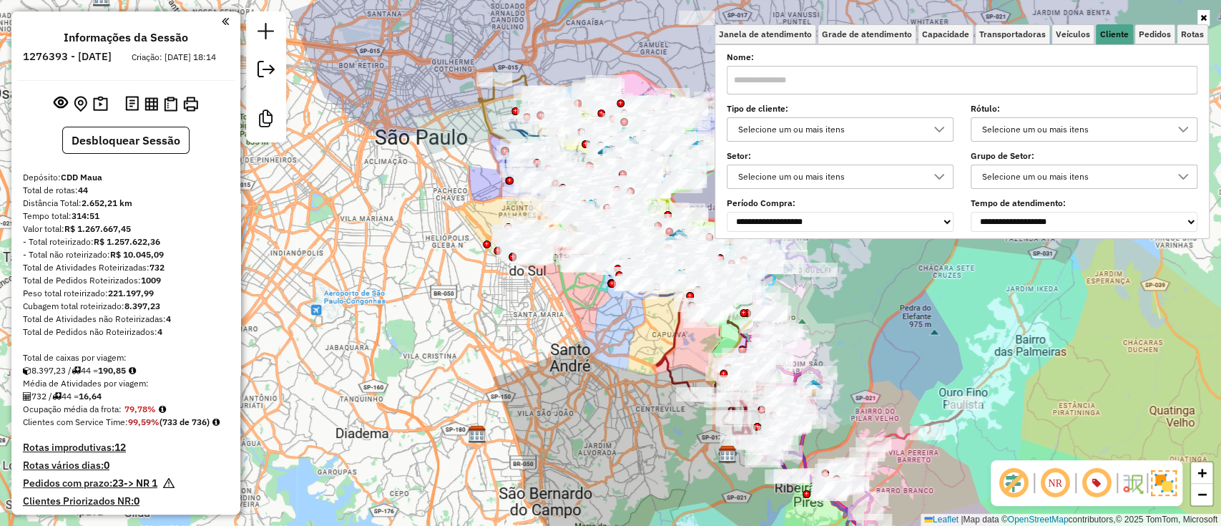
click at [1044, 118] on div "Selecione um ou mais itens" at bounding box center [1073, 129] width 192 height 23
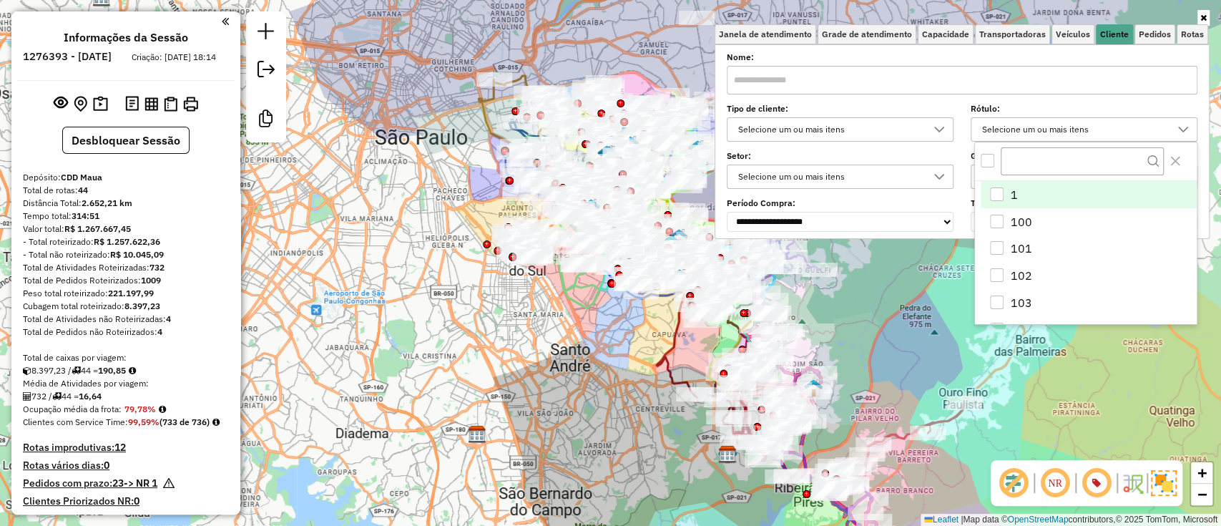
scroll to position [8, 50]
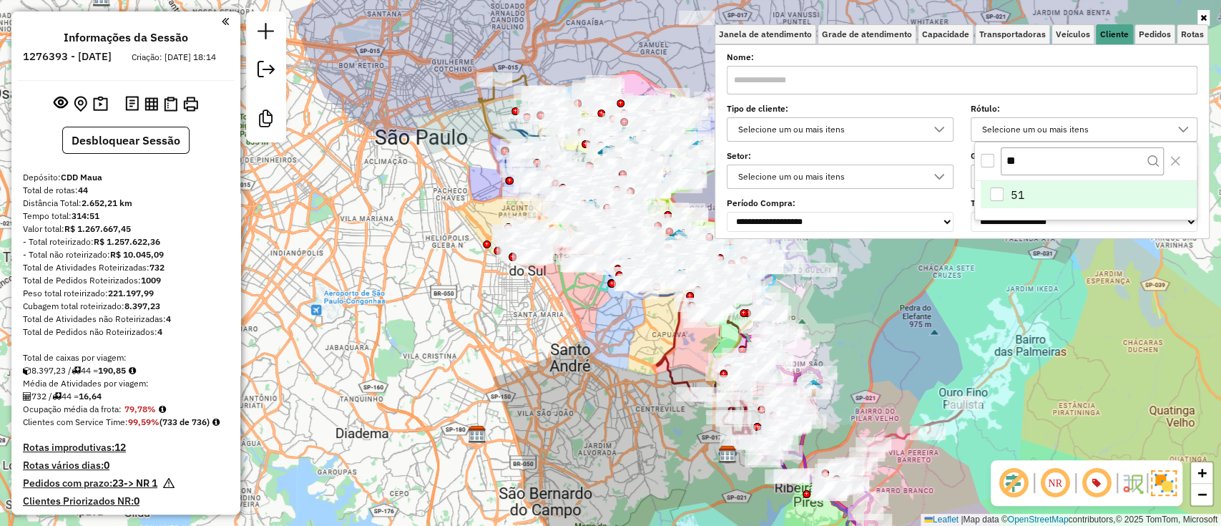
type input "**"
click at [1033, 197] on li "51" at bounding box center [1089, 194] width 216 height 27
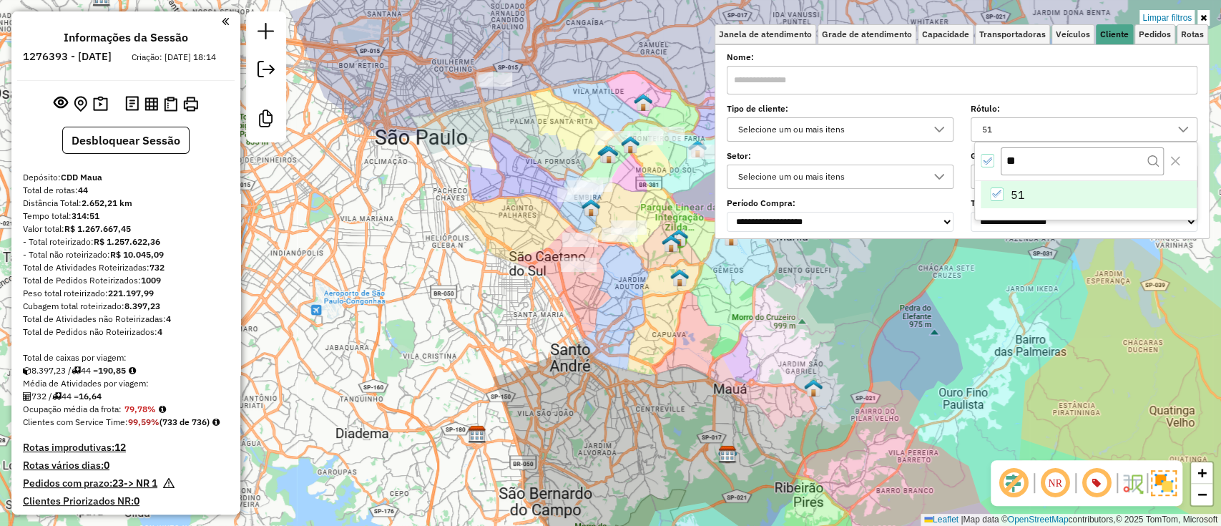
click at [544, 358] on div "Limpar filtros Janela de atendimento Grade de atendimento Capacidade Transporta…" at bounding box center [610, 263] width 1221 height 526
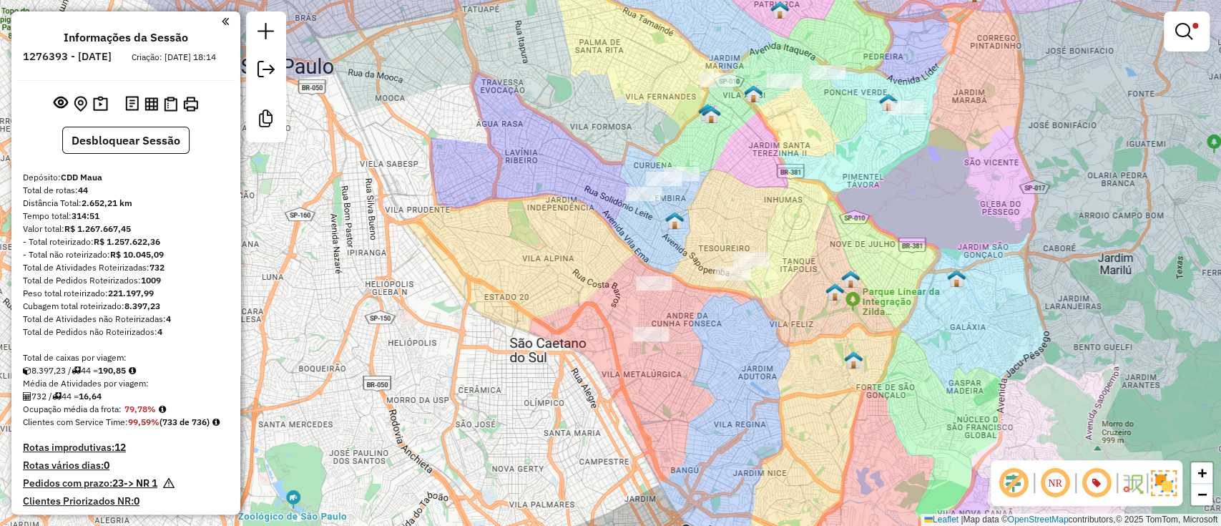
drag, startPoint x: 519, startPoint y: 188, endPoint x: 511, endPoint y: 272, distance: 84.1
click at [511, 272] on div "Limpar filtros Janela de atendimento Grade de atendimento Capacidade Transporta…" at bounding box center [610, 263] width 1221 height 526
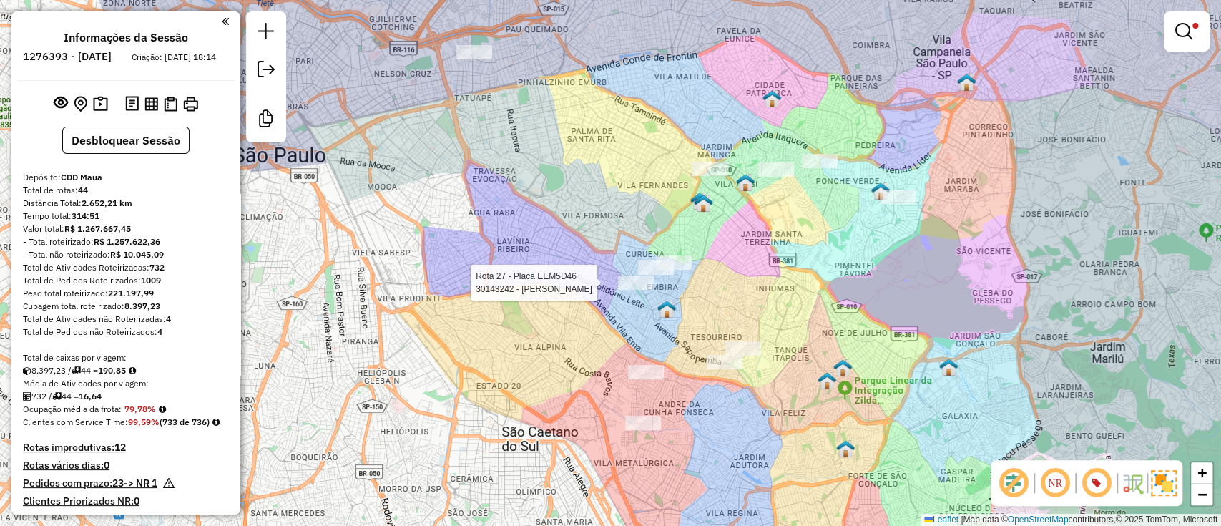
select select "**********"
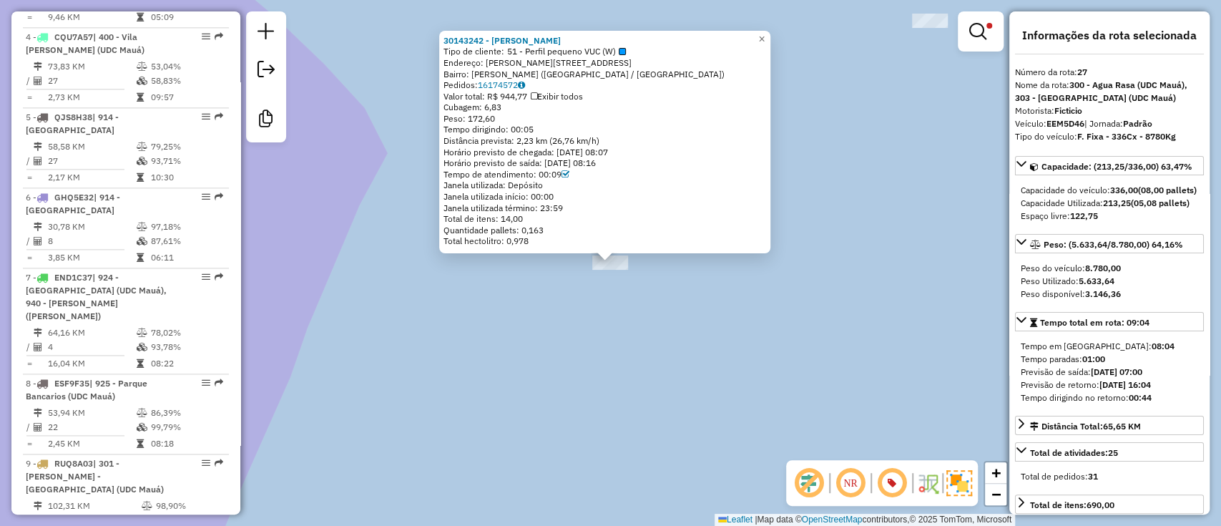
scroll to position [3005, 0]
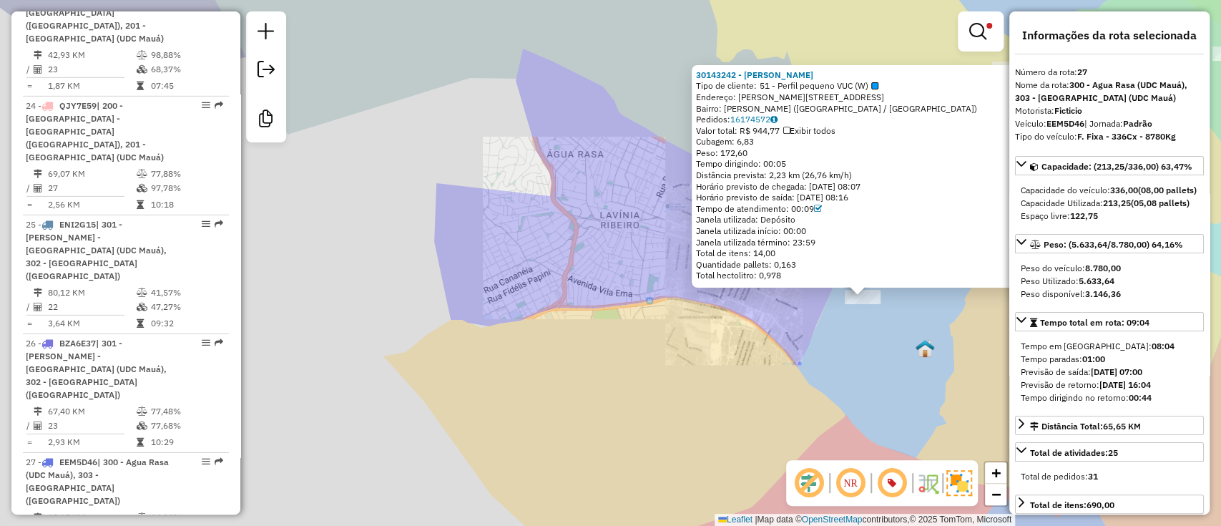
drag, startPoint x: 895, startPoint y: 370, endPoint x: 835, endPoint y: 355, distance: 61.8
click at [835, 355] on div "30143242 - RAIMUNDO GOMES DA SI Tipo de cliente: 51 - Perfil pequeno VUC (W) En…" at bounding box center [610, 263] width 1221 height 526
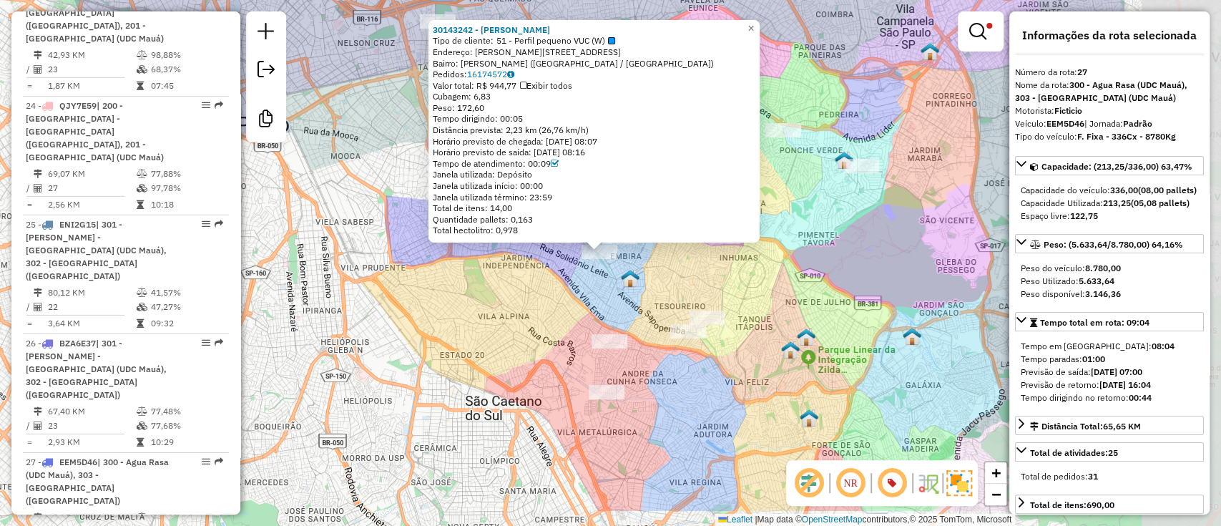
drag, startPoint x: 868, startPoint y: 378, endPoint x: 650, endPoint y: 311, distance: 228.3
click at [650, 311] on div "30143242 - RAIMUNDO GOMES DA SI Tipo de cliente: 51 - Perfil pequeno VUC (W) En…" at bounding box center [610, 263] width 1221 height 526
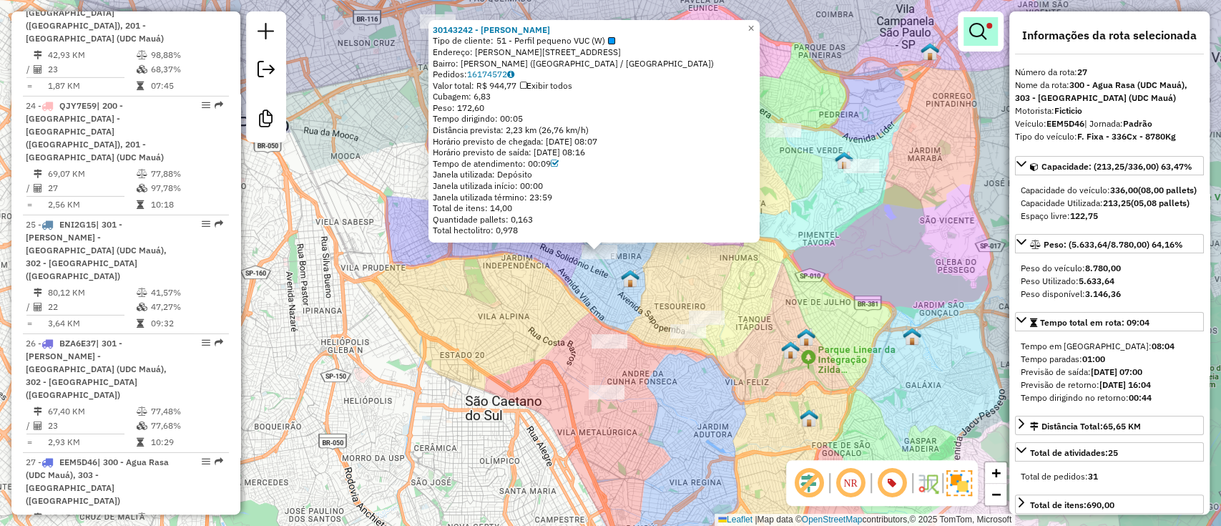
click at [985, 17] on link at bounding box center [980, 31] width 34 height 29
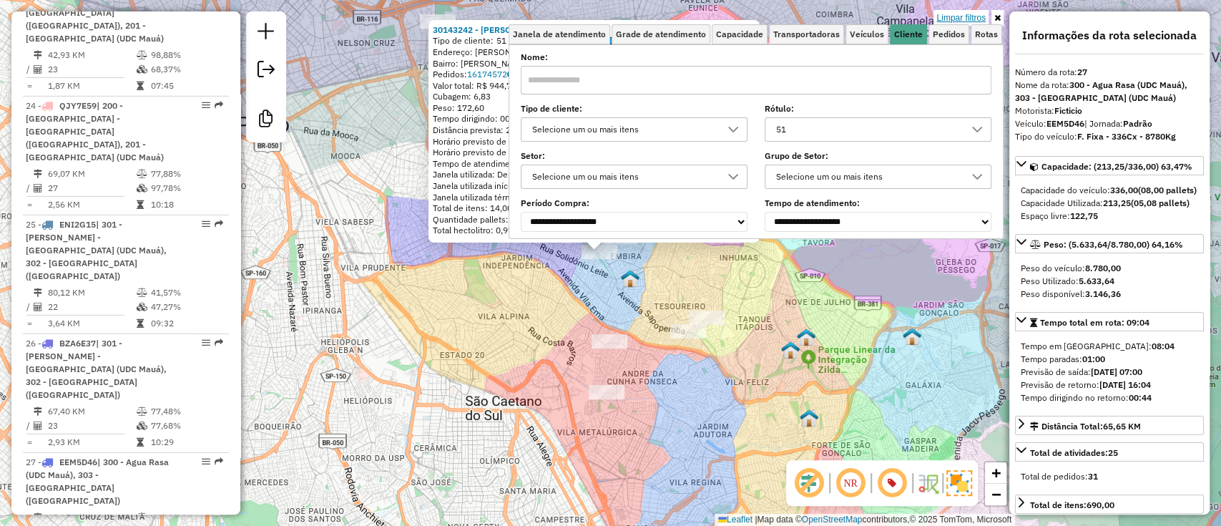
click at [985, 18] on link "Limpar filtros" at bounding box center [960, 18] width 55 height 16
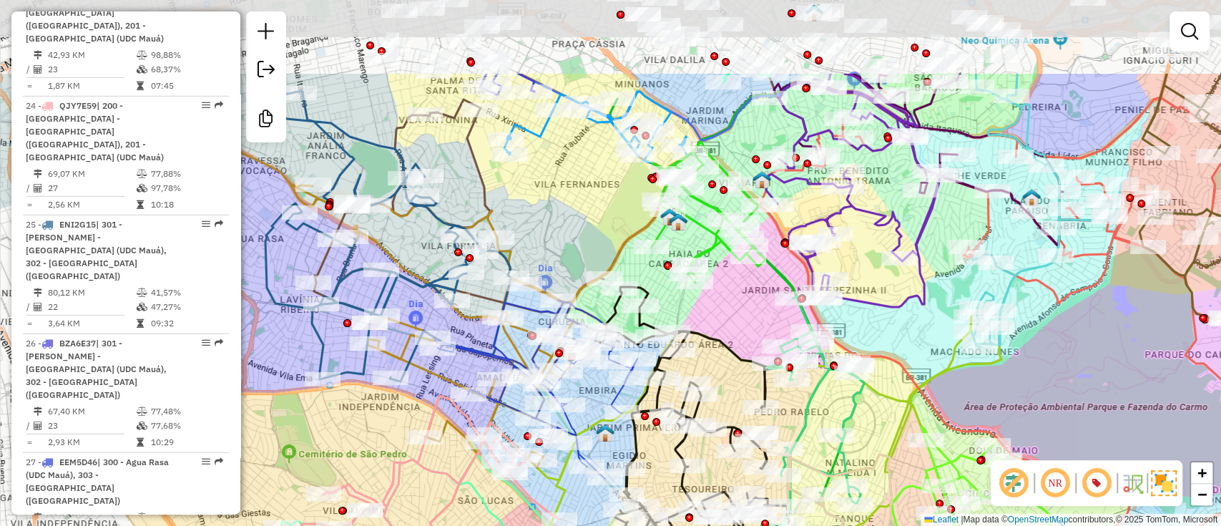
drag, startPoint x: 662, startPoint y: 180, endPoint x: 725, endPoint y: 306, distance: 141.4
click at [725, 306] on div "Janela de atendimento Grade de atendimento Capacidade Transportadoras Veículos …" at bounding box center [610, 263] width 1221 height 526
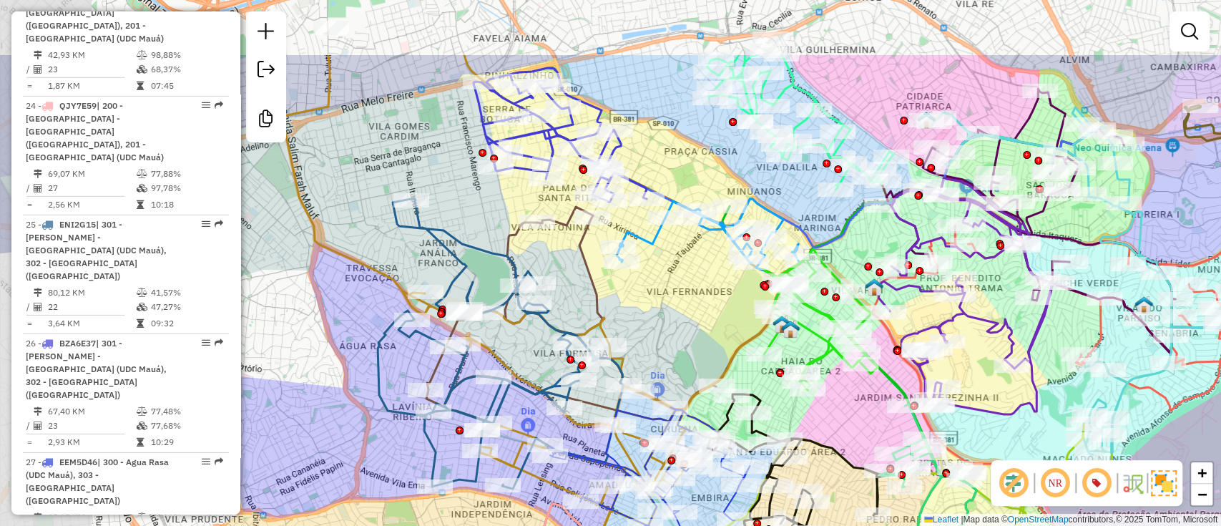
drag, startPoint x: 612, startPoint y: 232, endPoint x: 708, endPoint y: 331, distance: 138.1
click at [708, 331] on div "Janela de atendimento Grade de atendimento Capacidade Transportadoras Veículos …" at bounding box center [610, 263] width 1221 height 526
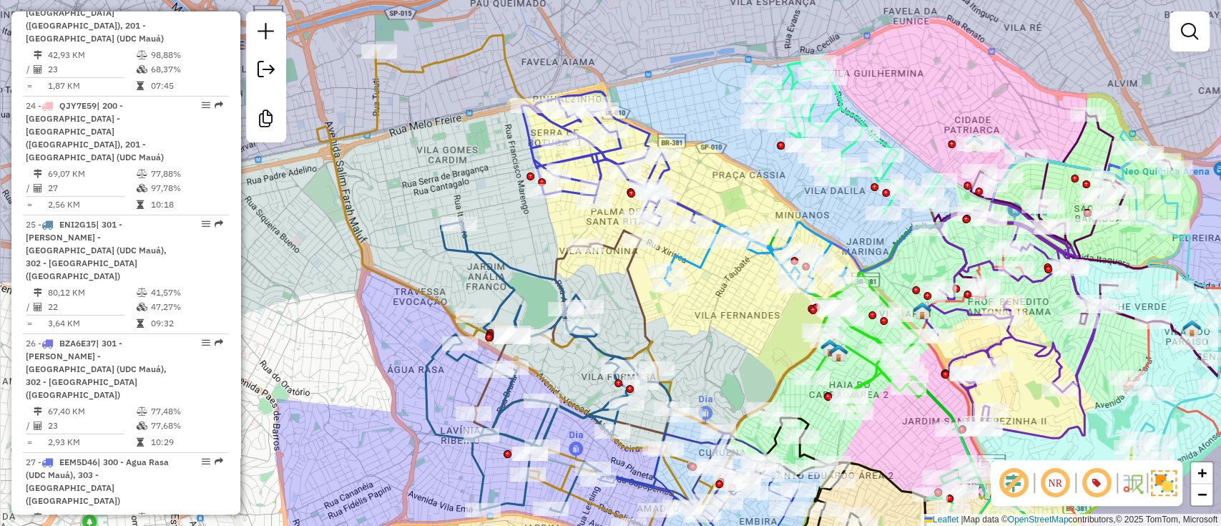
drag, startPoint x: 685, startPoint y: 315, endPoint x: 733, endPoint y: 340, distance: 54.1
click at [733, 340] on div "Janela de atendimento Grade de atendimento Capacidade Transportadoras Veículos …" at bounding box center [610, 263] width 1221 height 526
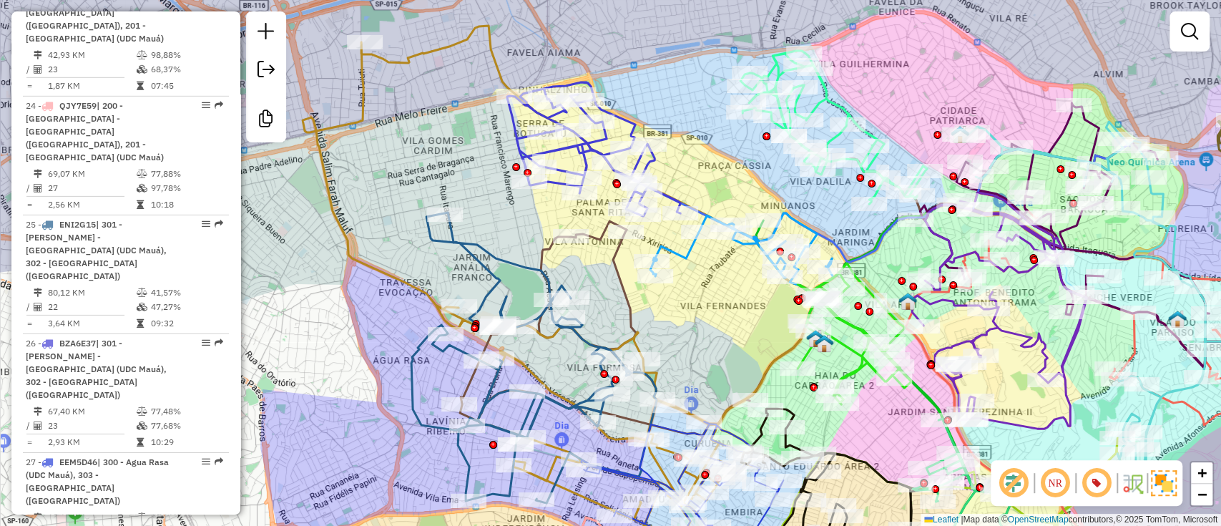
drag, startPoint x: 717, startPoint y: 340, endPoint x: 702, endPoint y: 330, distance: 19.0
click at [702, 330] on div "Janela de atendimento Grade de atendimento Capacidade Transportadoras Veículos …" at bounding box center [610, 263] width 1221 height 526
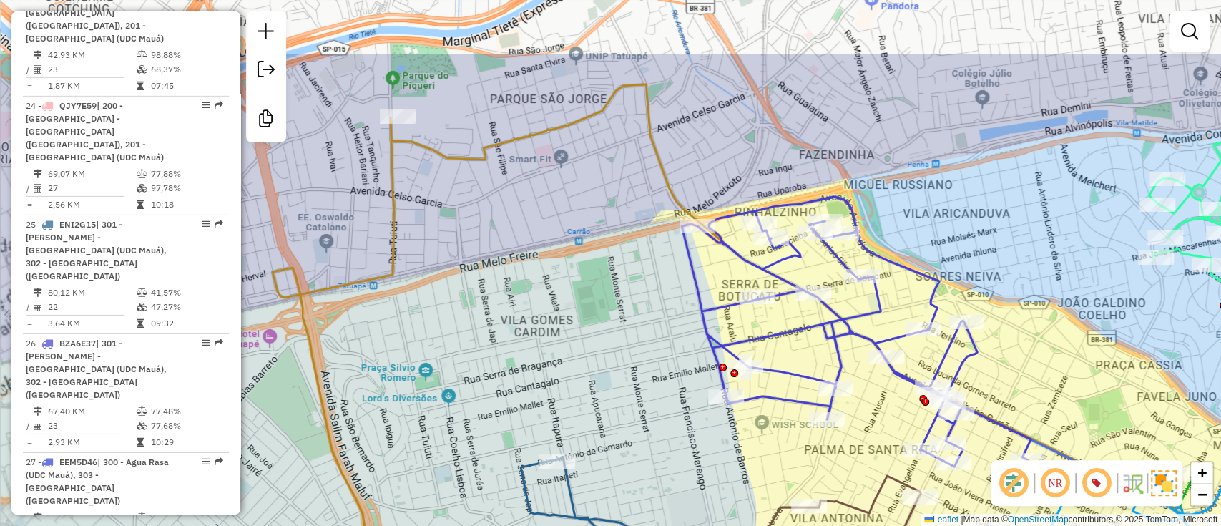
drag, startPoint x: 405, startPoint y: 61, endPoint x: 428, endPoint y: 161, distance: 102.7
click at [428, 161] on div "Janela de atendimento Grade de atendimento Capacidade Transportadoras Veículos …" at bounding box center [610, 263] width 1221 height 526
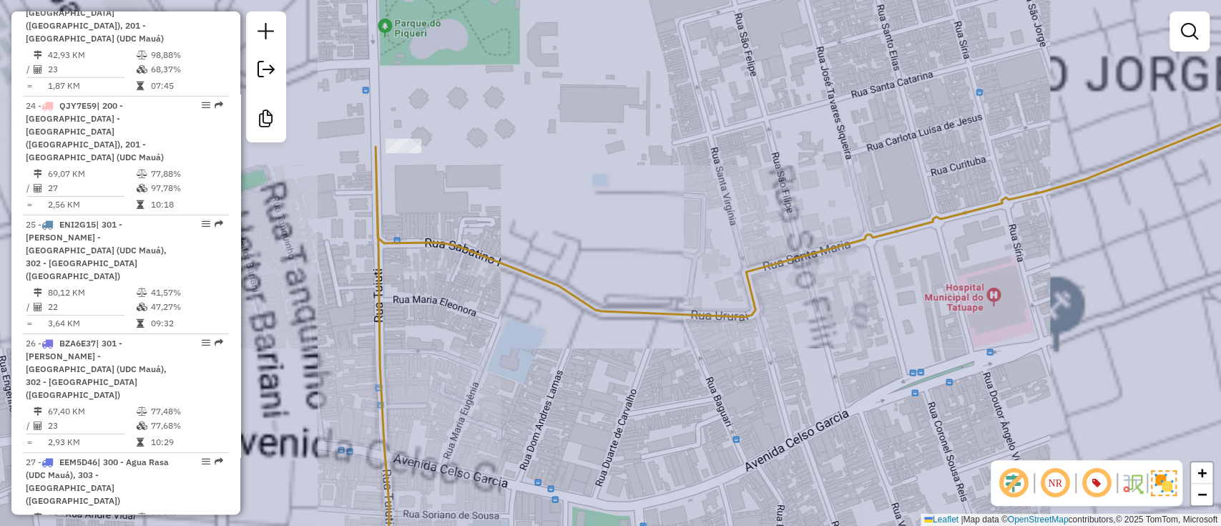
drag, startPoint x: 393, startPoint y: 123, endPoint x: 446, endPoint y: 182, distance: 79.0
click at [446, 182] on div "Janela de atendimento Grade de atendimento Capacidade Transportadoras Veículos …" at bounding box center [610, 263] width 1221 height 526
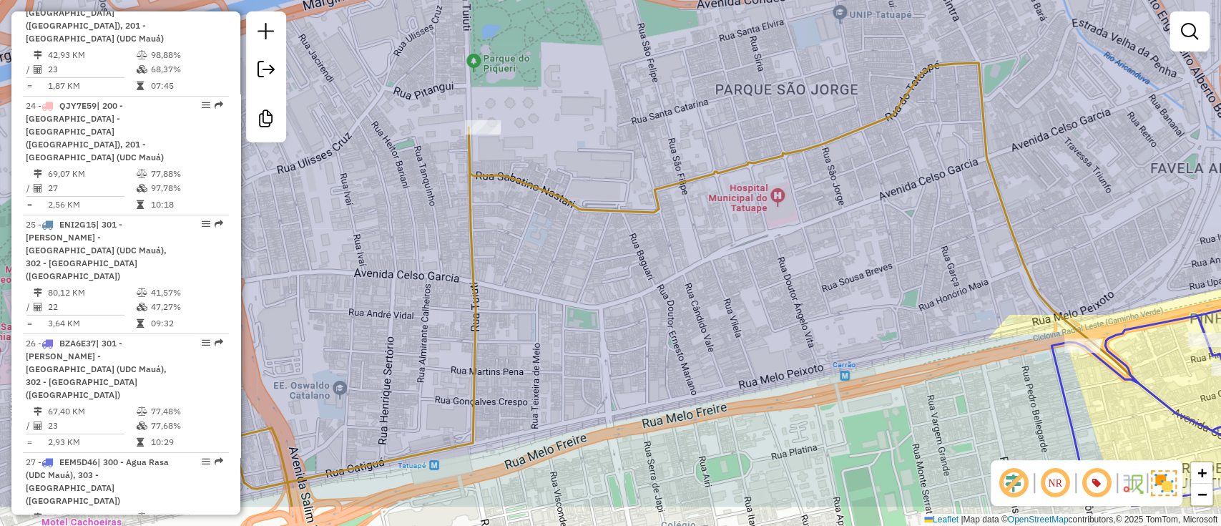
drag, startPoint x: 553, startPoint y: 360, endPoint x: 534, endPoint y: 163, distance: 197.6
click at [534, 163] on div "Janela de atendimento Grade de atendimento Capacidade Transportadoras Veículos …" at bounding box center [610, 263] width 1221 height 526
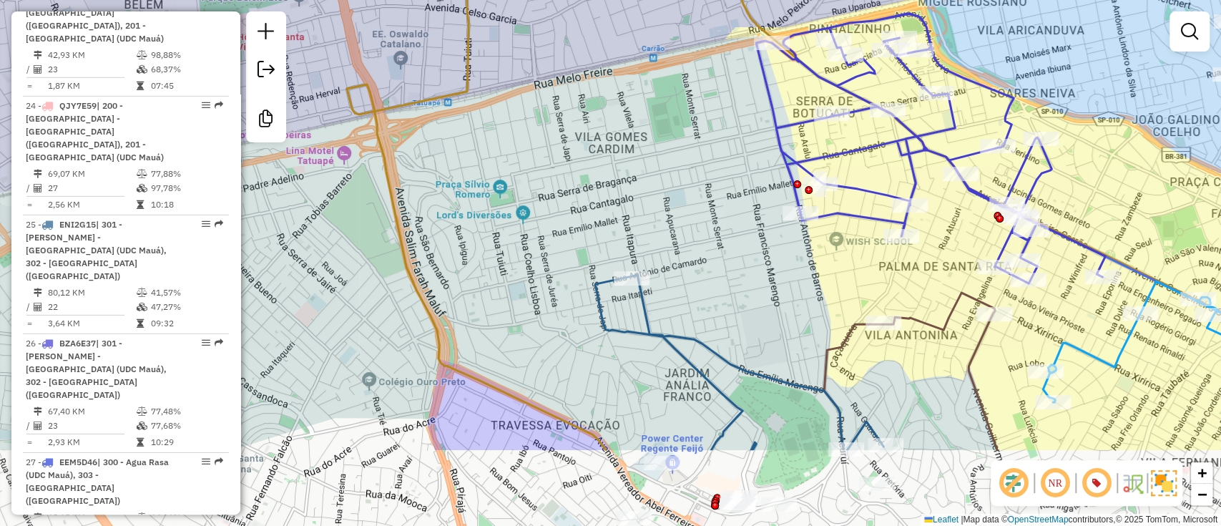
drag, startPoint x: 615, startPoint y: 330, endPoint x: 538, endPoint y: 78, distance: 264.0
click at [538, 78] on div "Janela de atendimento Grade de atendimento Capacidade Transportadoras Veículos …" at bounding box center [610, 263] width 1221 height 526
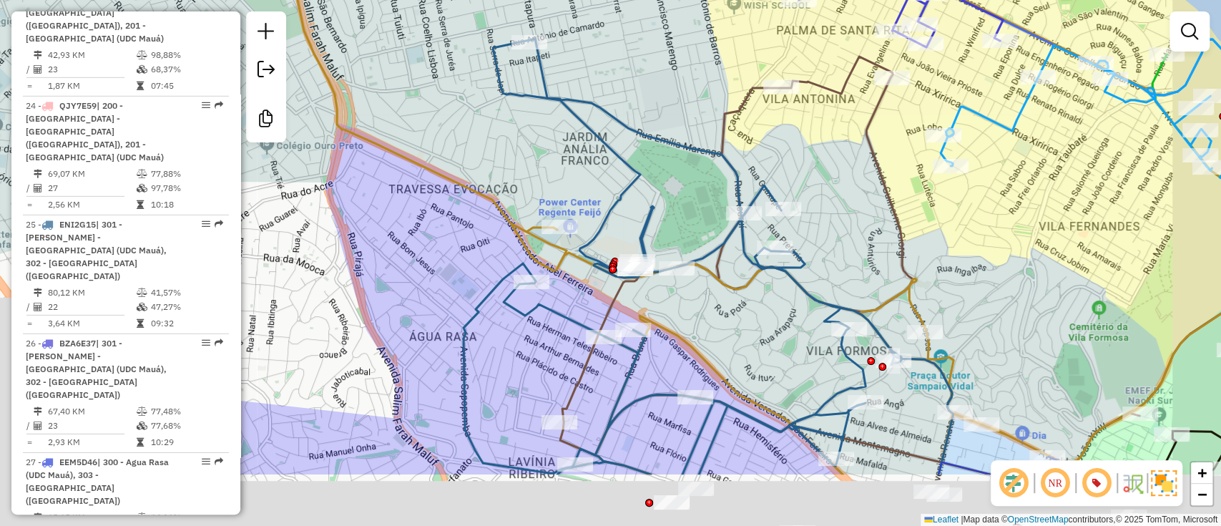
drag, startPoint x: 593, startPoint y: 293, endPoint x: 474, endPoint y: 109, distance: 218.8
click at [474, 109] on div "Janela de atendimento Grade de atendimento Capacidade Transportadoras Veículos …" at bounding box center [610, 263] width 1221 height 526
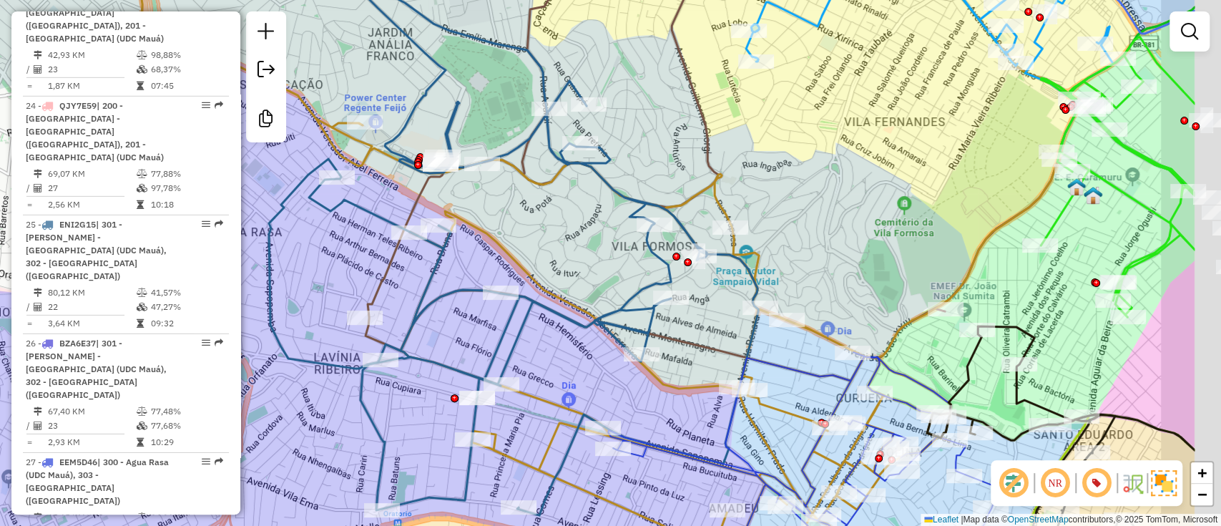
drag, startPoint x: 726, startPoint y: 242, endPoint x: 566, endPoint y: 209, distance: 163.0
click at [566, 209] on div "Janela de atendimento Grade de atendimento Capacidade Transportadoras Veículos …" at bounding box center [610, 263] width 1221 height 526
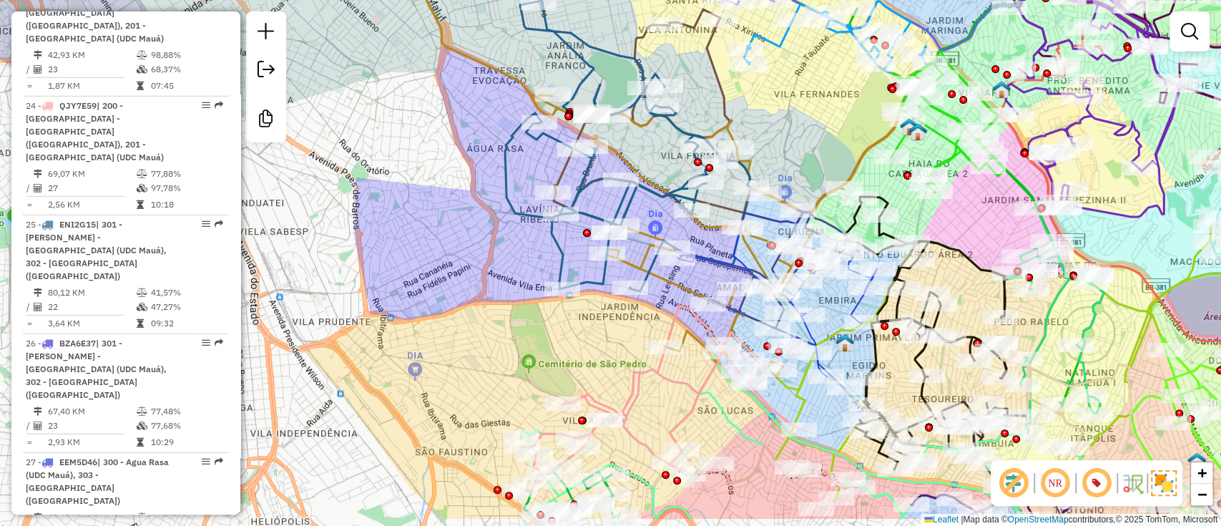
drag, startPoint x: 852, startPoint y: 186, endPoint x: 831, endPoint y: 127, distance: 62.9
click at [831, 127] on div "Janela de atendimento Grade de atendimento Capacidade Transportadoras Veículos …" at bounding box center [610, 263] width 1221 height 526
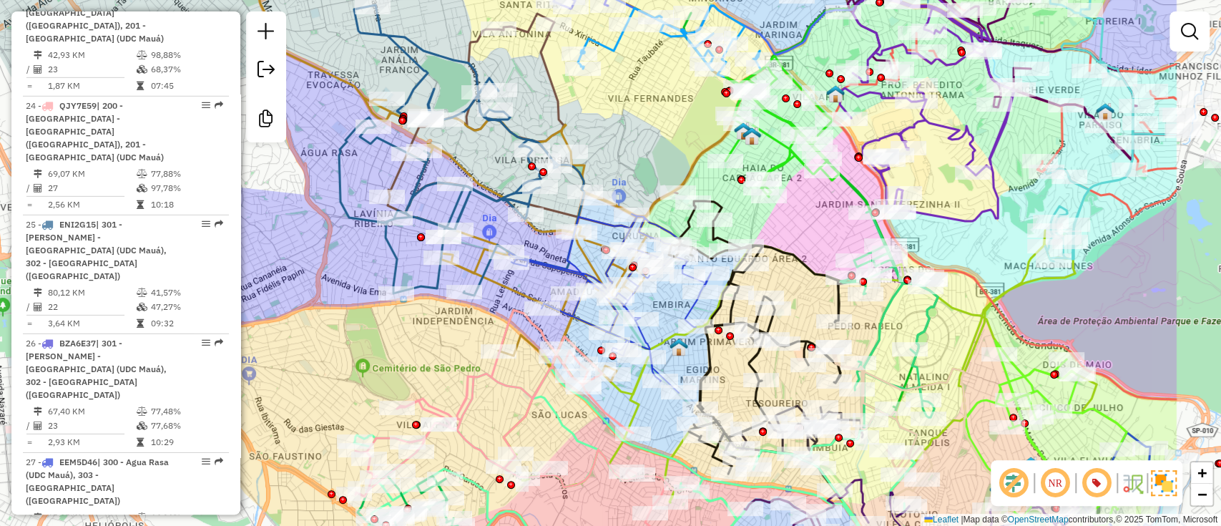
drag, startPoint x: 858, startPoint y: 117, endPoint x: 692, endPoint y: 121, distance: 166.0
click at [692, 121] on div "Janela de atendimento Grade de atendimento Capacidade Transportadoras Veículos …" at bounding box center [610, 263] width 1221 height 526
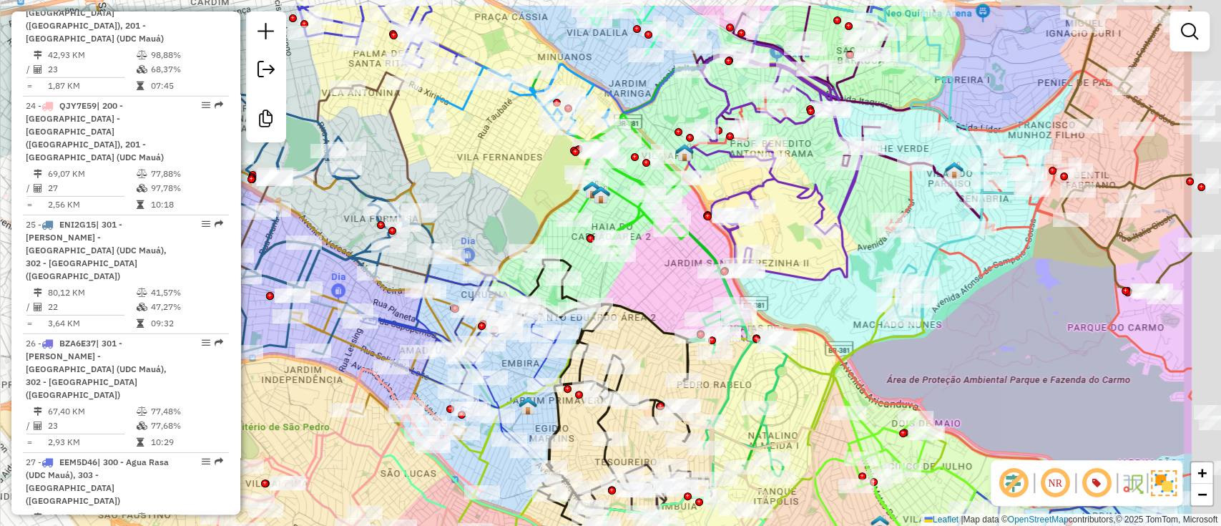
drag, startPoint x: 692, startPoint y: 121, endPoint x: 541, endPoint y: 180, distance: 161.9
click at [541, 180] on div "Janela de atendimento Grade de atendimento Capacidade Transportadoras Veículos …" at bounding box center [610, 263] width 1221 height 526
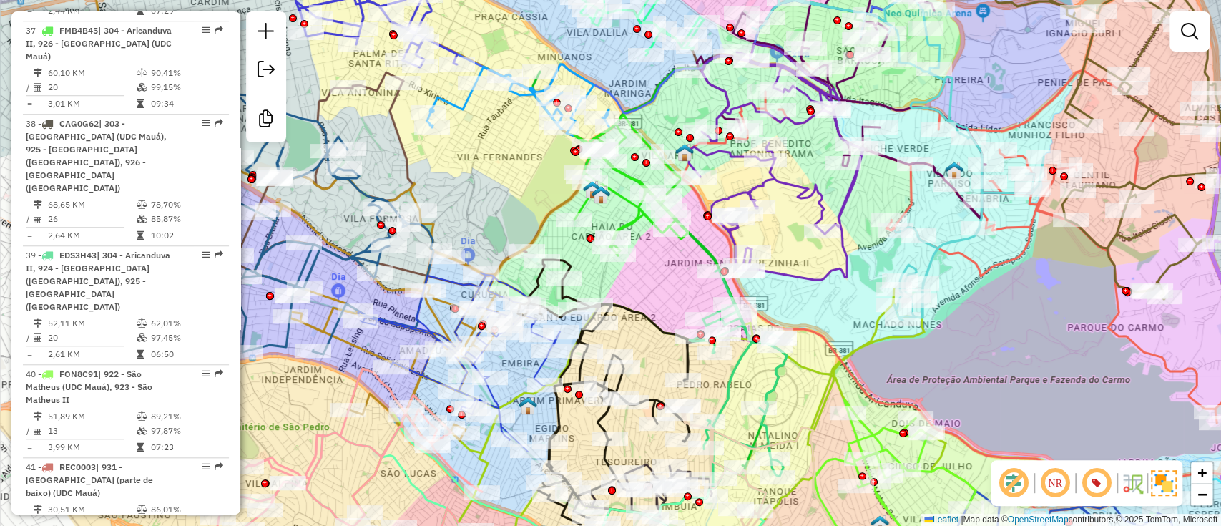
scroll to position [4367, 0]
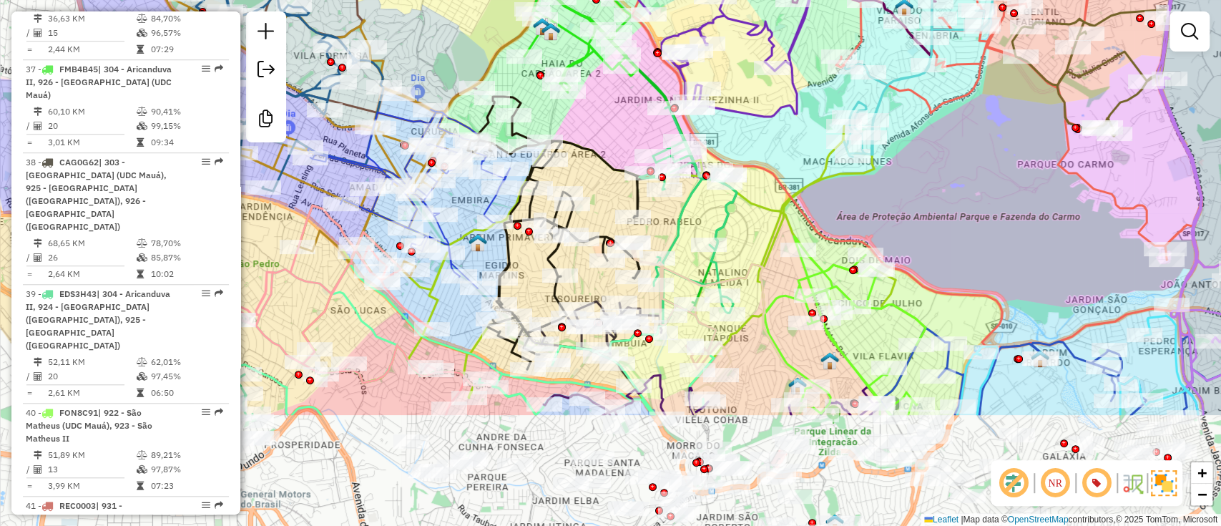
drag, startPoint x: 805, startPoint y: 420, endPoint x: 755, endPoint y: 257, distance: 170.8
click at [755, 257] on icon at bounding box center [726, 328] width 193 height 172
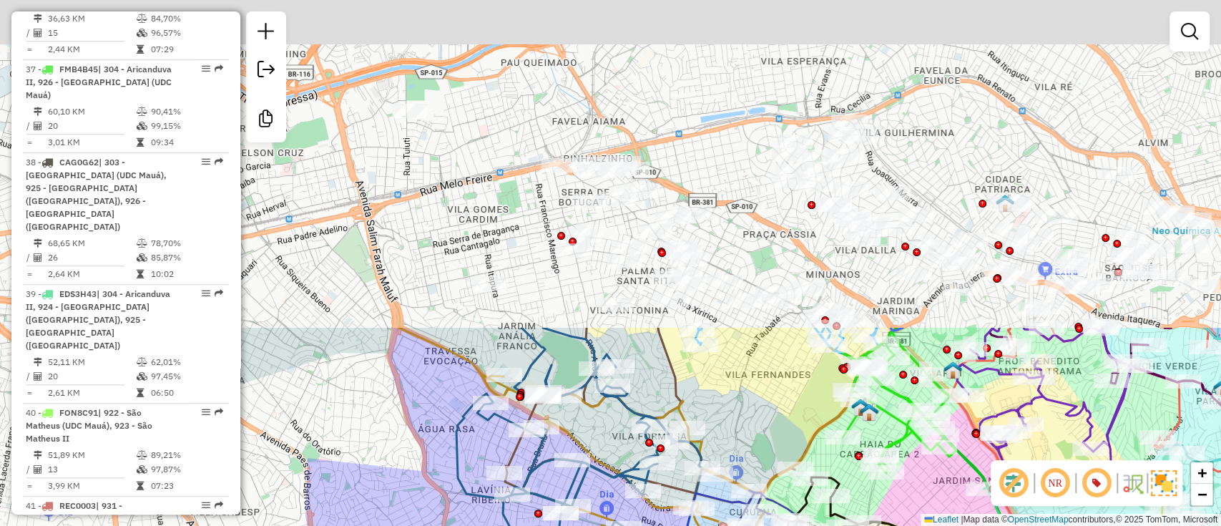
drag, startPoint x: 431, startPoint y: 51, endPoint x: 765, endPoint y: 438, distance: 510.6
click at [782, 470] on div "Janela de atendimento Grade de atendimento Capacidade Transportadoras Veículos …" at bounding box center [610, 263] width 1221 height 526
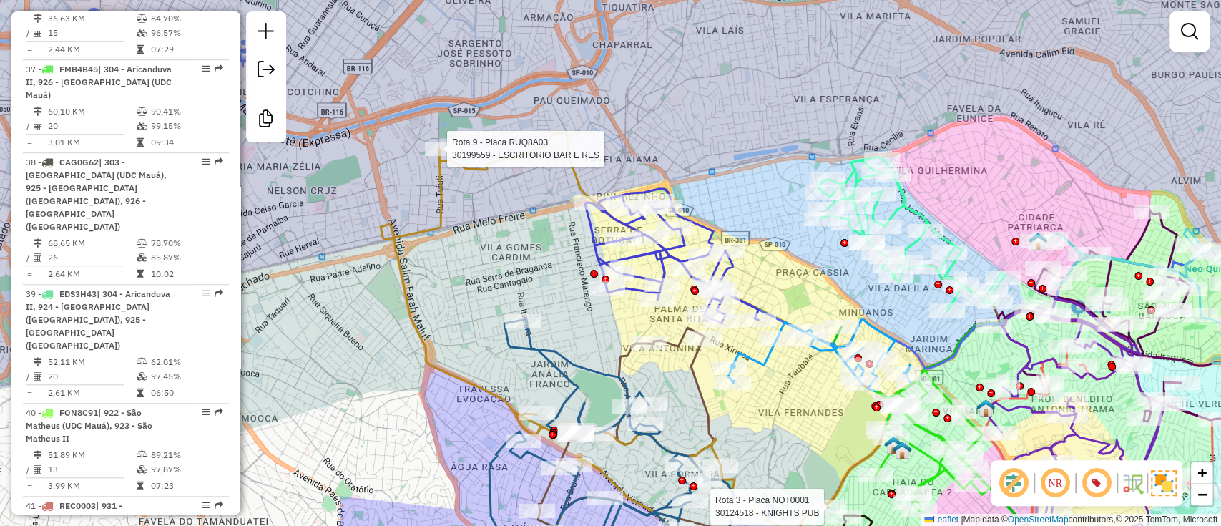
select select "**********"
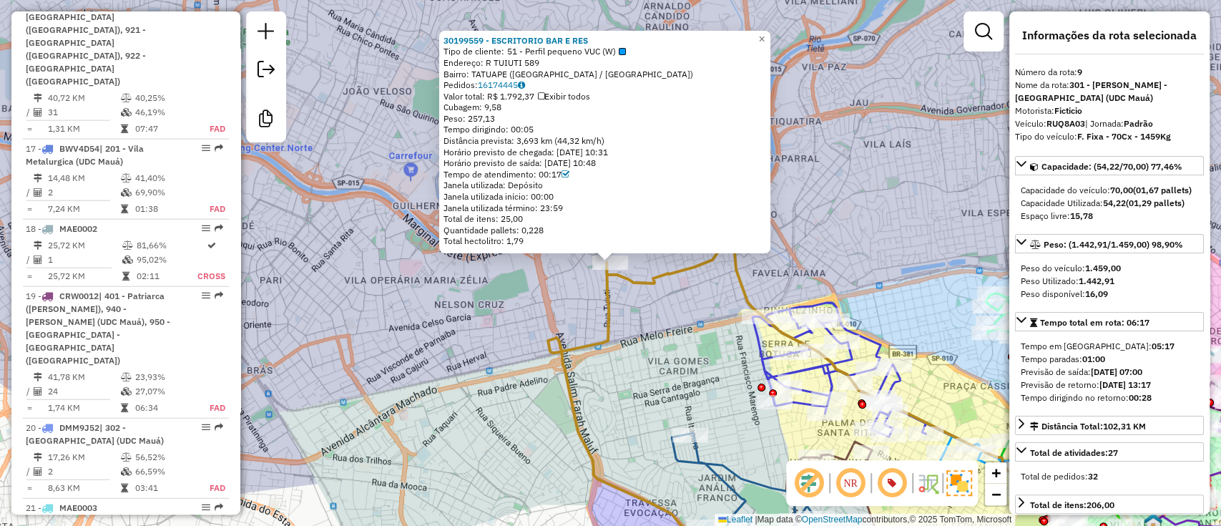
scroll to position [1449, 0]
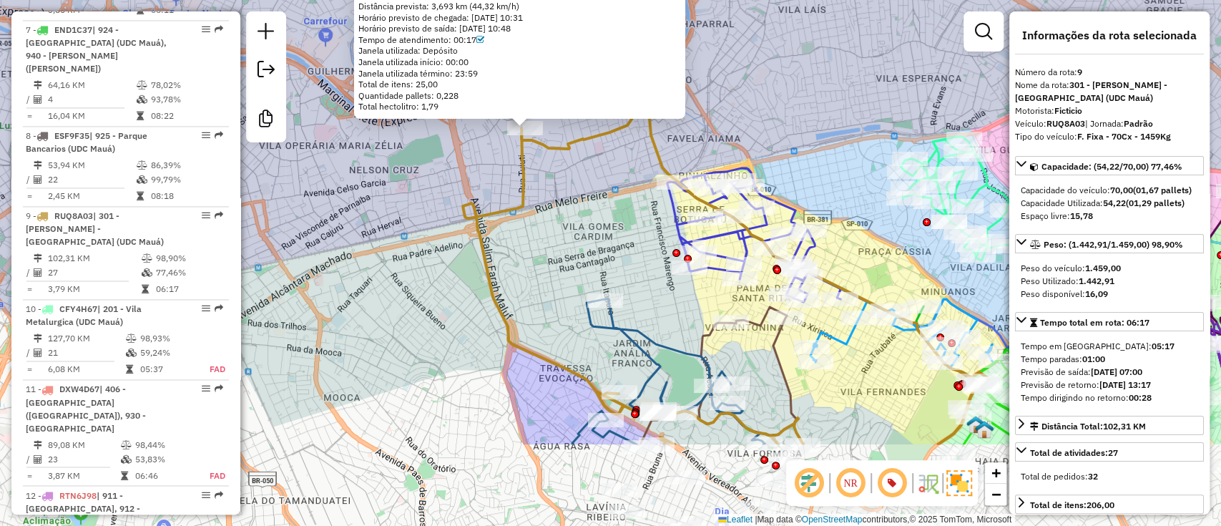
drag, startPoint x: 698, startPoint y: 355, endPoint x: 603, endPoint y: 199, distance: 182.7
click at [603, 199] on div "30199559 - ESCRITORIO BAR E RES Tipo de cliente: 51 - Perfil pequeno VUC (W) En…" at bounding box center [610, 263] width 1221 height 526
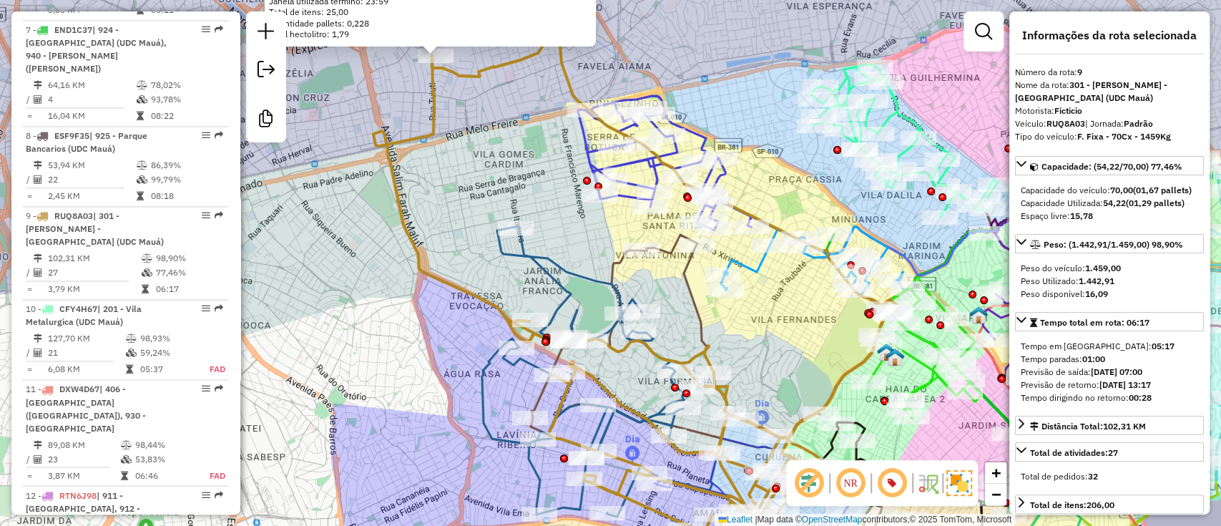
drag, startPoint x: 873, startPoint y: 369, endPoint x: 757, endPoint y: 300, distance: 134.1
click at [757, 300] on div "30199559 - ESCRITORIO BAR E RES Tipo de cliente: 51 - Perfil pequeno VUC (W) En…" at bounding box center [610, 263] width 1221 height 526
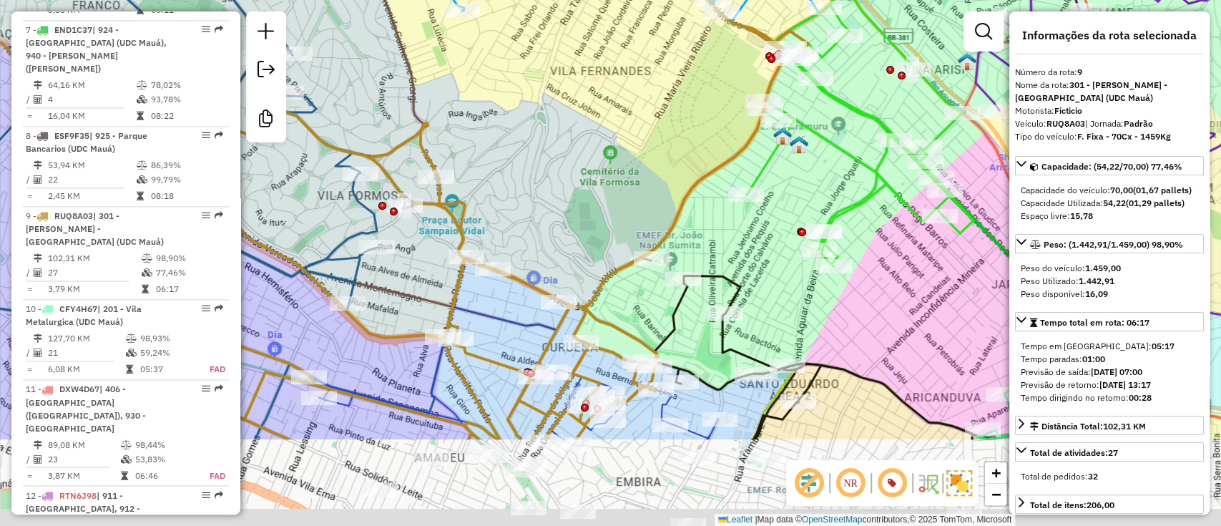
drag, startPoint x: 817, startPoint y: 386, endPoint x: 764, endPoint y: 247, distance: 149.2
click at [764, 247] on div "30199559 - ESCRITORIO BAR E RES Tipo de cliente: 51 - Perfil pequeno VUC (W) En…" at bounding box center [610, 263] width 1221 height 526
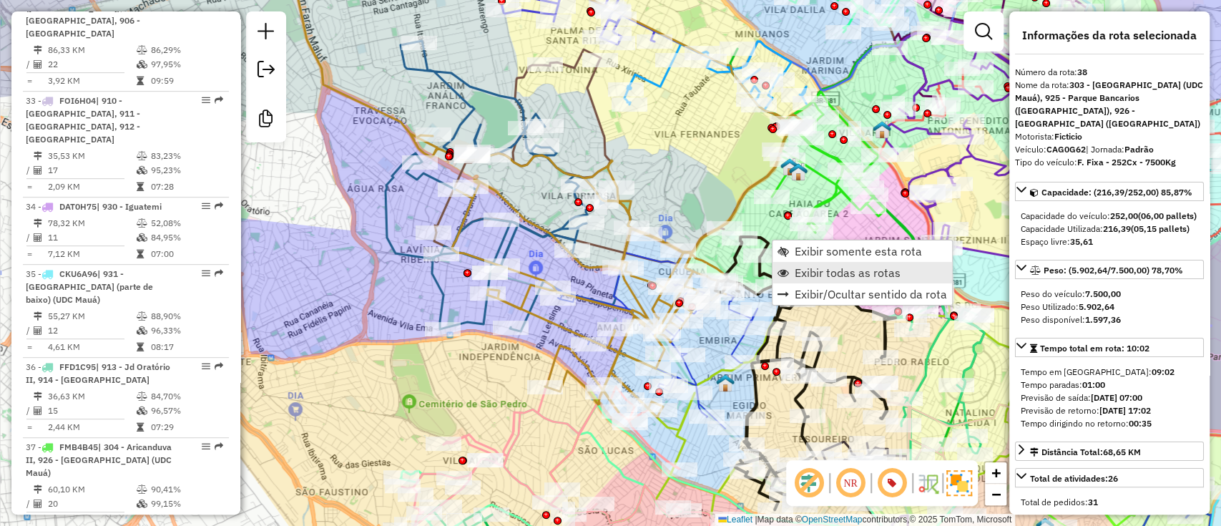
scroll to position [3989, 0]
click at [817, 250] on span "Exibir somente esta rota" at bounding box center [858, 250] width 127 height 11
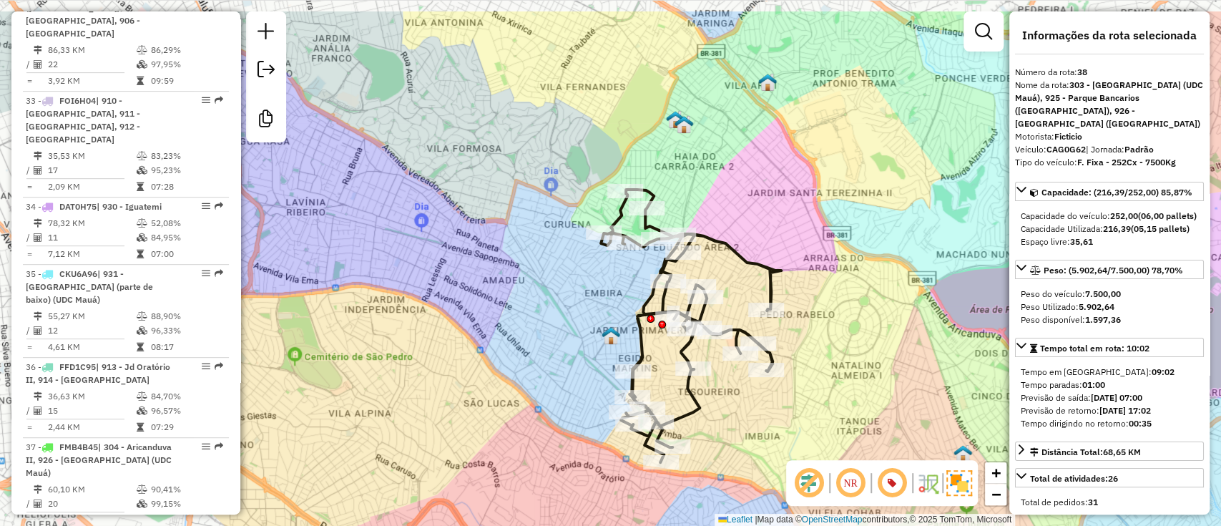
drag, startPoint x: 616, startPoint y: 139, endPoint x: 690, endPoint y: 202, distance: 97.4
click at [690, 202] on div "Janela de atendimento Grade de atendimento Capacidade Transportadoras Veículos …" at bounding box center [610, 263] width 1221 height 526
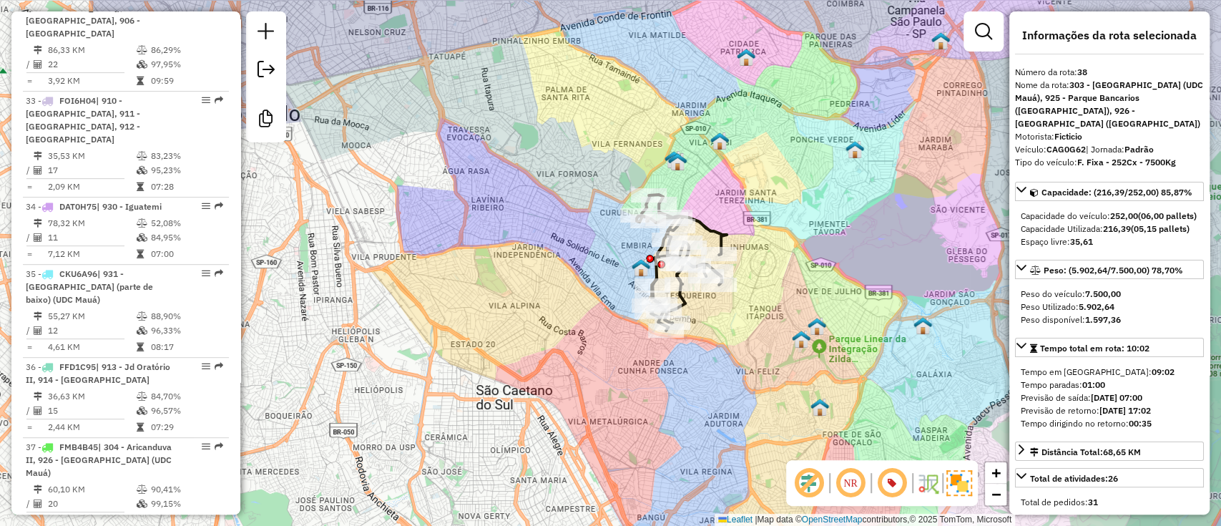
click at [537, 136] on div "Janela de atendimento Grade de atendimento Capacidade Transportadoras Veículos …" at bounding box center [610, 263] width 1221 height 526
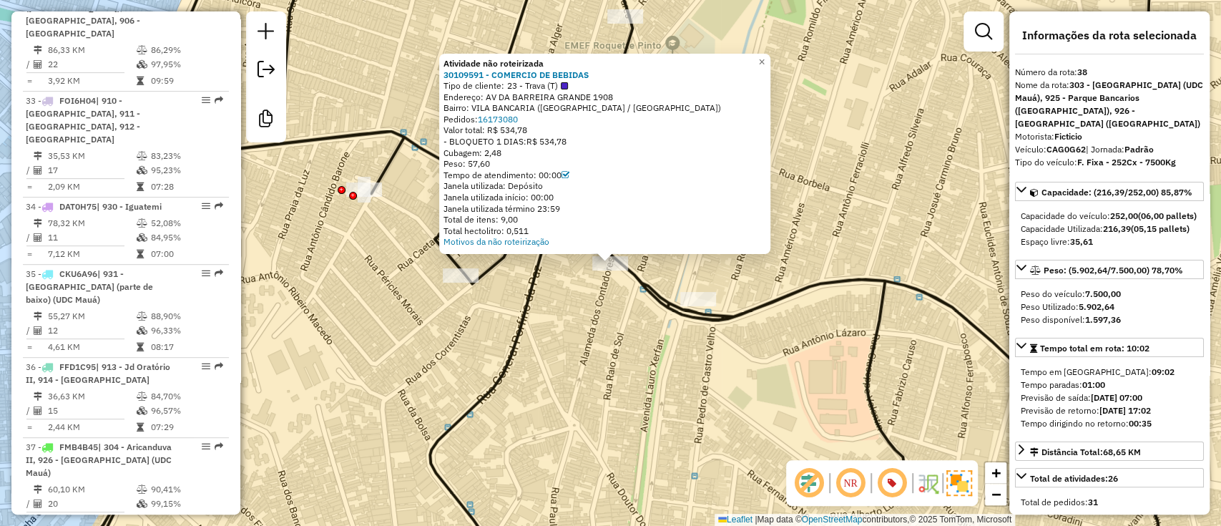
drag, startPoint x: 504, startPoint y: 129, endPoint x: 536, endPoint y: 134, distance: 33.4
click at [536, 134] on div "Valor total: R$ 534,78" at bounding box center [604, 129] width 323 height 11
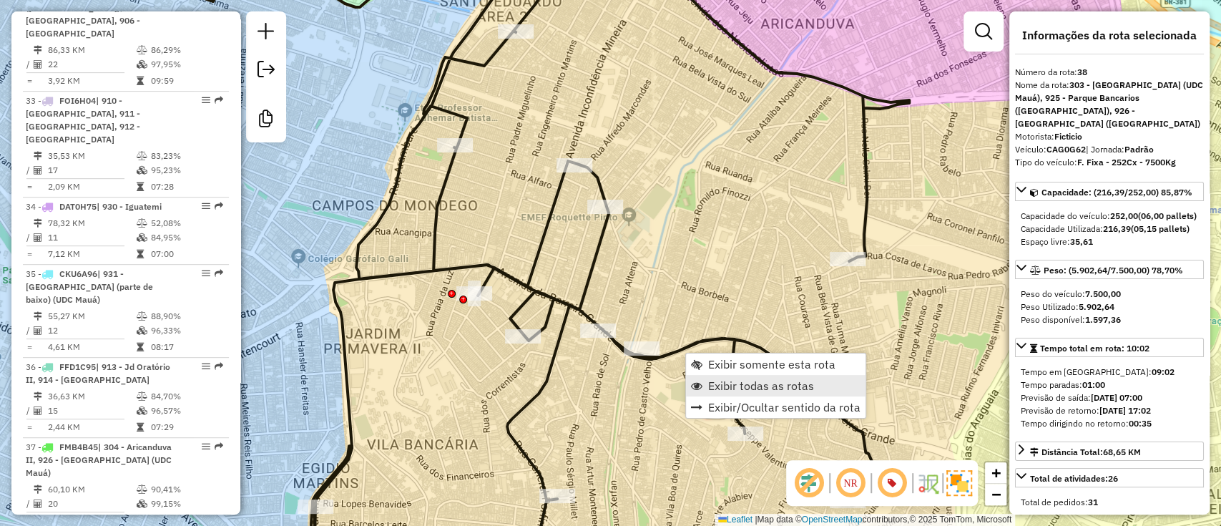
click at [735, 386] on span "Exibir todas as rotas" at bounding box center [761, 385] width 106 height 11
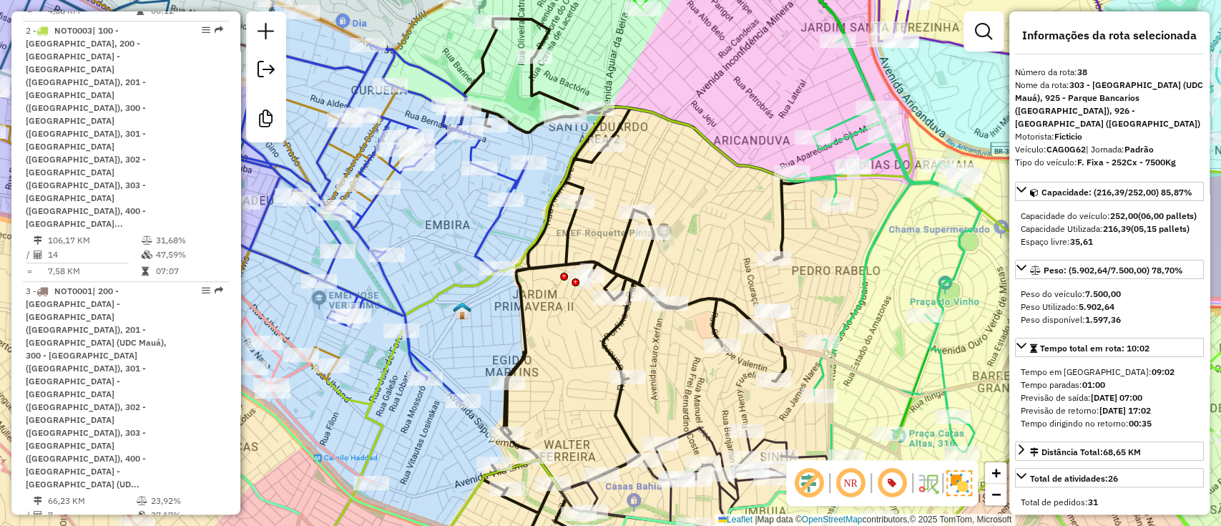
scroll to position [556, 0]
